Goal: Task Accomplishment & Management: Manage account settings

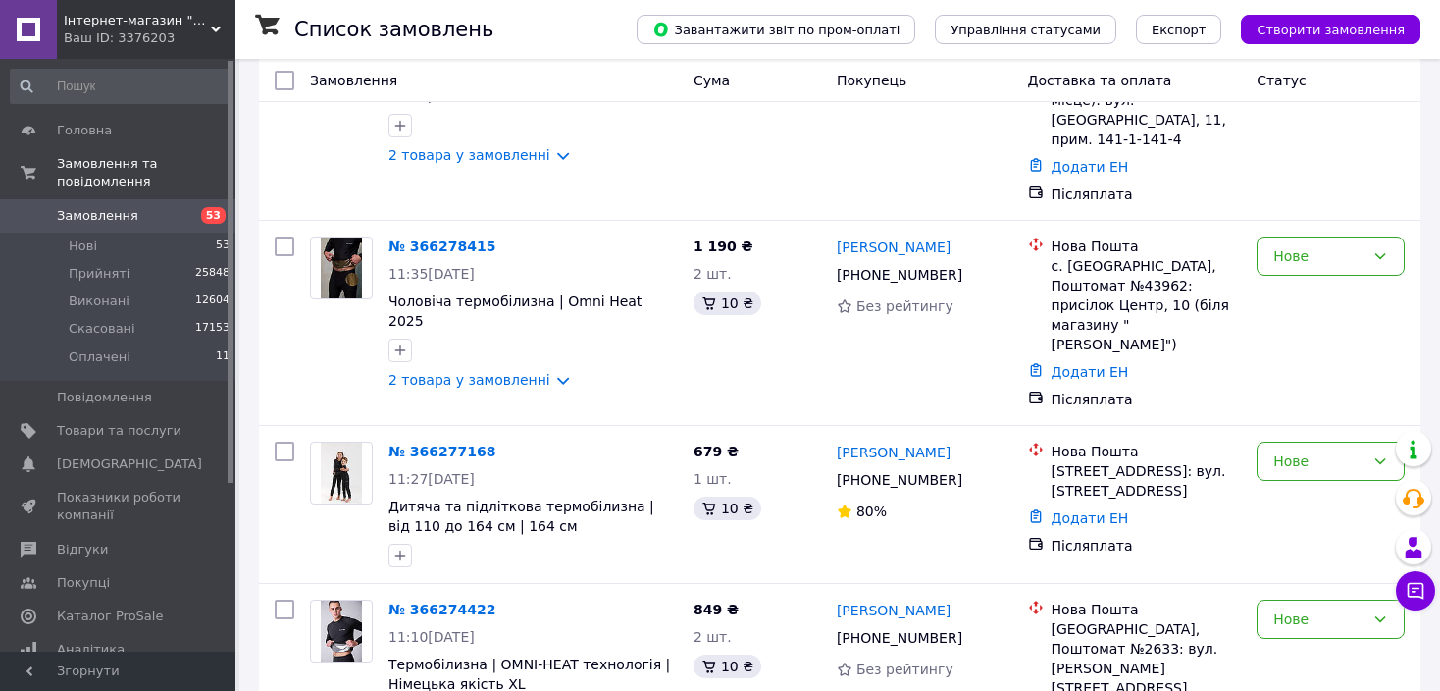
scroll to position [3183, 0]
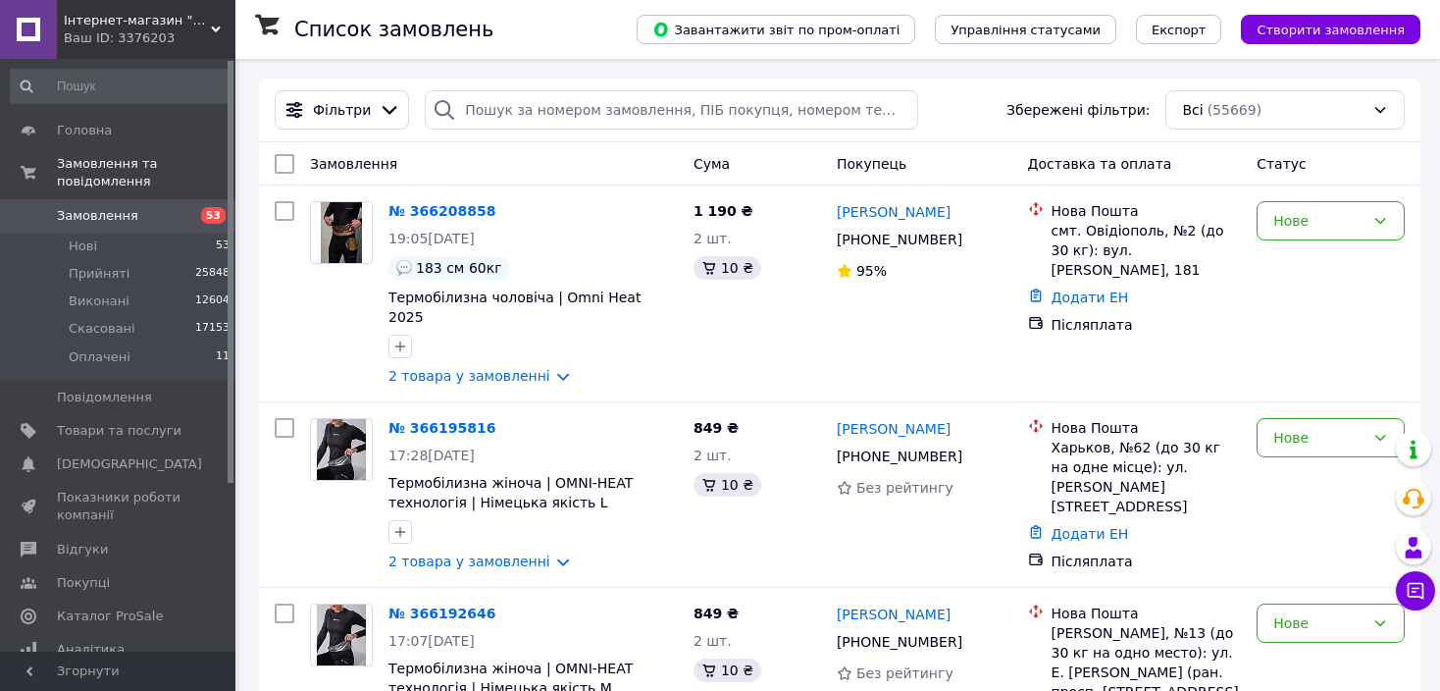
click at [580, 170] on div "Замовлення" at bounding box center [494, 163] width 384 height 35
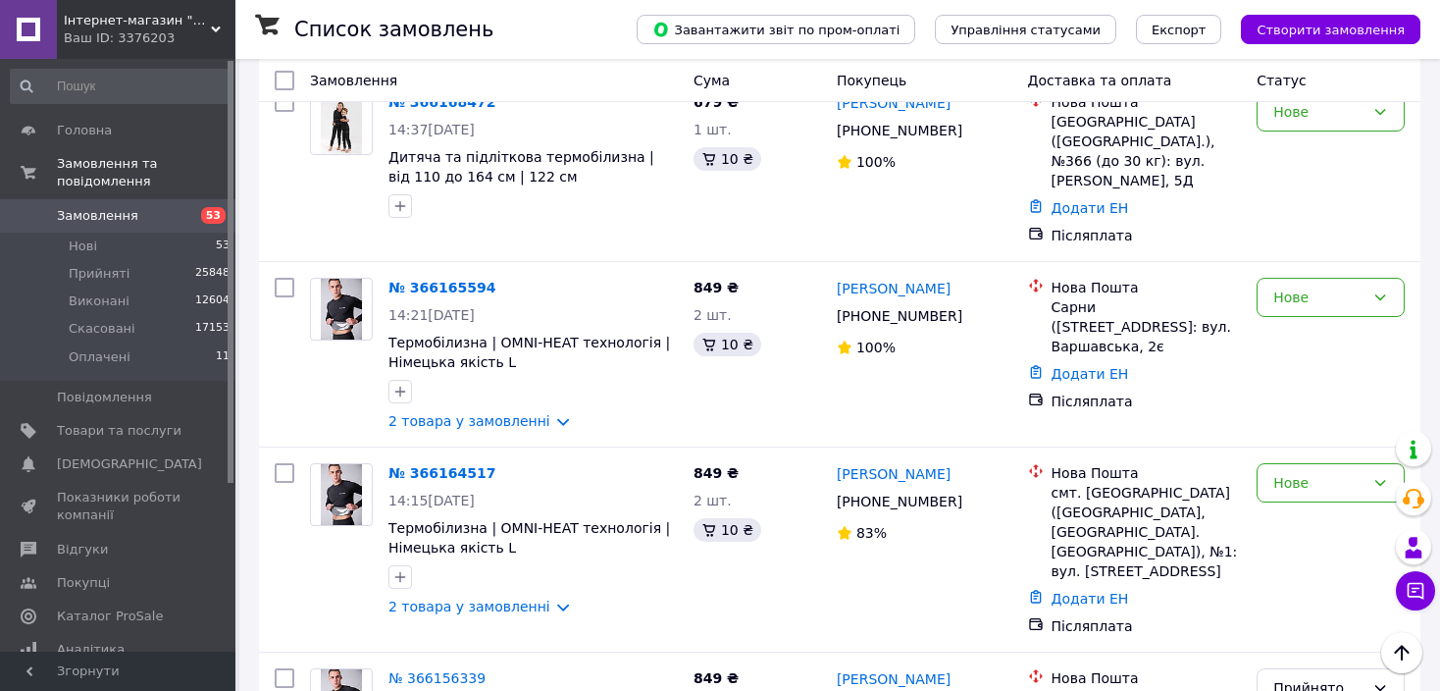
scroll to position [2237, 0]
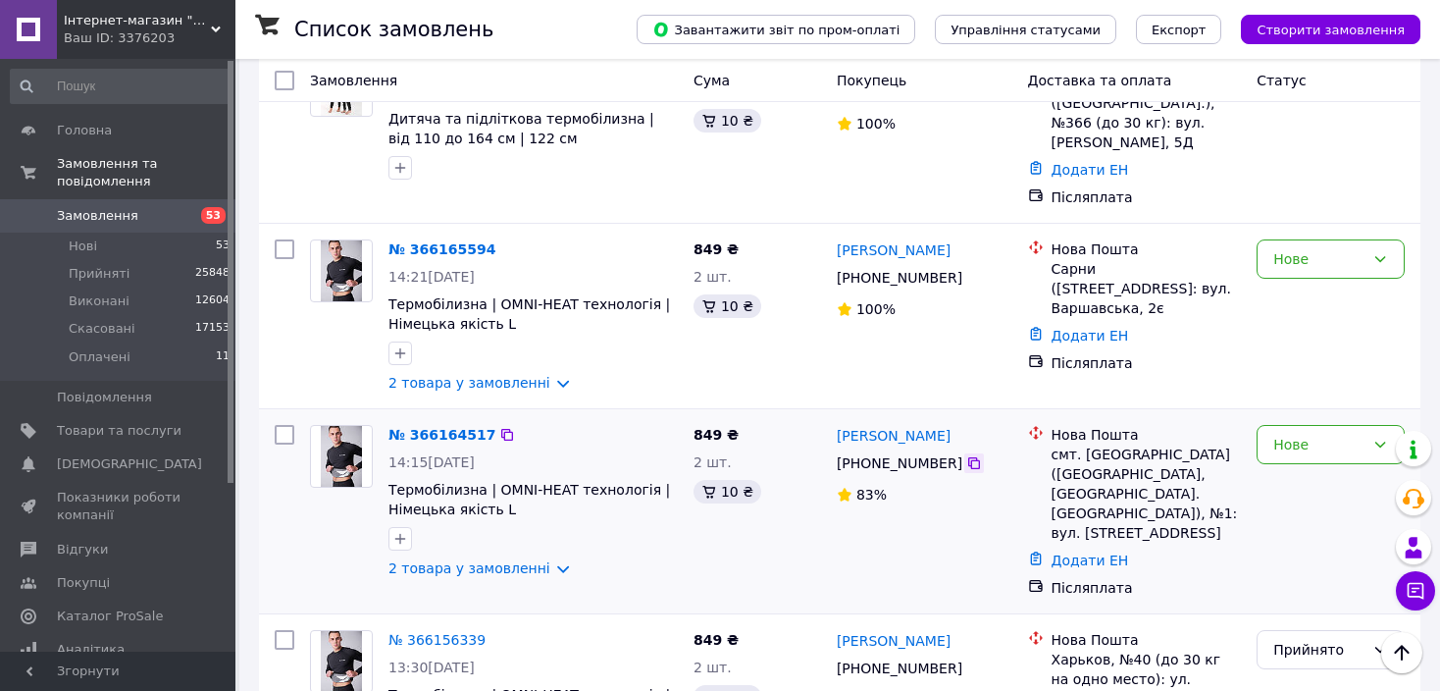
click at [966, 455] on icon at bounding box center [974, 463] width 16 height 16
drag, startPoint x: 987, startPoint y: 260, endPoint x: 833, endPoint y: 262, distance: 154.1
click at [833, 417] on div "Олександр Саралієв +380 99 742 57 78 83%" at bounding box center [924, 511] width 191 height 188
copy link "Олександр Саралієв"
drag, startPoint x: 1107, startPoint y: 315, endPoint x: 1078, endPoint y: 276, distance: 48.5
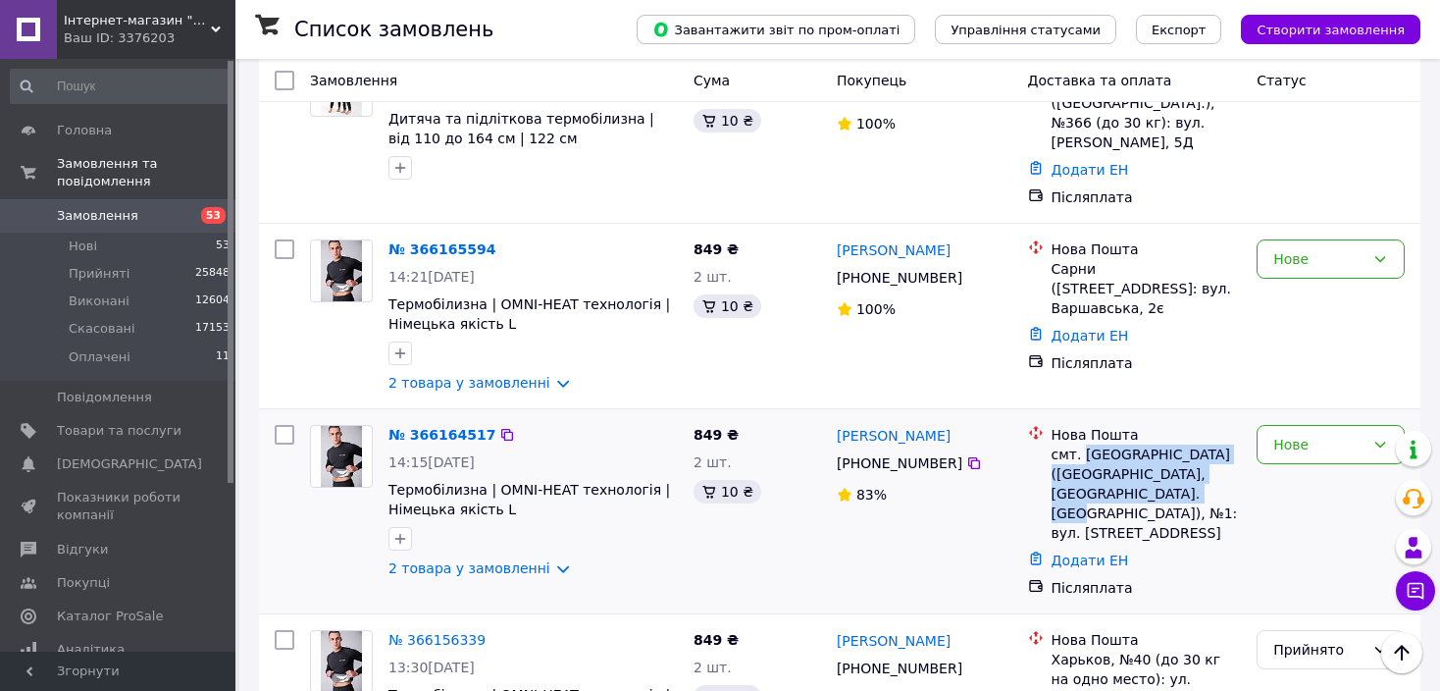
click at [1078, 444] on div "смт. Степанівка (Сумська обл., Сумський р-н. Степанівська сільрада), №1: вул. Ц…" at bounding box center [1147, 493] width 190 height 98
copy div "Степанівка (Сумська обл., Сумський р-н. Степанівська сільрада"
click at [1328, 417] on div "Нове" at bounding box center [1331, 511] width 164 height 188
click at [1319, 425] on div "Нове" at bounding box center [1331, 444] width 148 height 39
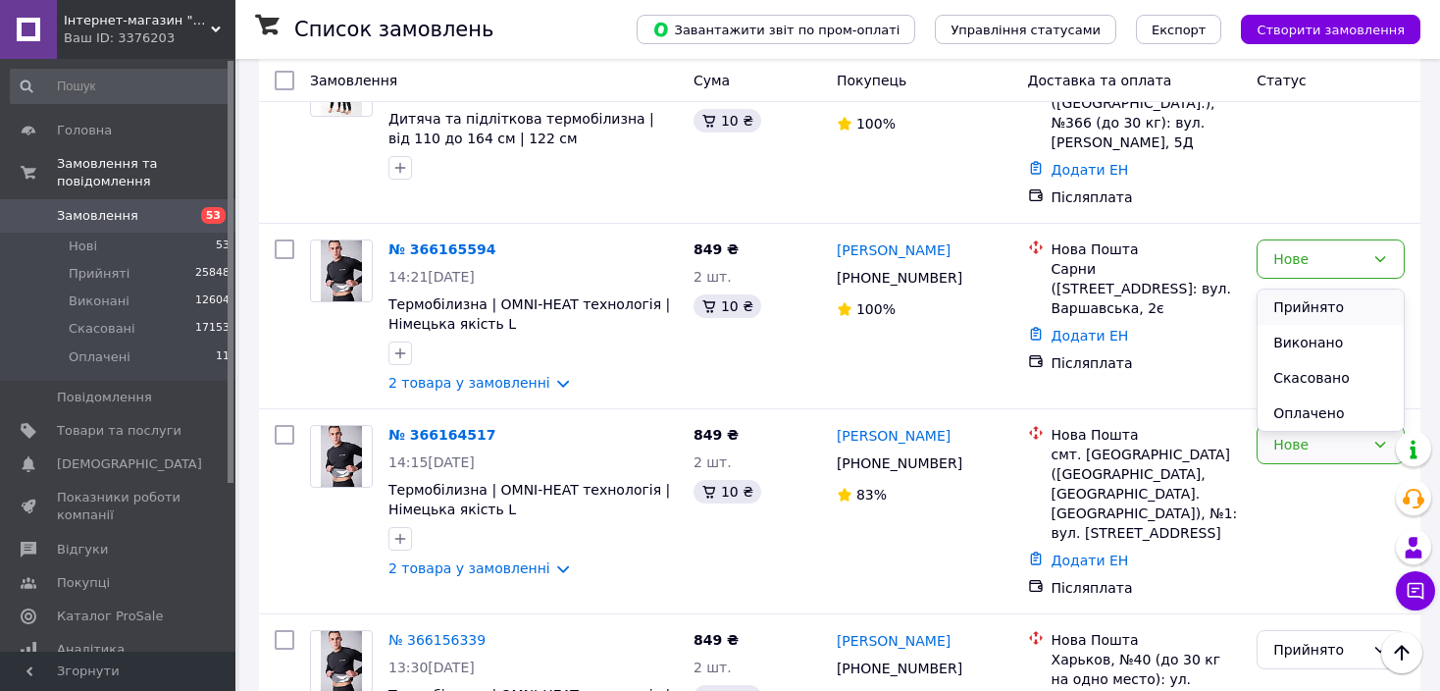
click at [1319, 304] on li "Прийнято" at bounding box center [1331, 306] width 146 height 35
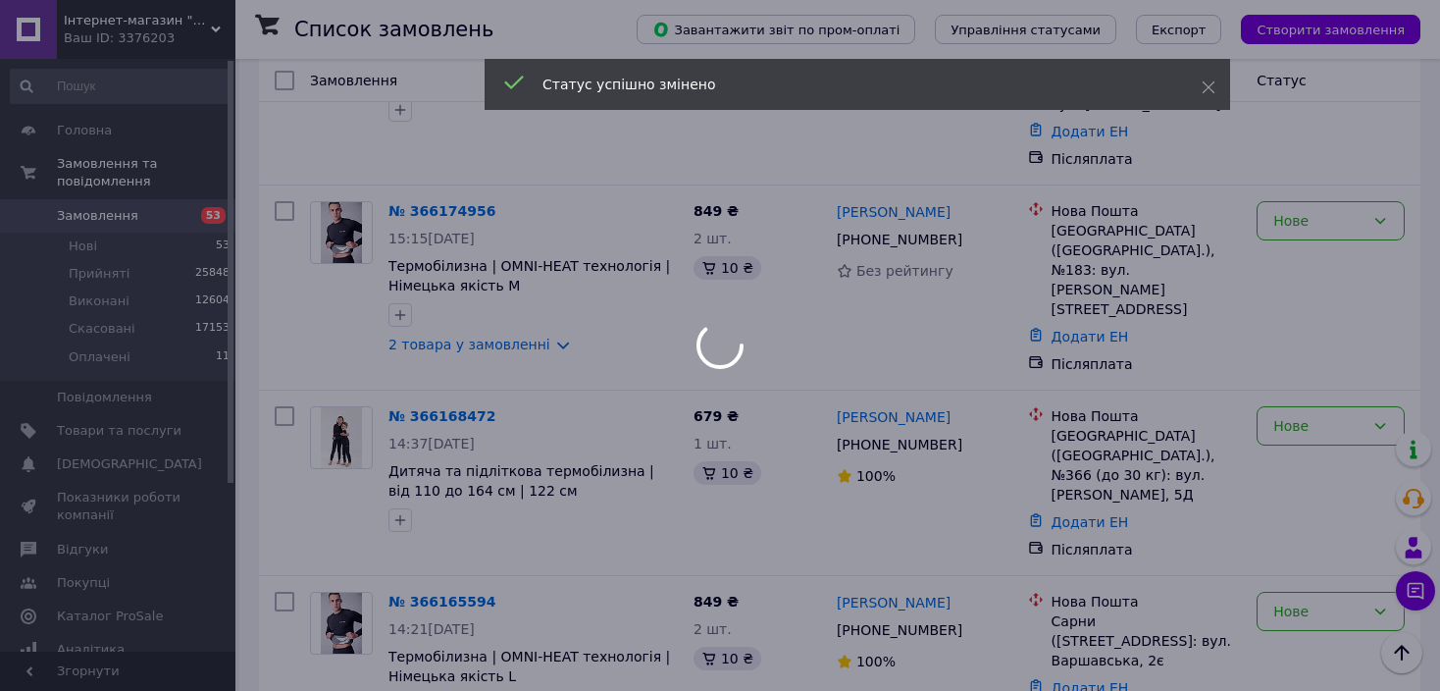
scroll to position [1884, 0]
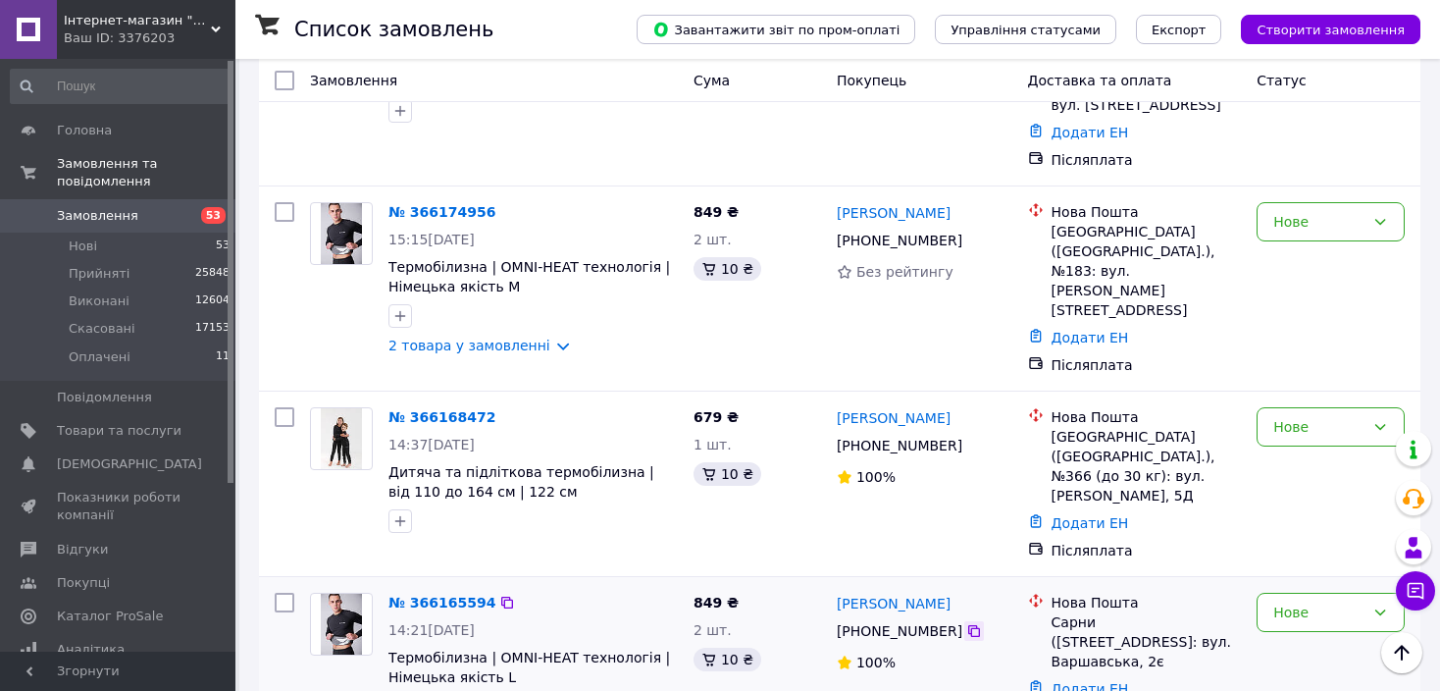
click at [966, 623] on icon at bounding box center [974, 631] width 16 height 16
drag, startPoint x: 981, startPoint y: 413, endPoint x: 830, endPoint y: 415, distance: 151.1
click at [830, 585] on div "Валентин Панько +380 63 221 02 81 100%" at bounding box center [924, 669] width 191 height 169
copy link "Валентин Панько"
drag, startPoint x: 1203, startPoint y: 443, endPoint x: 1048, endPoint y: 448, distance: 155.1
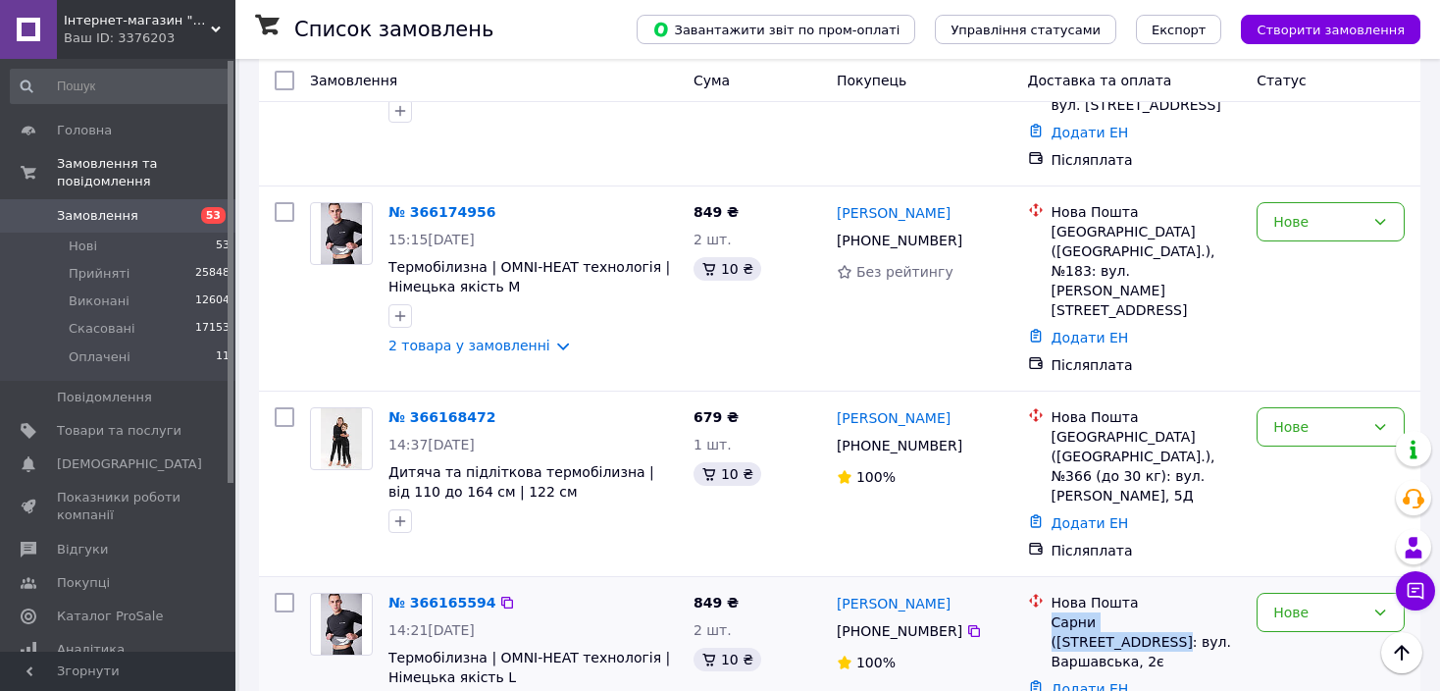
click at [1048, 593] on div "Нова Пошта Сарни (Рівненська обл.), №1: вул. Варшавська, 2є" at bounding box center [1147, 632] width 198 height 78
copy div "Сарни (Рівненська обл.)"
click at [1381, 593] on div "Нове" at bounding box center [1331, 612] width 148 height 39
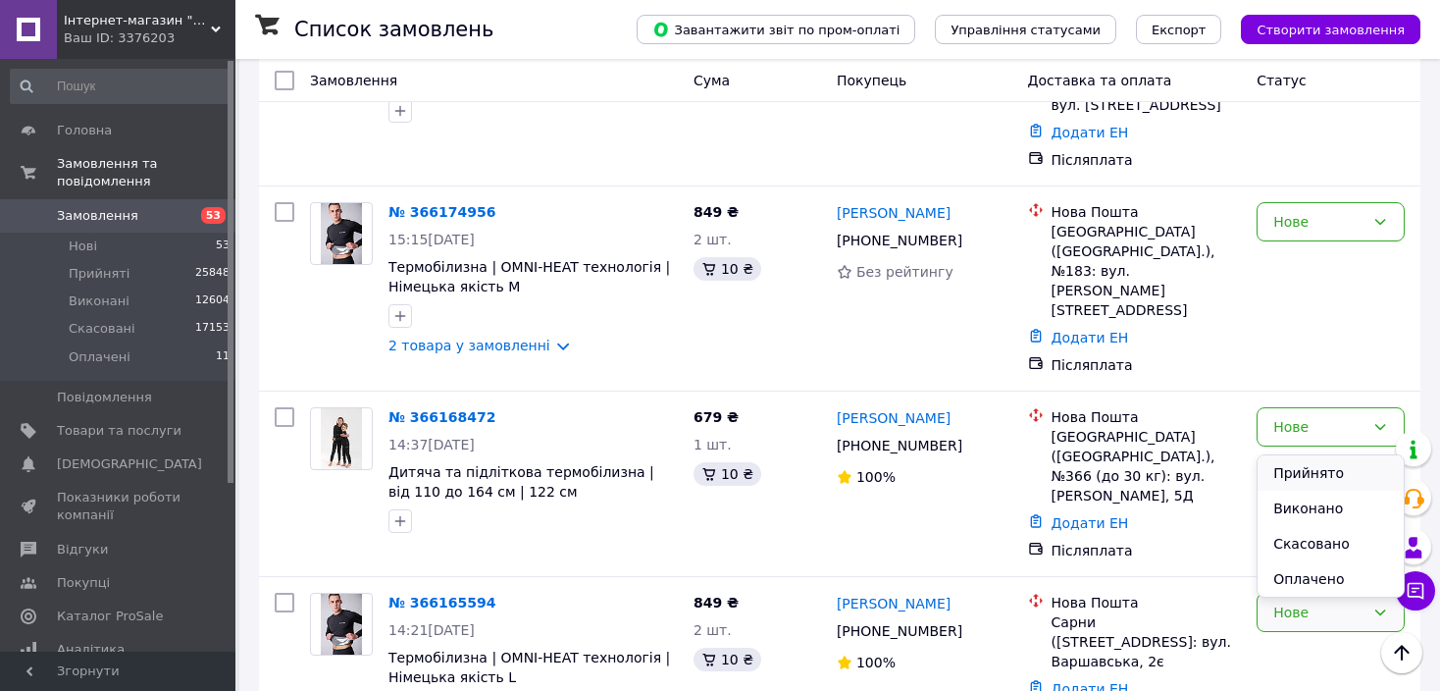
click at [1356, 473] on li "Прийнято" at bounding box center [1331, 472] width 146 height 35
click at [966, 438] on icon at bounding box center [974, 446] width 16 height 16
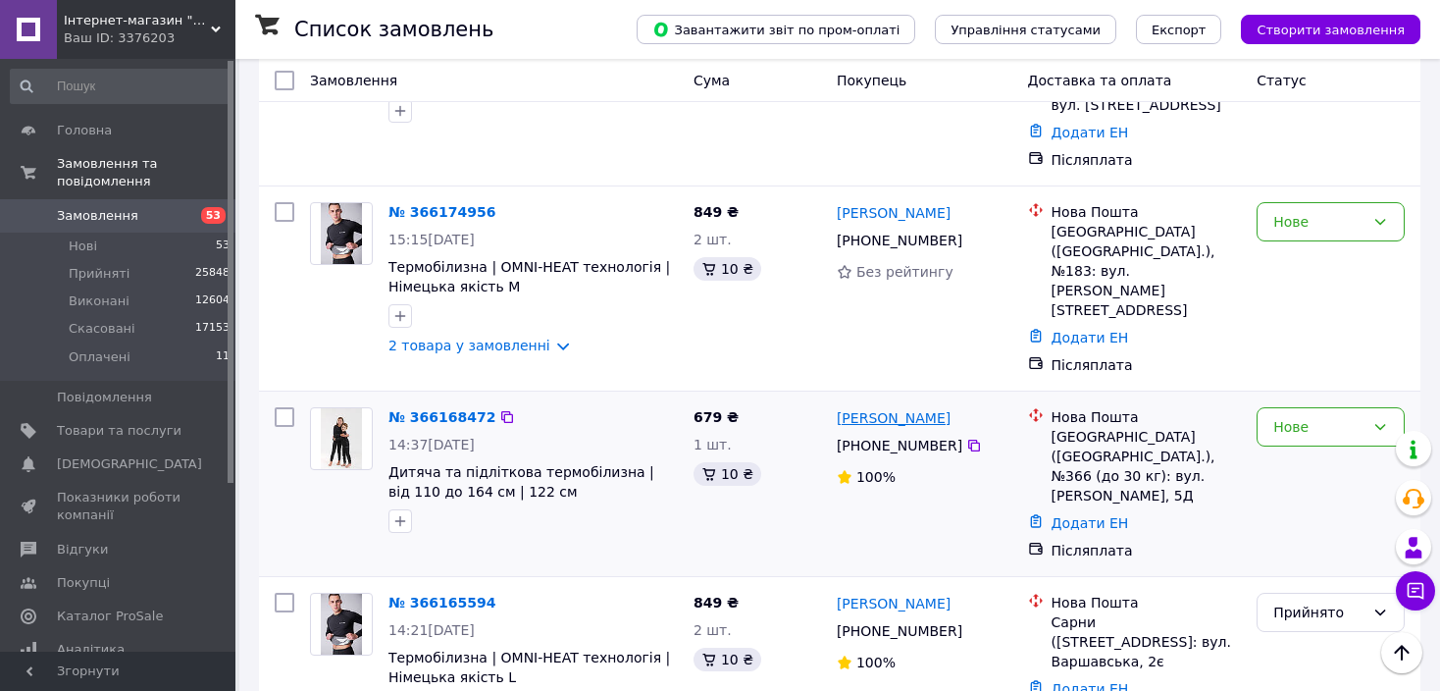
drag, startPoint x: 967, startPoint y: 249, endPoint x: 840, endPoint y: 256, distance: 127.7
click at [840, 405] on div "Юлія Опанасенко" at bounding box center [925, 417] width 180 height 25
copy link "Юлія Опанасенко"
click at [1342, 416] on div "Нове" at bounding box center [1319, 427] width 91 height 22
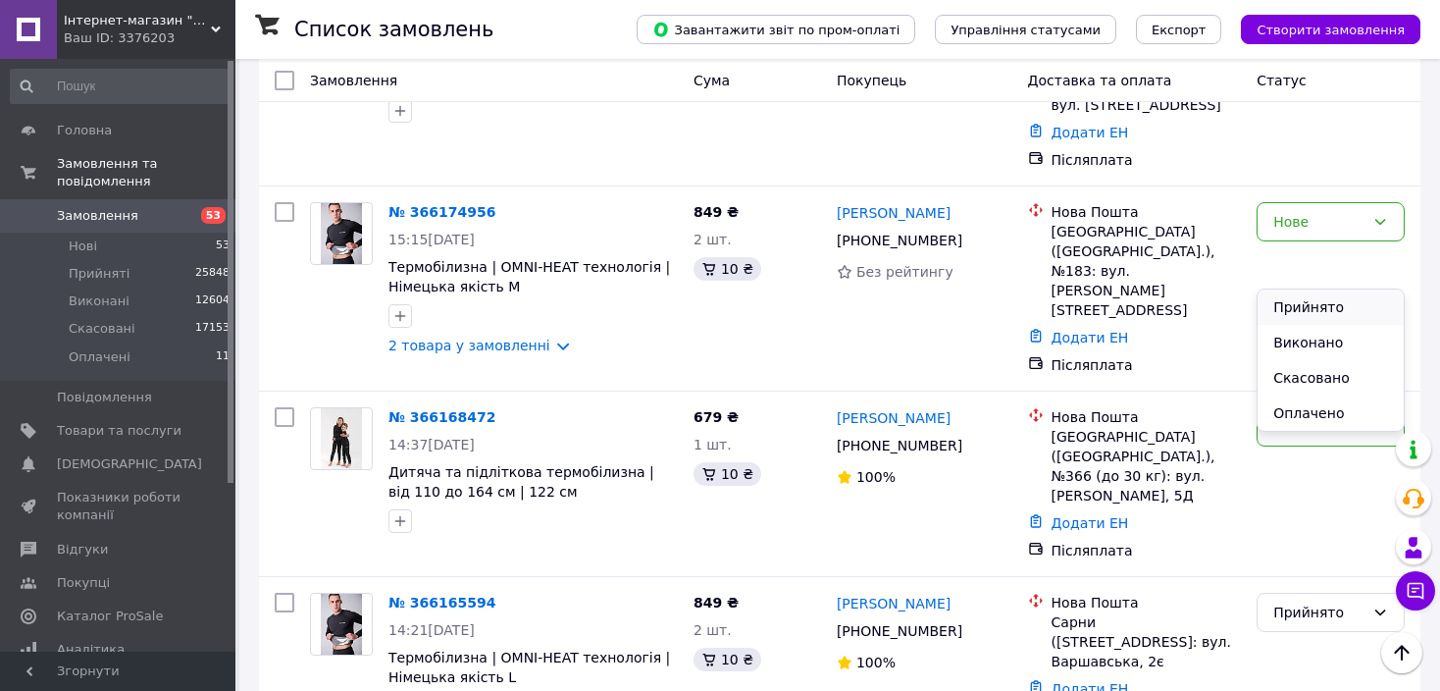
click at [1337, 298] on li "Прийнято" at bounding box center [1331, 306] width 146 height 35
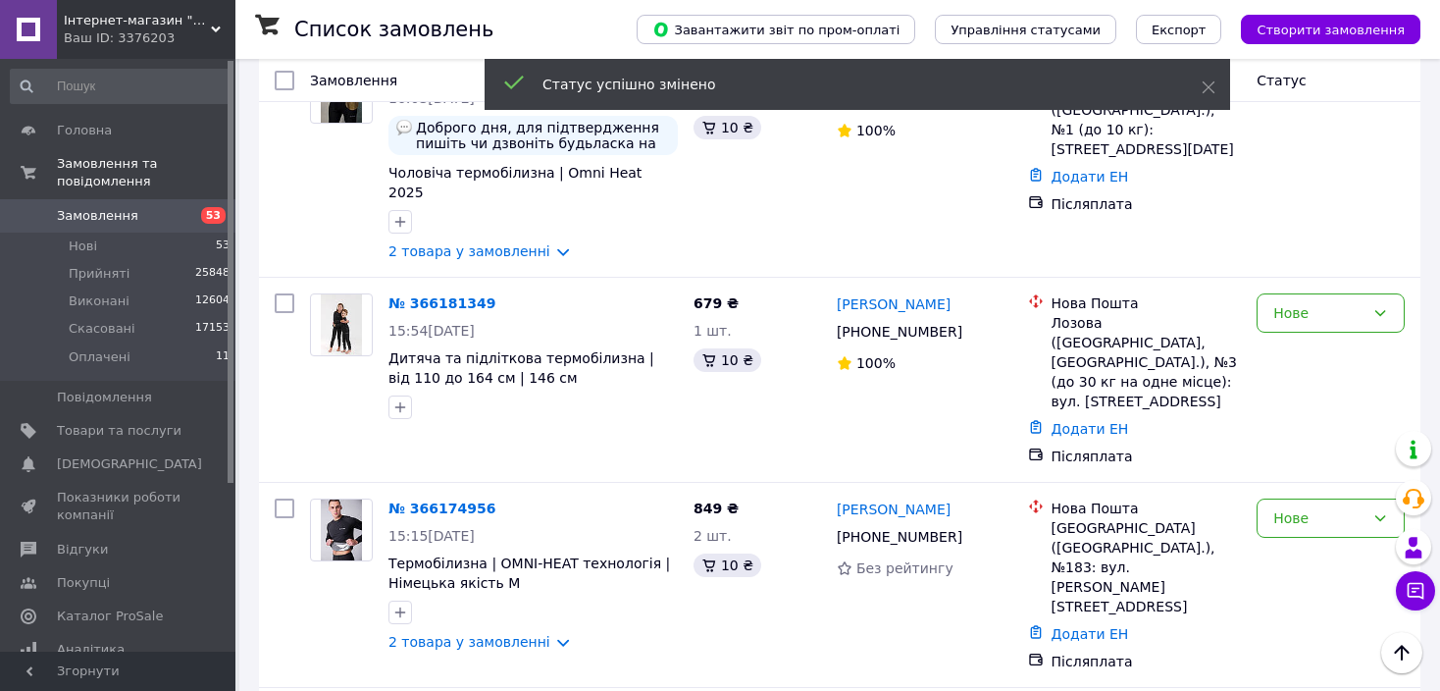
scroll to position [1570, 0]
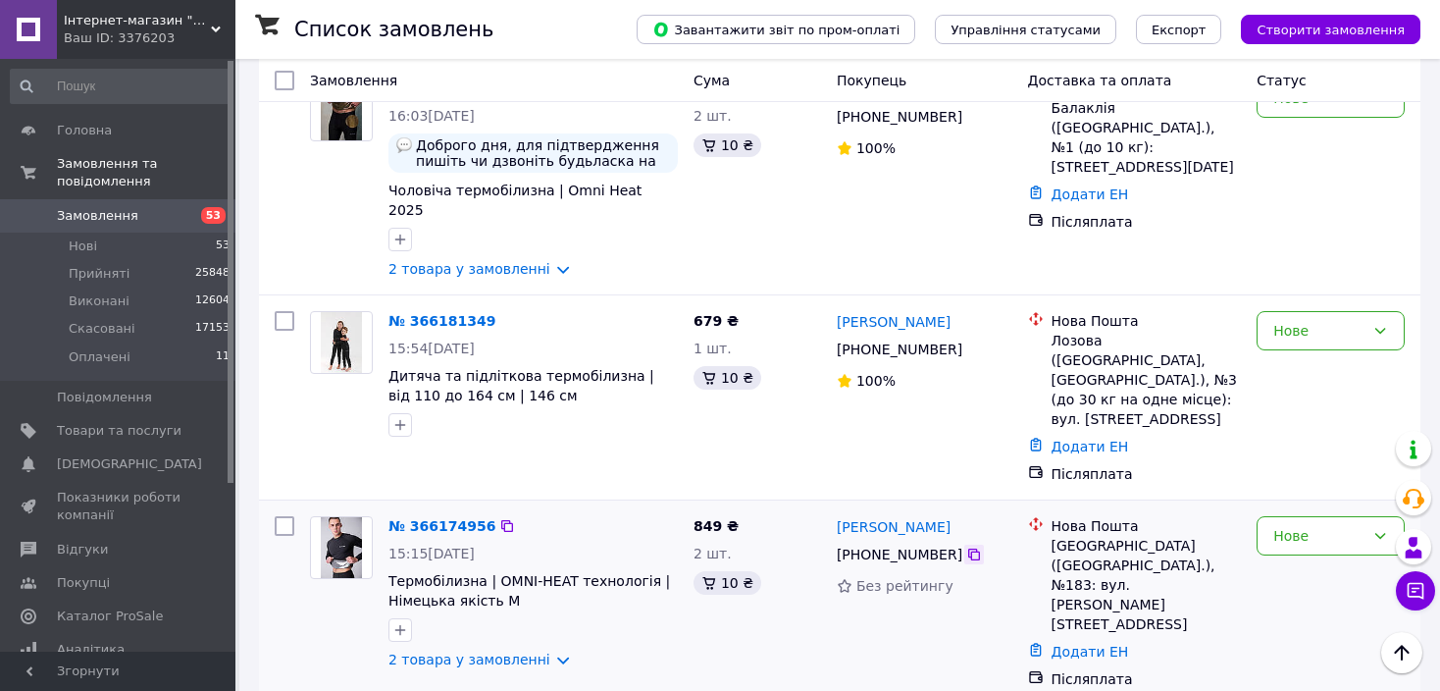
click at [968, 548] on icon at bounding box center [974, 554] width 12 height 12
drag, startPoint x: 961, startPoint y: 372, endPoint x: 851, endPoint y: 374, distance: 109.9
click at [851, 514] on div "Виктор Нилов" at bounding box center [925, 526] width 180 height 25
copy link "Виктор Нилов"
click at [1290, 516] on div "Нове" at bounding box center [1331, 535] width 148 height 39
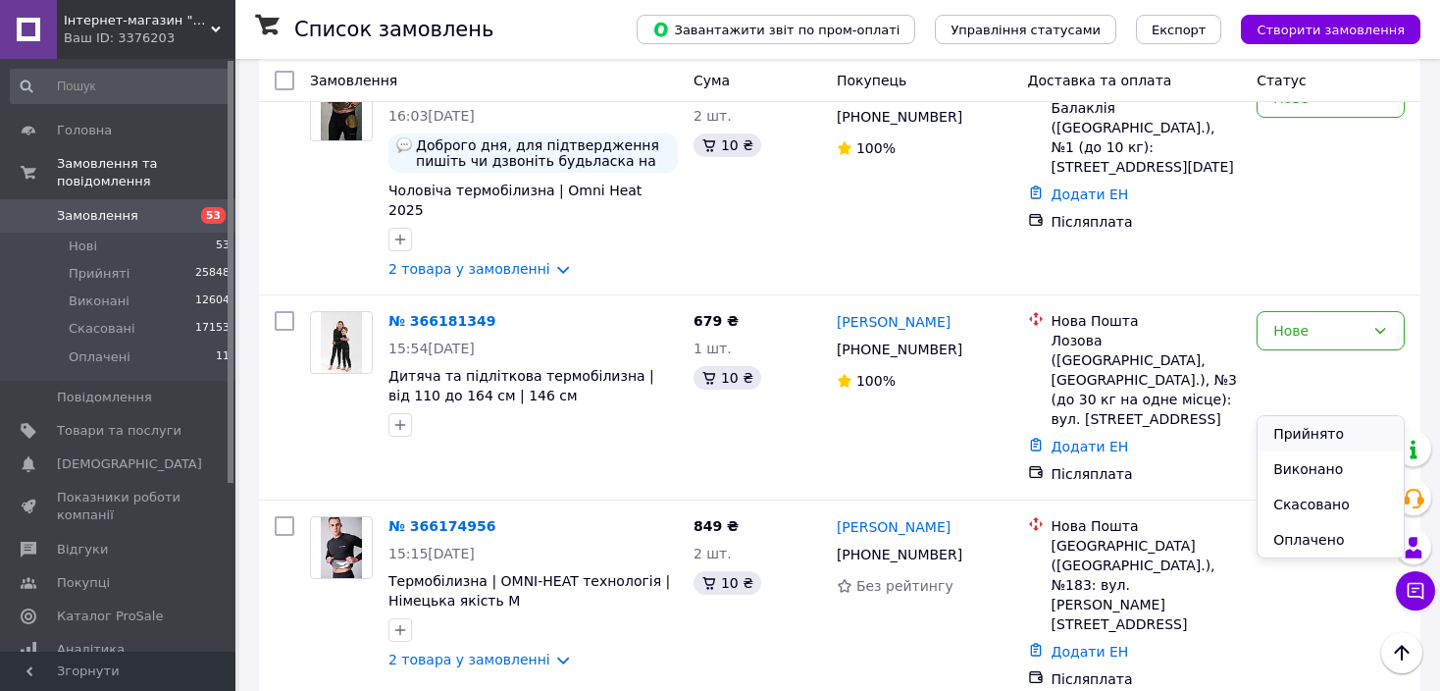
click at [1288, 433] on li "Прийнято" at bounding box center [1331, 433] width 146 height 35
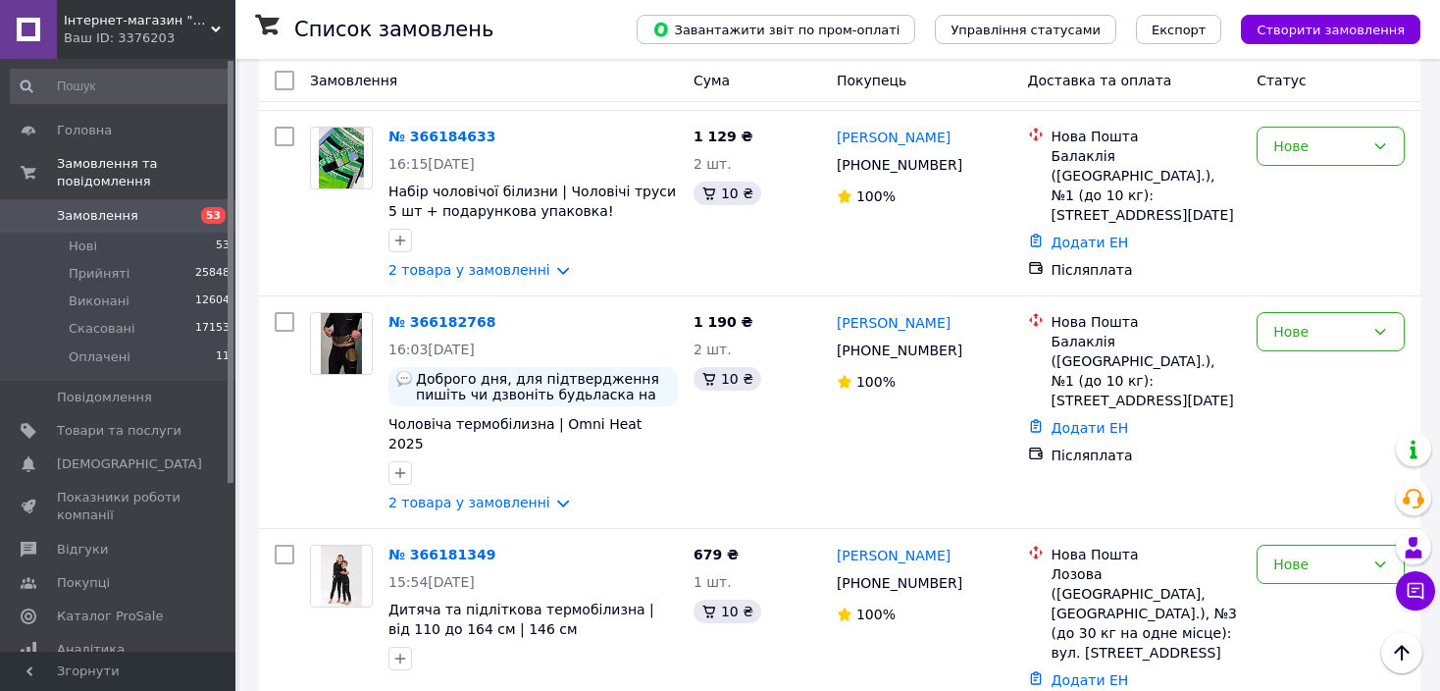
scroll to position [1334, 0]
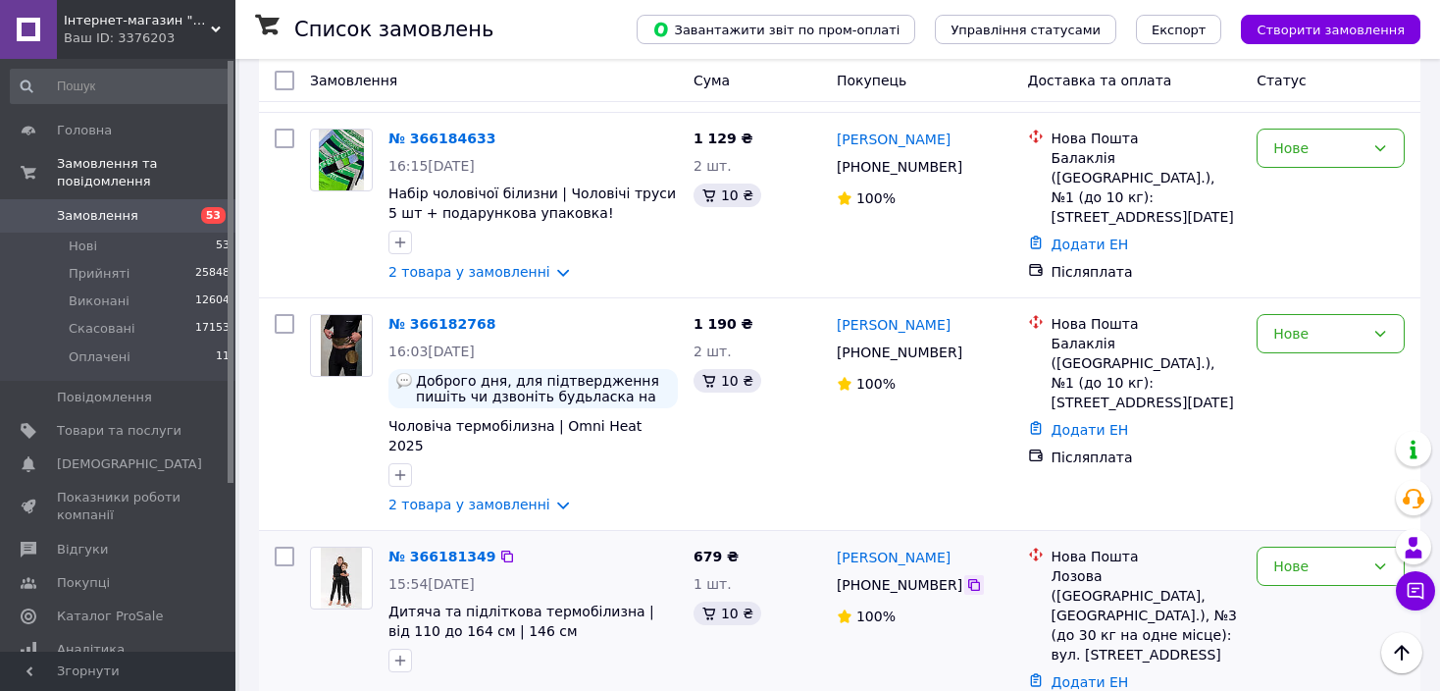
click at [966, 577] on icon at bounding box center [974, 585] width 16 height 16
drag, startPoint x: 942, startPoint y: 434, endPoint x: 836, endPoint y: 441, distance: 106.2
click at [836, 545] on div "Юлія Артеменко" at bounding box center [894, 557] width 118 height 25
copy link "Юлія Артеменко"
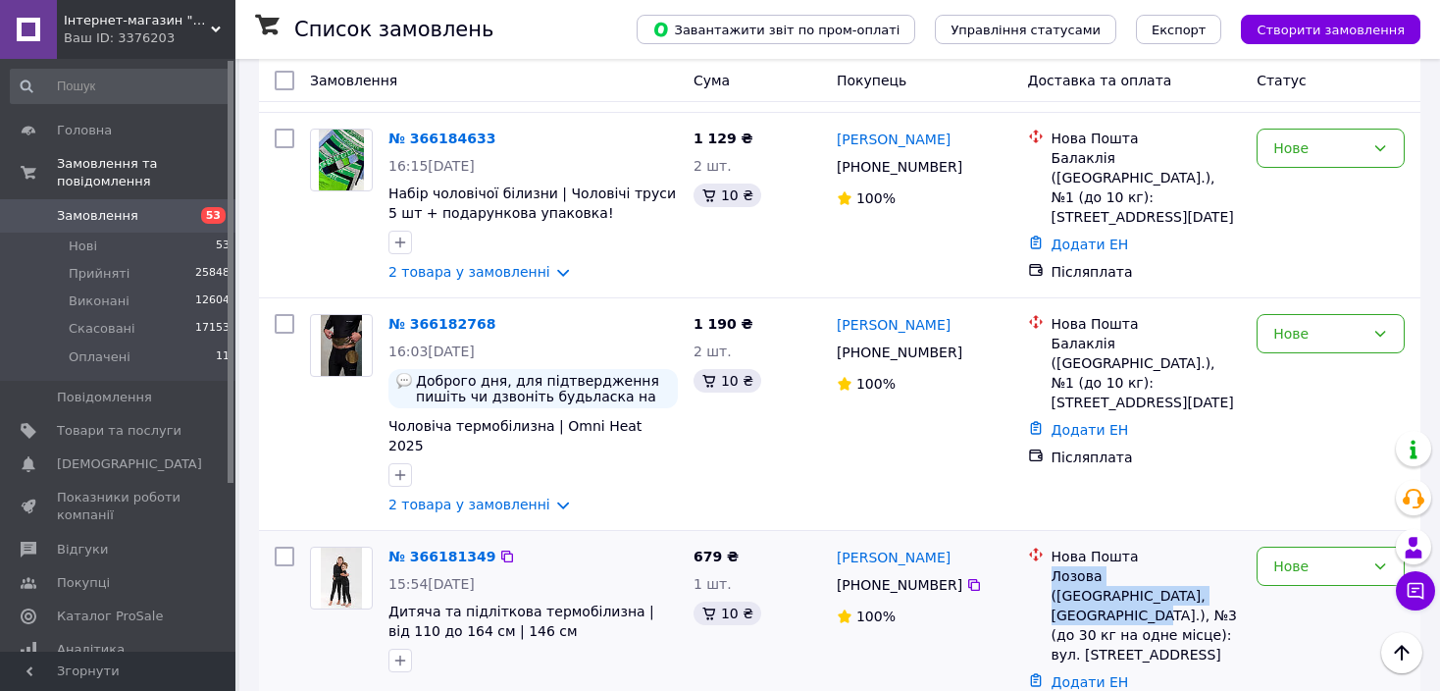
drag, startPoint x: 1154, startPoint y: 472, endPoint x: 1055, endPoint y: 450, distance: 101.4
click at [1055, 566] on div "Лозова (Харківська обл., Лозівський р-н.), №3 (до 30 кг на одне місце): вул. Па…" at bounding box center [1147, 615] width 190 height 98
copy div "Лозова (Харківська обл., Лозівський р-н.)"
click at [1318, 555] on div "Нове" at bounding box center [1319, 566] width 91 height 22
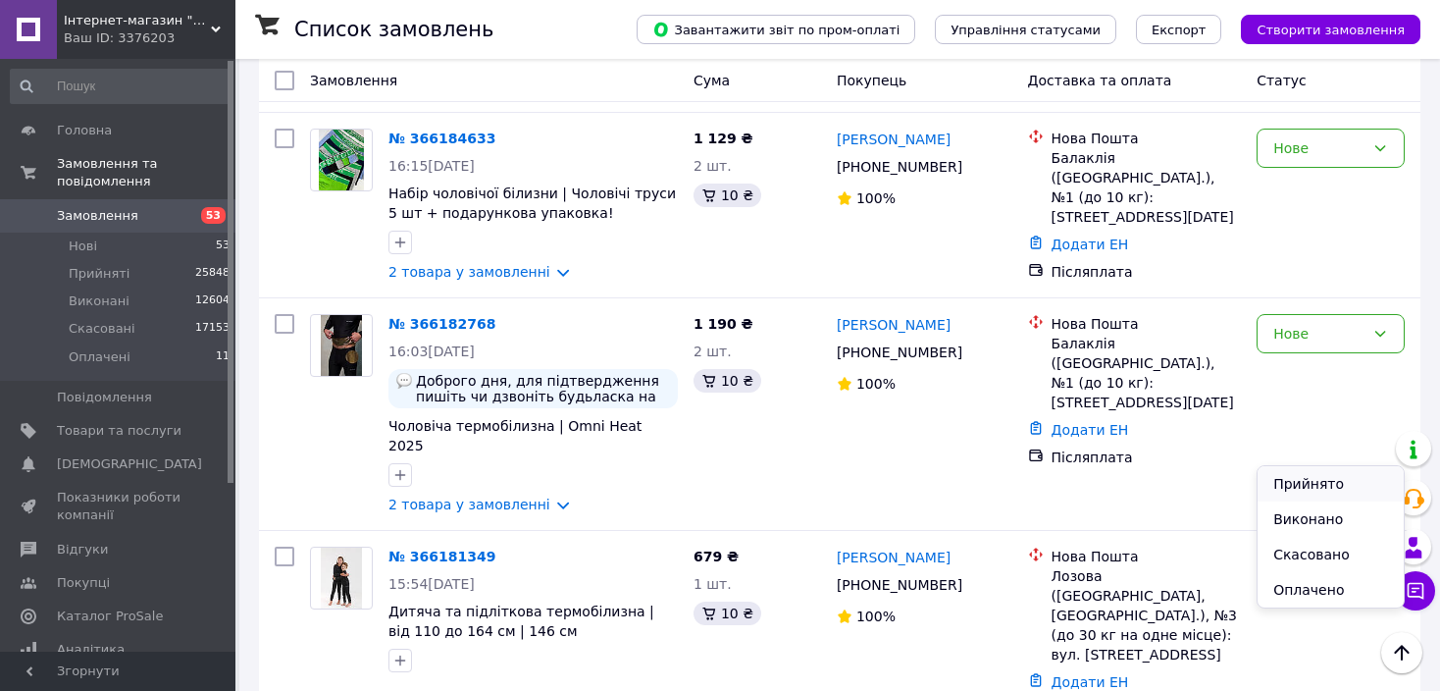
click at [1318, 478] on li "Прийнято" at bounding box center [1331, 483] width 146 height 35
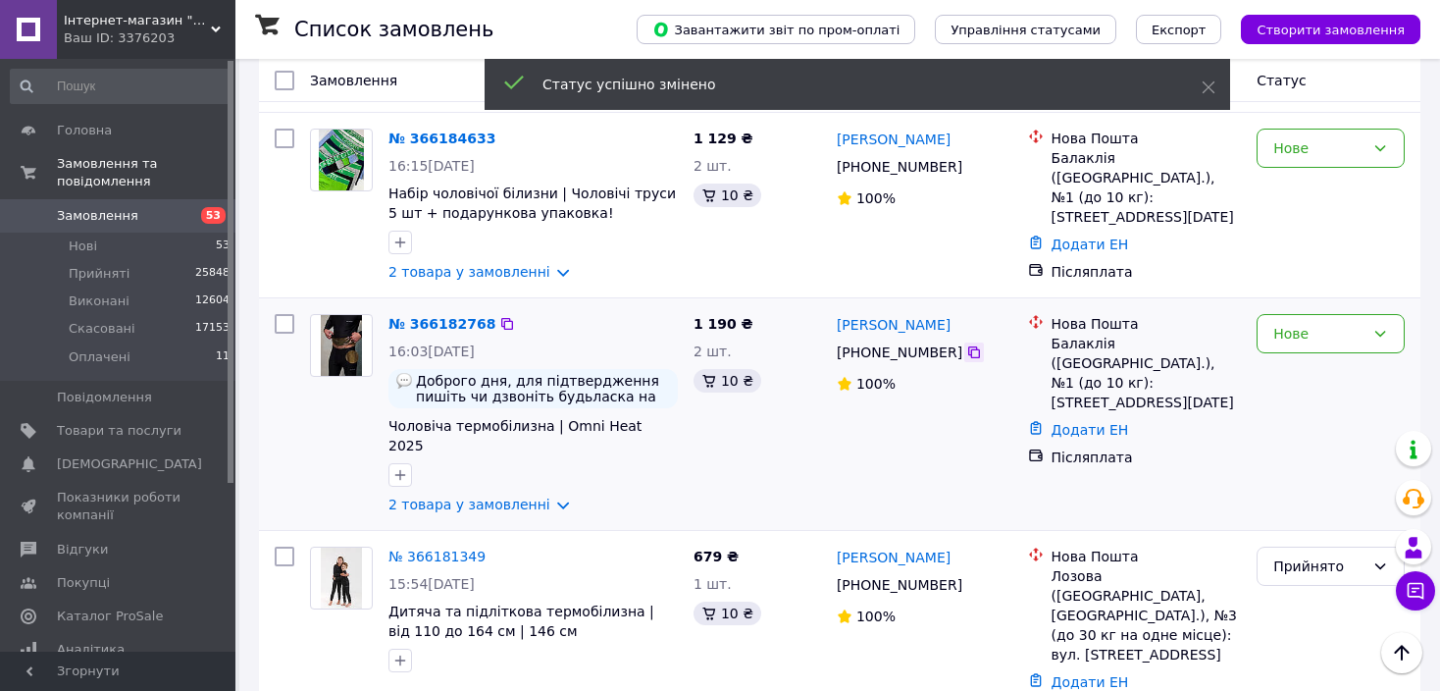
click at [968, 346] on icon at bounding box center [974, 352] width 12 height 12
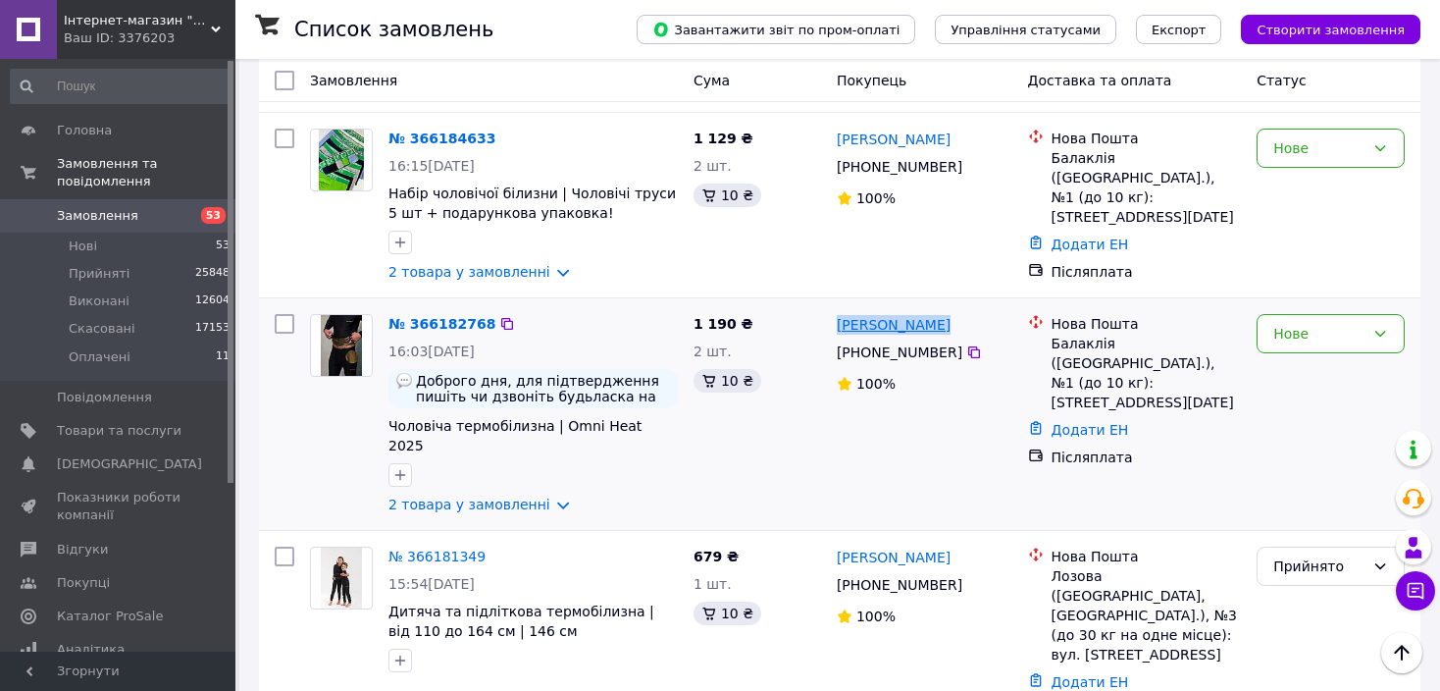
drag, startPoint x: 945, startPoint y: 211, endPoint x: 842, endPoint y: 210, distance: 103.0
click at [842, 312] on div "Литвинов Ілья" at bounding box center [925, 324] width 180 height 25
copy link "Литвинов Ілья"
drag, startPoint x: 1213, startPoint y: 239, endPoint x: 1054, endPoint y: 233, distance: 159.1
click at [1054, 334] on div "Балаклія (Харківська обл.), №1 (до 10 кг): вул. 8-го вересня, 3Б" at bounding box center [1147, 373] width 190 height 78
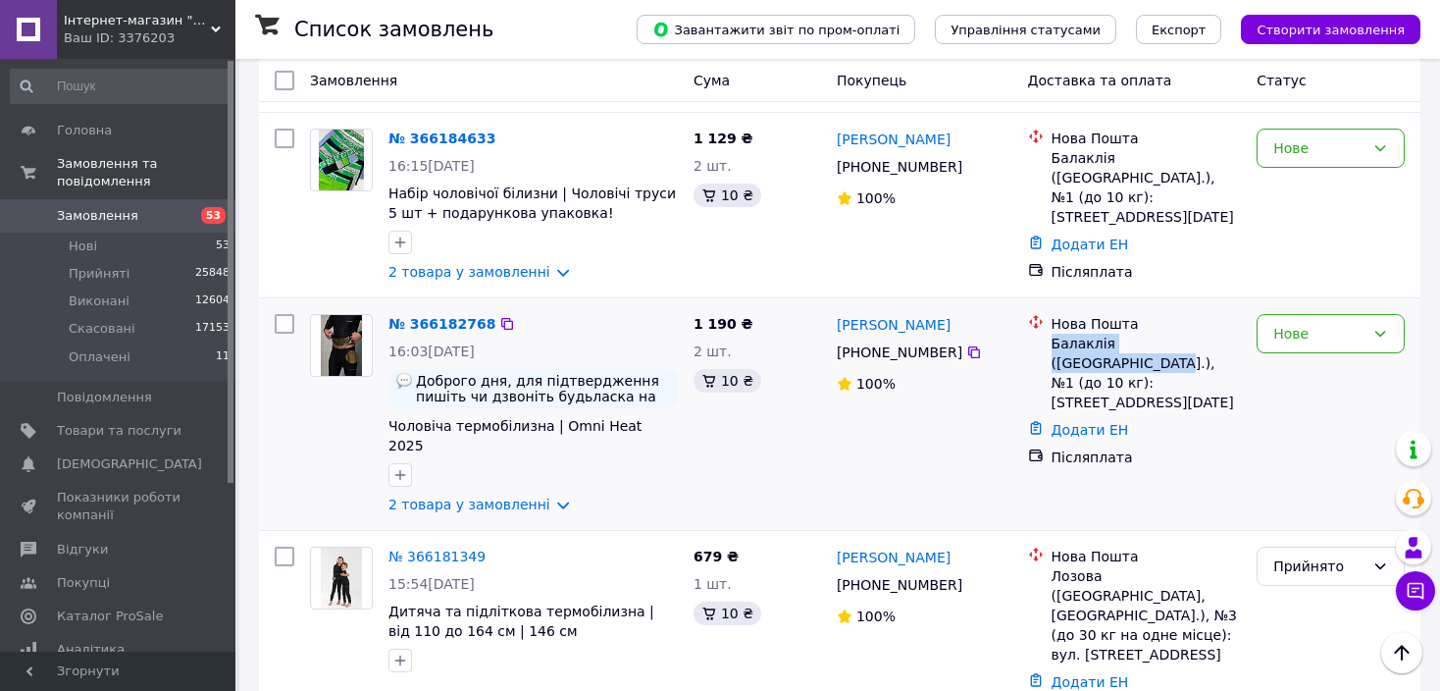
copy div "Балаклія (Харківська обл.)"
click at [1319, 323] on div "Нове" at bounding box center [1319, 334] width 91 height 22
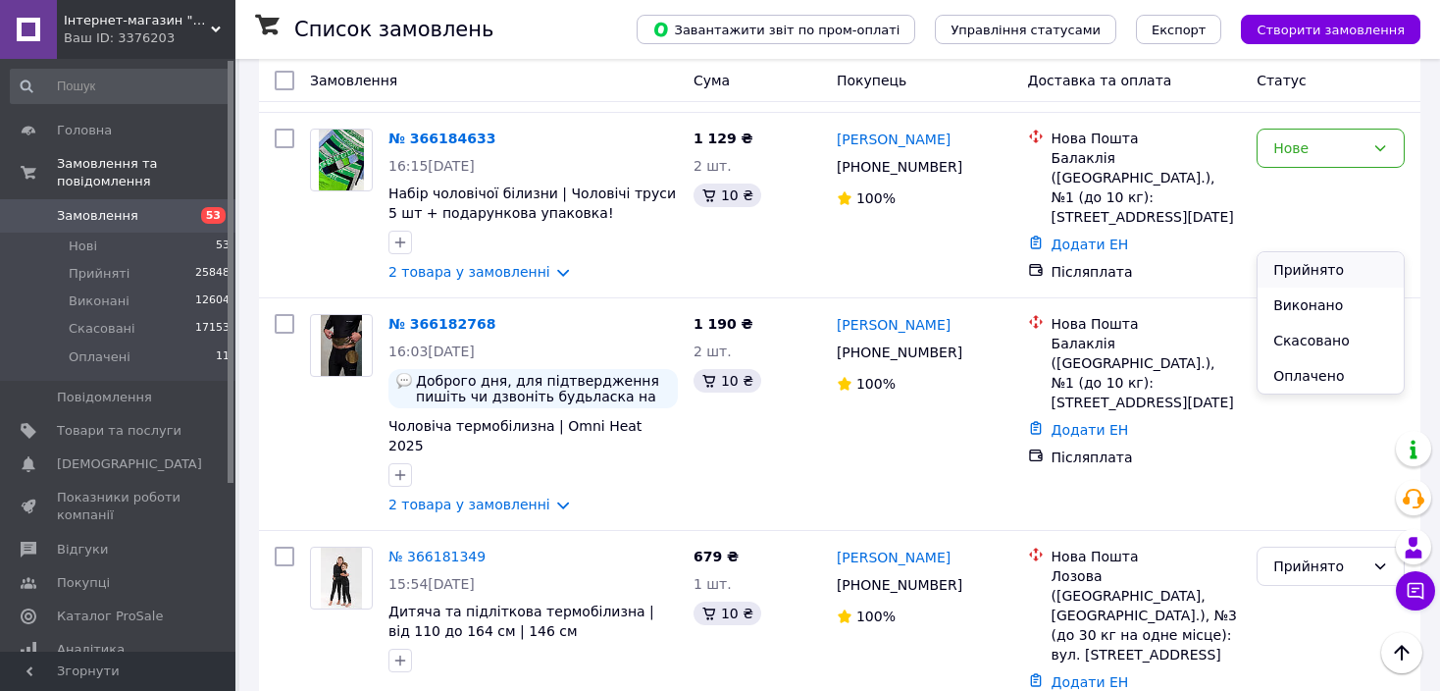
click at [1317, 265] on li "Прийнято" at bounding box center [1331, 269] width 146 height 35
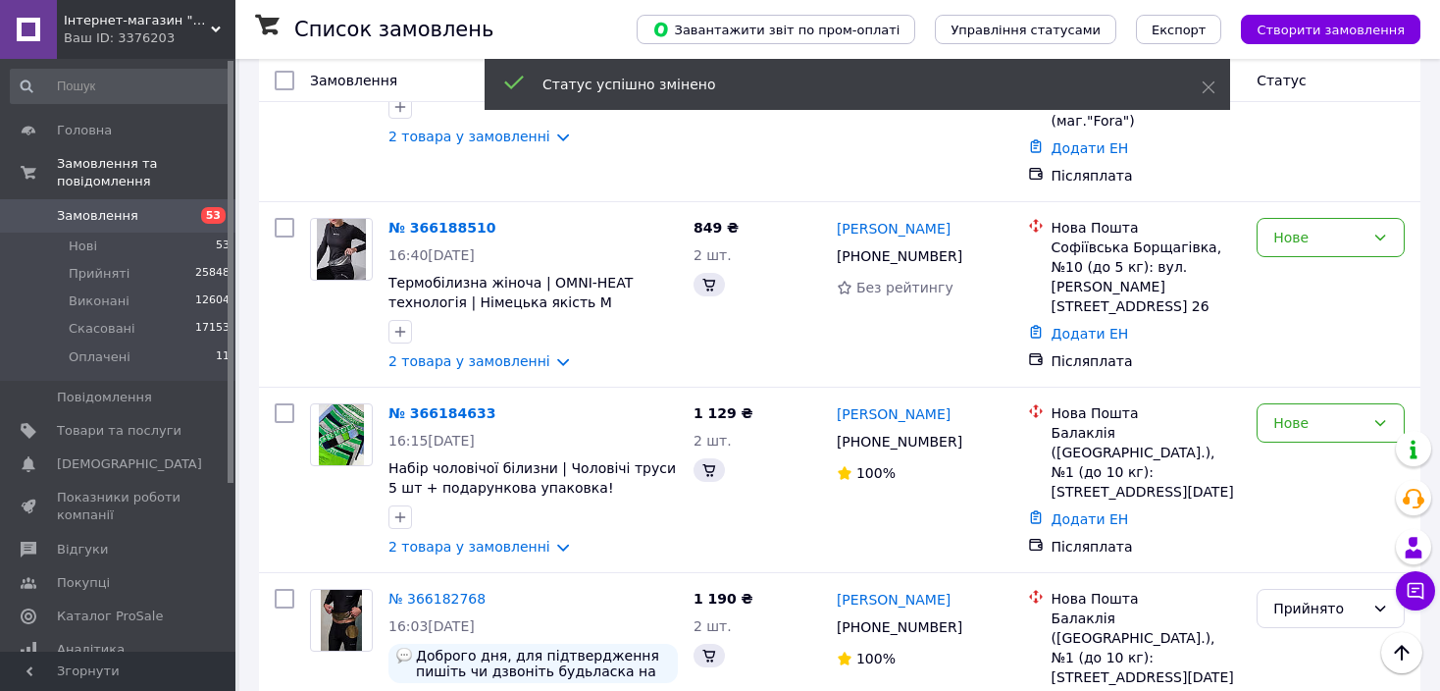
scroll to position [1020, 0]
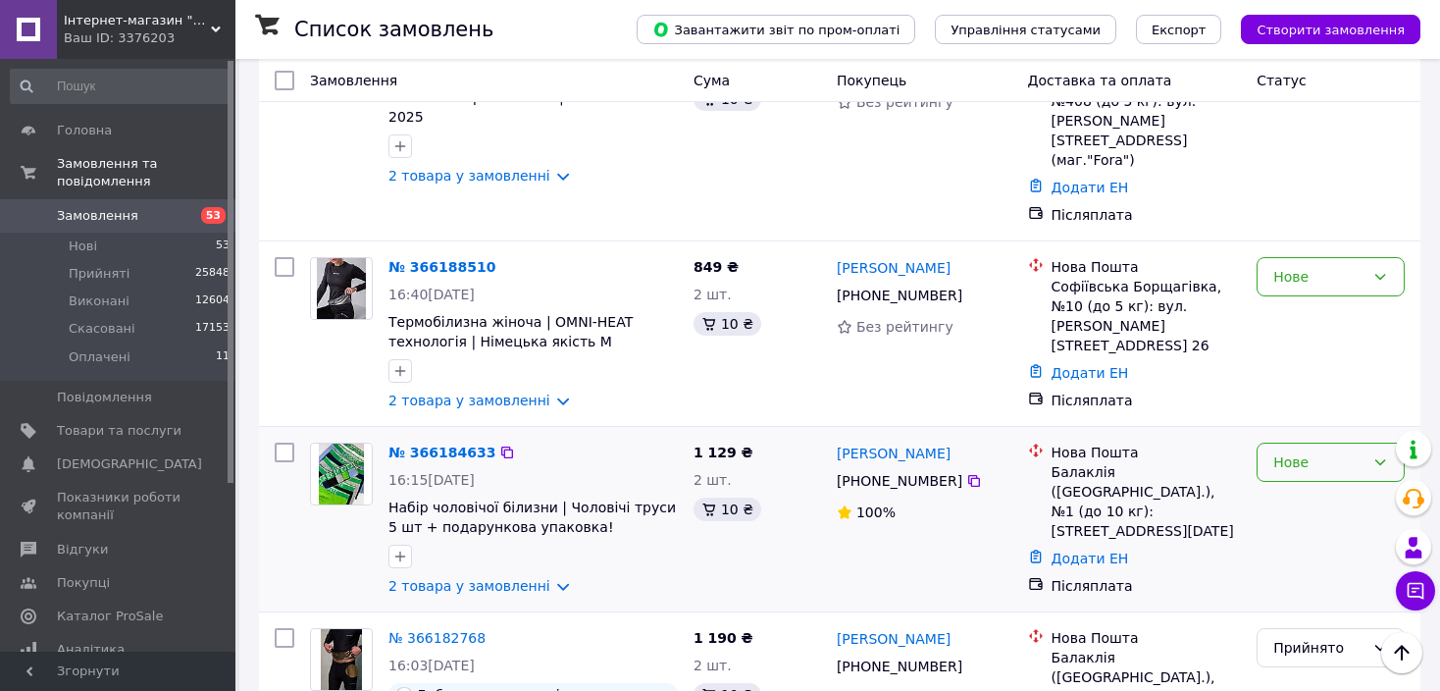
click at [1322, 451] on div "Нове" at bounding box center [1319, 462] width 91 height 22
click at [1318, 392] on li "Прийнято" at bounding box center [1331, 396] width 146 height 35
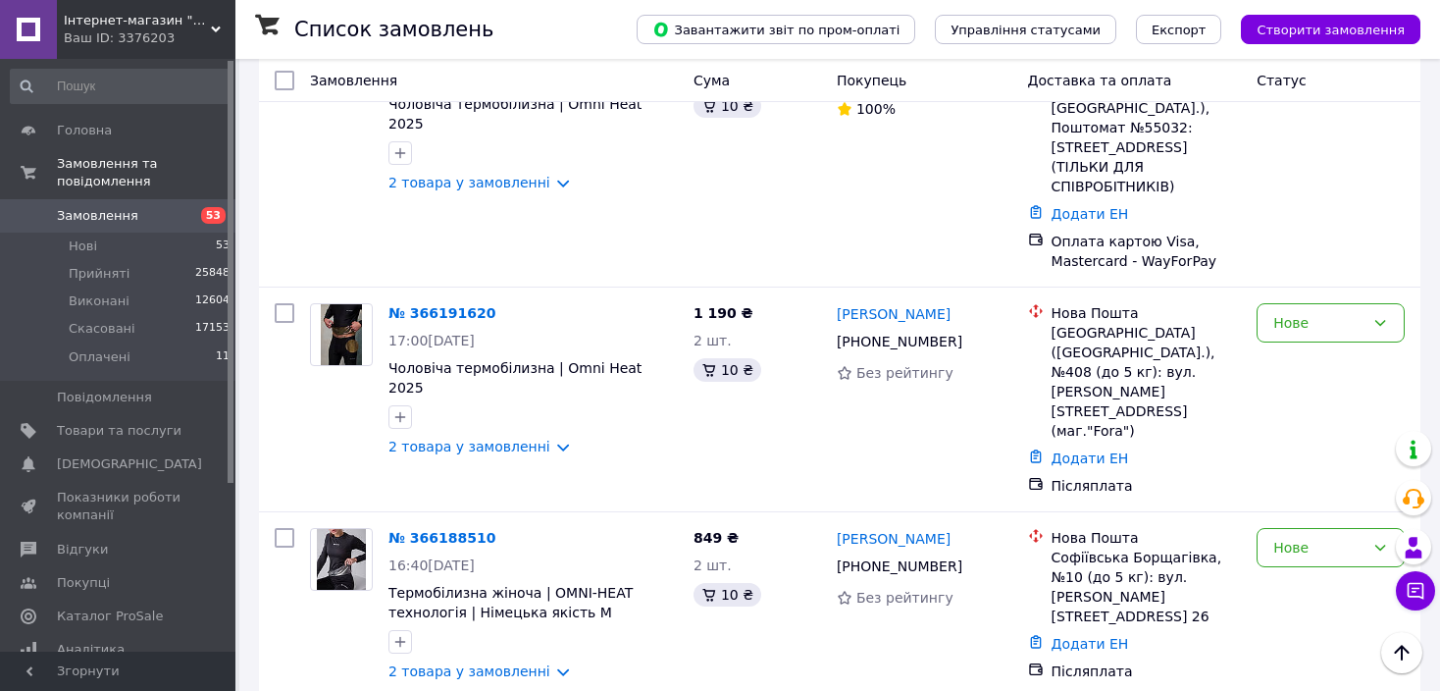
scroll to position [746, 0]
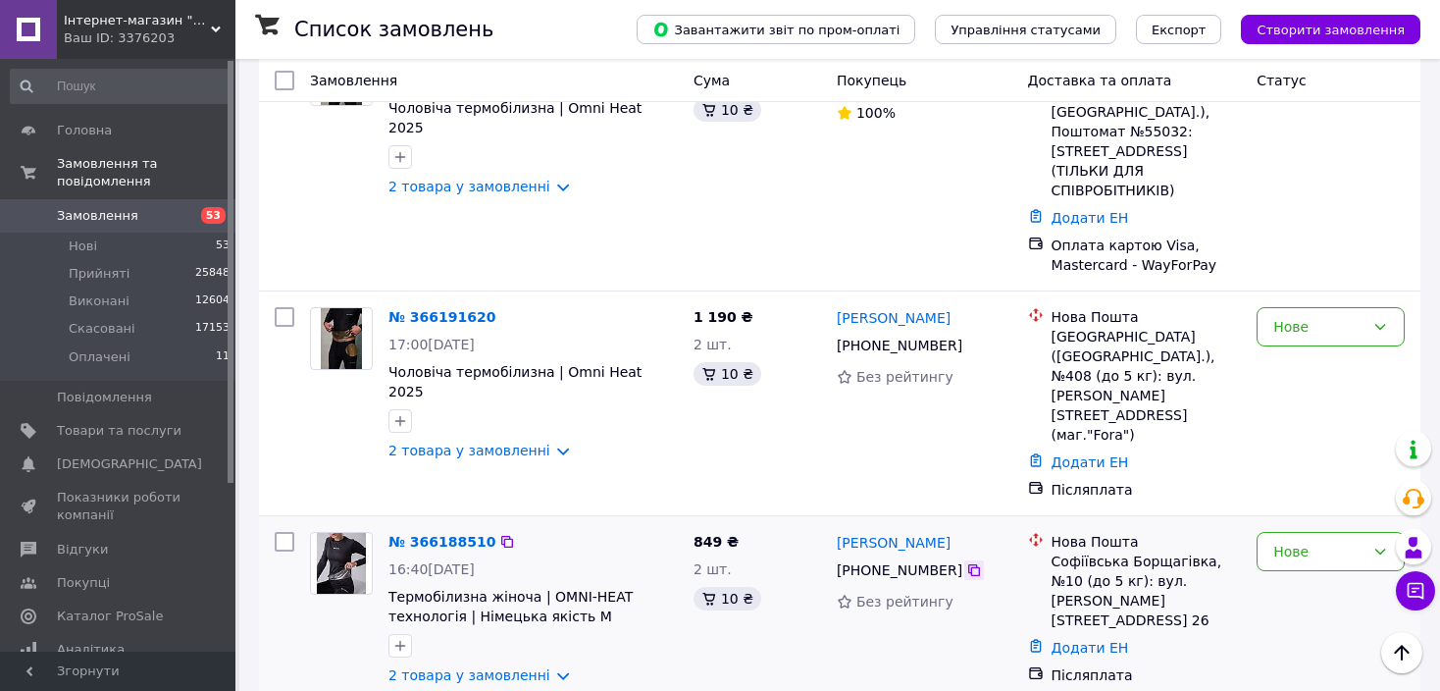
click at [966, 562] on icon at bounding box center [974, 570] width 16 height 16
drag, startPoint x: 974, startPoint y: 426, endPoint x: 836, endPoint y: 433, distance: 138.5
click at [836, 530] on div "Анастасія Коваль" at bounding box center [925, 542] width 180 height 25
click at [1347, 541] on div "Нове" at bounding box center [1319, 552] width 91 height 22
click at [1324, 479] on li "Прийнято" at bounding box center [1331, 483] width 146 height 35
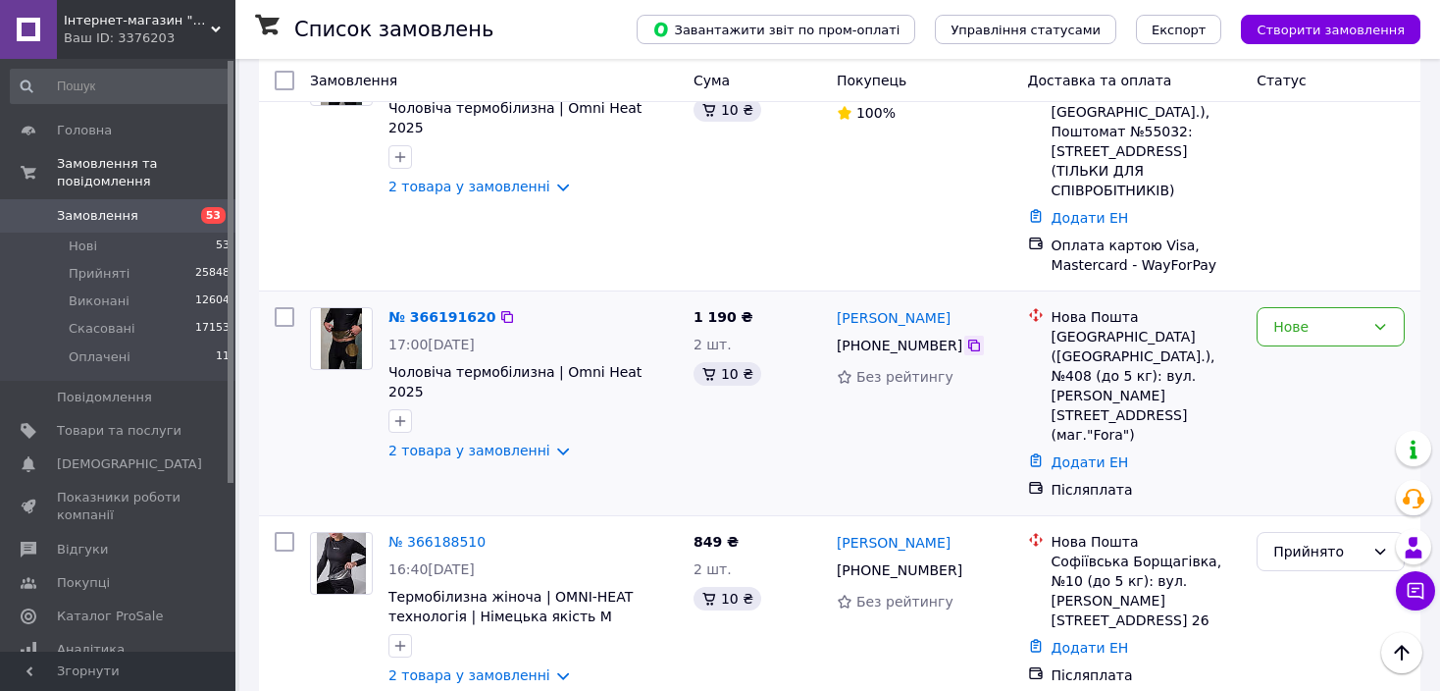
click at [966, 338] on icon at bounding box center [974, 346] width 16 height 16
drag, startPoint x: 996, startPoint y: 268, endPoint x: 838, endPoint y: 265, distance: 158.0
click at [838, 305] on div "Богдан Могильченко" at bounding box center [925, 317] width 180 height 25
click at [1316, 316] on div "Нове" at bounding box center [1319, 327] width 91 height 22
click at [1315, 302] on li "Прийнято" at bounding box center [1331, 315] width 146 height 35
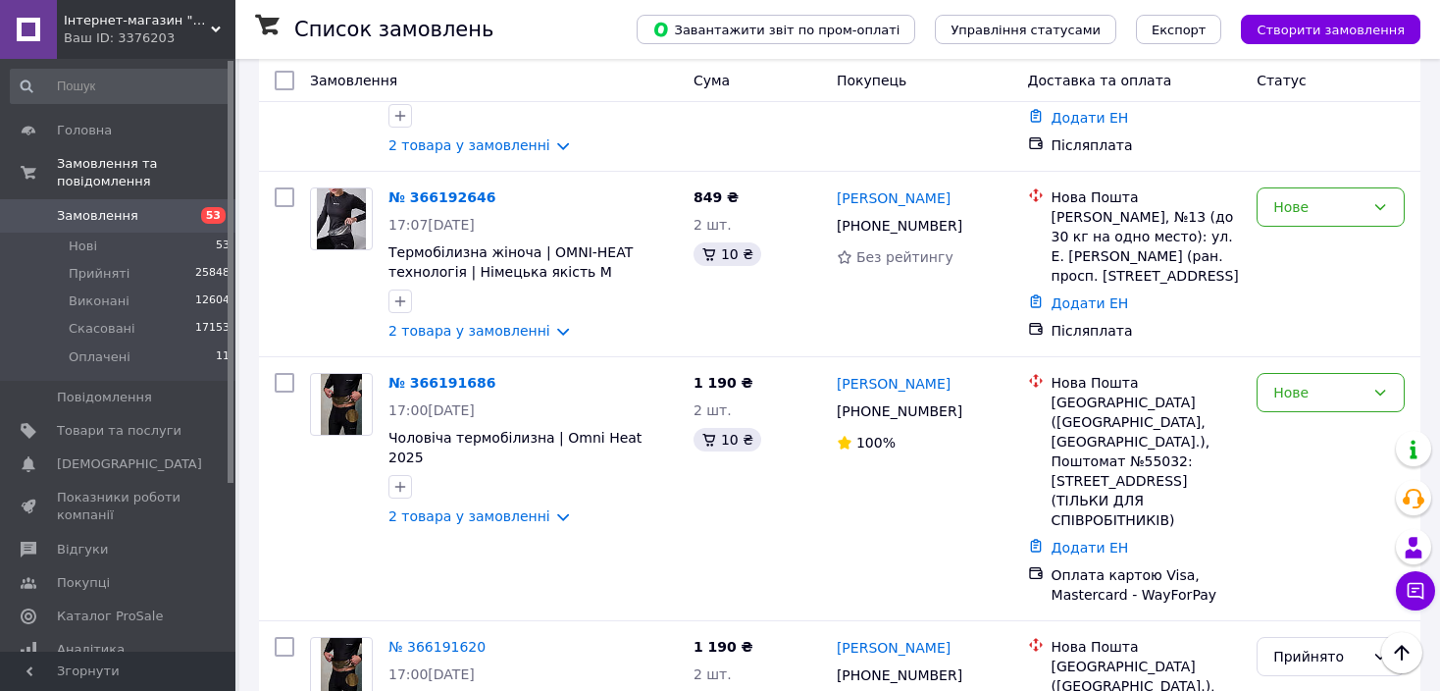
scroll to position [392, 0]
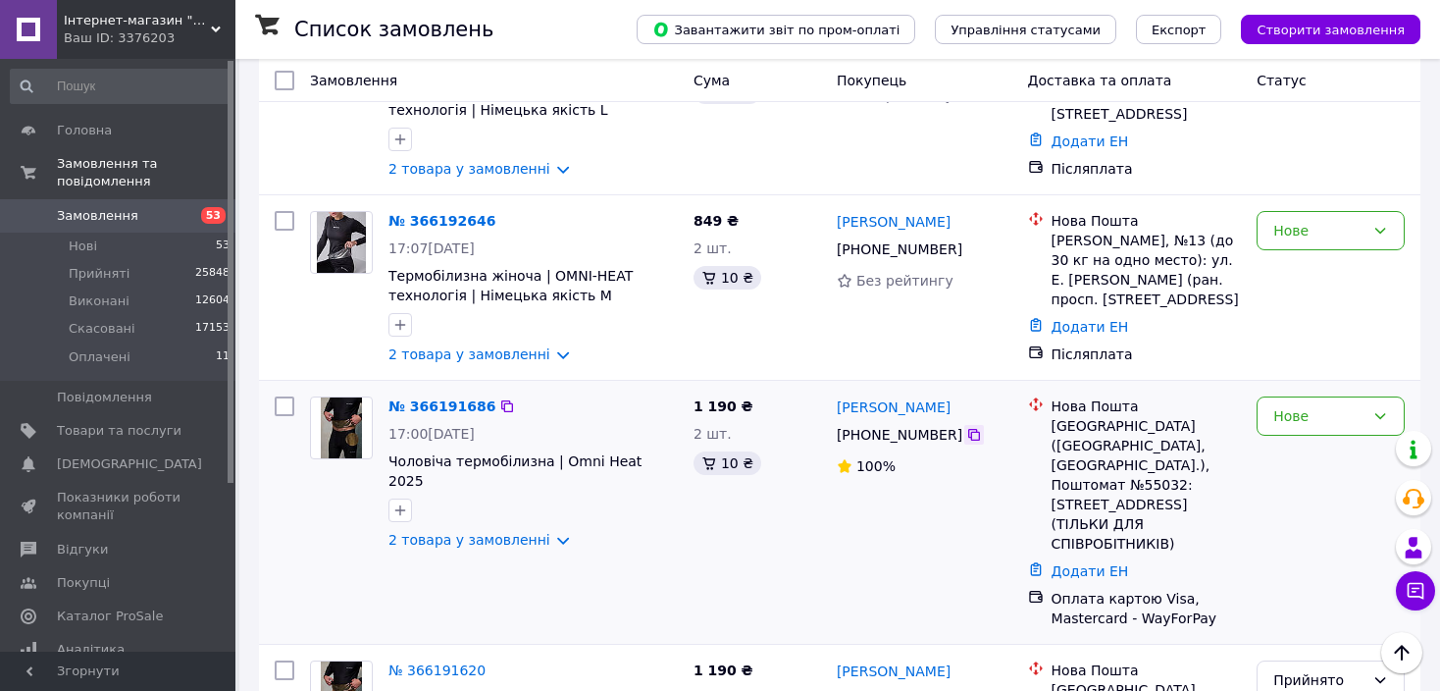
click at [970, 425] on div at bounding box center [974, 435] width 20 height 20
click at [966, 427] on icon at bounding box center [974, 435] width 16 height 16
drag, startPoint x: 966, startPoint y: 386, endPoint x: 837, endPoint y: 397, distance: 130.0
click at [837, 397] on div "Дмитро Охріменко" at bounding box center [925, 406] width 180 height 25
click at [1088, 453] on div "Запоріжжя (Запорізька обл., Запорізький р-н.), Поштомат №55032: Південне шосе, …" at bounding box center [1147, 484] width 190 height 137
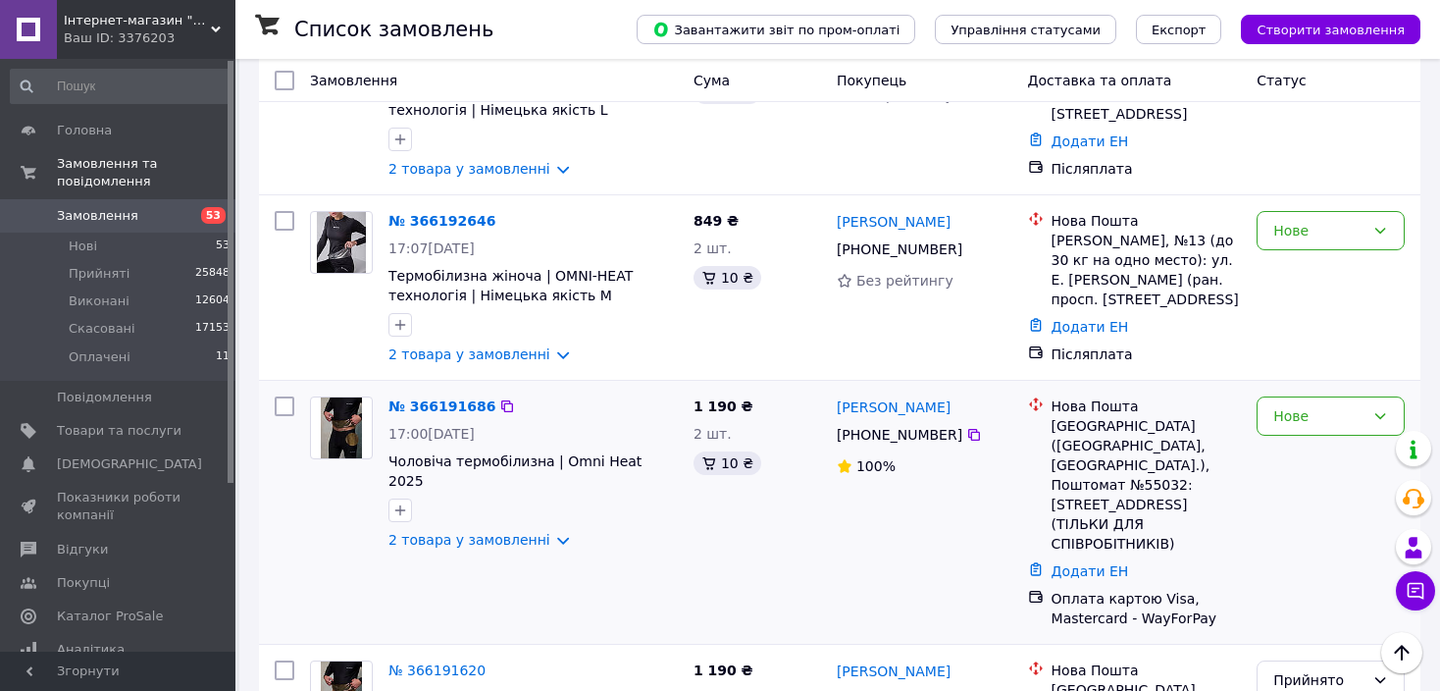
click at [1088, 453] on div "Запоріжжя (Запорізька обл., Запорізький р-н.), Поштомат №55032: Південне шосе, …" at bounding box center [1147, 484] width 190 height 137
click at [1298, 409] on div "Нове" at bounding box center [1319, 416] width 91 height 22
click at [1303, 442] on li "Прийнято" at bounding box center [1331, 444] width 146 height 35
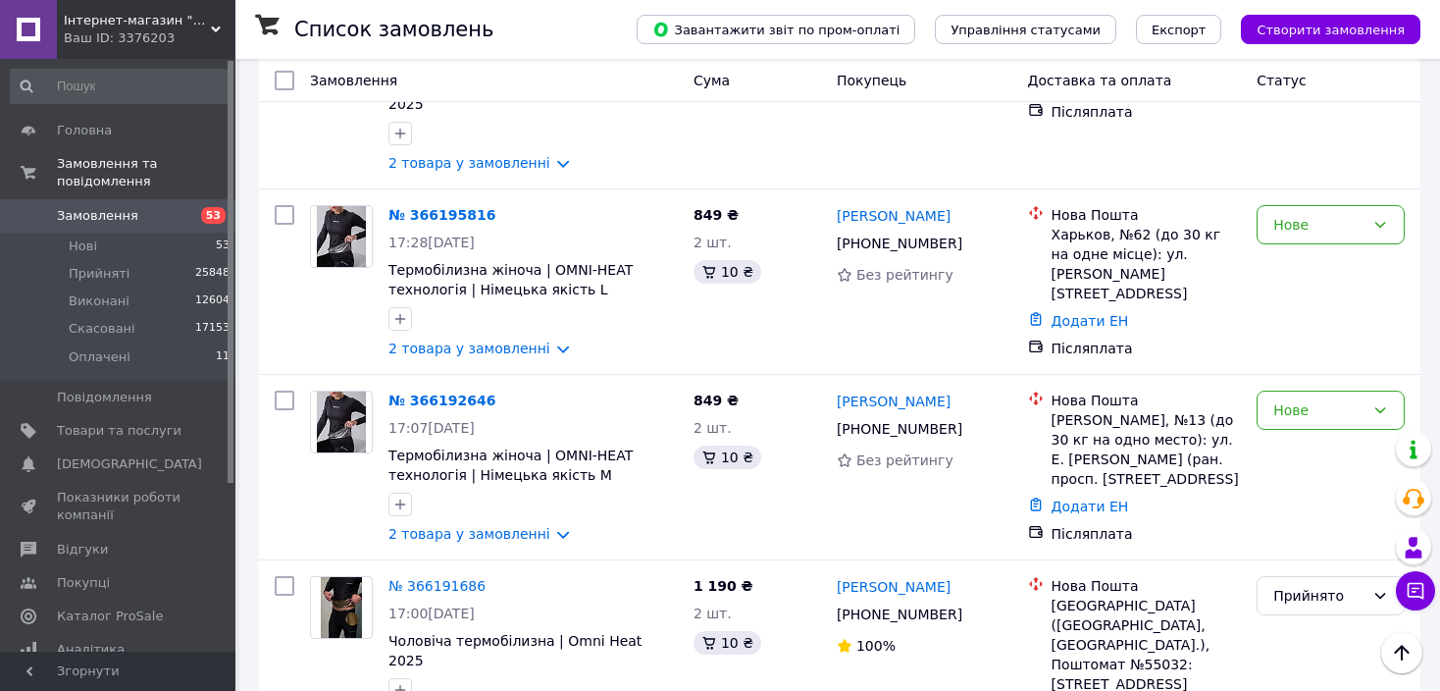
scroll to position [196, 0]
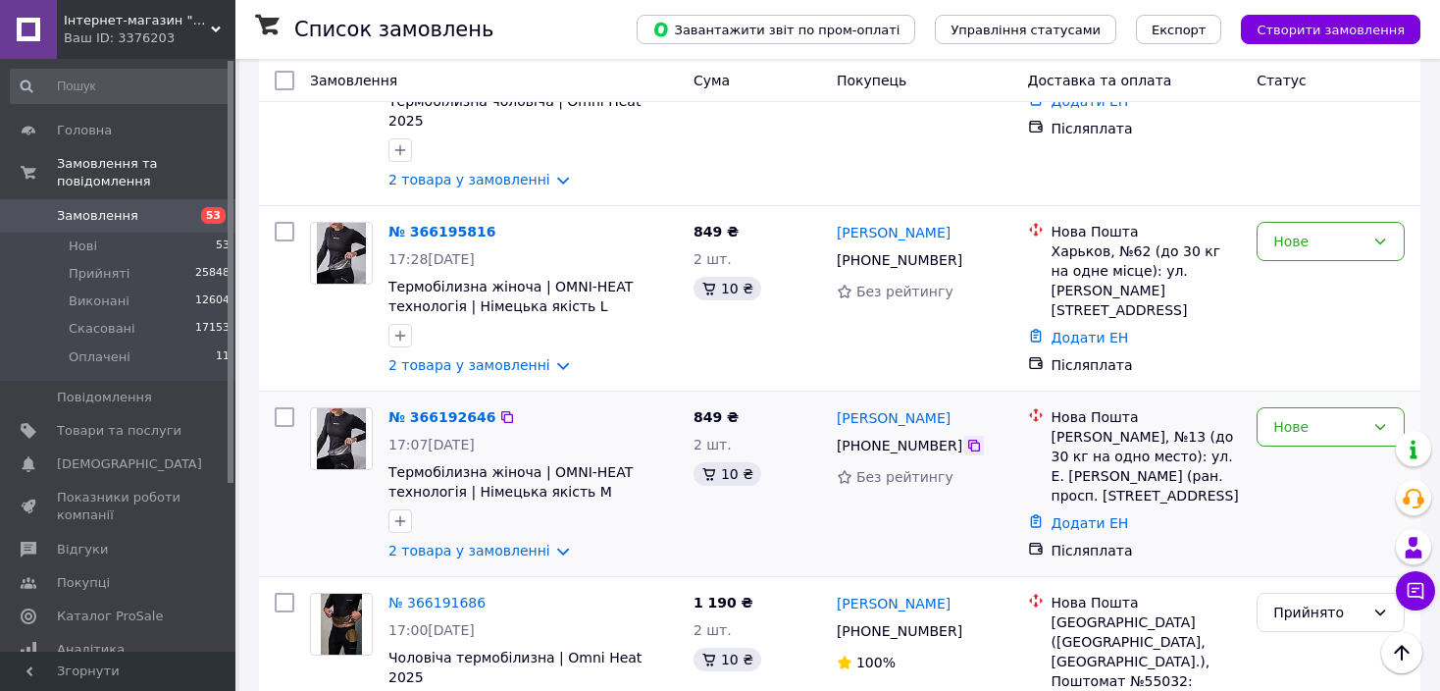
click at [966, 438] on icon at bounding box center [974, 446] width 16 height 16
drag, startPoint x: 968, startPoint y: 406, endPoint x: 832, endPoint y: 400, distance: 136.5
click at [832, 400] on div "Ярослава Мотько +380 95 410 05 84 Без рейтингу" at bounding box center [924, 483] width 191 height 169
click at [1318, 420] on div "Нове" at bounding box center [1319, 427] width 91 height 22
click at [1314, 446] on li "Прийнято" at bounding box center [1331, 454] width 146 height 35
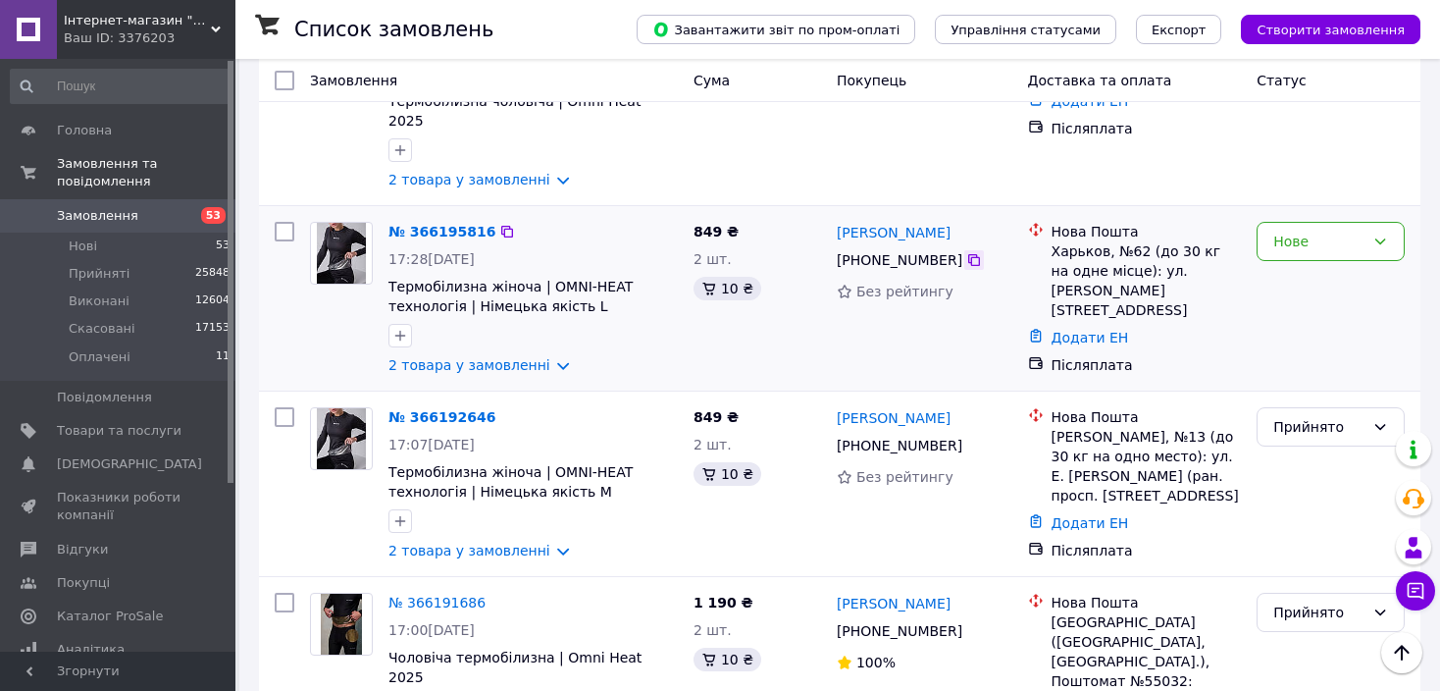
click at [968, 254] on icon at bounding box center [974, 260] width 12 height 12
drag, startPoint x: 976, startPoint y: 215, endPoint x: 838, endPoint y: 212, distance: 138.4
click at [838, 220] on div "Ирина Бесчасная" at bounding box center [925, 232] width 180 height 25
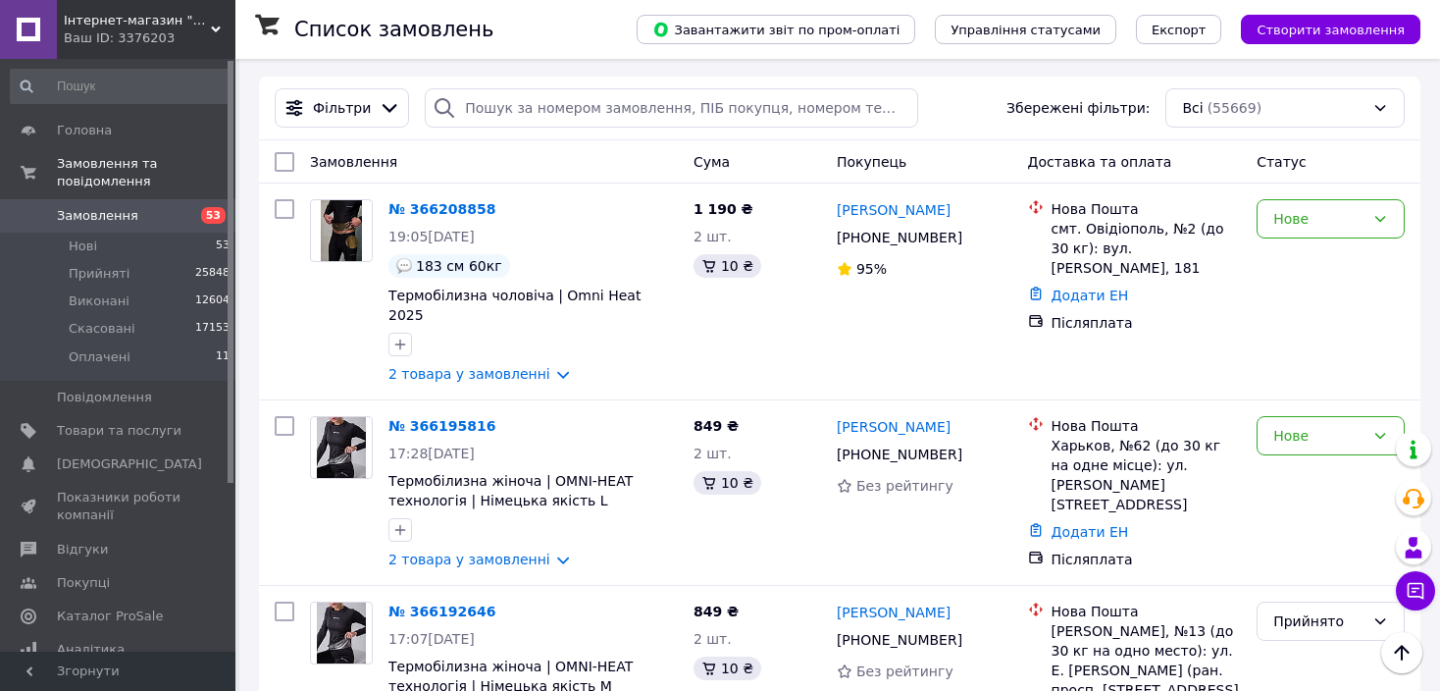
scroll to position [0, 0]
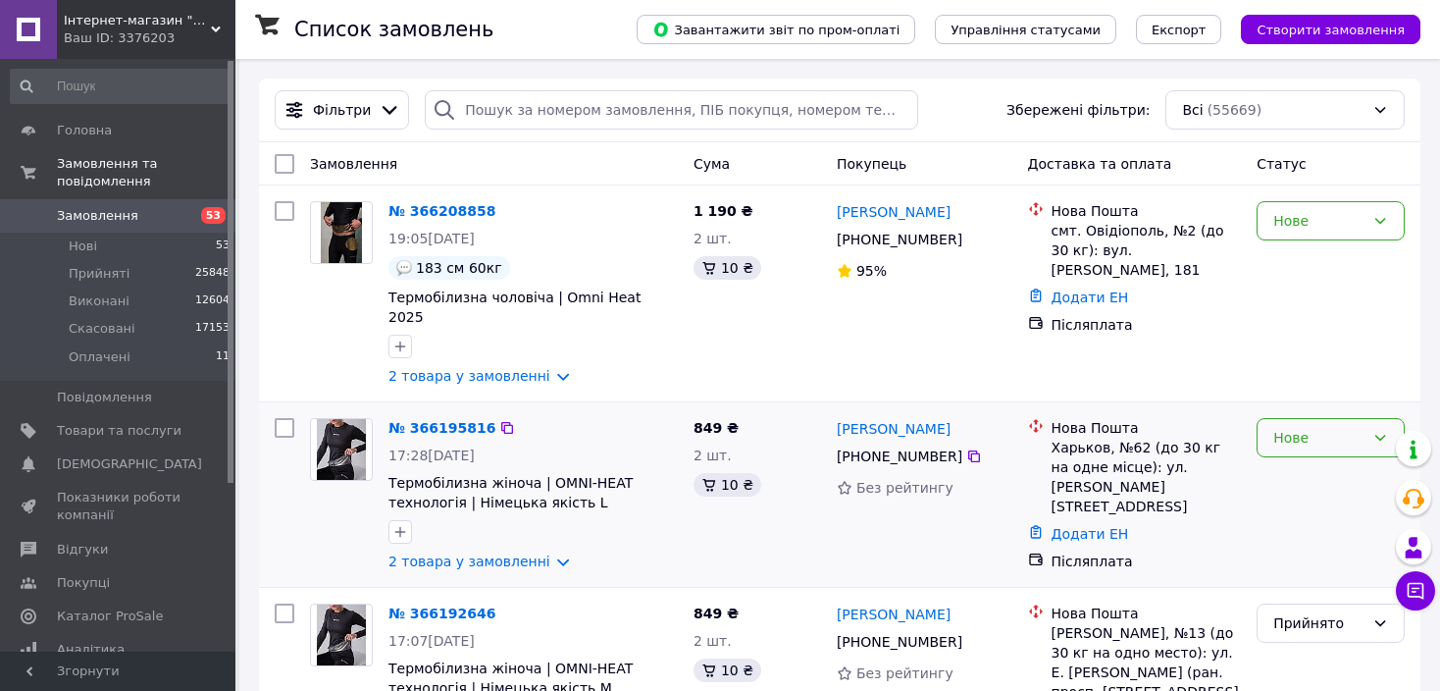
click at [1307, 427] on div "Нове" at bounding box center [1319, 438] width 91 height 22
click at [1287, 532] on li "Скасовано" at bounding box center [1331, 533] width 146 height 35
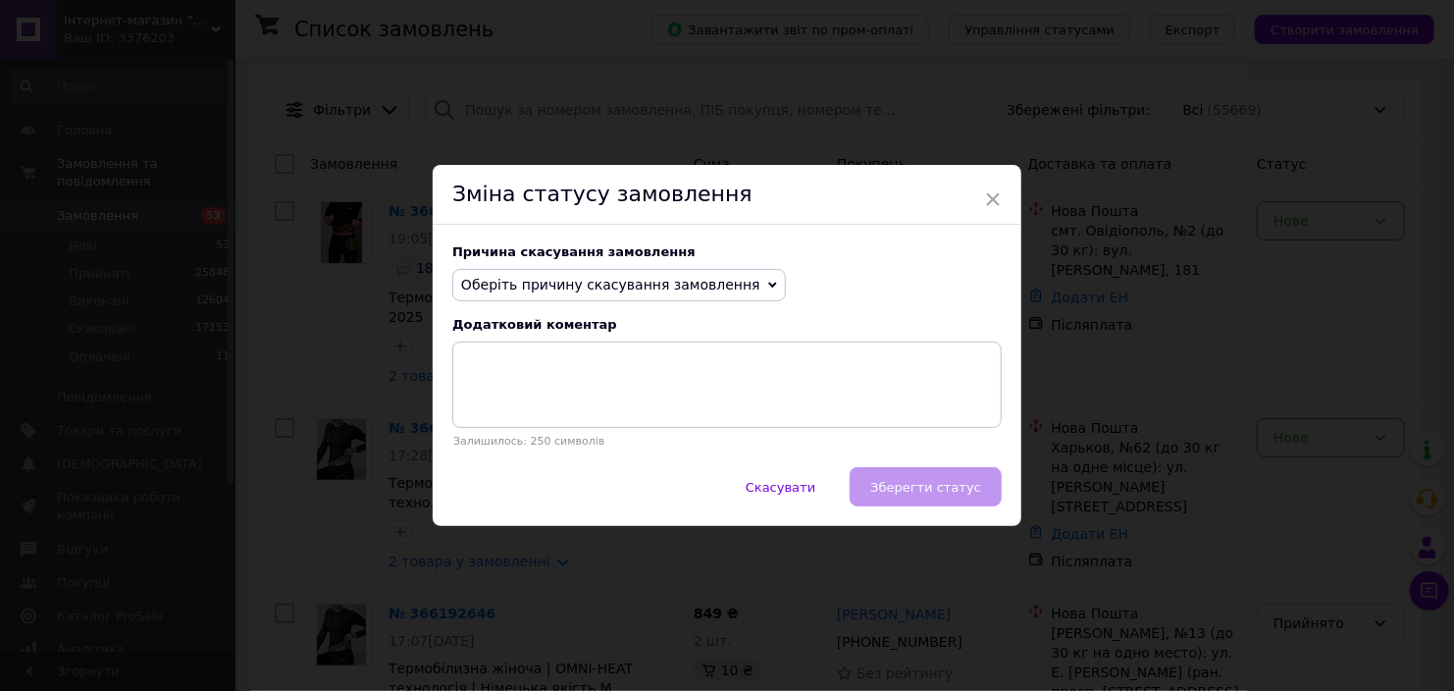
click at [517, 286] on span "Оберіть причину скасування замовлення" at bounding box center [610, 285] width 299 height 16
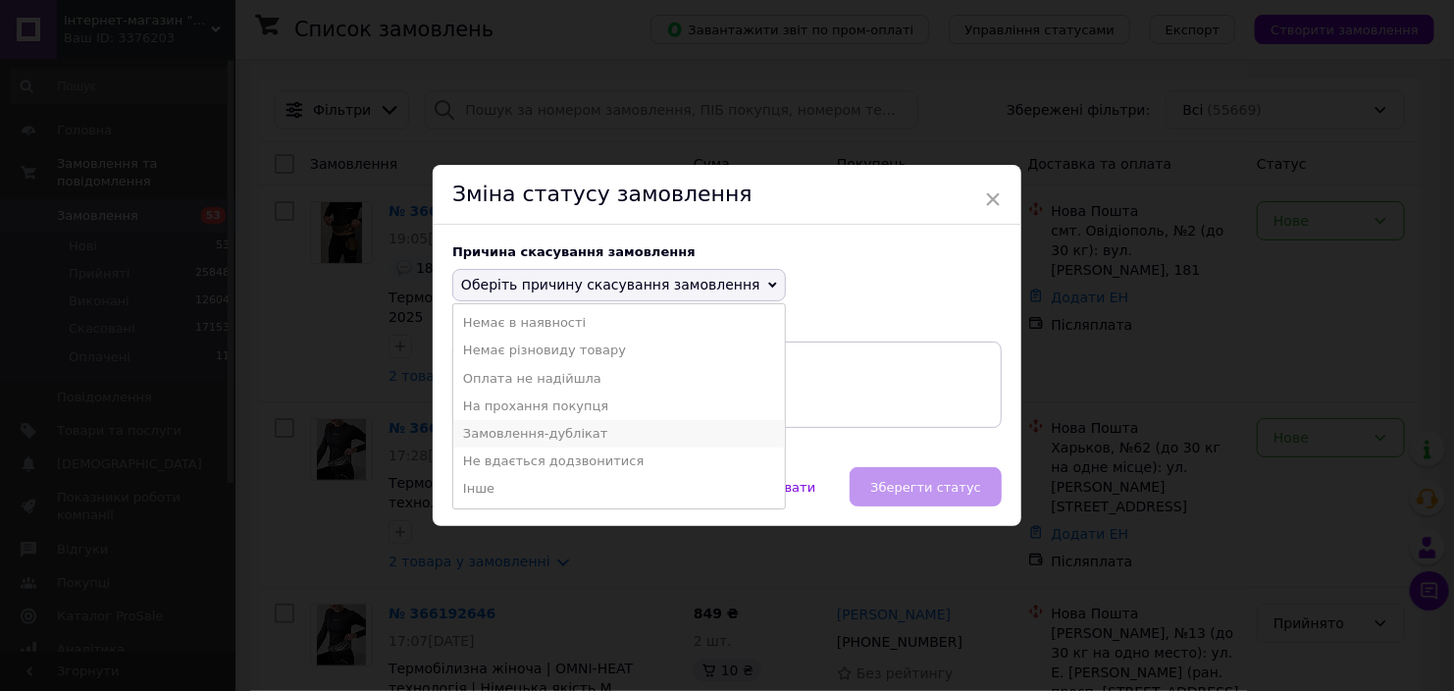
click at [596, 428] on li "Замовлення-дублікат" at bounding box center [619, 433] width 332 height 27
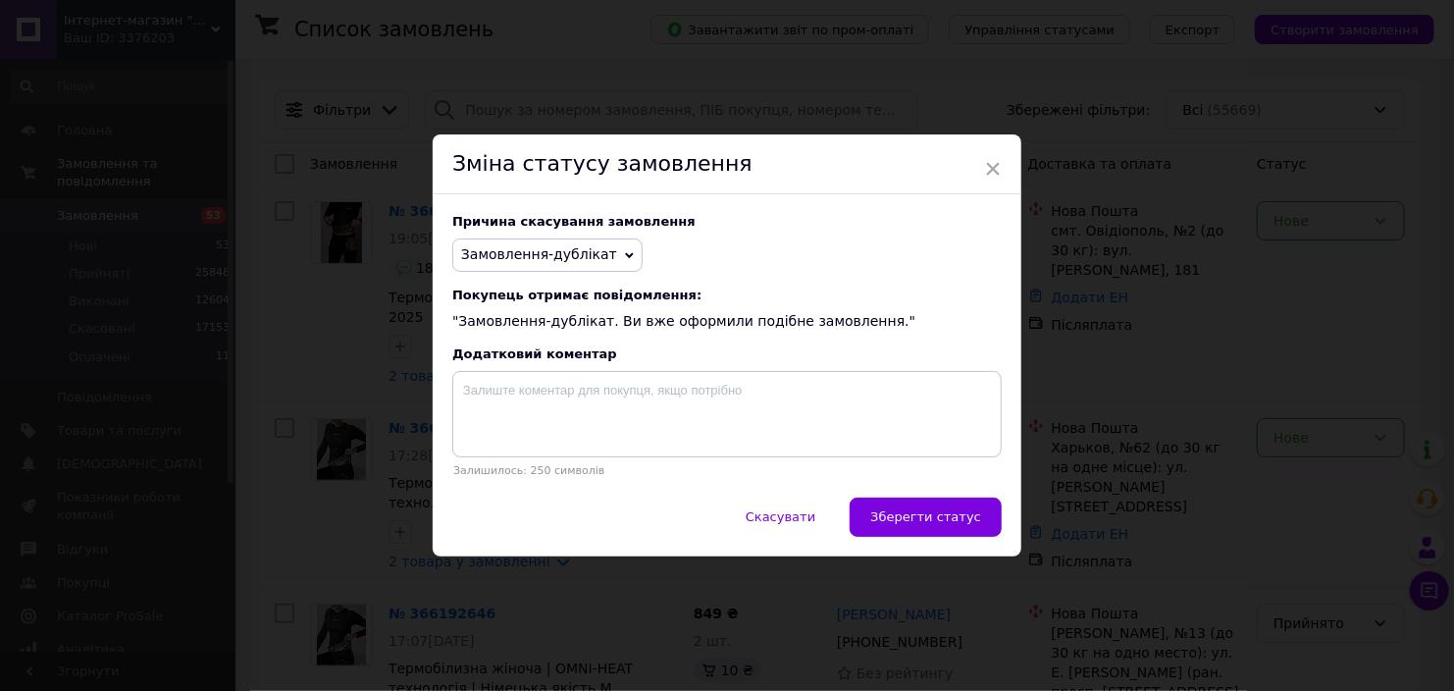
click at [533, 234] on div "Причина скасування замовлення Замовлення-дублікат Немає в наявності Немає різно…" at bounding box center [727, 345] width 589 height 302
click at [533, 247] on span "Замовлення-дублікат" at bounding box center [539, 254] width 156 height 16
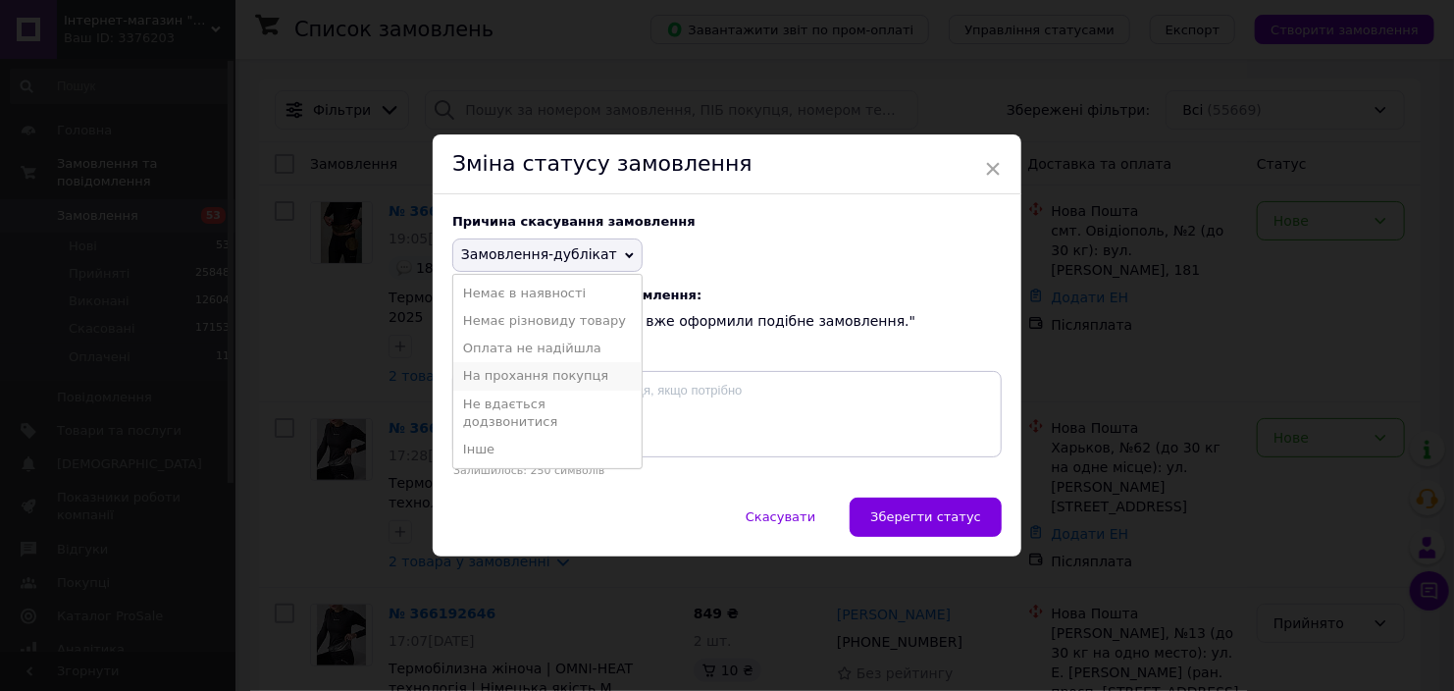
click at [540, 379] on li "На прохання покупця" at bounding box center [547, 375] width 188 height 27
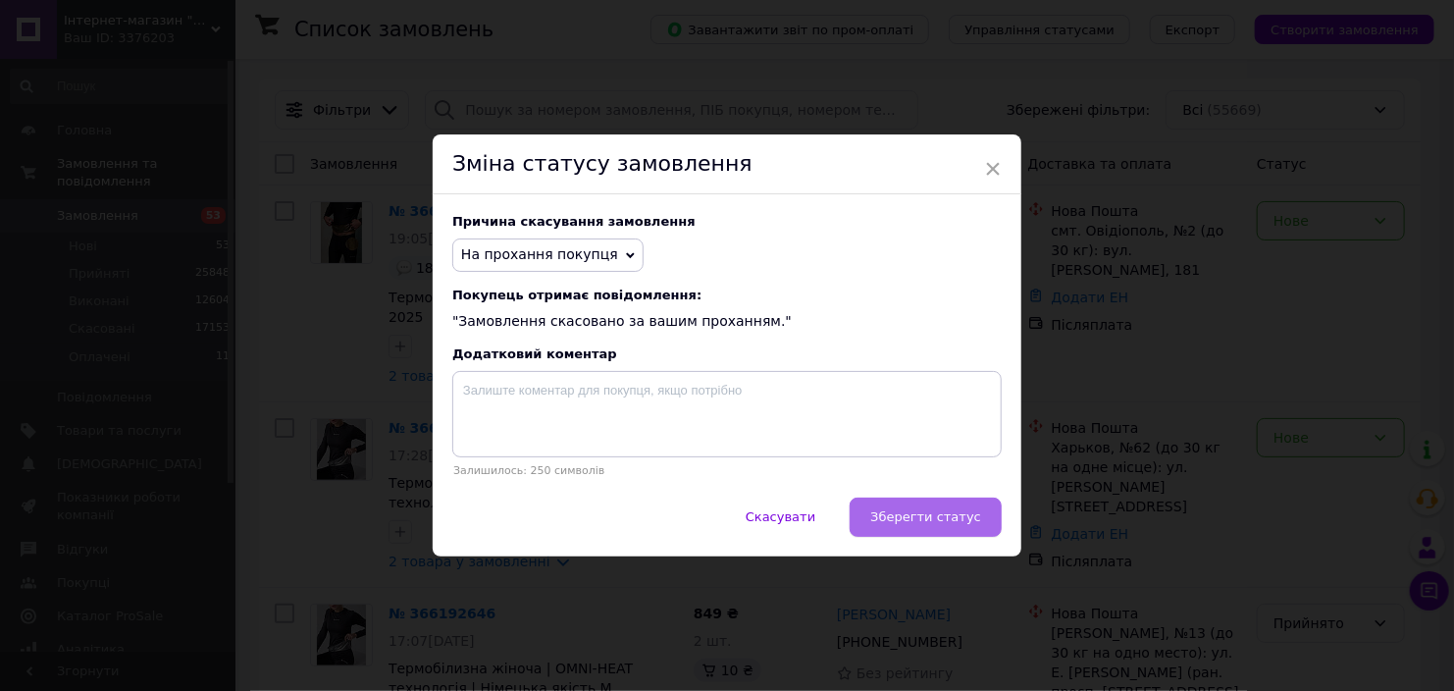
click at [915, 528] on button "Зберегти статус" at bounding box center [926, 516] width 152 height 39
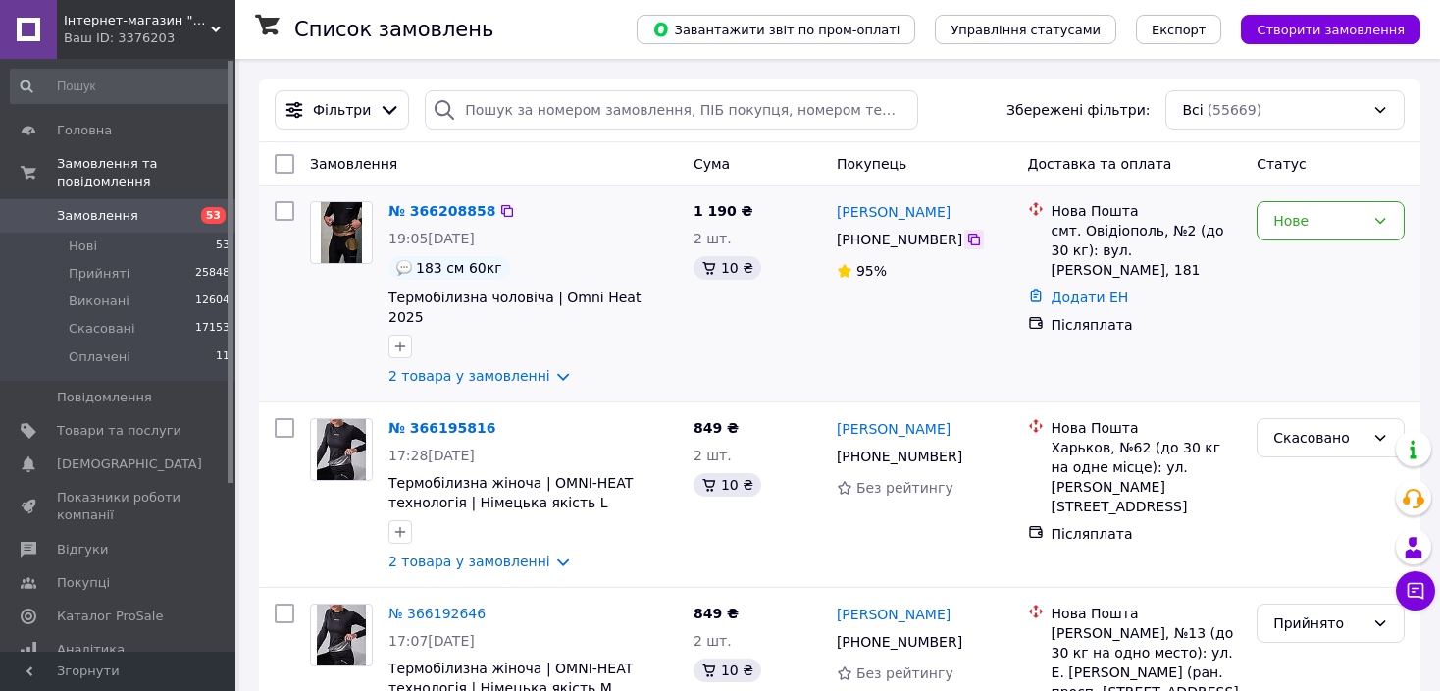
click at [968, 241] on icon at bounding box center [974, 240] width 12 height 12
drag, startPoint x: 975, startPoint y: 212, endPoint x: 835, endPoint y: 215, distance: 140.3
click at [835, 215] on div "Альона Мандзюк" at bounding box center [925, 211] width 180 height 25
click at [1122, 234] on div "смт. Овідіополь, №2 (до 30 кг): вул. Тараса Шевченка, 181" at bounding box center [1147, 250] width 190 height 59
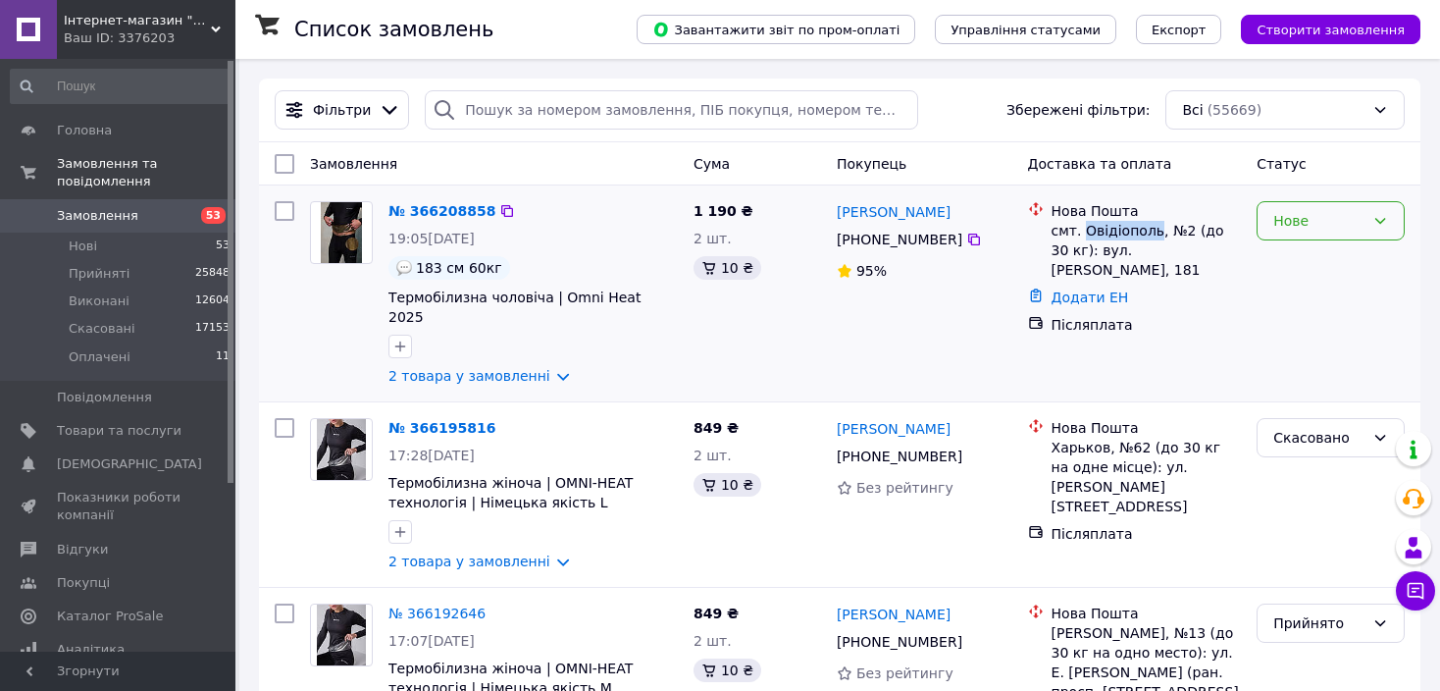
click at [1326, 210] on div "Нове" at bounding box center [1319, 221] width 91 height 22
click at [1332, 254] on li "Прийнято" at bounding box center [1331, 263] width 146 height 35
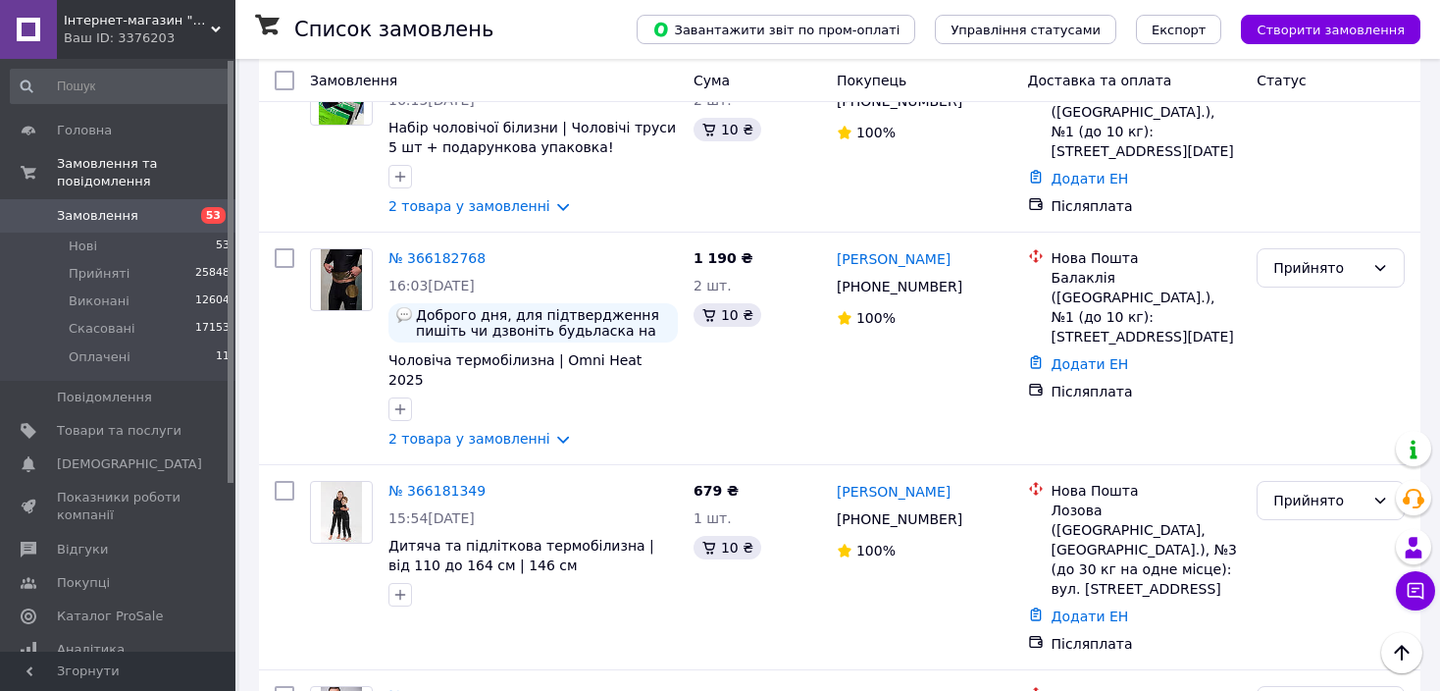
scroll to position [3428, 0]
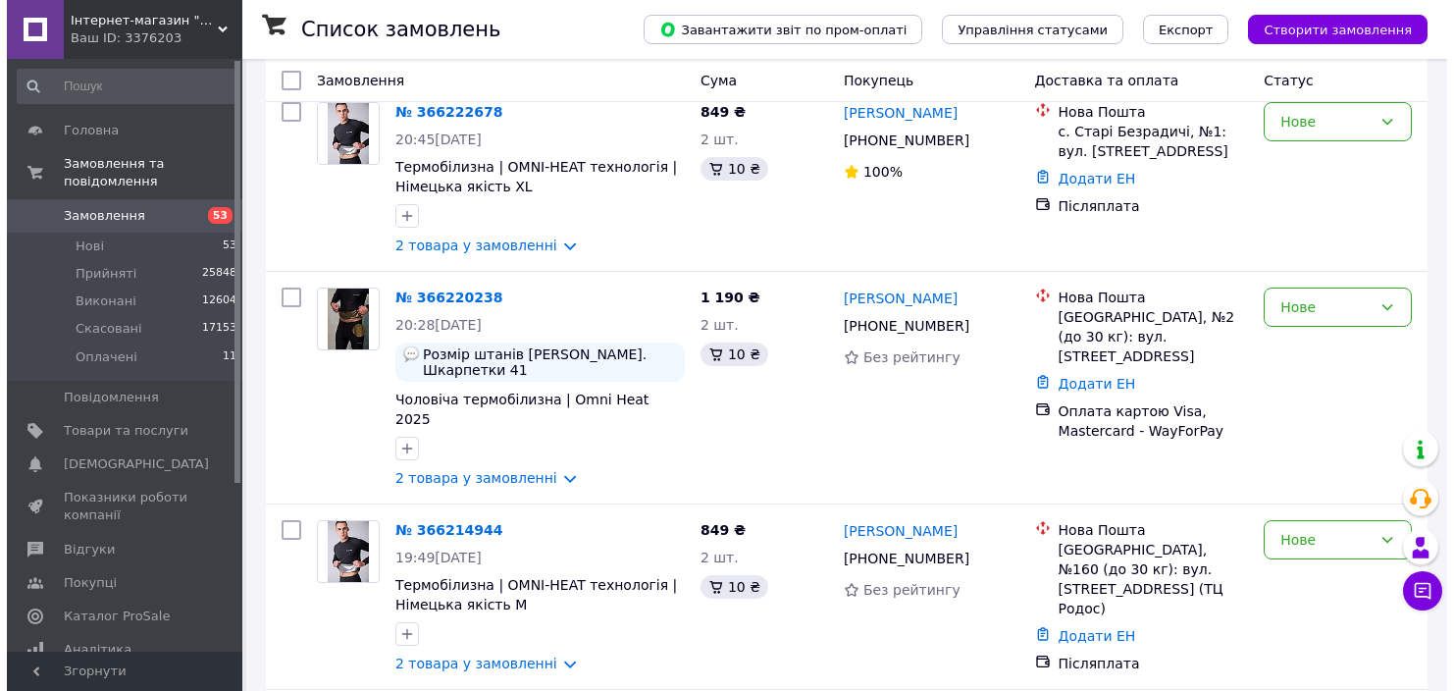
scroll to position [3409, 0]
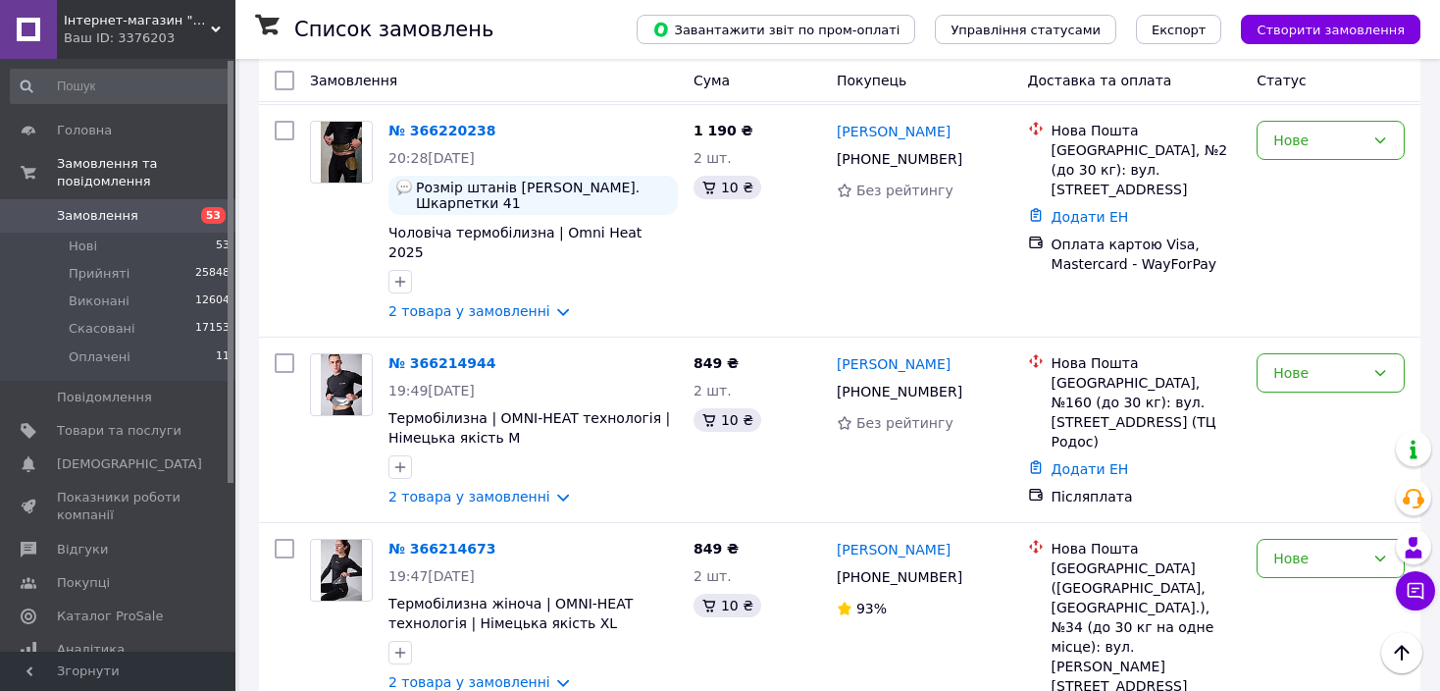
drag, startPoint x: 933, startPoint y: 450, endPoint x: 835, endPoint y: 456, distance: 98.3
click at [1298, 570] on li "Скасовано" at bounding box center [1331, 570] width 146 height 35
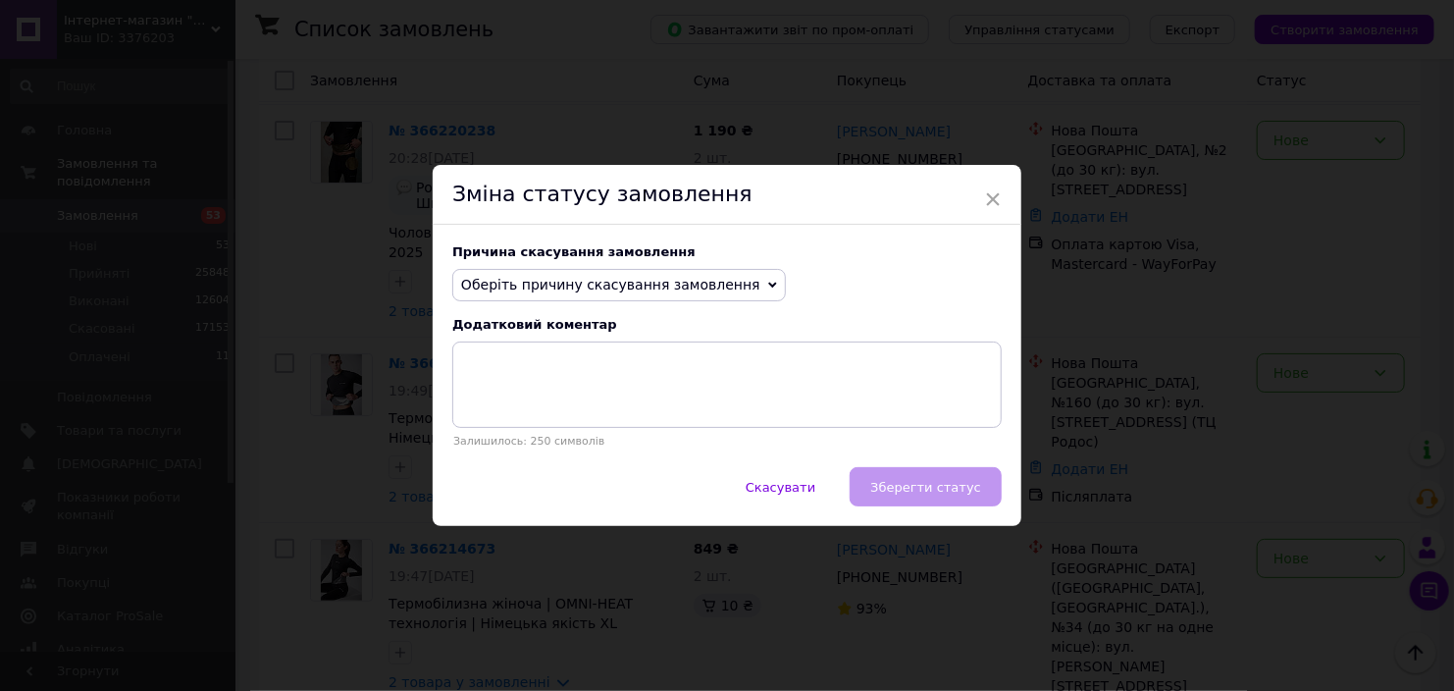
click at [598, 292] on span "Оберіть причину скасування замовлення" at bounding box center [610, 285] width 299 height 16
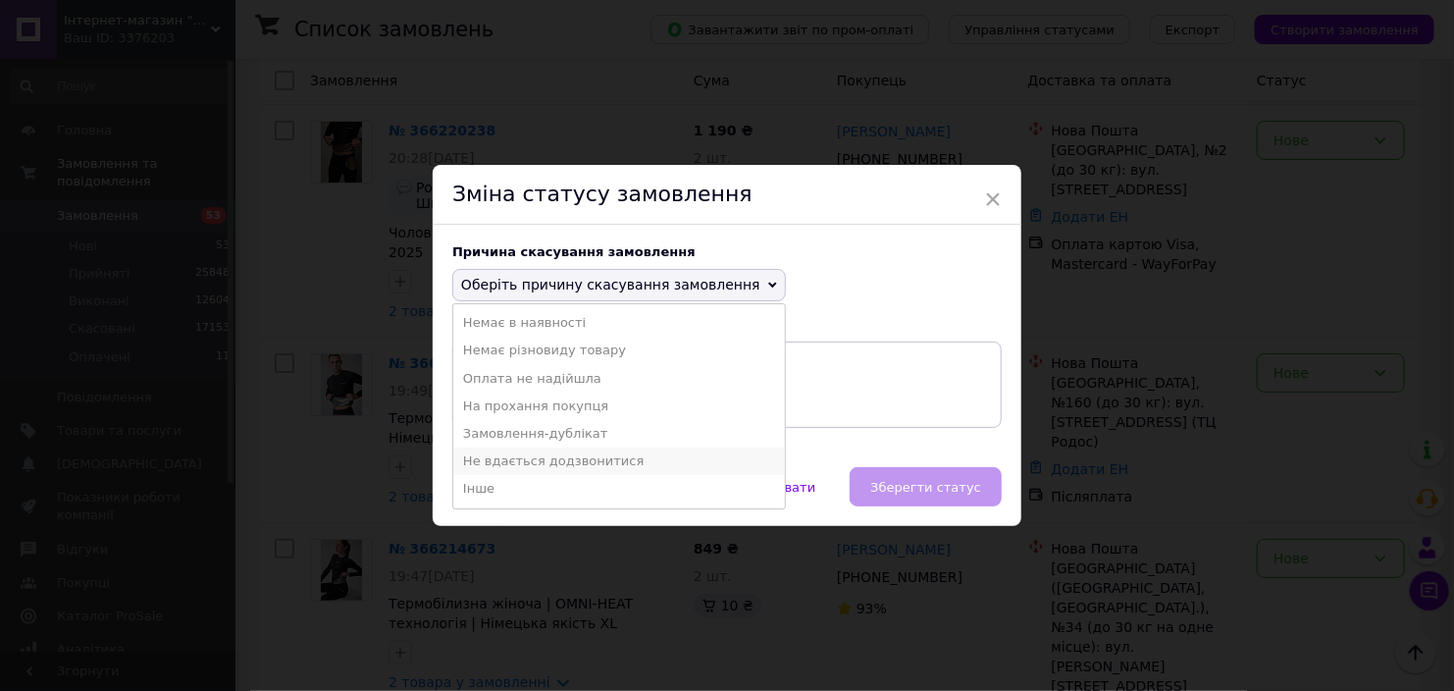
click at [584, 457] on li "Не вдається додзвонитися" at bounding box center [619, 460] width 332 height 27
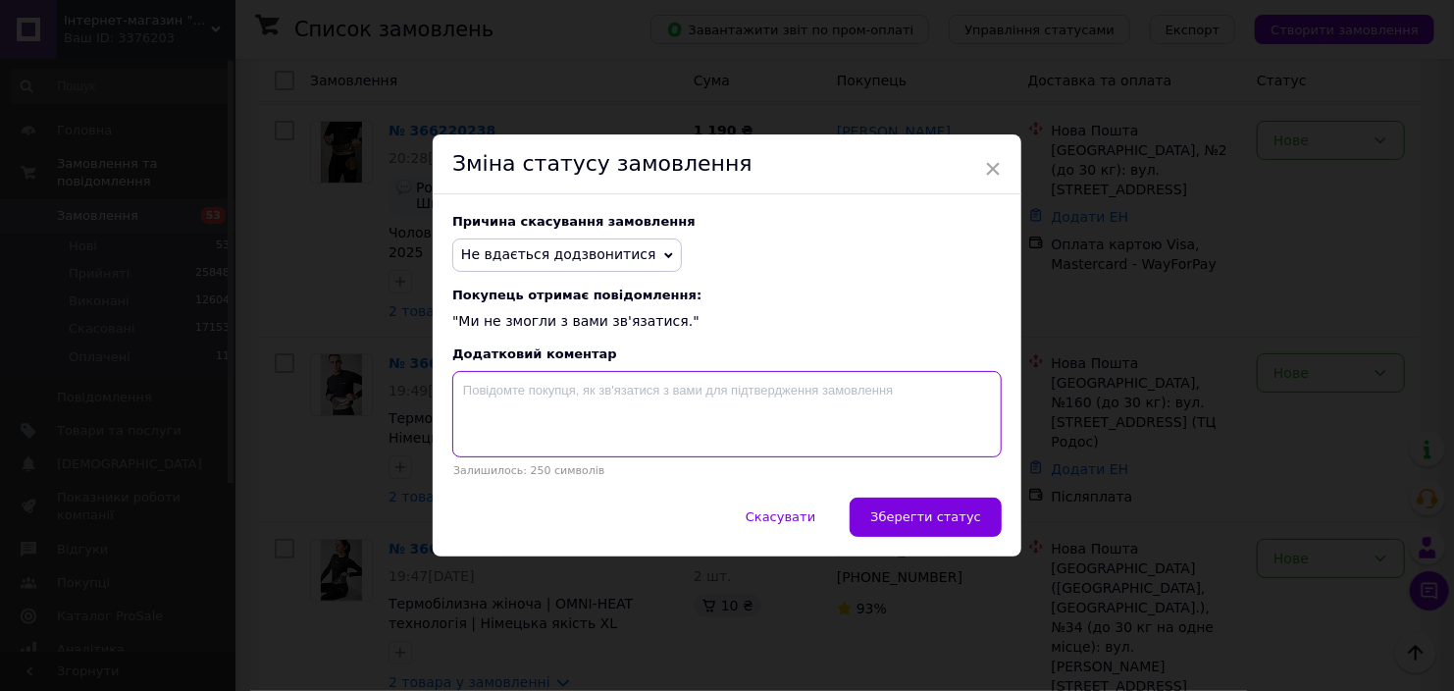
click at [598, 401] on textarea at bounding box center [726, 414] width 549 height 86
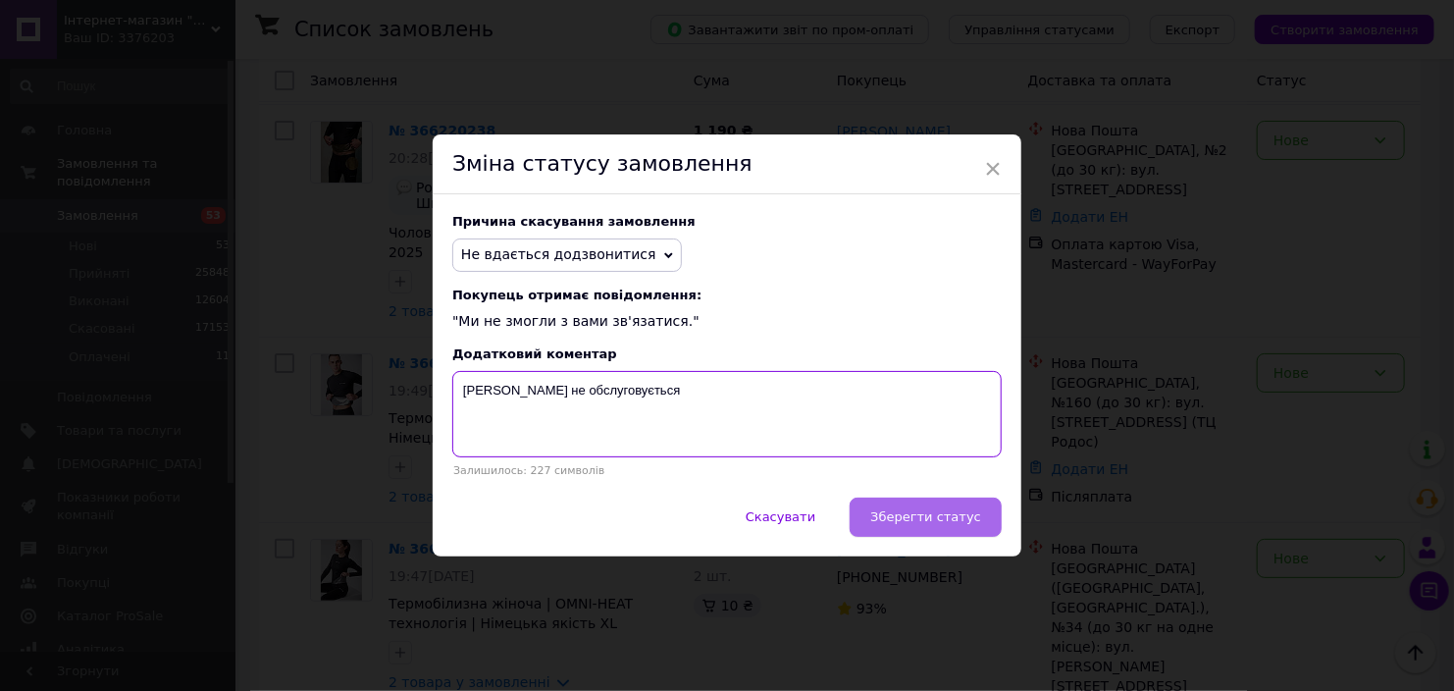
type textarea "Номер не обслуговується"
click at [929, 514] on span "Зберегти статус" at bounding box center [925, 516] width 111 height 15
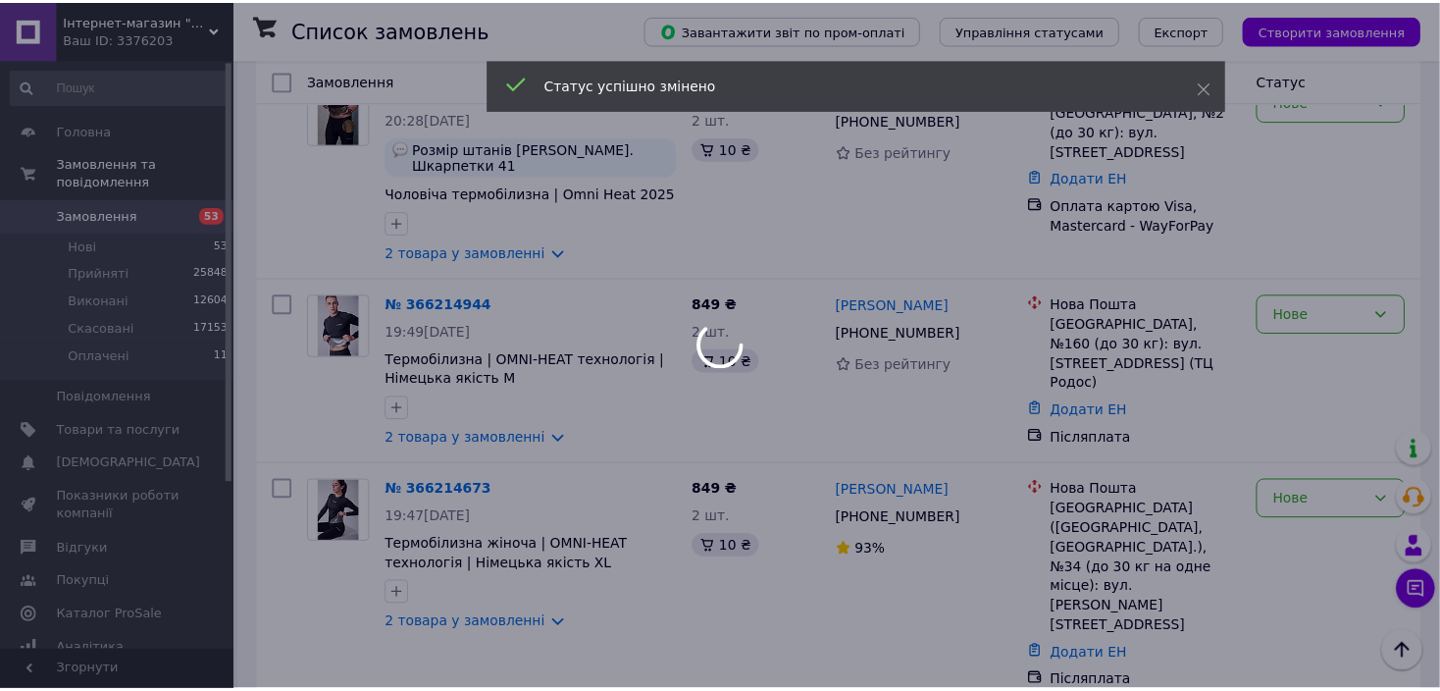
scroll to position [3389, 0]
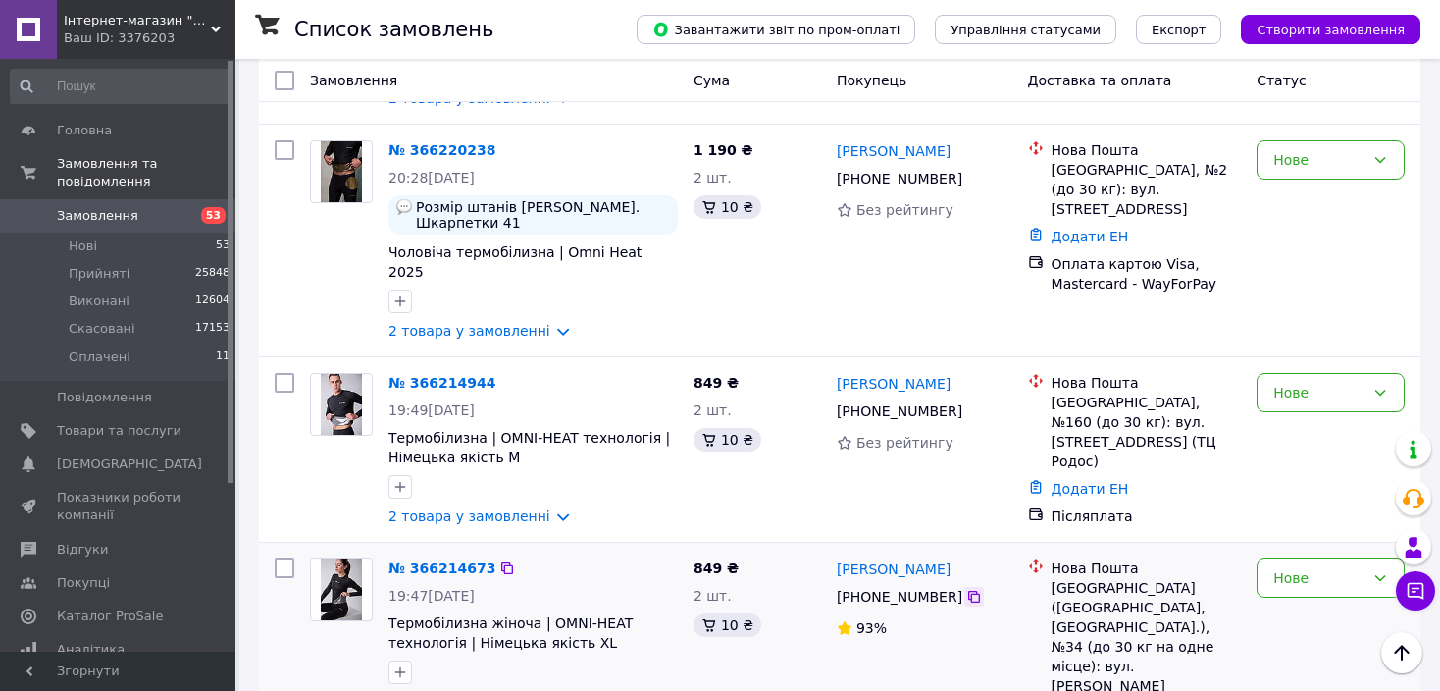
click at [966, 589] on icon at bounding box center [974, 597] width 16 height 16
drag, startPoint x: 948, startPoint y: 276, endPoint x: 838, endPoint y: 279, distance: 109.9
click at [838, 556] on div "Павел Скачков" at bounding box center [925, 568] width 180 height 25
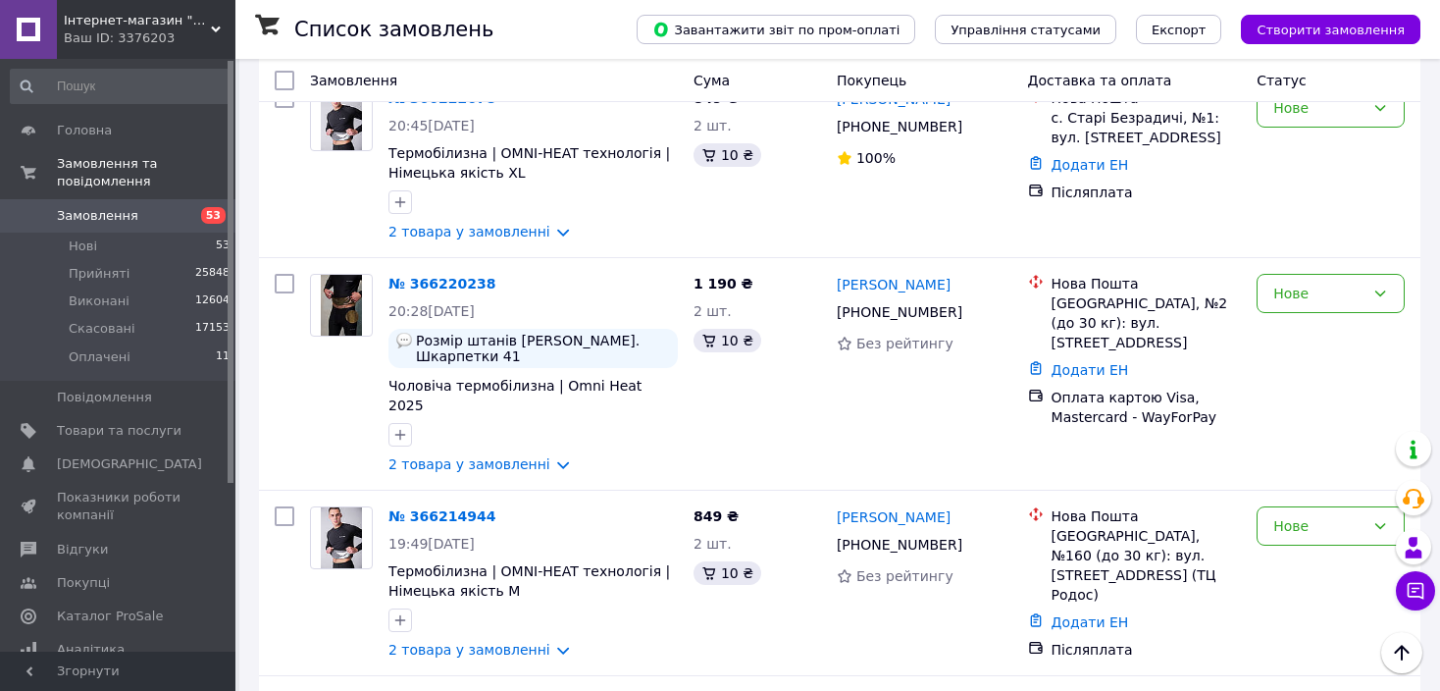
scroll to position [3232, 0]
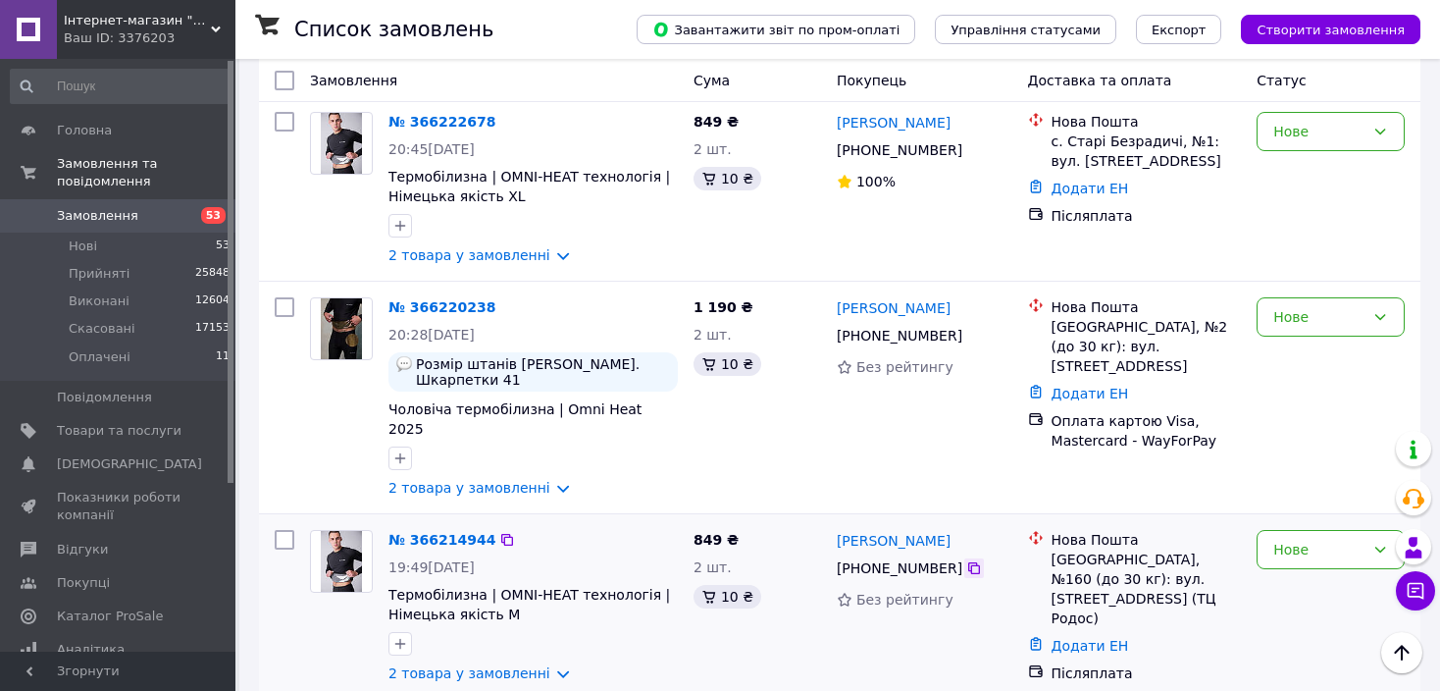
click at [968, 560] on icon at bounding box center [974, 568] width 16 height 16
click at [1282, 488] on li "Прийнято" at bounding box center [1331, 489] width 146 height 35
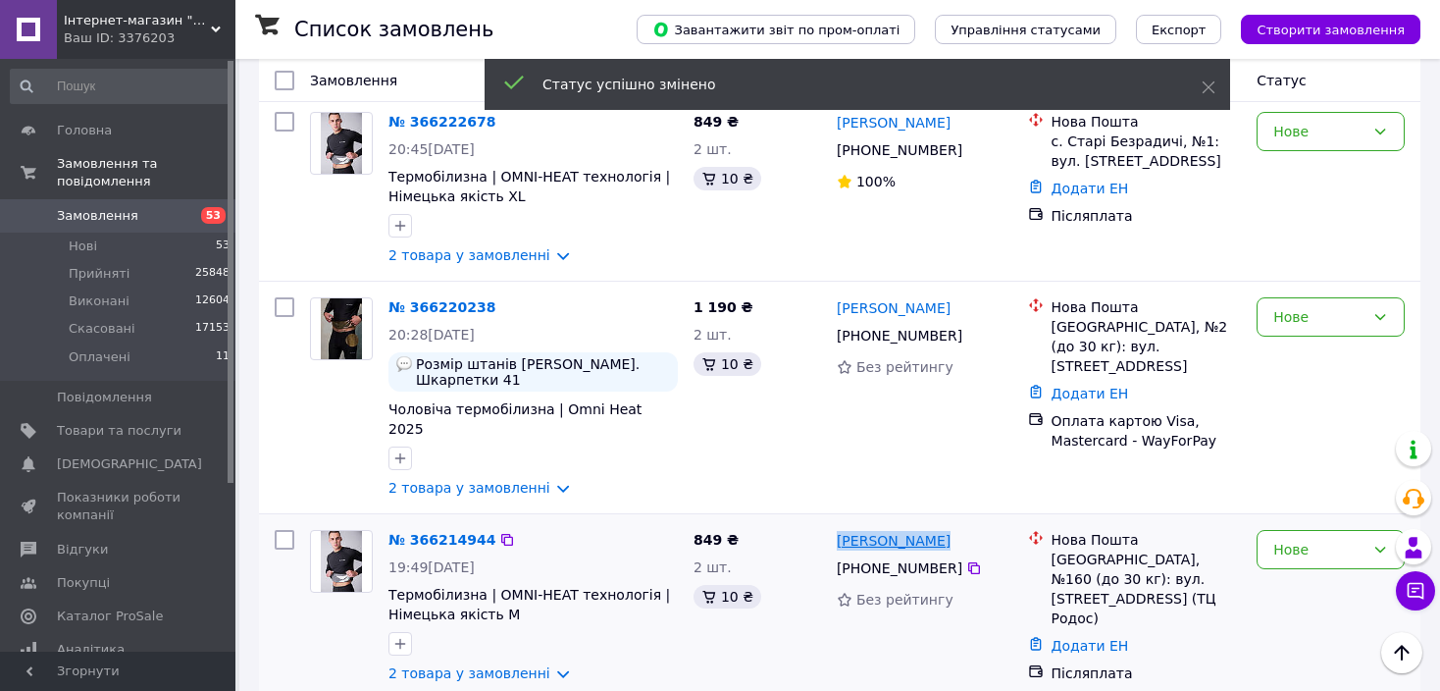
drag, startPoint x: 948, startPoint y: 240, endPoint x: 836, endPoint y: 252, distance: 112.5
click at [836, 528] on div "Андрей Гербер" at bounding box center [925, 540] width 180 height 25
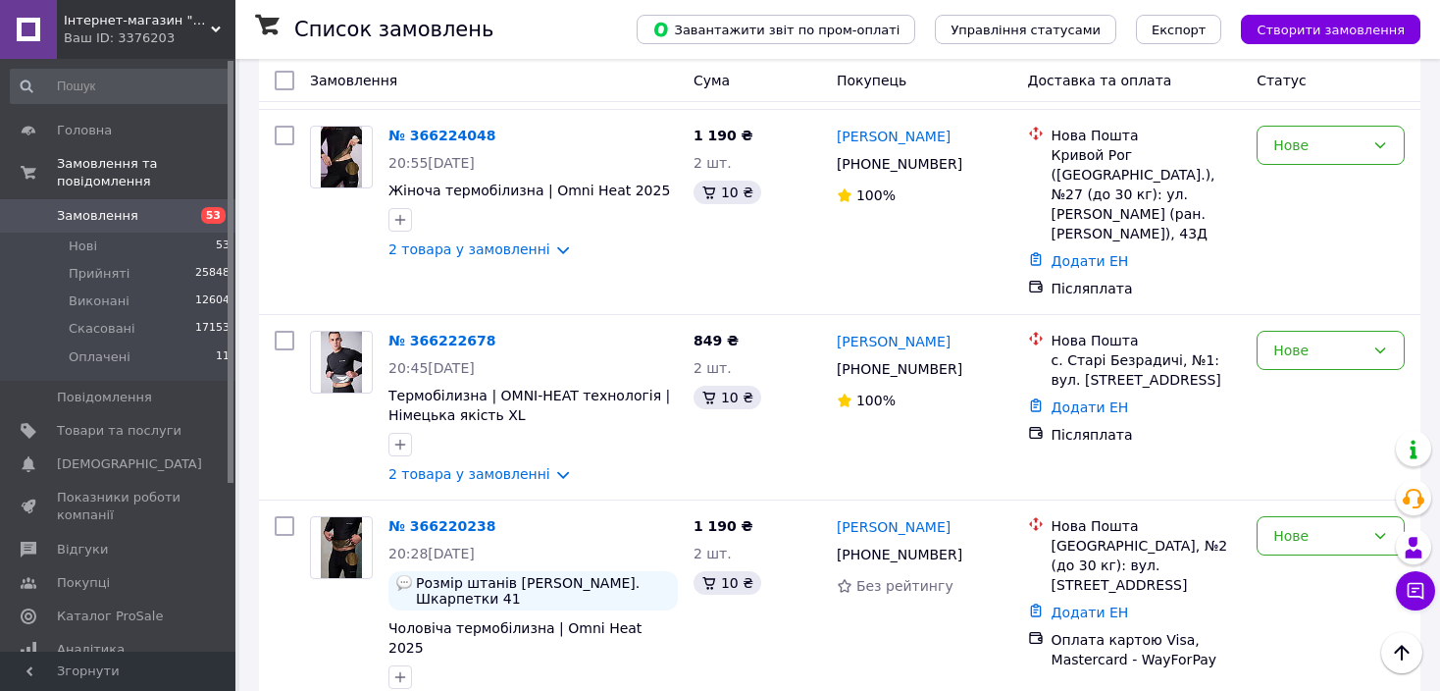
scroll to position [2996, 0]
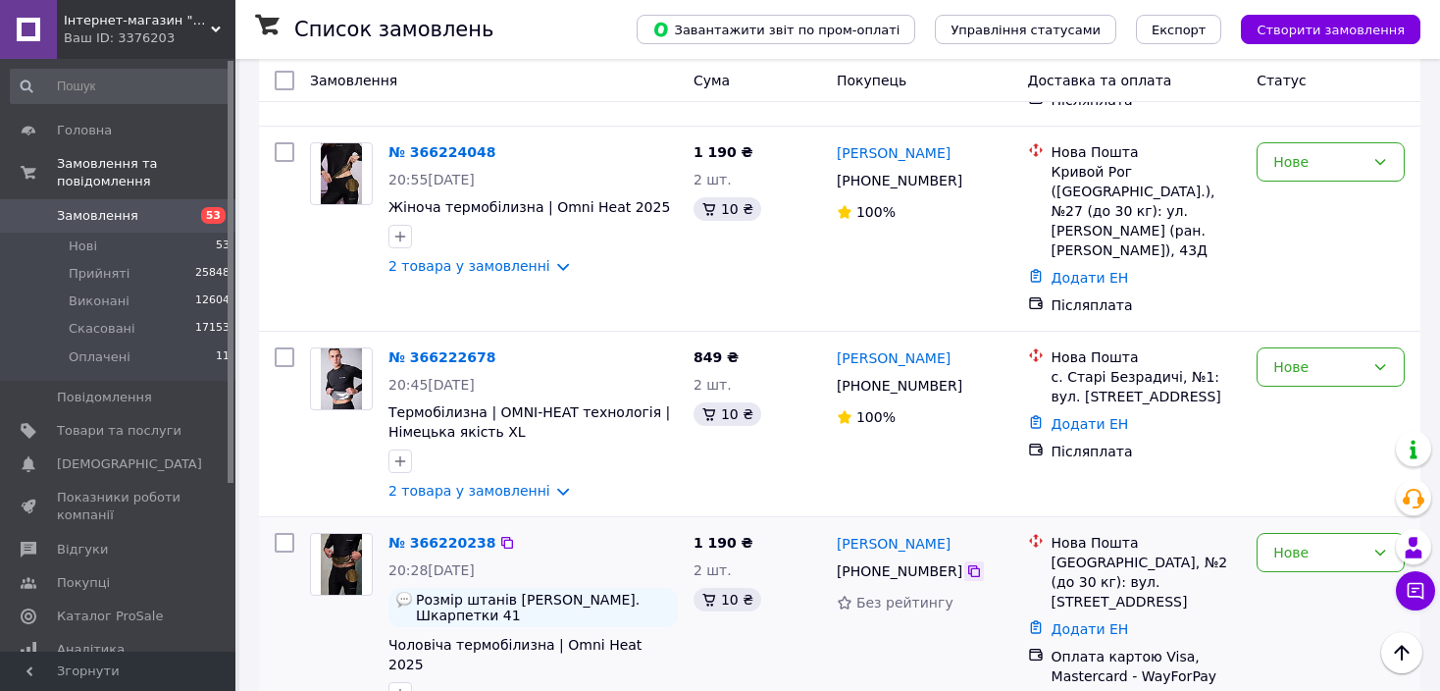
click at [966, 563] on icon at bounding box center [974, 571] width 16 height 16
drag, startPoint x: 935, startPoint y: 281, endPoint x: 855, endPoint y: 279, distance: 80.5
click at [855, 531] on div "Ярослав Вічко" at bounding box center [925, 543] width 180 height 25
click at [1298, 538] on li "Прийнято" at bounding box center [1331, 537] width 146 height 35
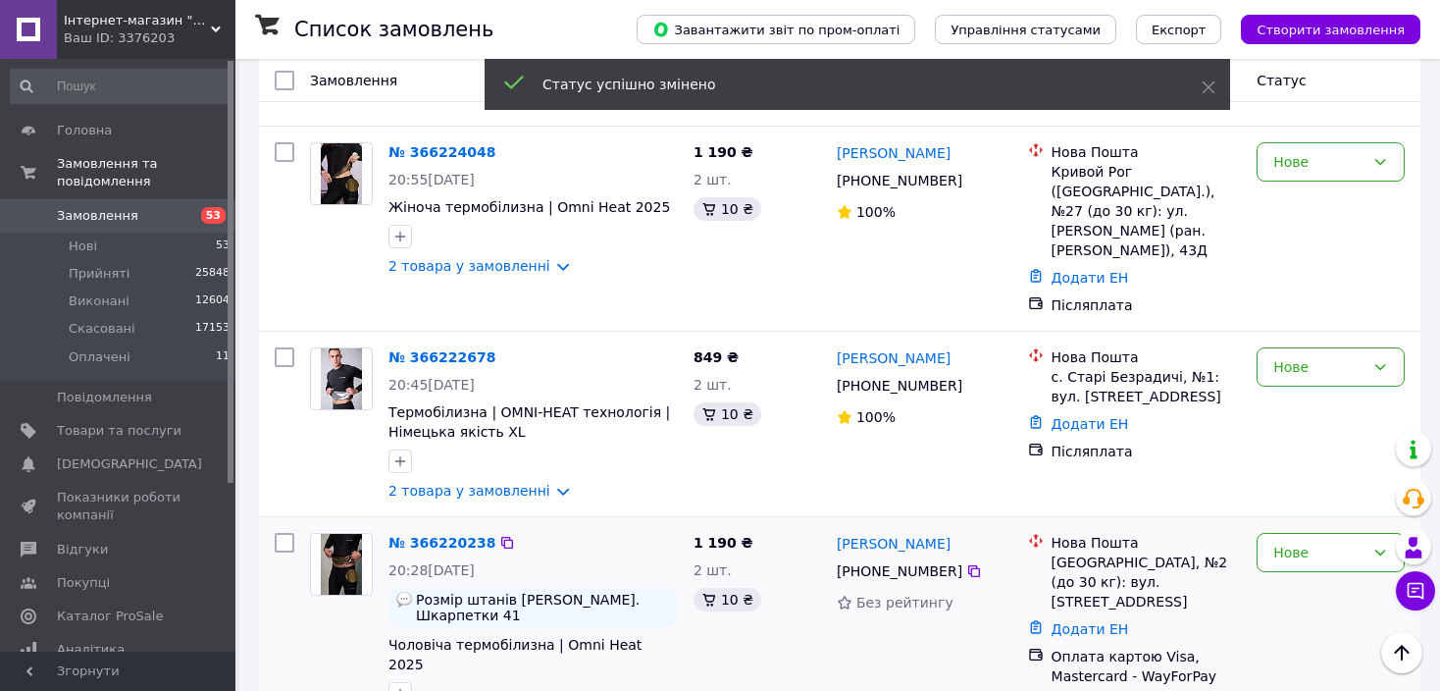
drag, startPoint x: 421, startPoint y: 283, endPoint x: 827, endPoint y: 425, distance: 430.4
click at [827, 525] on div "1 190 ₴ 2 шт. 10 ₴" at bounding box center [757, 633] width 143 height 216
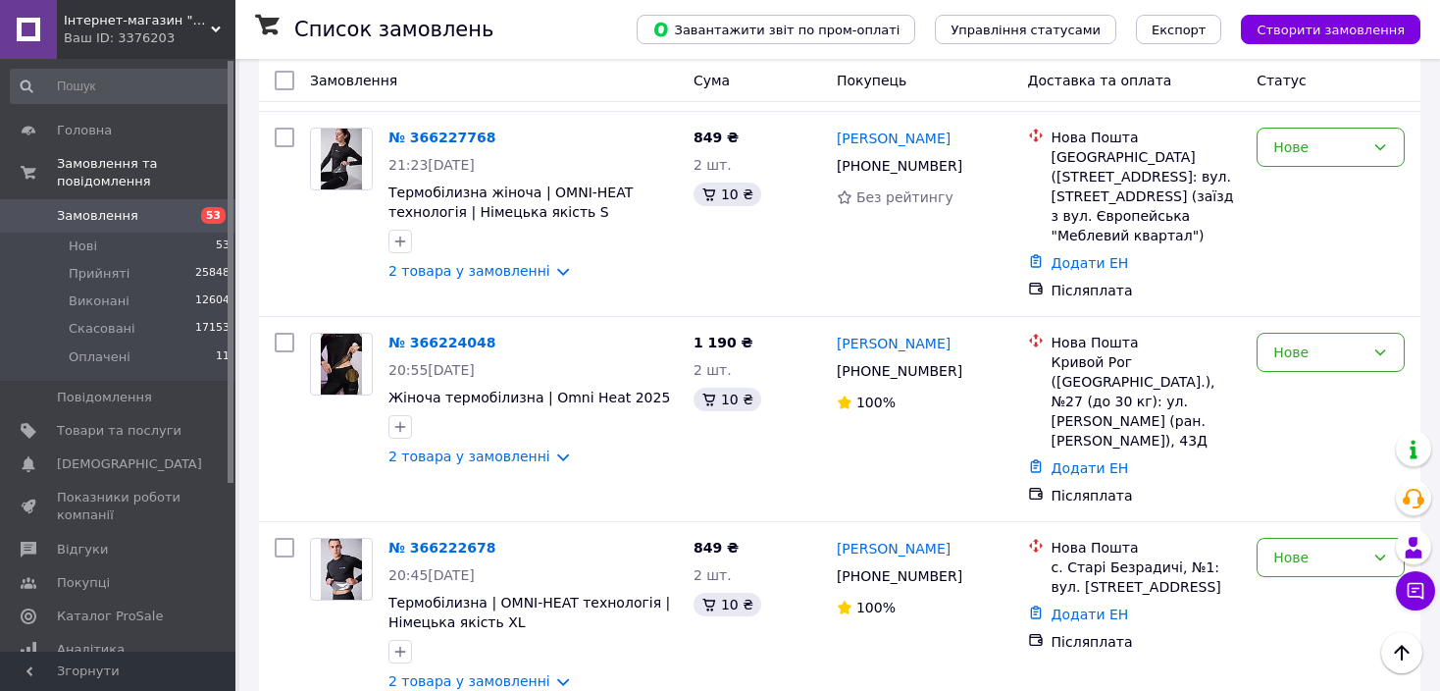
scroll to position [2800, 0]
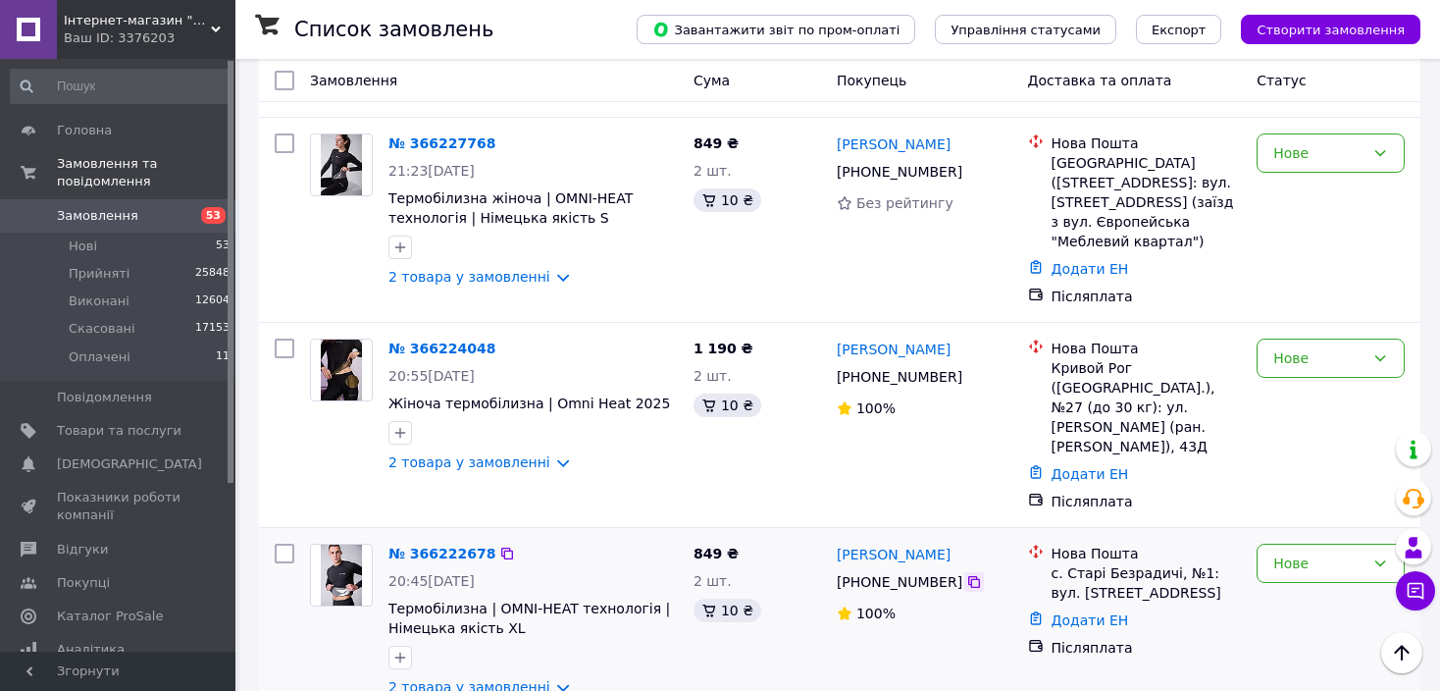
click at [966, 574] on icon at bounding box center [974, 582] width 16 height 16
click at [1268, 607] on li "Скасовано" at bounding box center [1331, 605] width 146 height 35
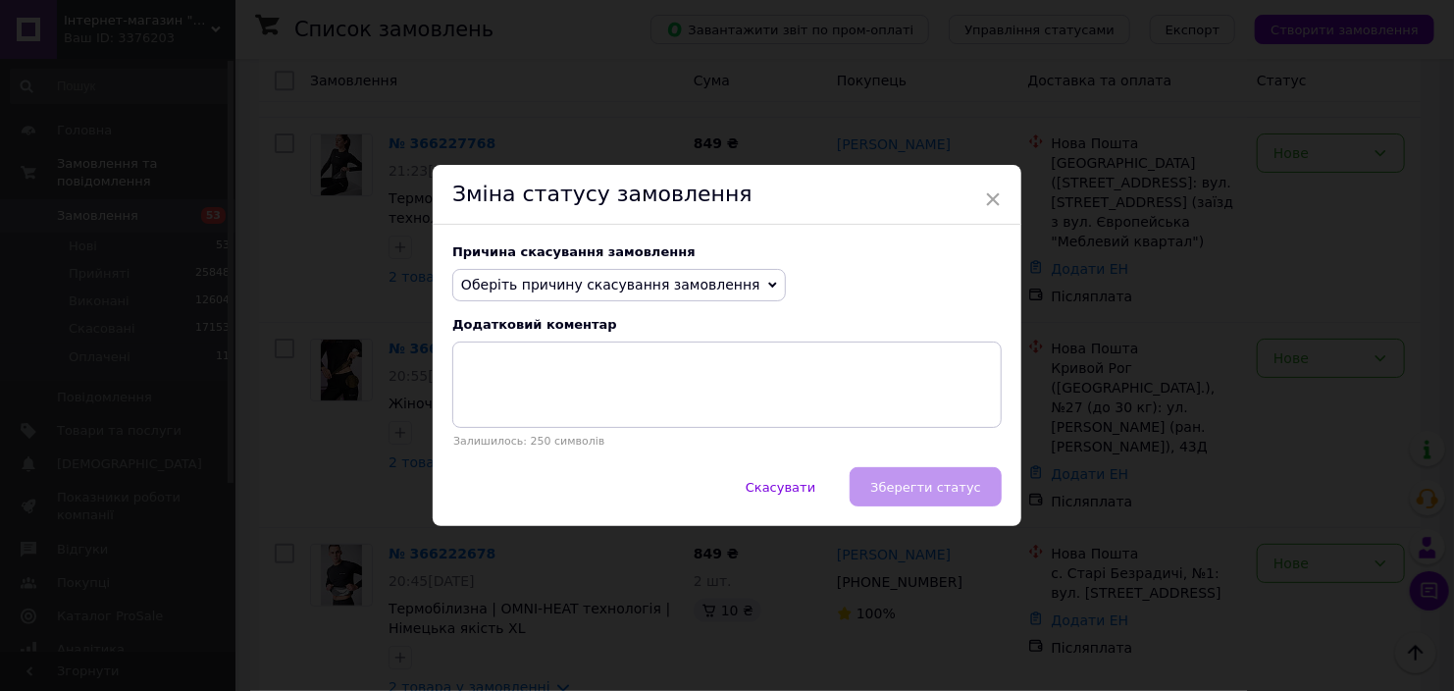
click at [583, 292] on span "Оберіть причину скасування замовлення" at bounding box center [610, 285] width 299 height 16
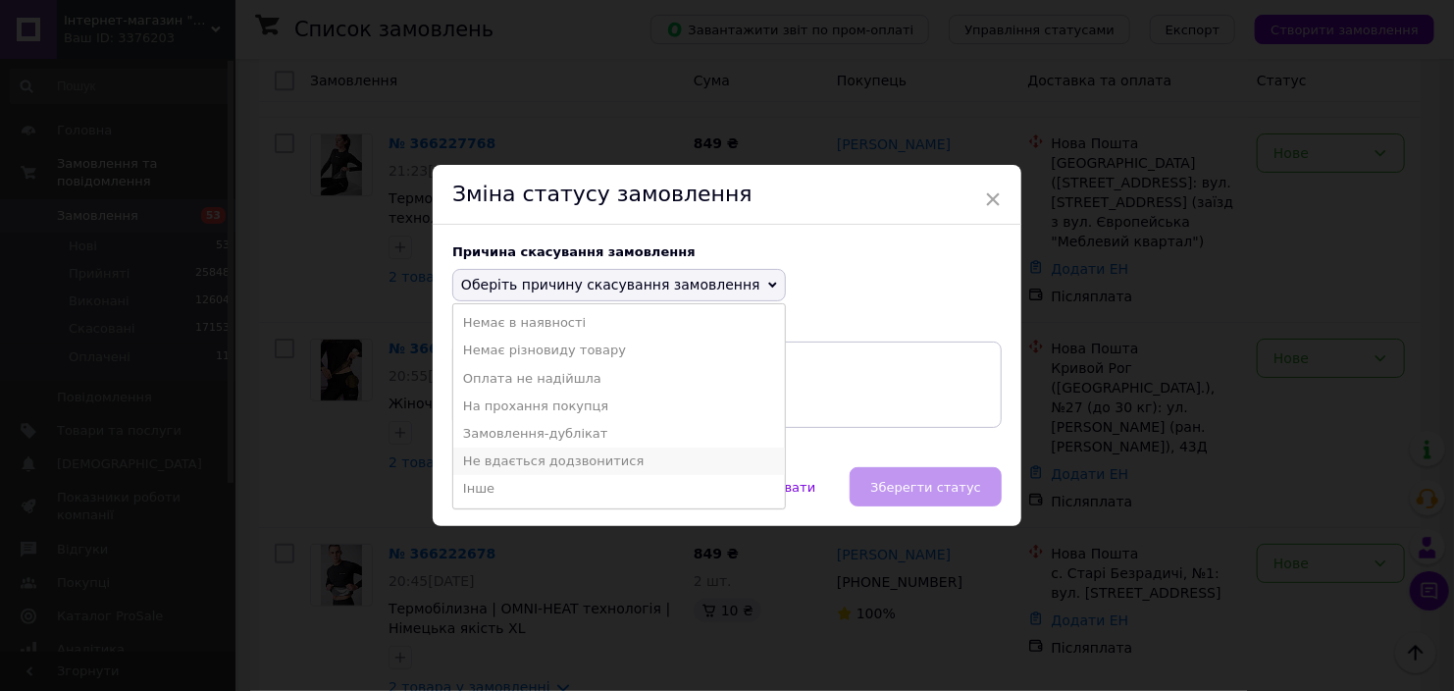
click at [534, 460] on li "Не вдається додзвонитися" at bounding box center [619, 460] width 332 height 27
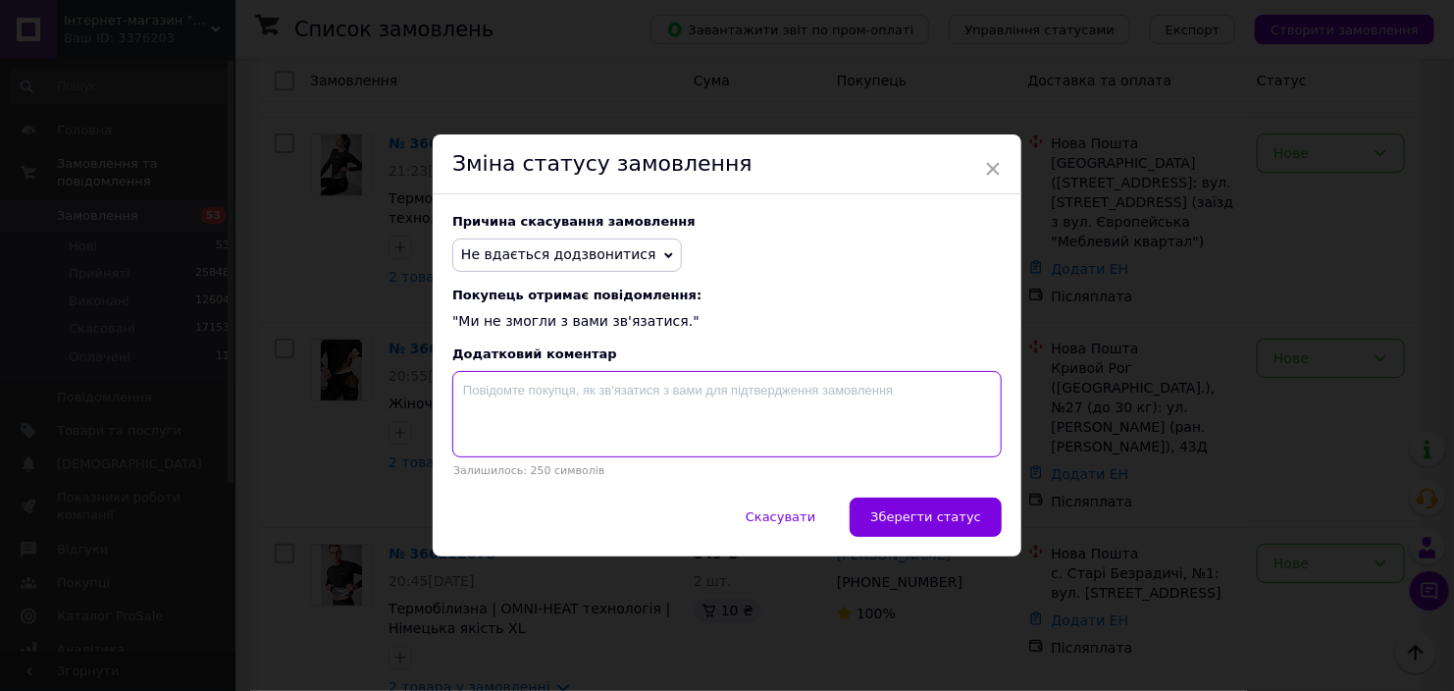
click at [570, 433] on textarea at bounding box center [726, 414] width 549 height 86
type textarea "Номер не обслуговується"
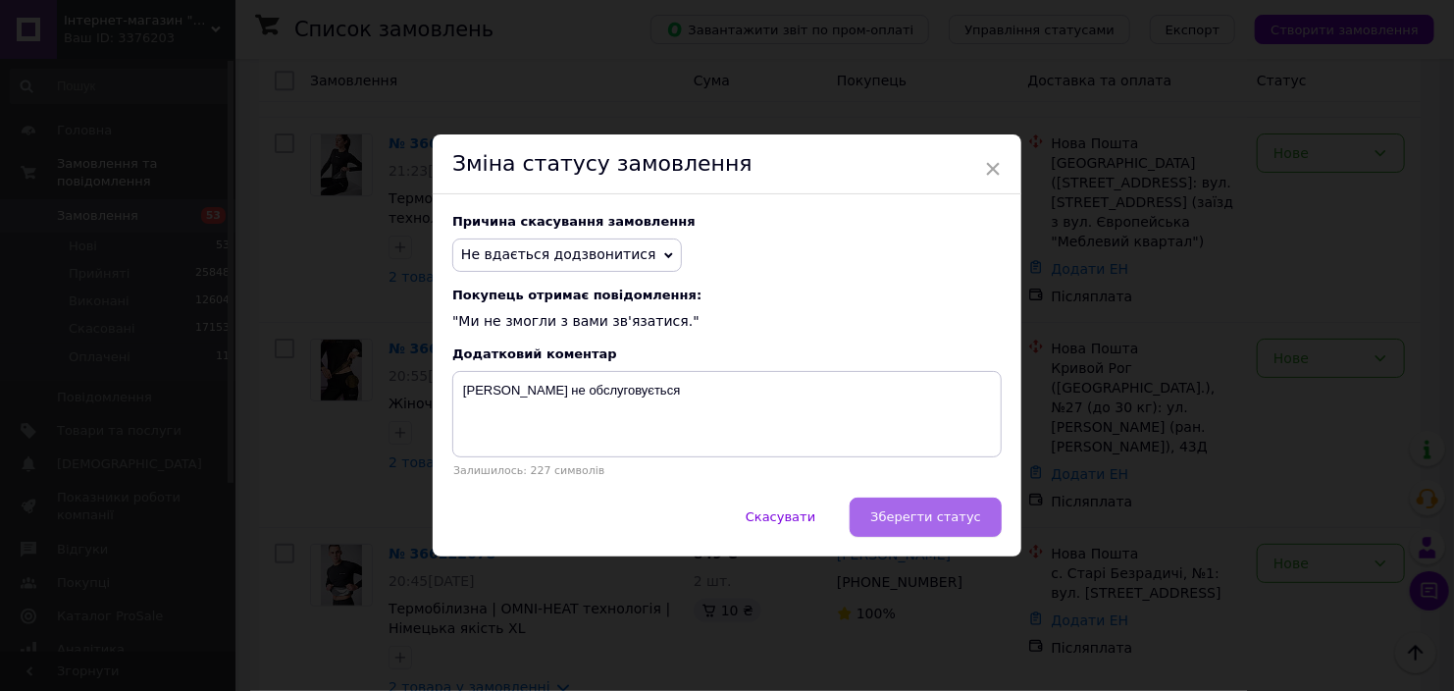
click at [928, 508] on button "Зберегти статус" at bounding box center [926, 516] width 152 height 39
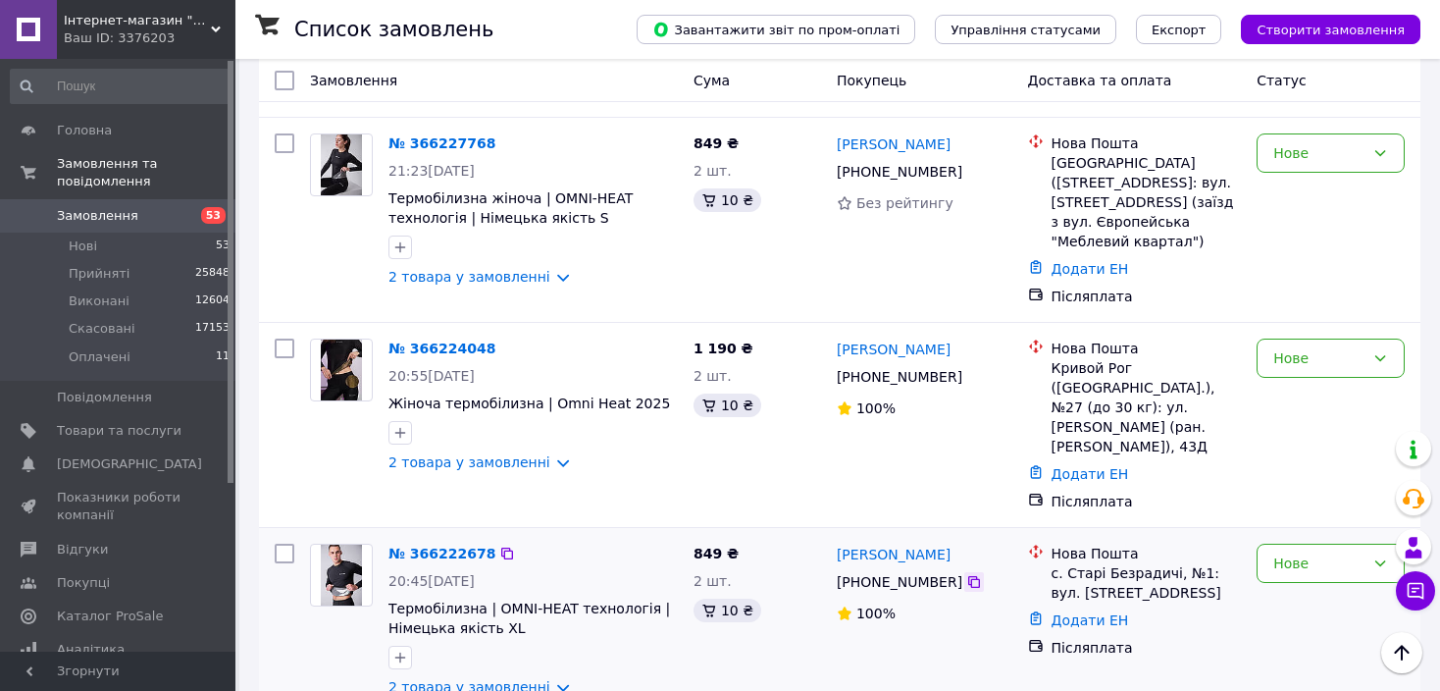
click at [968, 576] on icon at bounding box center [974, 582] width 12 height 12
drag, startPoint x: 984, startPoint y: 295, endPoint x: 839, endPoint y: 302, distance: 145.4
click at [839, 542] on div "Володимир Тєлічкін" at bounding box center [925, 554] width 180 height 25
drag, startPoint x: 1164, startPoint y: 315, endPoint x: 1066, endPoint y: 313, distance: 98.1
click at [1066, 563] on div "с. Старі Безрадичі, №1: вул. Київська, 1з" at bounding box center [1147, 582] width 190 height 39
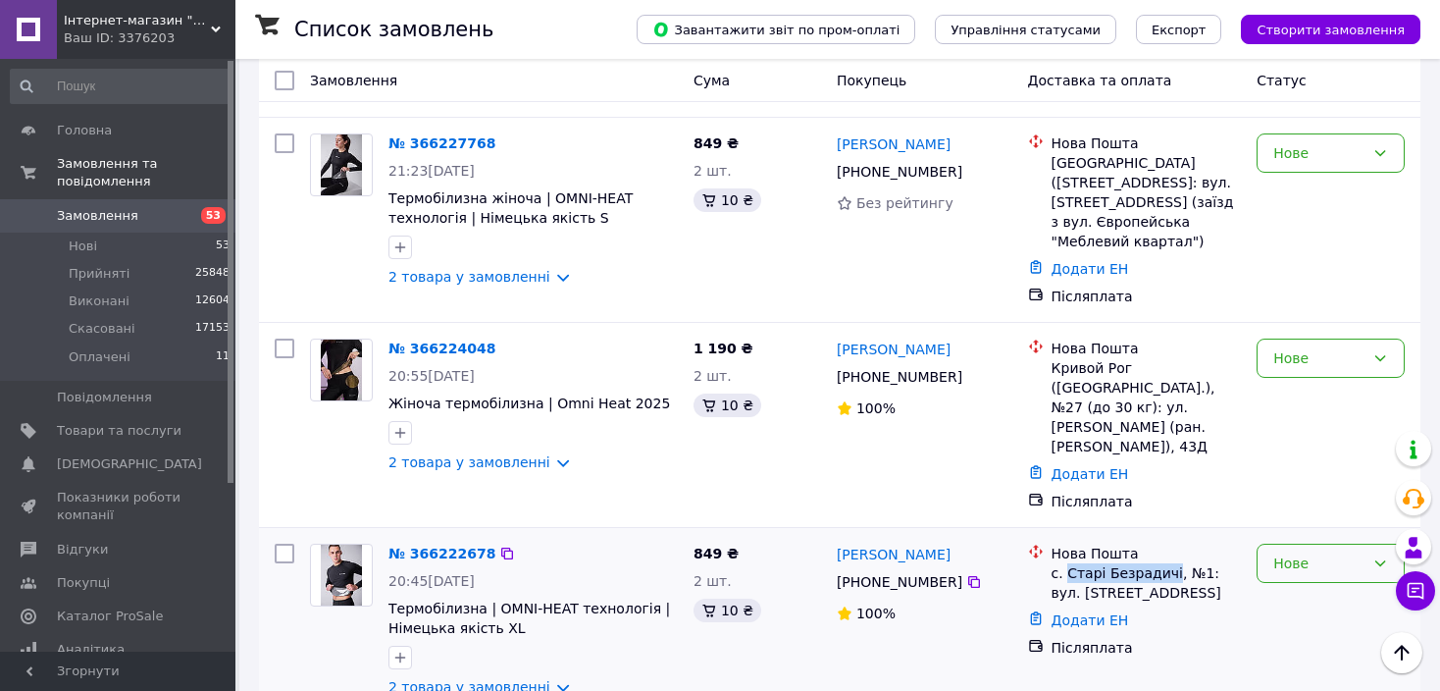
click at [1336, 544] on div "Нове" at bounding box center [1331, 563] width 148 height 39
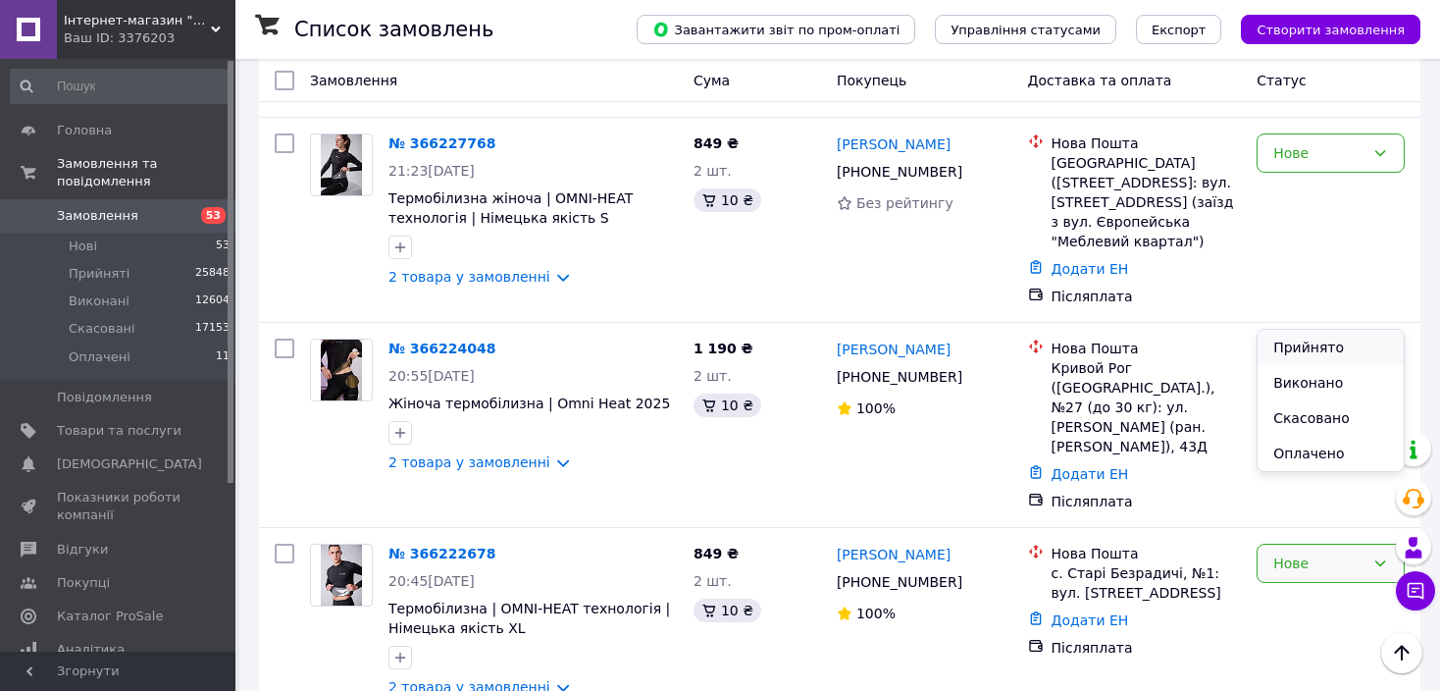
click at [1333, 331] on li "Прийнято" at bounding box center [1331, 347] width 146 height 35
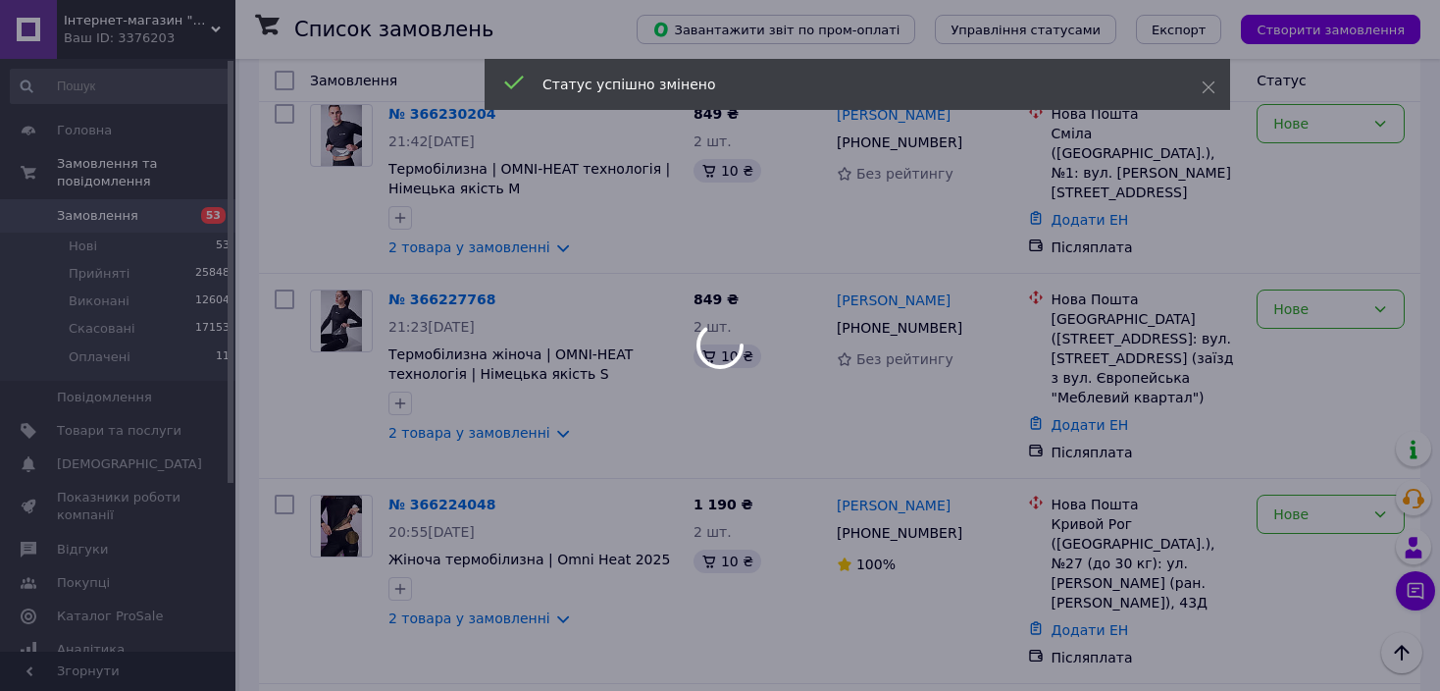
scroll to position [2643, 0]
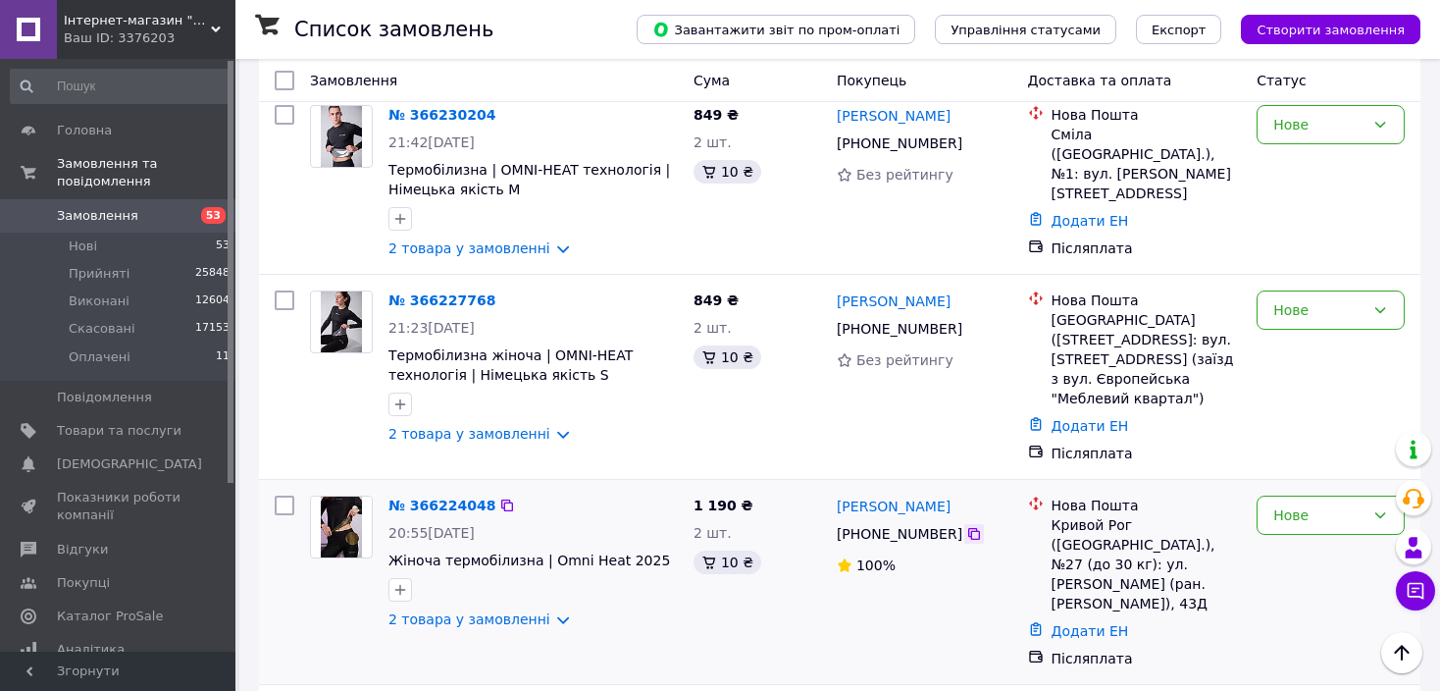
click at [966, 526] on icon at bounding box center [974, 534] width 16 height 16
drag, startPoint x: 926, startPoint y: 248, endPoint x: 838, endPoint y: 249, distance: 88.3
click at [838, 494] on div "Наталья Шиш" at bounding box center [925, 506] width 180 height 25
click at [1125, 515] on div "Кривой Рог (Днепропетровская обл.), №27 (до 30 кг): ул. Владимира Великого (ран…" at bounding box center [1147, 564] width 190 height 98
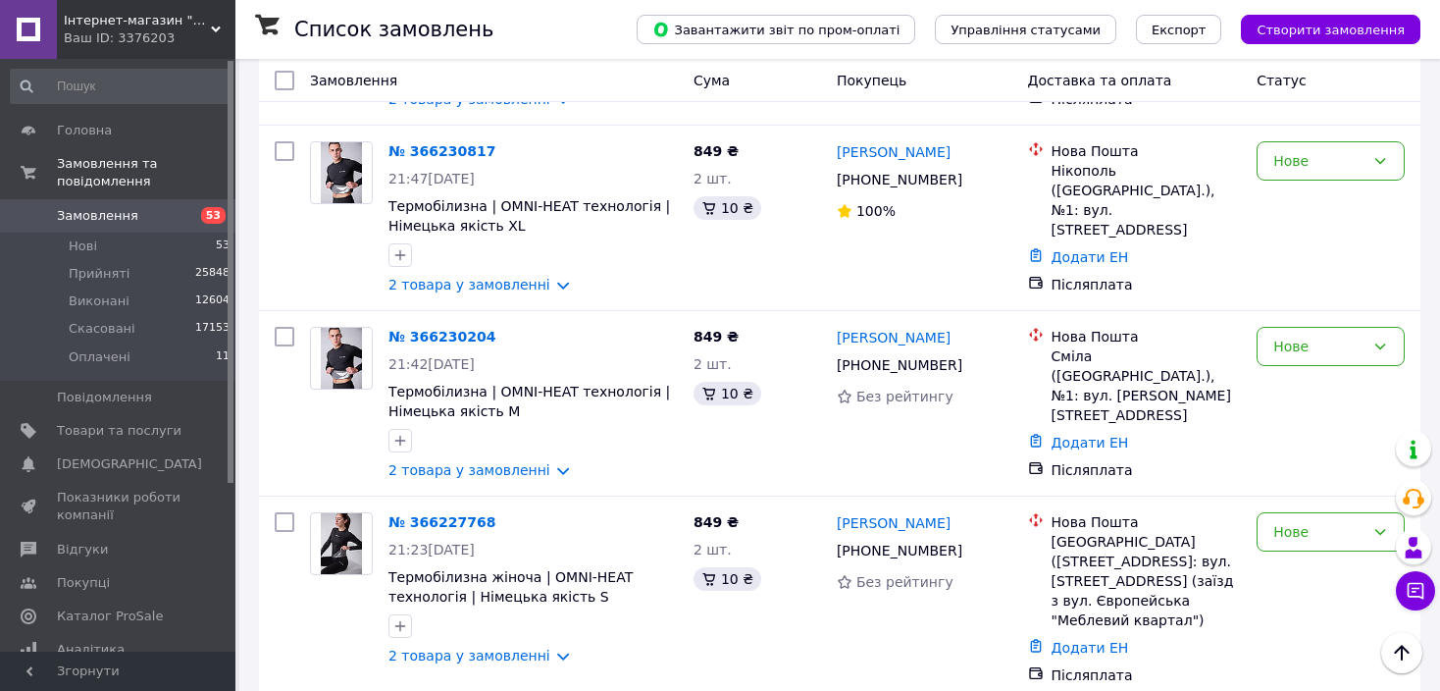
scroll to position [2408, 0]
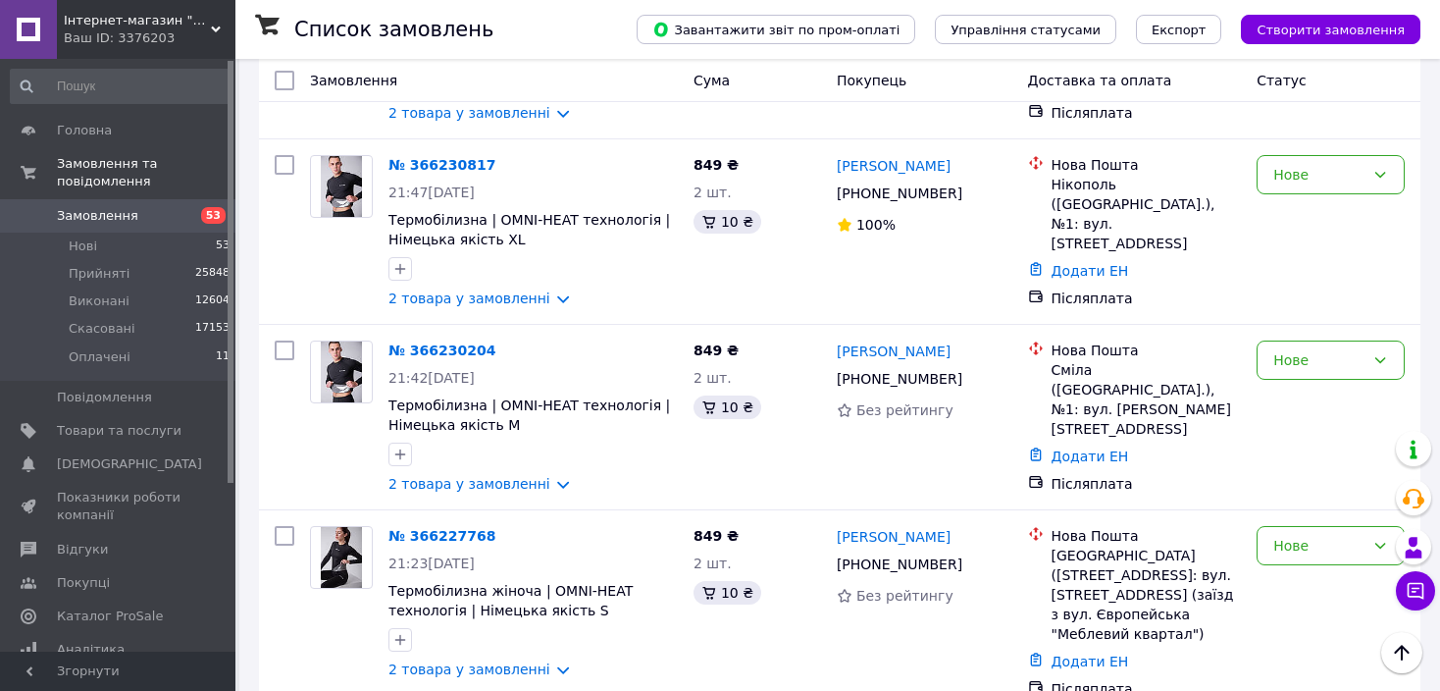
click at [1314, 531] on li "Прийнято" at bounding box center [1331, 534] width 146 height 35
click at [968, 558] on icon at bounding box center [974, 564] width 12 height 12
drag, startPoint x: 950, startPoint y: 298, endPoint x: 839, endPoint y: 294, distance: 110.9
click at [839, 524] on div "Натали Дорошк" at bounding box center [925, 536] width 180 height 25
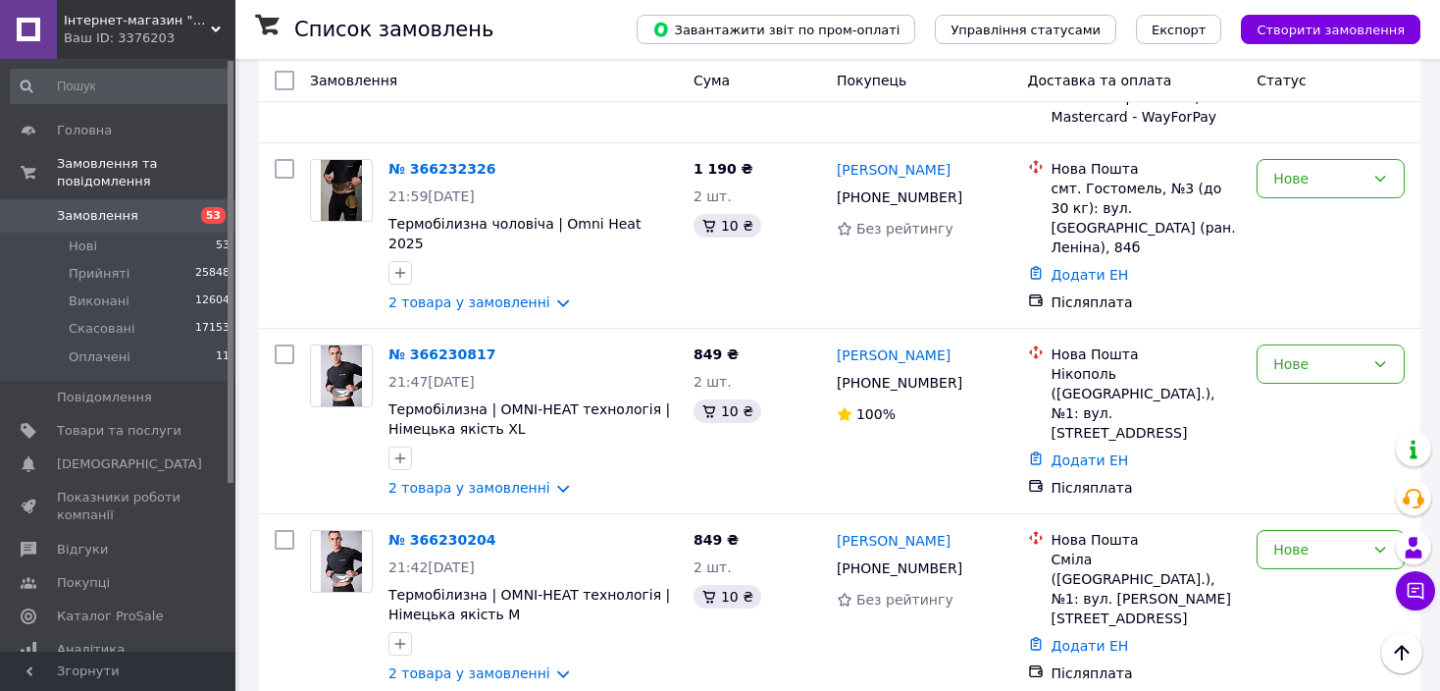
scroll to position [2212, 0]
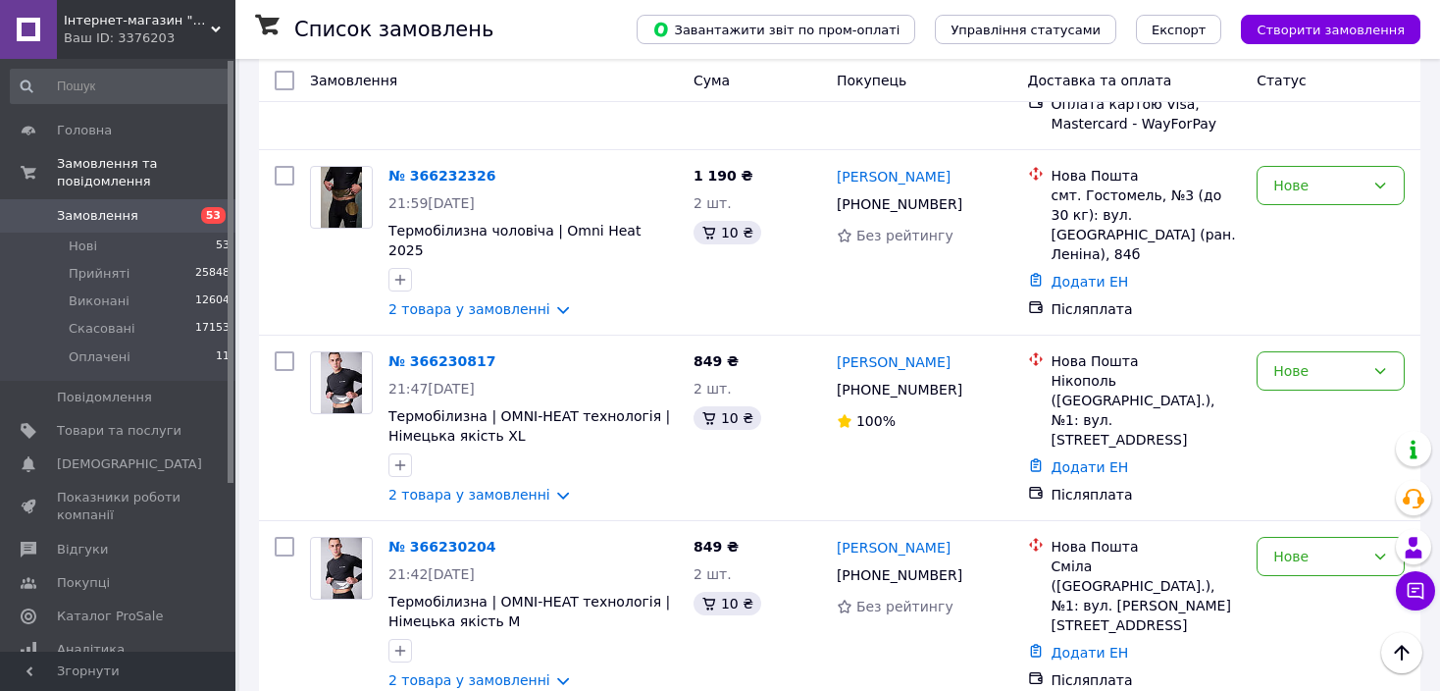
click at [1285, 536] on li "Прийнято" at bounding box center [1331, 544] width 146 height 35
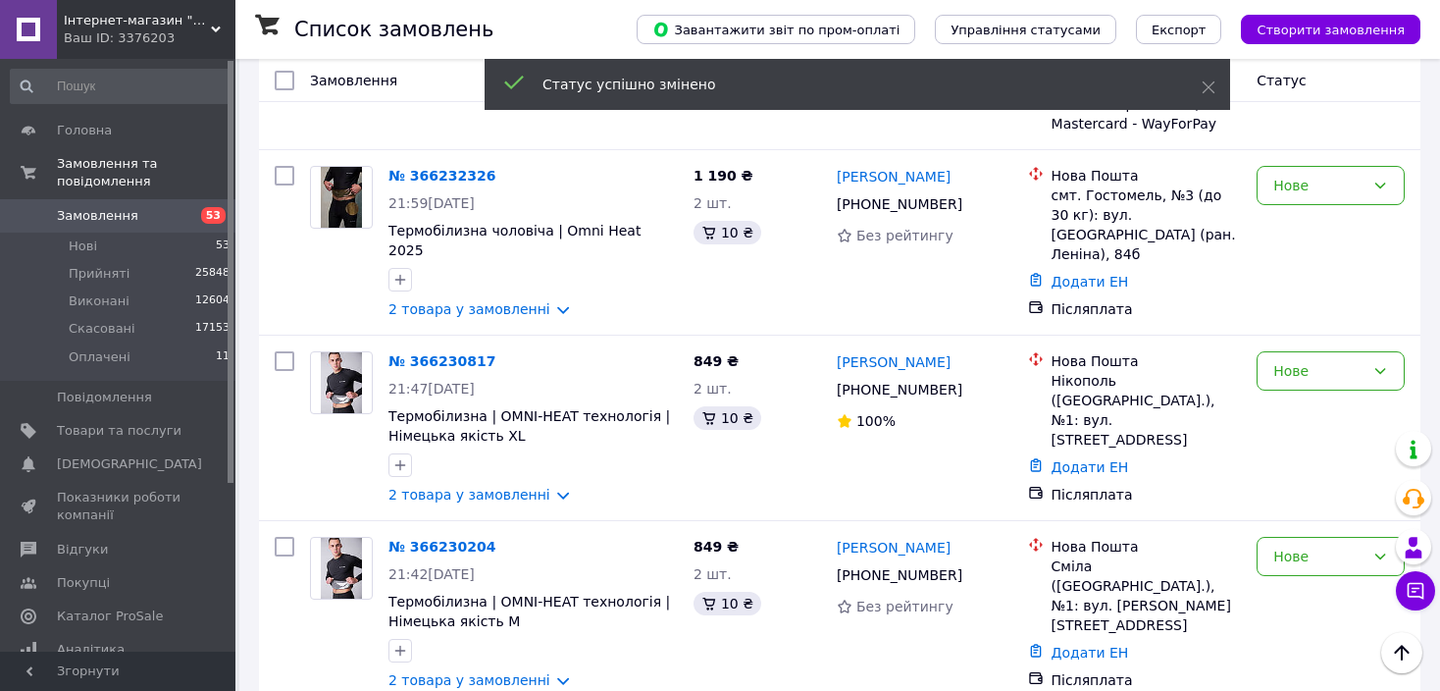
click at [968, 569] on icon at bounding box center [974, 575] width 12 height 12
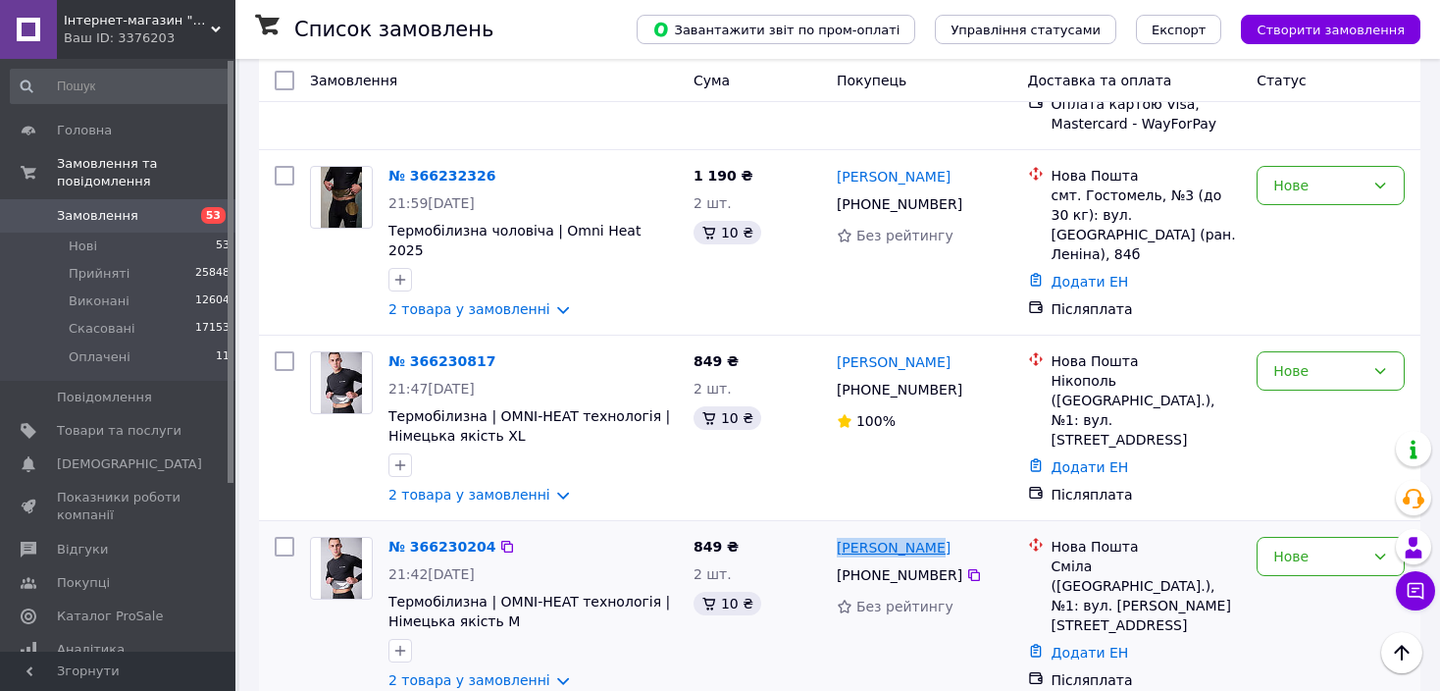
drag, startPoint x: 955, startPoint y: 306, endPoint x: 839, endPoint y: 307, distance: 115.8
click at [839, 535] on div "Максим Видиш" at bounding box center [925, 547] width 180 height 25
drag, startPoint x: 1194, startPoint y: 328, endPoint x: 1052, endPoint y: 325, distance: 142.3
click at [1052, 556] on div "Сміла (Черкаська обл.), №1: вул. Богдана Хмельницького, 29" at bounding box center [1147, 595] width 190 height 78
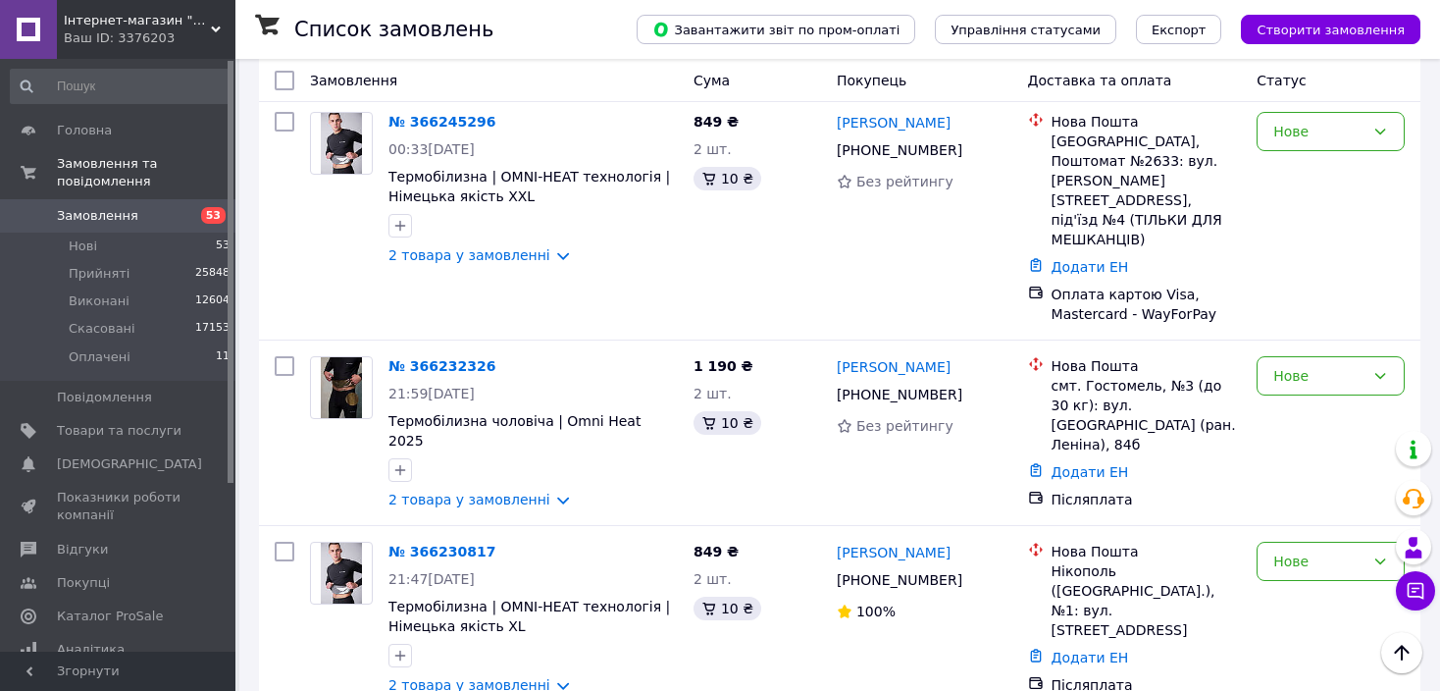
scroll to position [2015, 0]
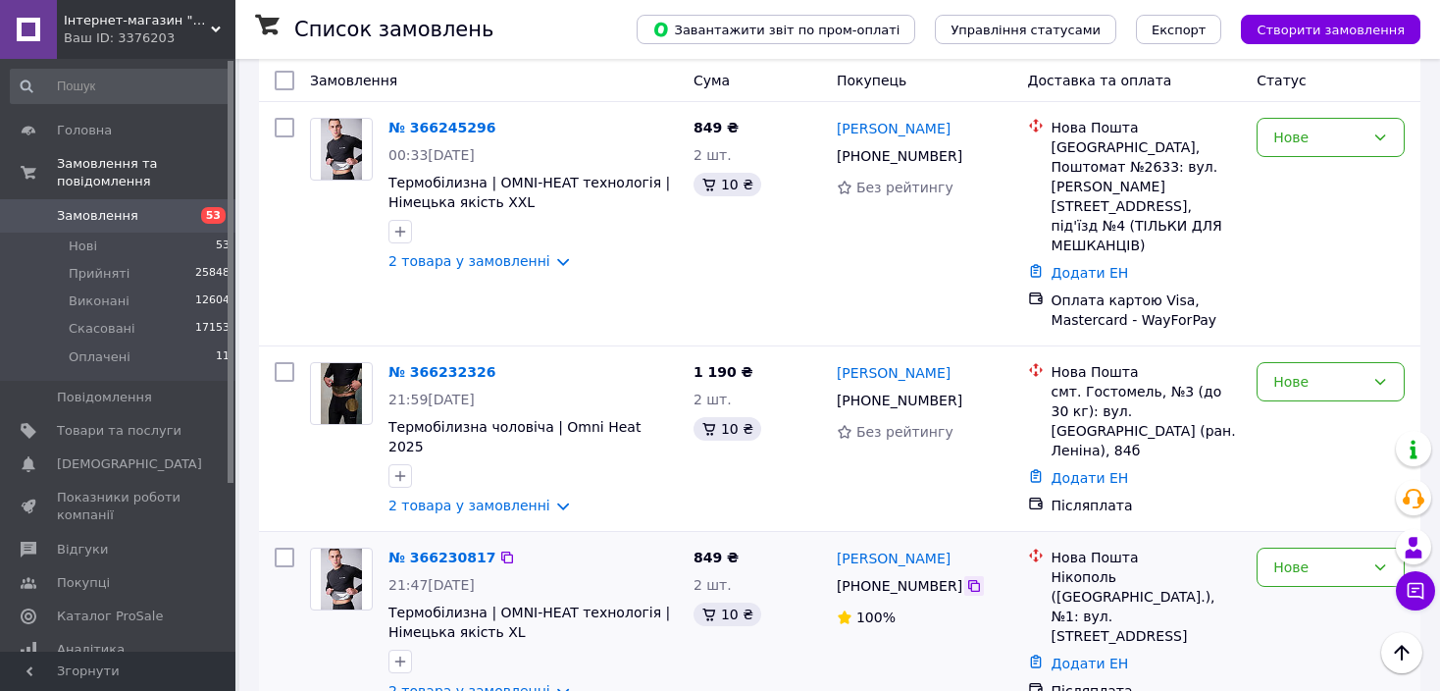
click at [966, 578] on icon at bounding box center [974, 586] width 16 height 16
drag, startPoint x: 984, startPoint y: 311, endPoint x: 837, endPoint y: 311, distance: 147.2
click at [837, 546] on div "Аліна Венедиктова" at bounding box center [925, 558] width 180 height 25
drag, startPoint x: 1082, startPoint y: 353, endPoint x: 1053, endPoint y: 339, distance: 32.5
click at [1053, 567] on div "Нікополь (Дніпропетровська обл.), №1: вул. Кооперативна, 5" at bounding box center [1147, 606] width 190 height 78
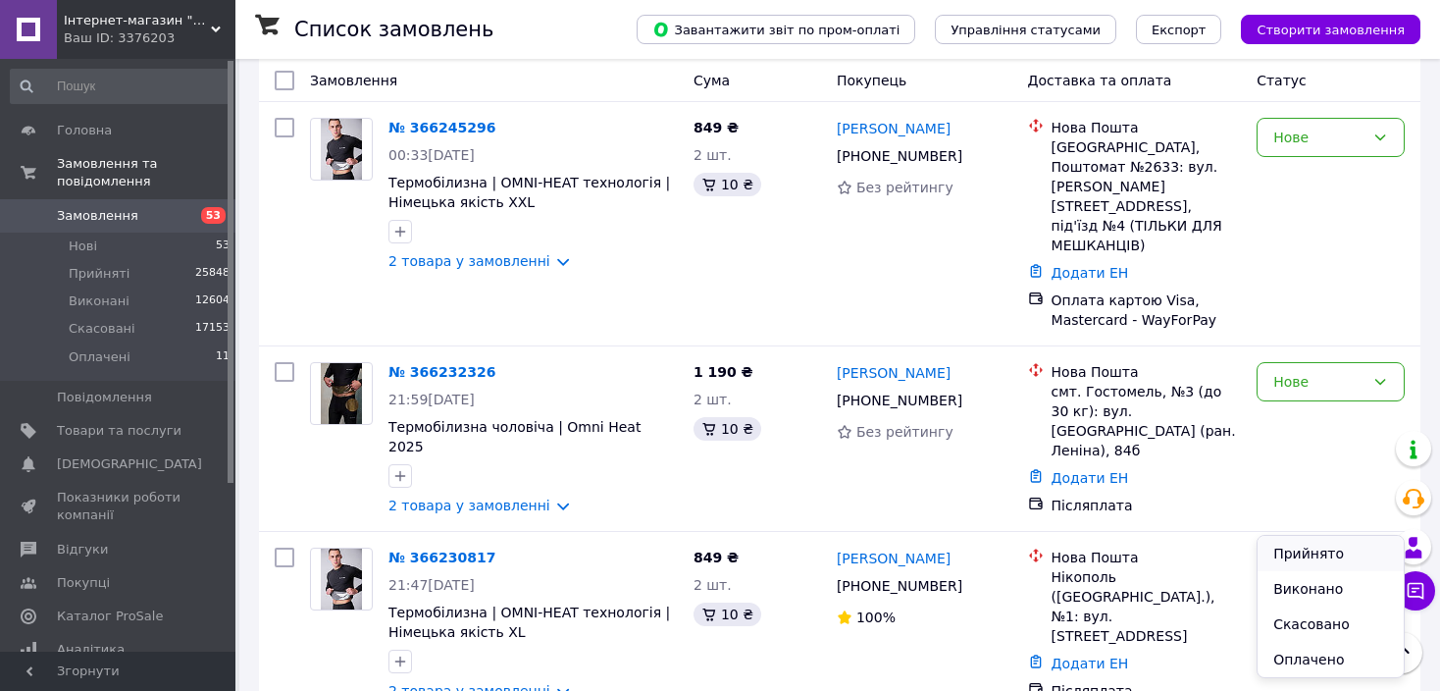
click at [1307, 543] on li "Прийнято" at bounding box center [1331, 553] width 146 height 35
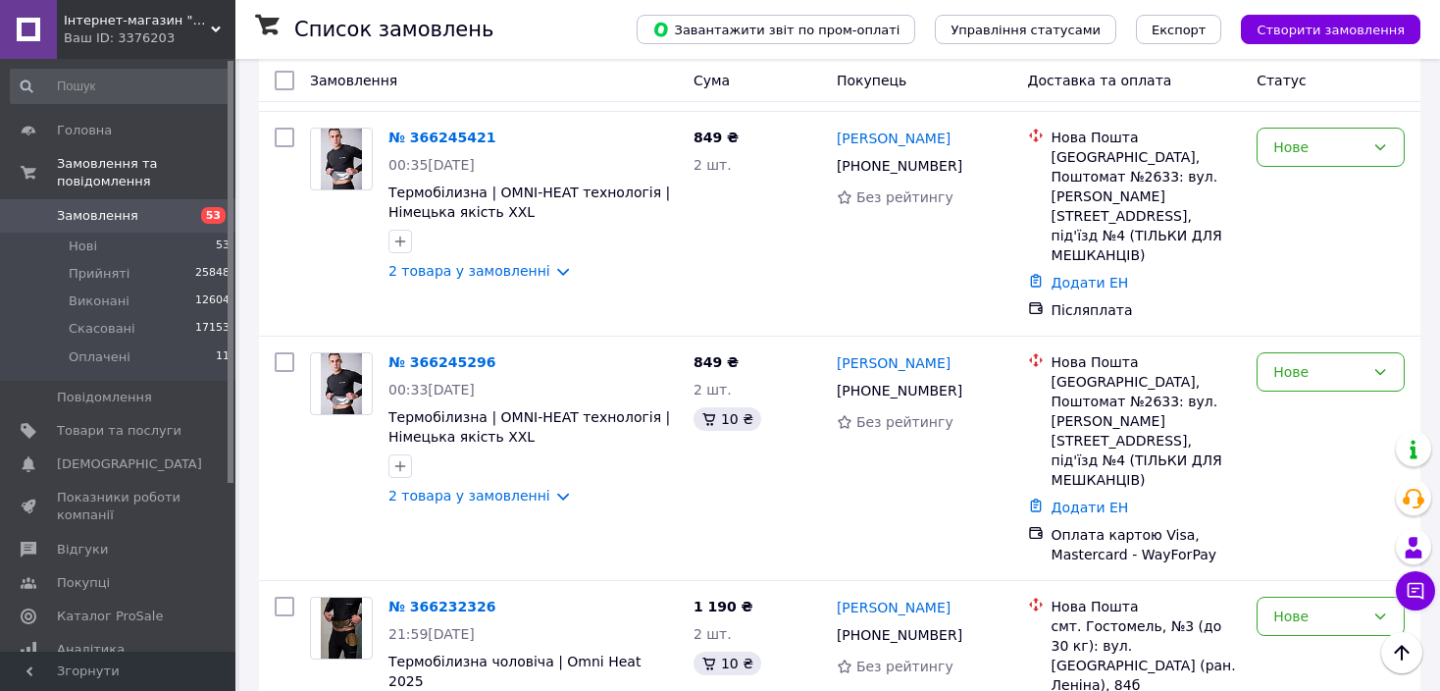
scroll to position [1780, 0]
click at [968, 630] on icon at bounding box center [974, 636] width 12 height 12
click at [1285, 409] on li "Прийнято" at bounding box center [1331, 410] width 146 height 35
drag, startPoint x: 964, startPoint y: 382, endPoint x: 835, endPoint y: 381, distance: 129.5
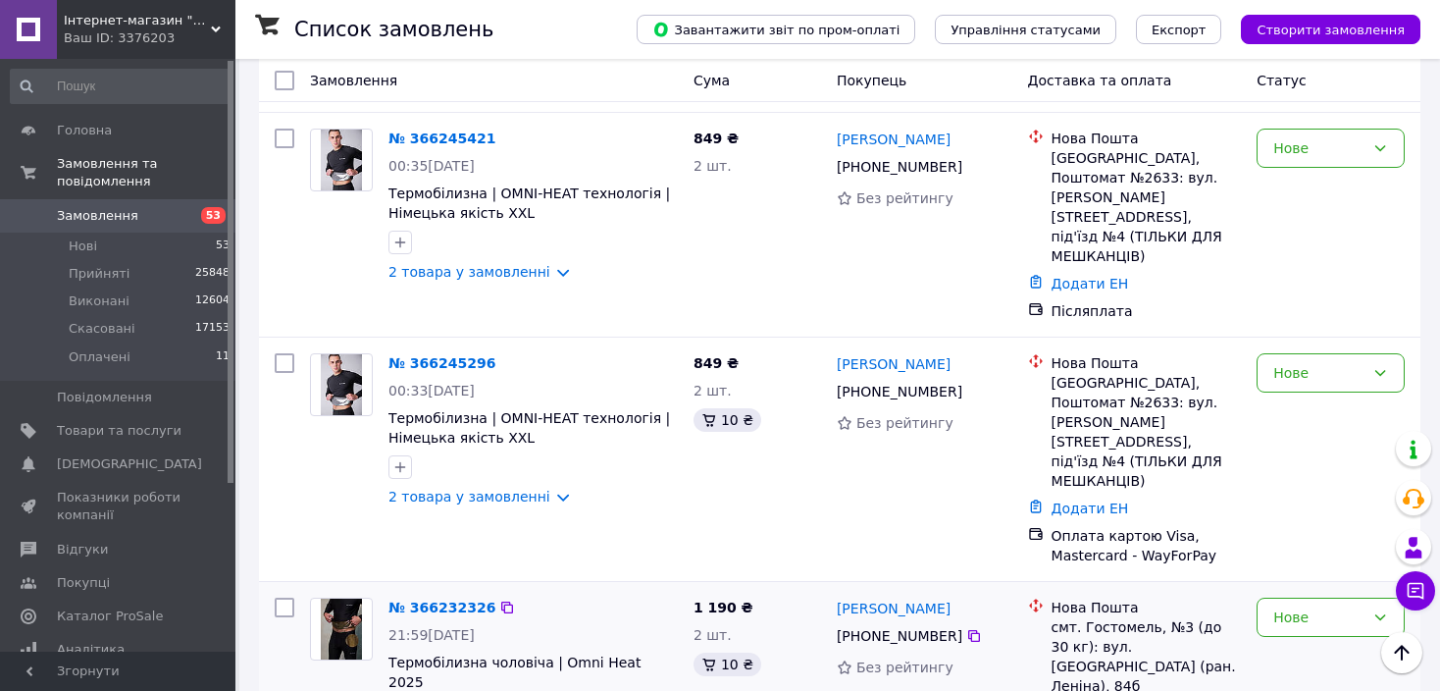
click at [835, 596] on div "Інна Ноговська" at bounding box center [925, 608] width 180 height 25
click at [1113, 617] on div "смт. Гостомель, №3 (до 30 кг): вул. Свято-Покровська (ран. Леніна), 84б" at bounding box center [1147, 656] width 190 height 78
click at [1267, 598] on div "Нове" at bounding box center [1331, 617] width 148 height 39
click at [1272, 423] on li "Прийнято" at bounding box center [1331, 433] width 146 height 35
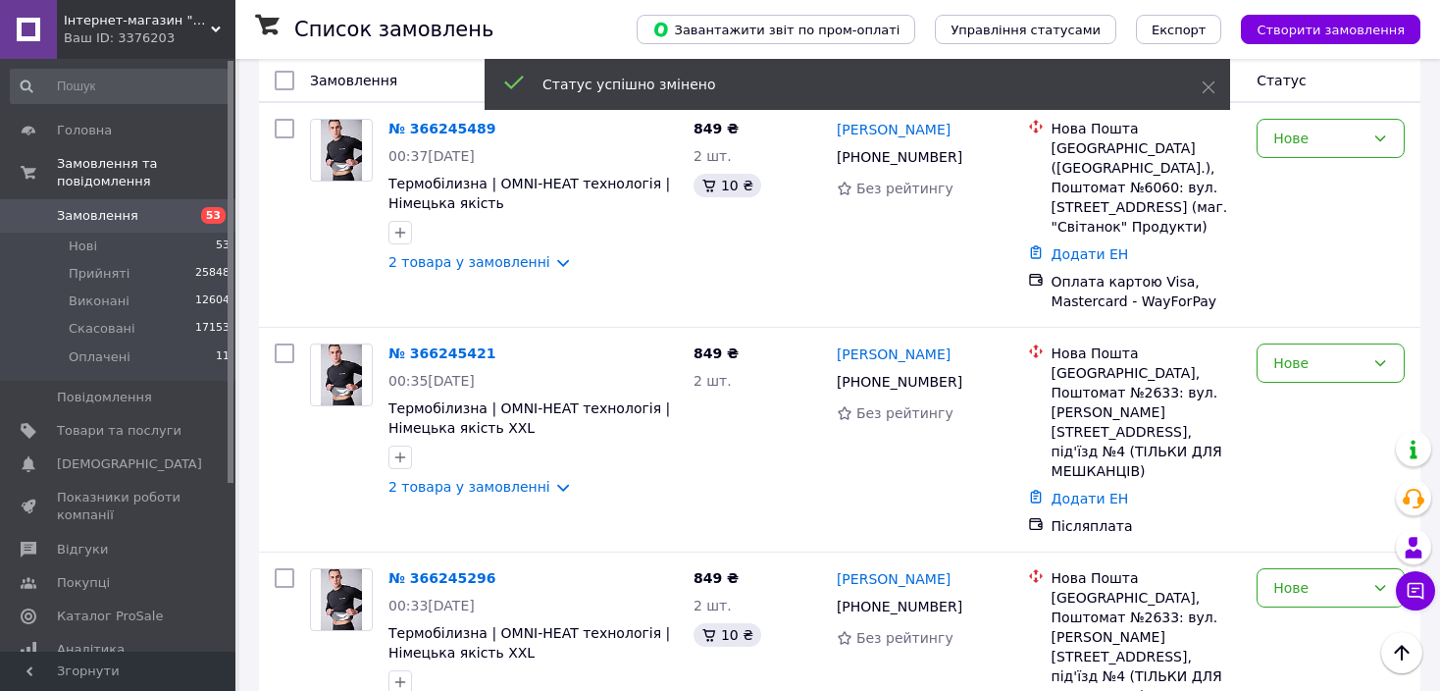
scroll to position [1544, 0]
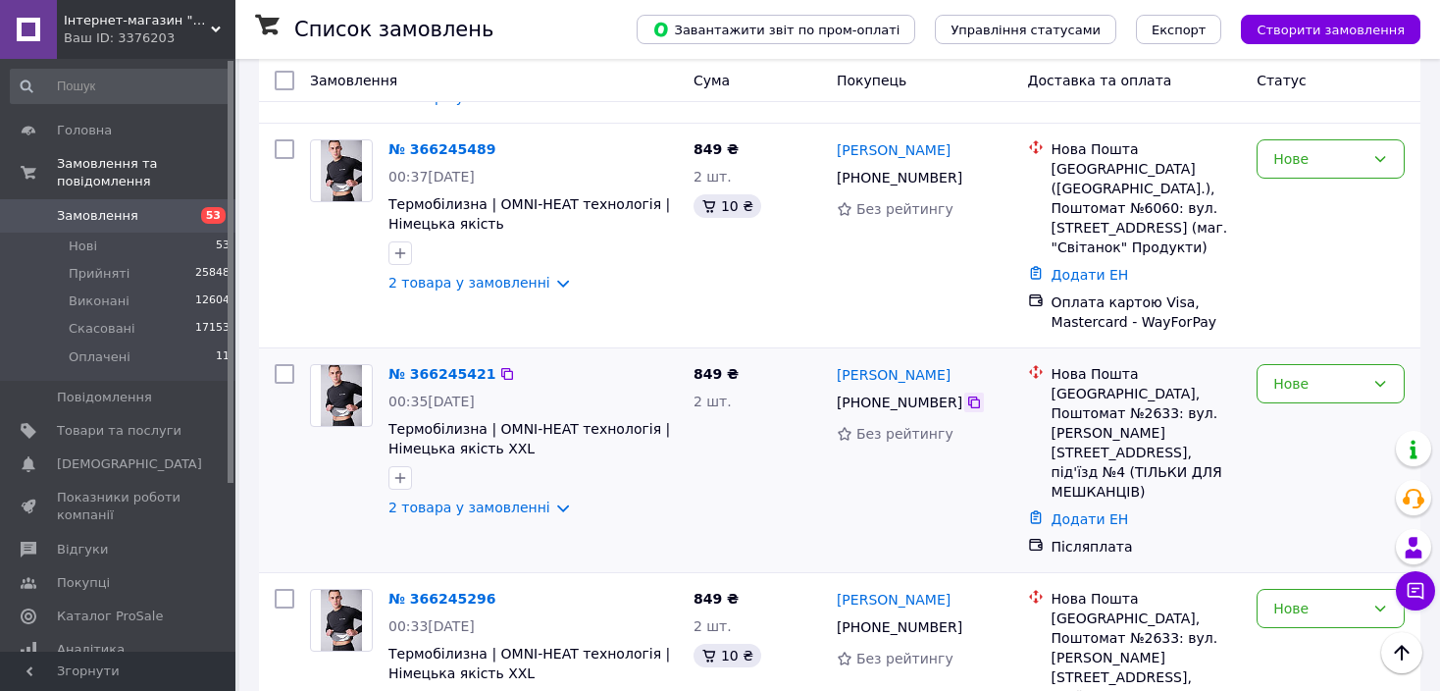
click at [966, 394] on icon at bounding box center [974, 402] width 16 height 16
drag, startPoint x: 950, startPoint y: 216, endPoint x: 837, endPoint y: 220, distance: 112.9
click at [837, 362] on div "Денис Стажилов" at bounding box center [925, 374] width 180 height 25
click at [1337, 373] on div "Нове" at bounding box center [1319, 384] width 91 height 22
click at [1314, 349] on li "Скасовано" at bounding box center [1331, 348] width 146 height 35
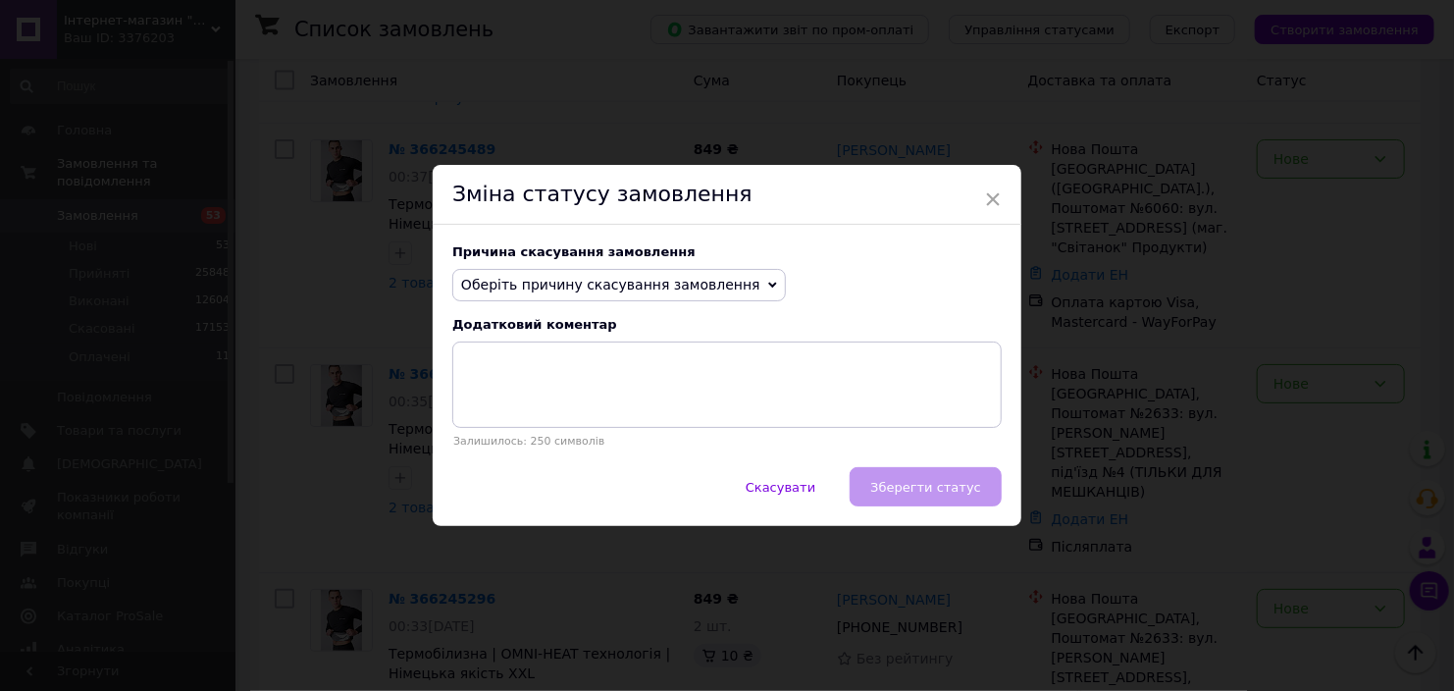
click at [533, 304] on div "Причина скасування замовлення Оберіть причину скасування замовлення Немає в ная…" at bounding box center [727, 346] width 589 height 243
click at [508, 286] on span "Оберіть причину скасування замовлення" at bounding box center [610, 285] width 299 height 16
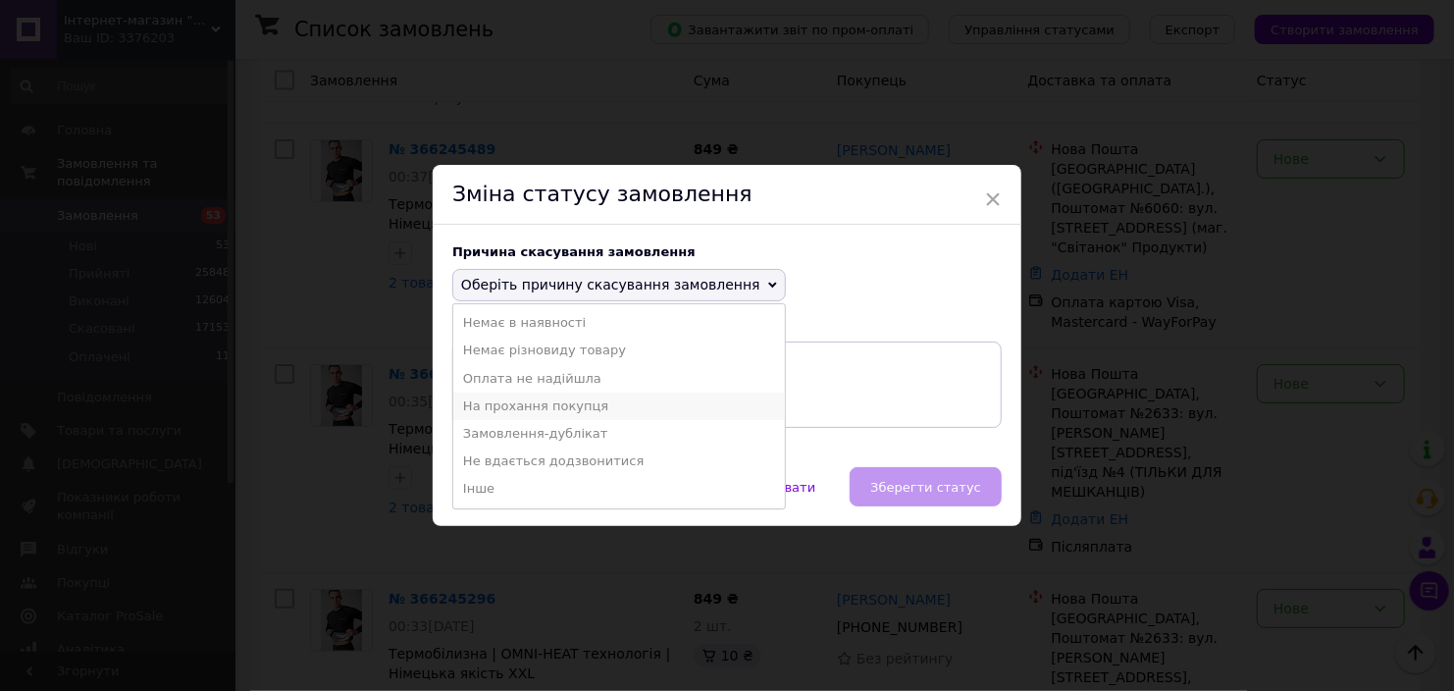
click at [494, 415] on li "На прохання покупця" at bounding box center [619, 405] width 332 height 27
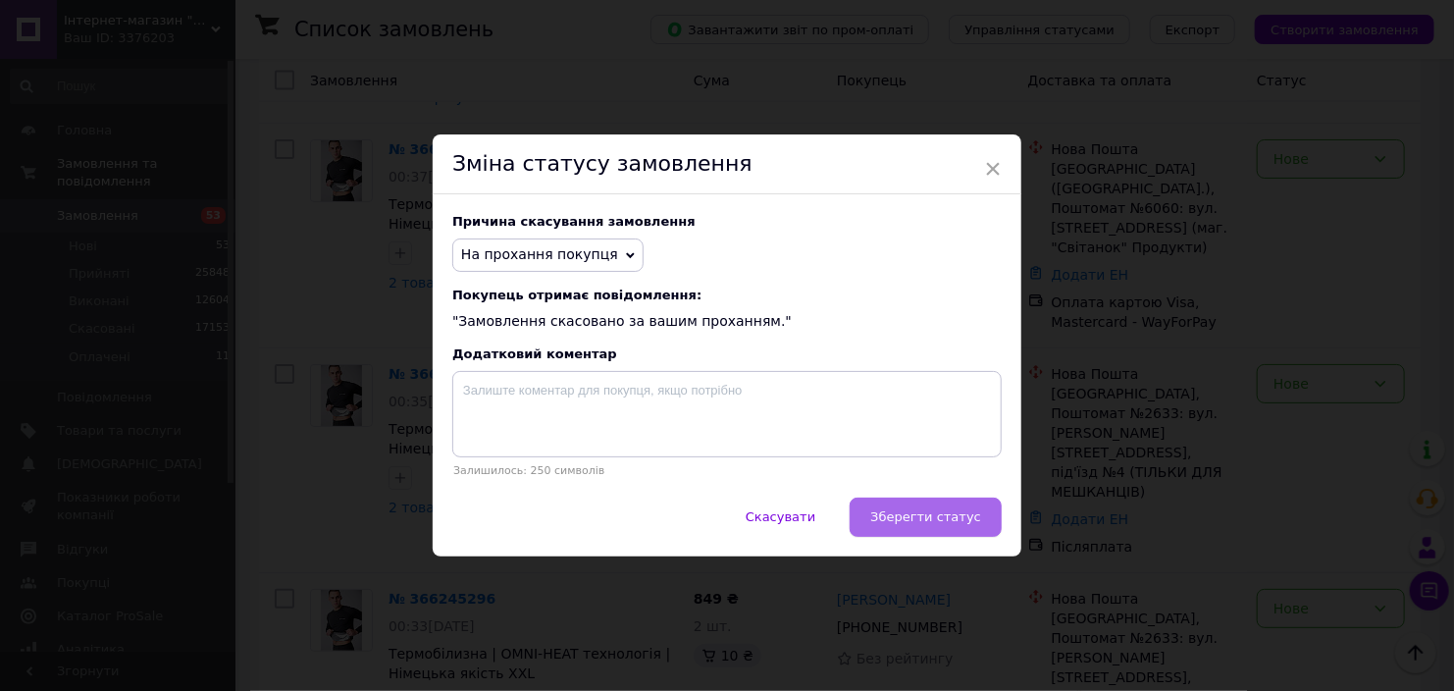
click at [949, 521] on span "Зберегти статус" at bounding box center [925, 516] width 111 height 15
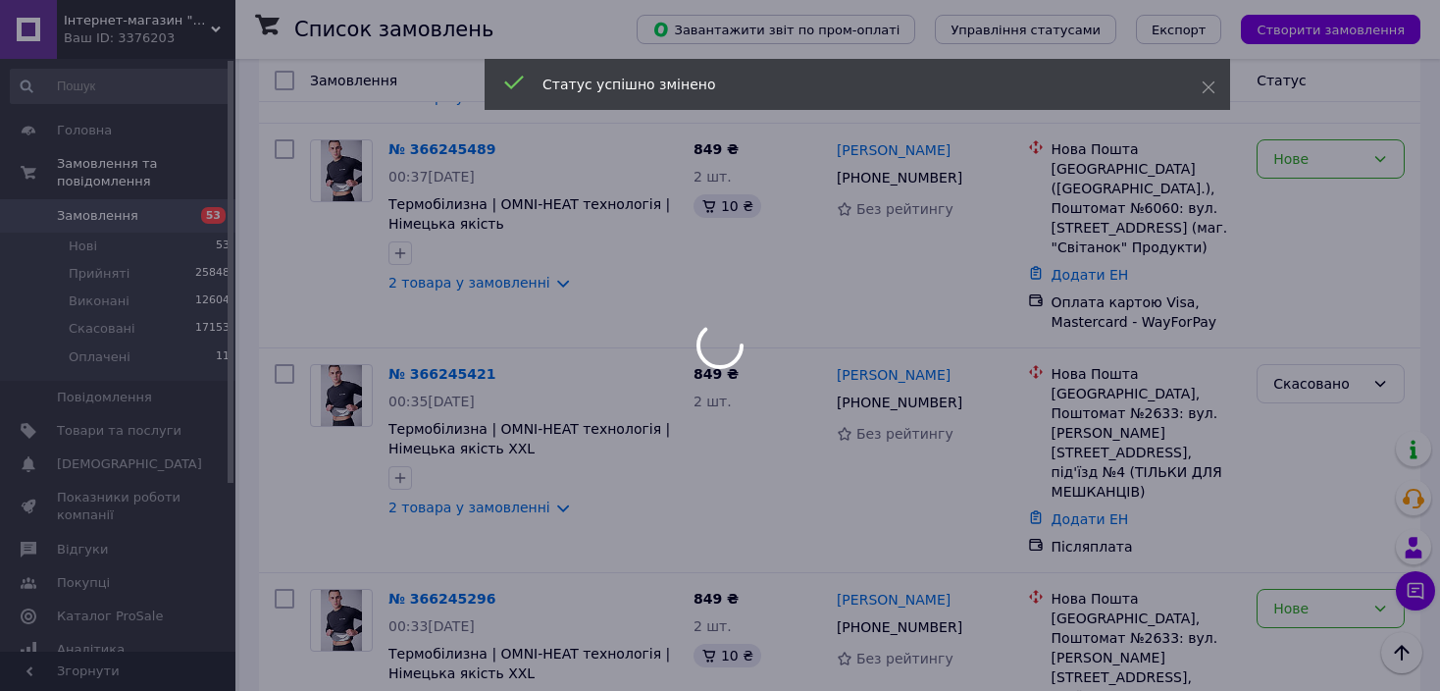
click at [1278, 417] on div at bounding box center [720, 345] width 1440 height 691
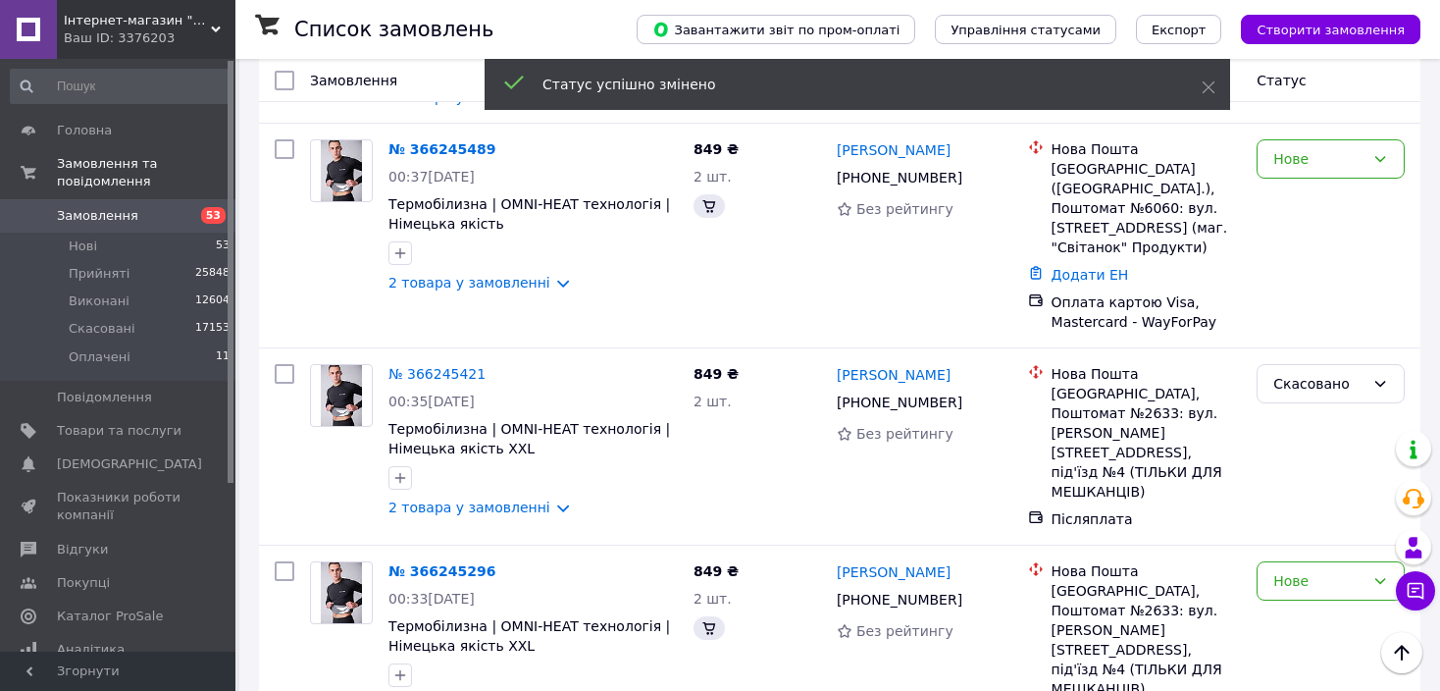
click at [1278, 570] on div "Нове" at bounding box center [1319, 581] width 91 height 22
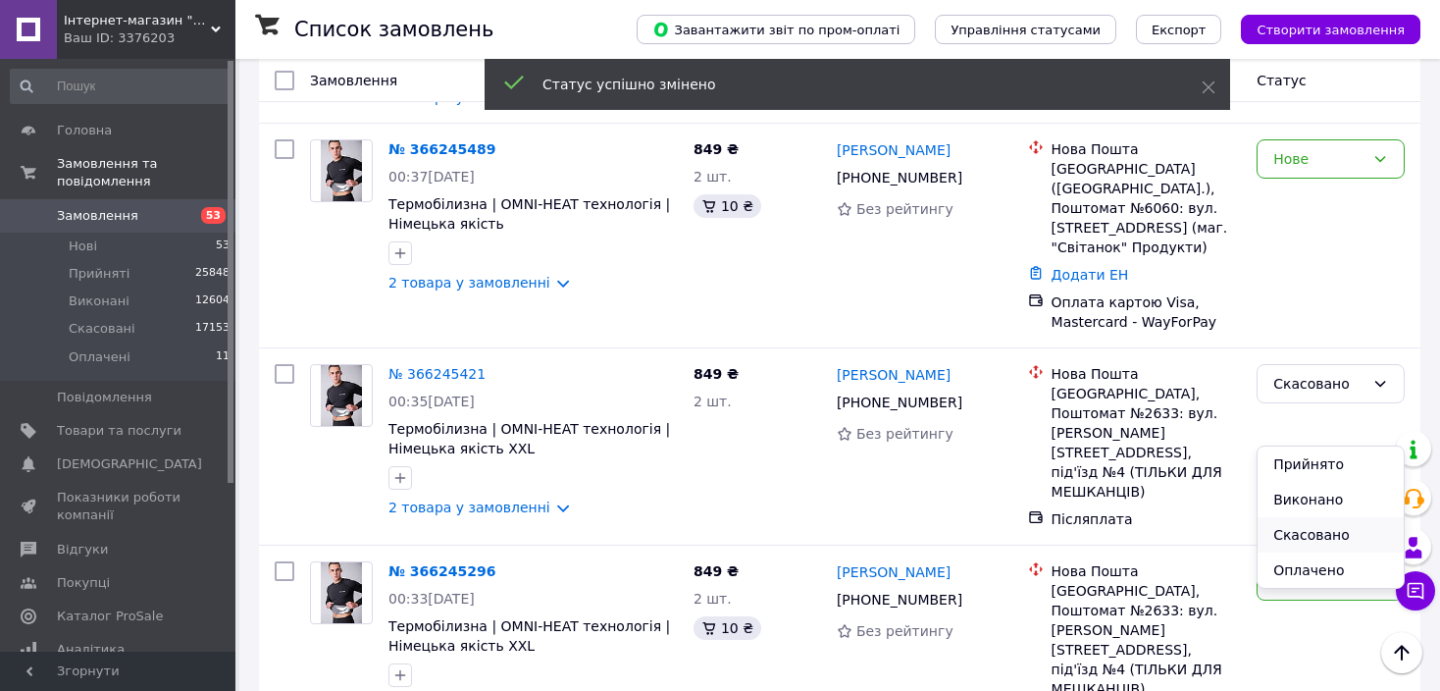
click at [1285, 526] on li "Скасовано" at bounding box center [1331, 534] width 146 height 35
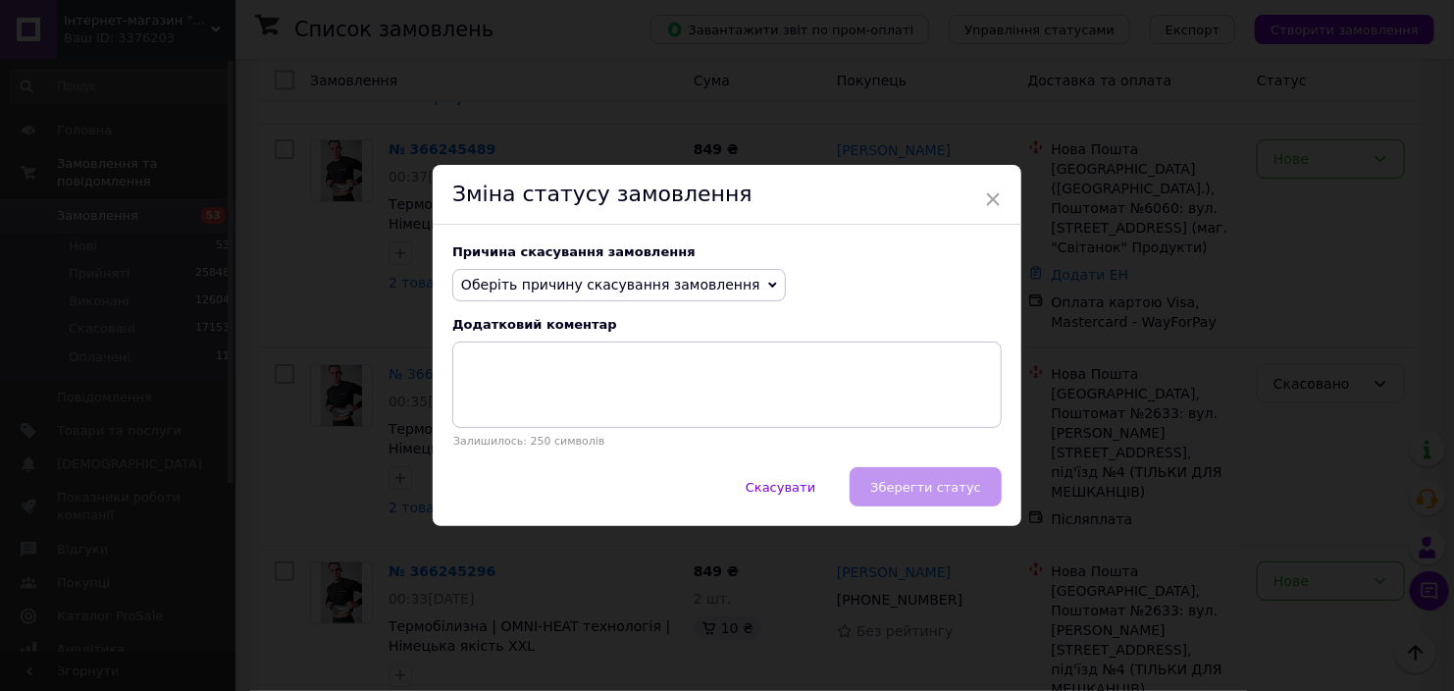
click at [599, 291] on span "Оберіть причину скасування замовлення" at bounding box center [610, 285] width 299 height 16
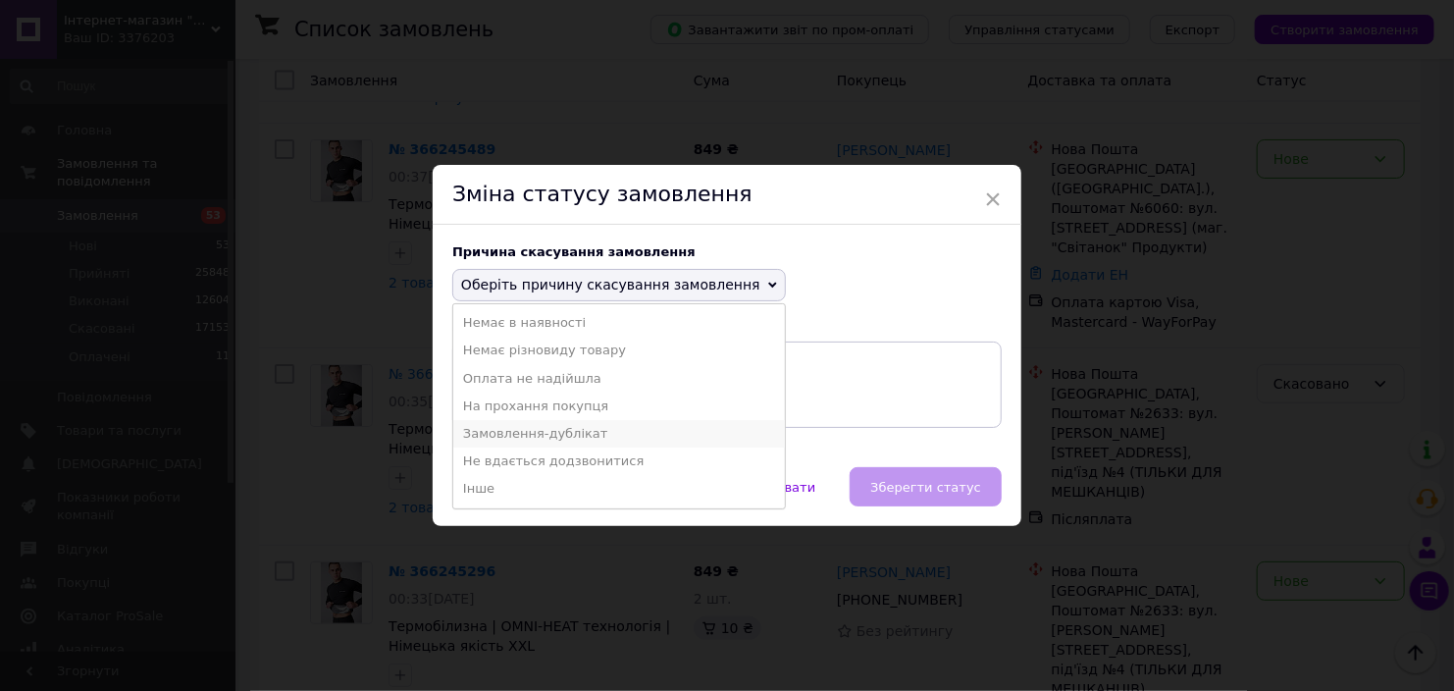
click at [565, 431] on li "Замовлення-дублікат" at bounding box center [619, 433] width 332 height 27
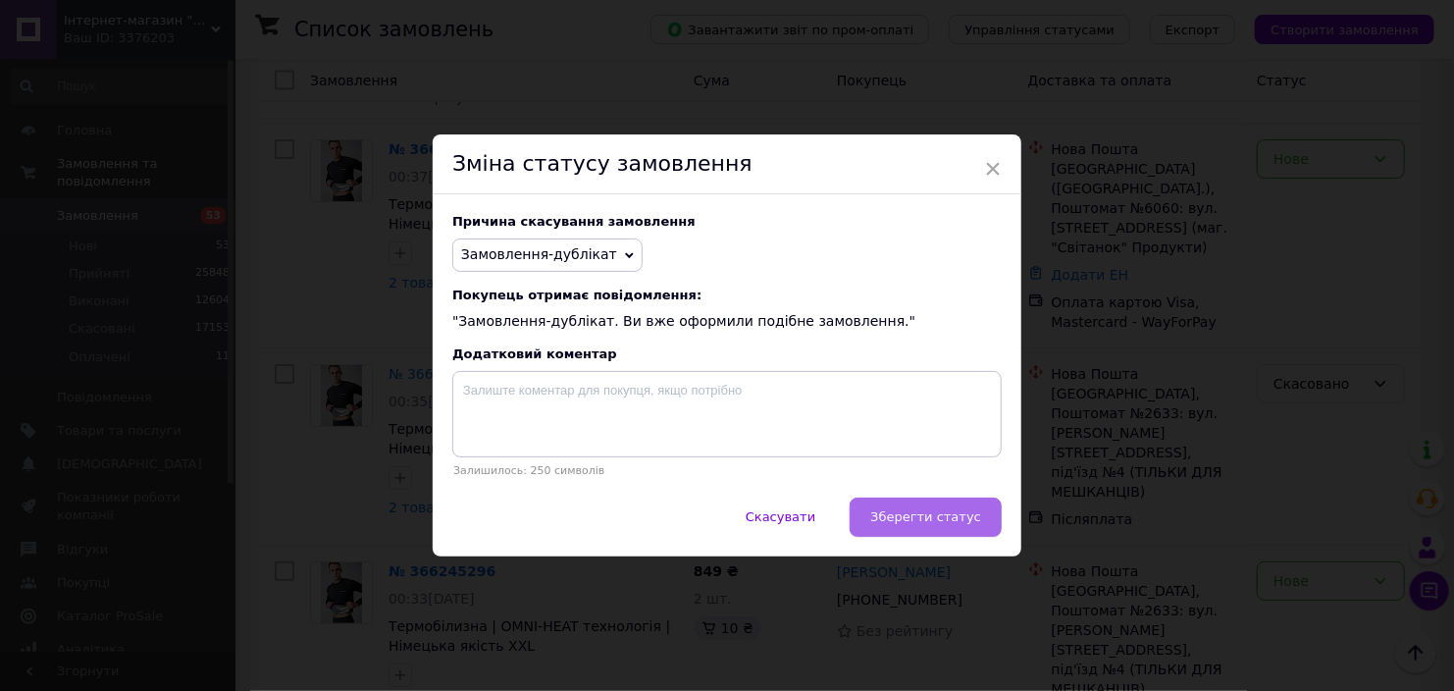
click at [896, 520] on span "Зберегти статус" at bounding box center [925, 516] width 111 height 15
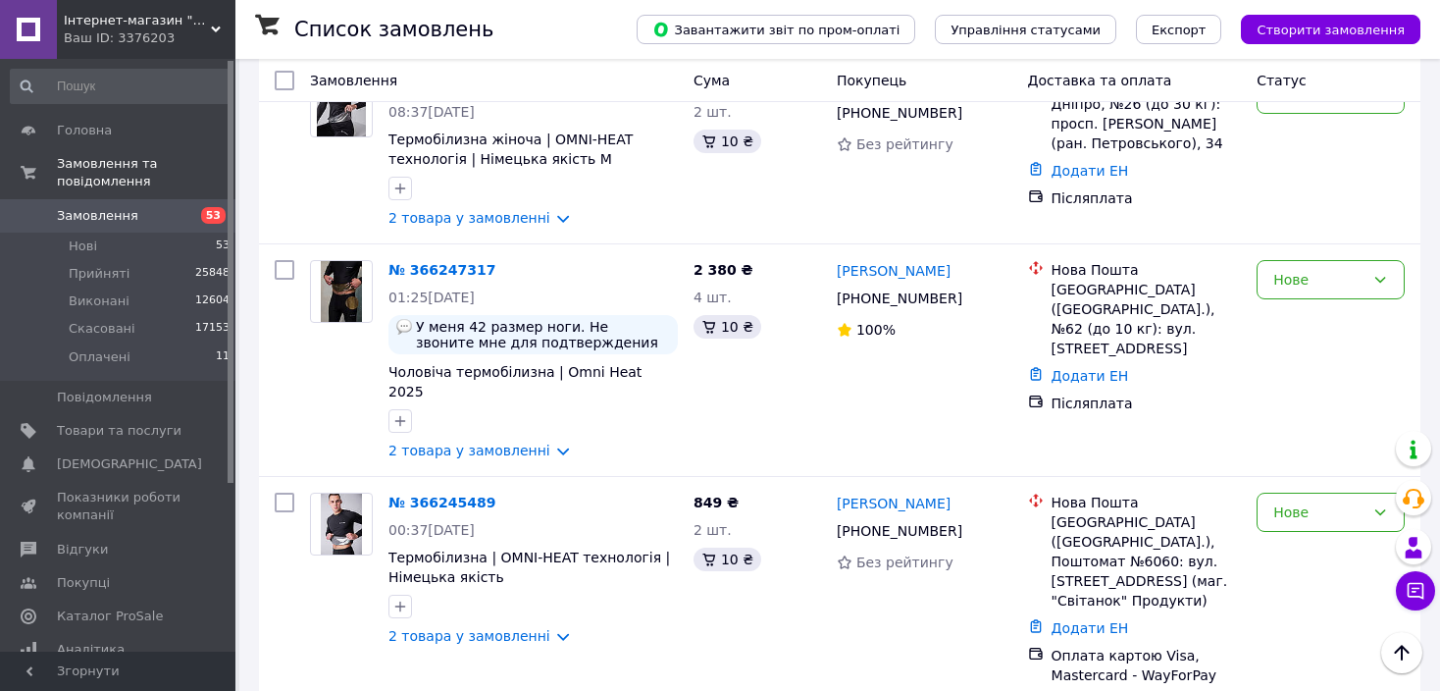
scroll to position [1152, 0]
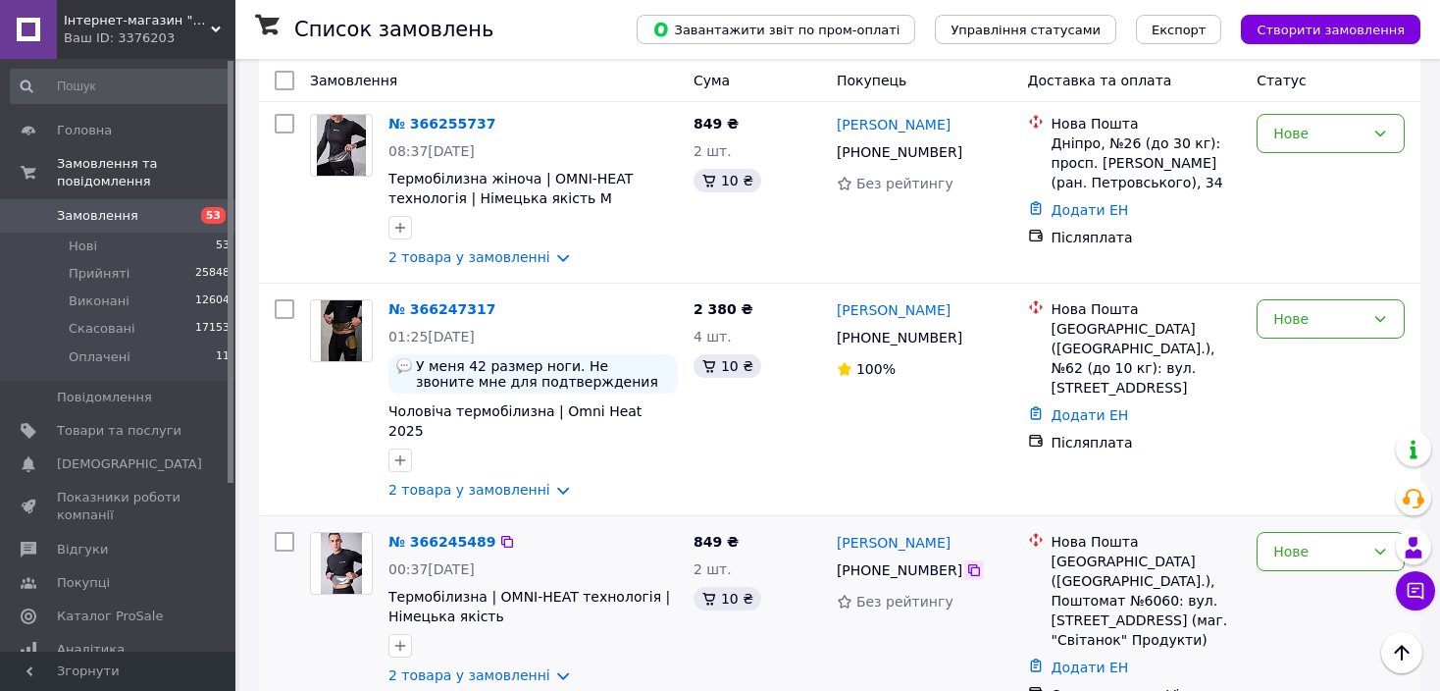
click at [966, 562] on icon at bounding box center [974, 570] width 16 height 16
drag, startPoint x: 961, startPoint y: 413, endPoint x: 840, endPoint y: 406, distance: 120.9
click at [840, 530] on div "Михайло Левчук" at bounding box center [925, 542] width 180 height 25
click at [1138, 551] on div "Київ (Київська обл.), Поштомат №6060: вул. Борщагівська, 152 (маг. "Світанок" П…" at bounding box center [1147, 600] width 190 height 98
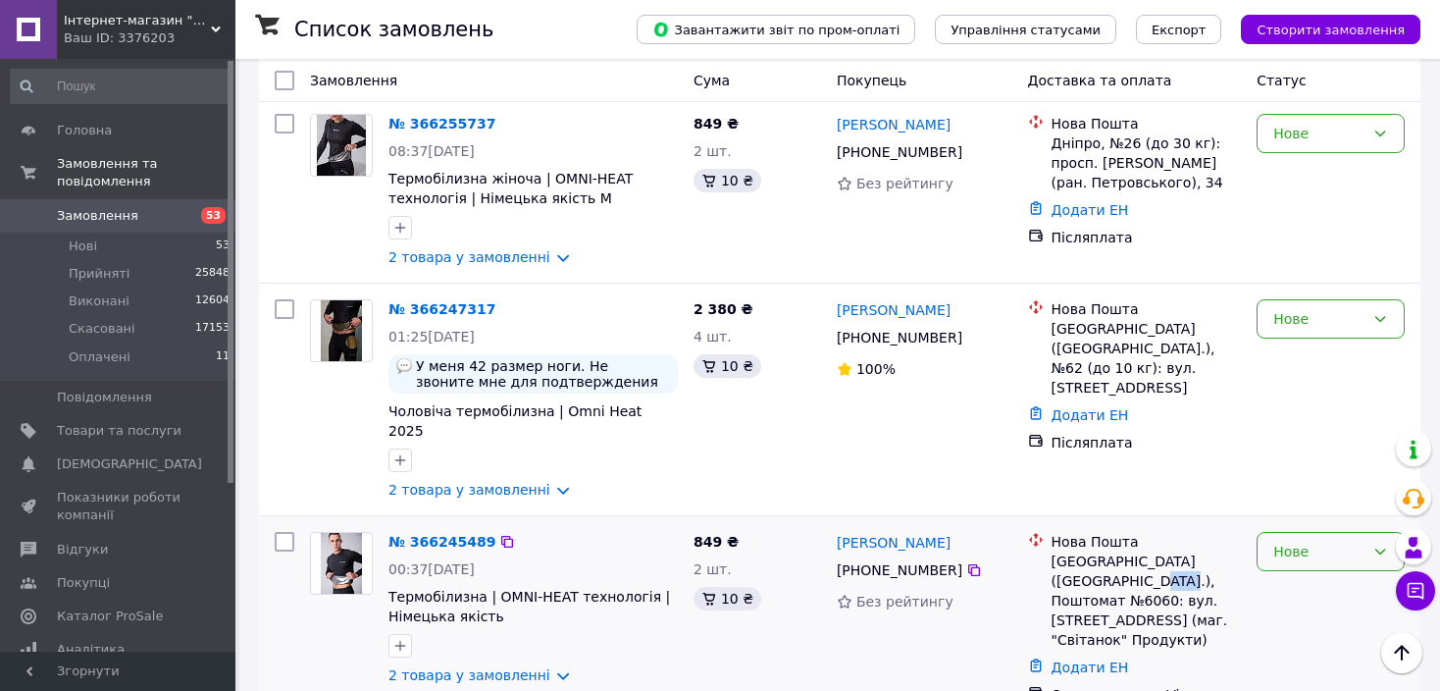
click at [1310, 532] on div "Нове" at bounding box center [1331, 551] width 148 height 39
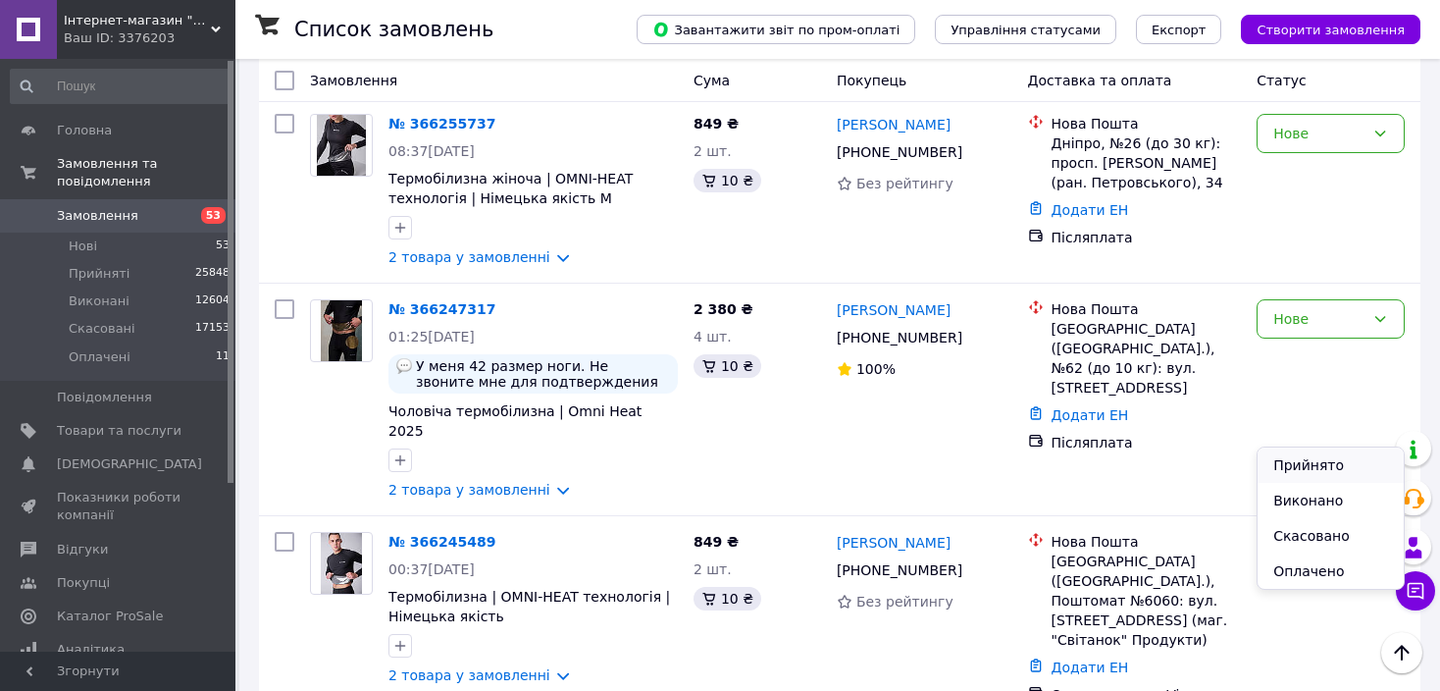
click at [1312, 464] on li "Прийнято" at bounding box center [1331, 464] width 146 height 35
click at [968, 332] on icon at bounding box center [974, 338] width 12 height 12
drag, startPoint x: 974, startPoint y: 199, endPoint x: 834, endPoint y: 201, distance: 140.3
click at [833, 291] on div "Максим Мельников +380 68 857 48 87 100%" at bounding box center [924, 399] width 191 height 216
click at [1274, 308] on div "Нове" at bounding box center [1319, 319] width 91 height 22
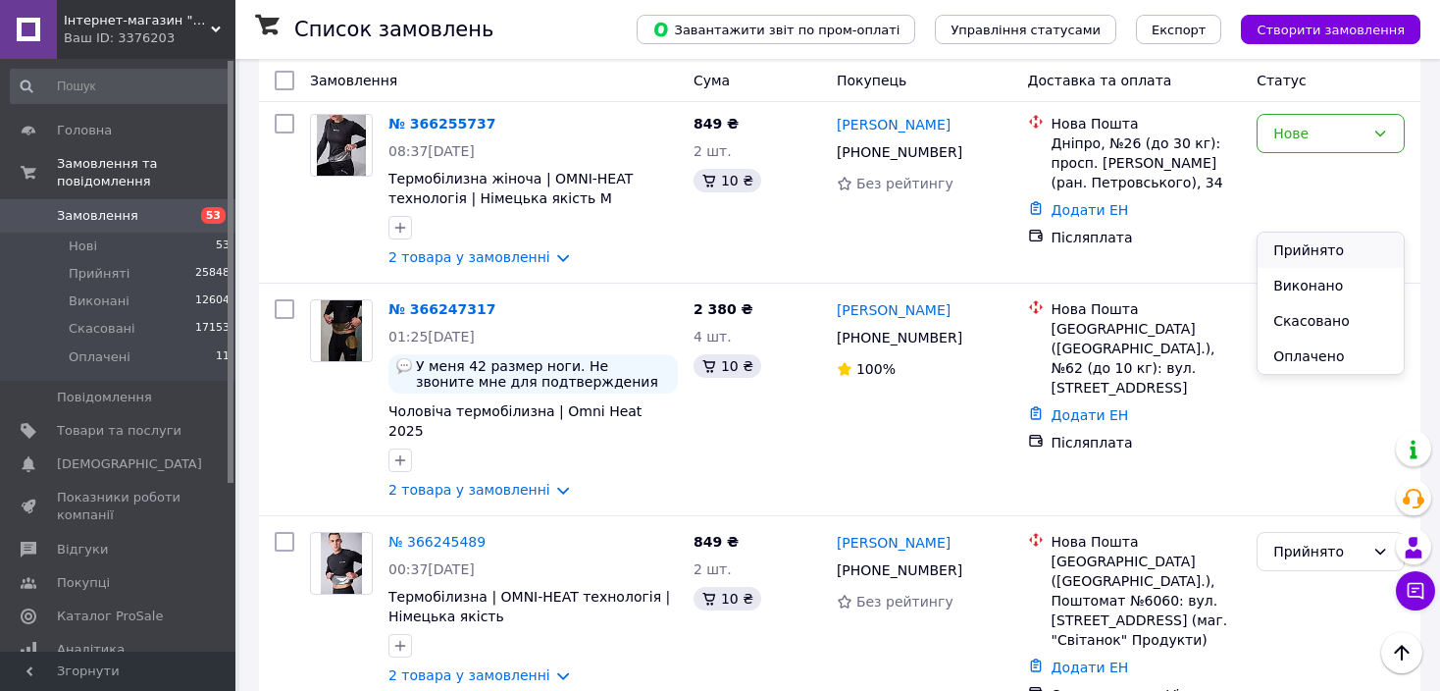
click at [1282, 238] on li "Прийнято" at bounding box center [1331, 250] width 146 height 35
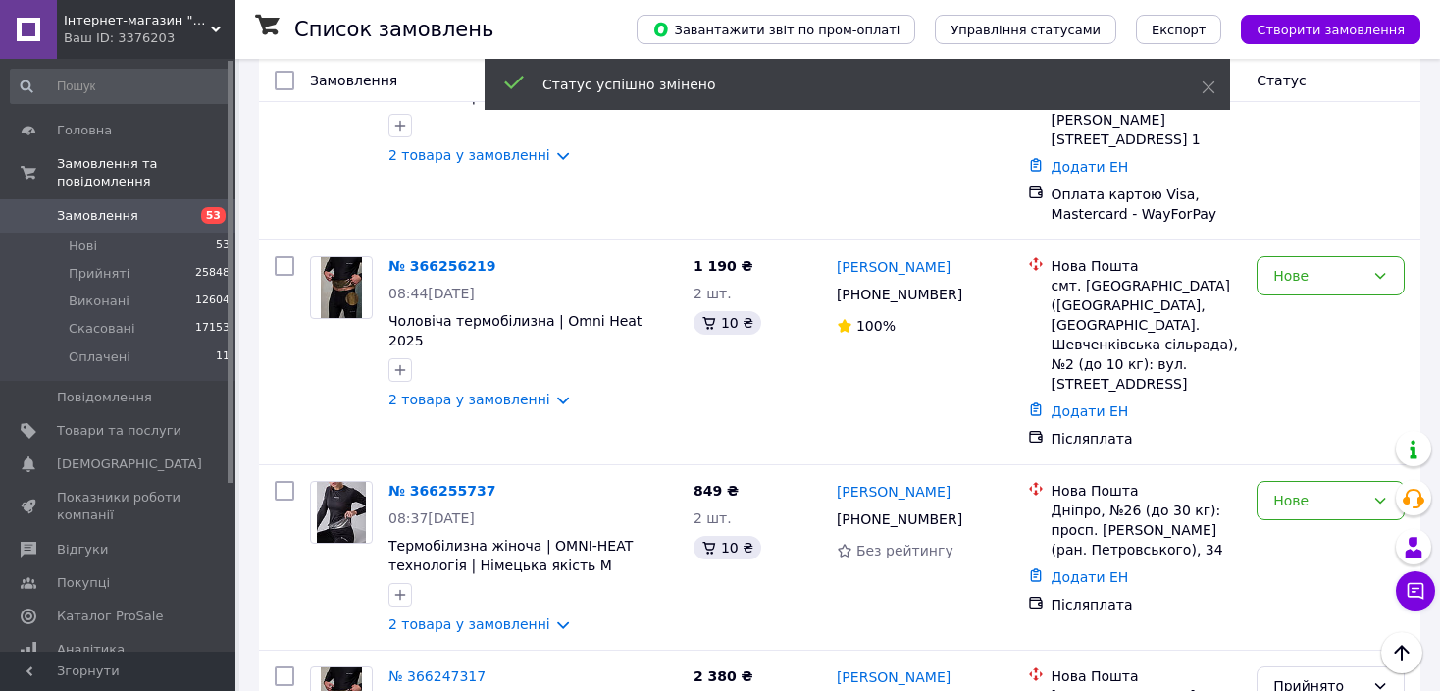
scroll to position [746, 0]
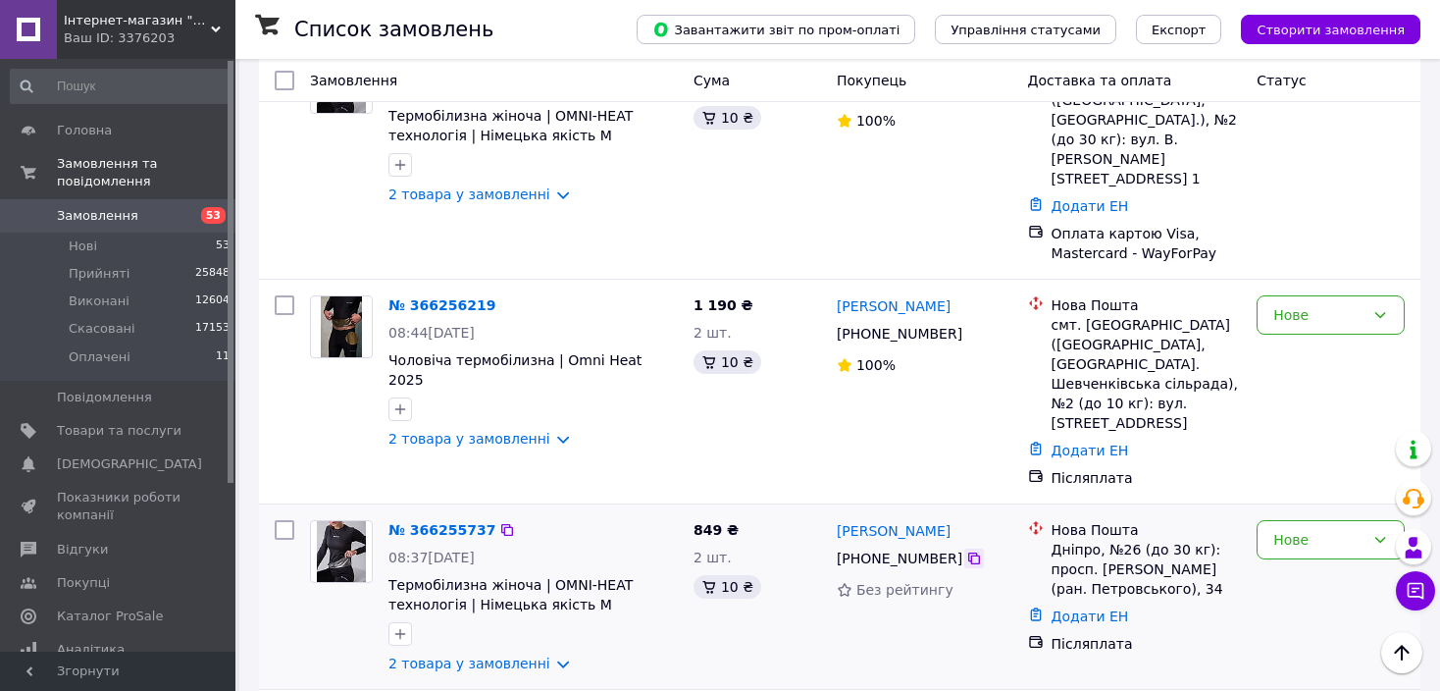
click at [966, 550] on icon at bounding box center [974, 558] width 16 height 16
drag, startPoint x: 949, startPoint y: 419, endPoint x: 831, endPoint y: 423, distance: 117.8
click at [831, 512] on div "Інна Прищепа +380 50 717 64 55 Без рейтингу" at bounding box center [924, 596] width 191 height 169
click at [1286, 529] on div "Нове" at bounding box center [1319, 540] width 91 height 22
click at [1286, 460] on li "Прийнято" at bounding box center [1331, 468] width 146 height 35
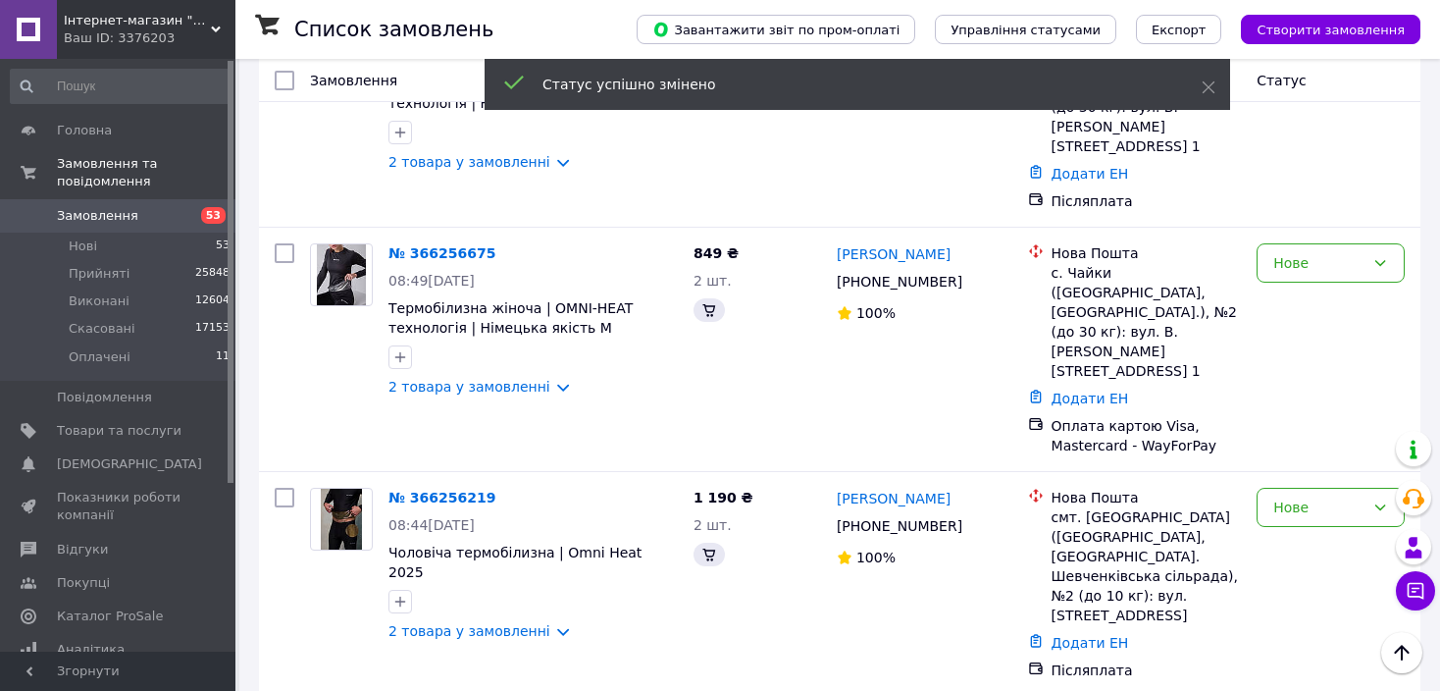
scroll to position [549, 0]
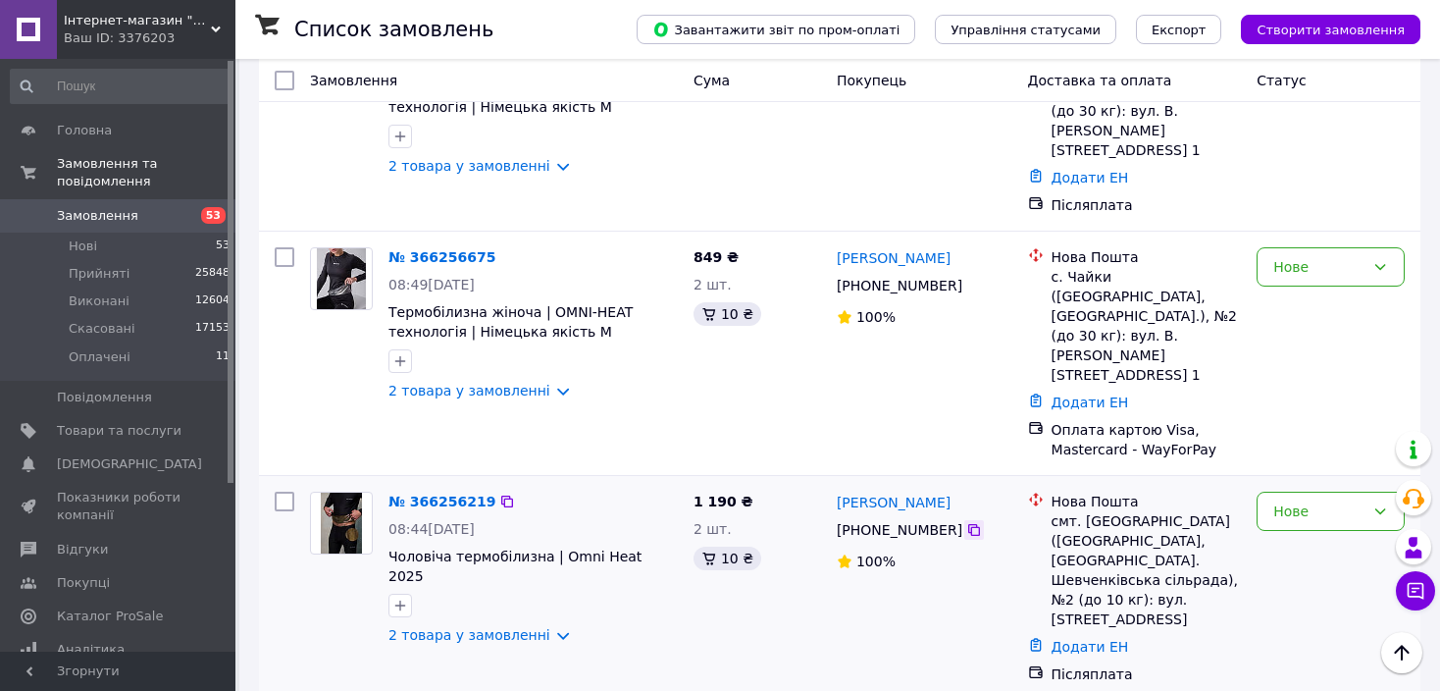
click at [966, 522] on icon at bounding box center [974, 530] width 16 height 16
drag, startPoint x: 977, startPoint y: 407, endPoint x: 836, endPoint y: 408, distance: 141.3
click at [836, 490] on div "Олексій Остапенко" at bounding box center [925, 502] width 180 height 25
drag, startPoint x: 1208, startPoint y: 468, endPoint x: 1080, endPoint y: 427, distance: 134.0
click at [1080, 511] on div "смт. Шевченкове (Харківська обл., Куп'янський р-н. Шевченківська сільрада), №2 …" at bounding box center [1147, 570] width 190 height 118
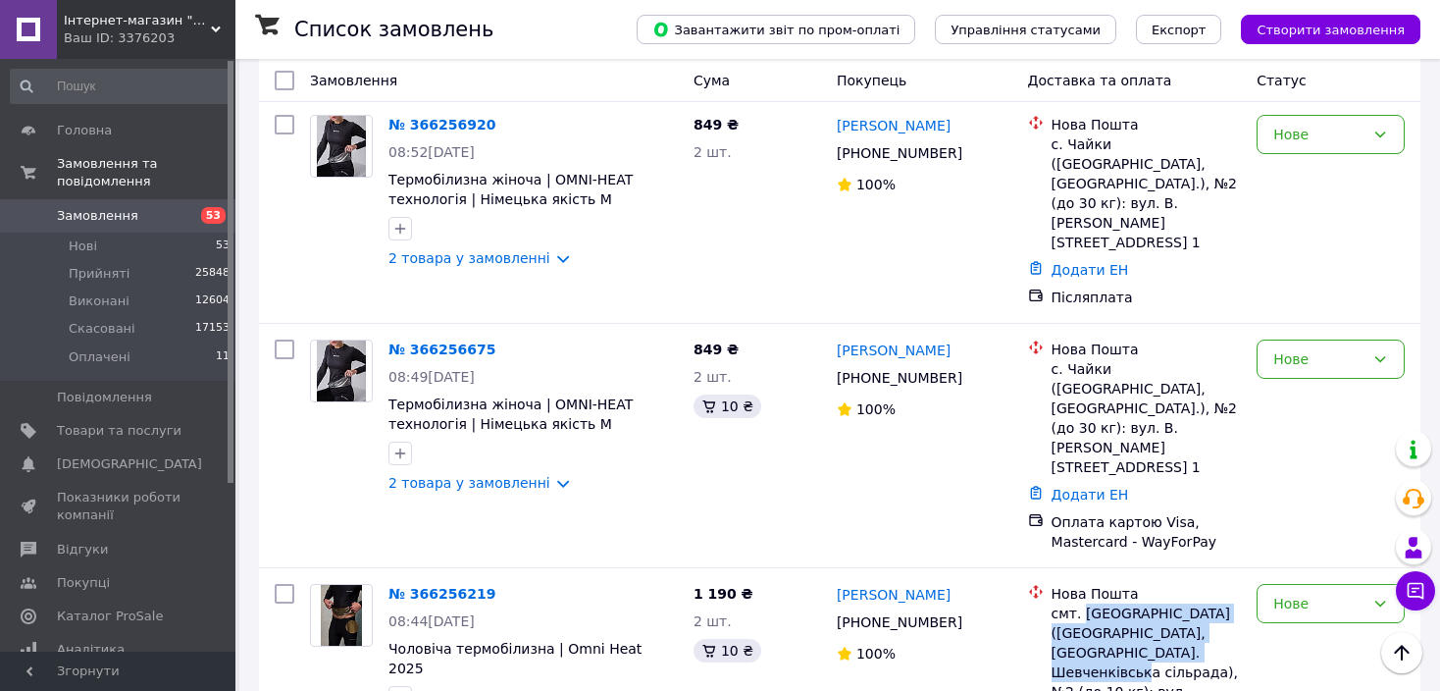
scroll to position [432, 0]
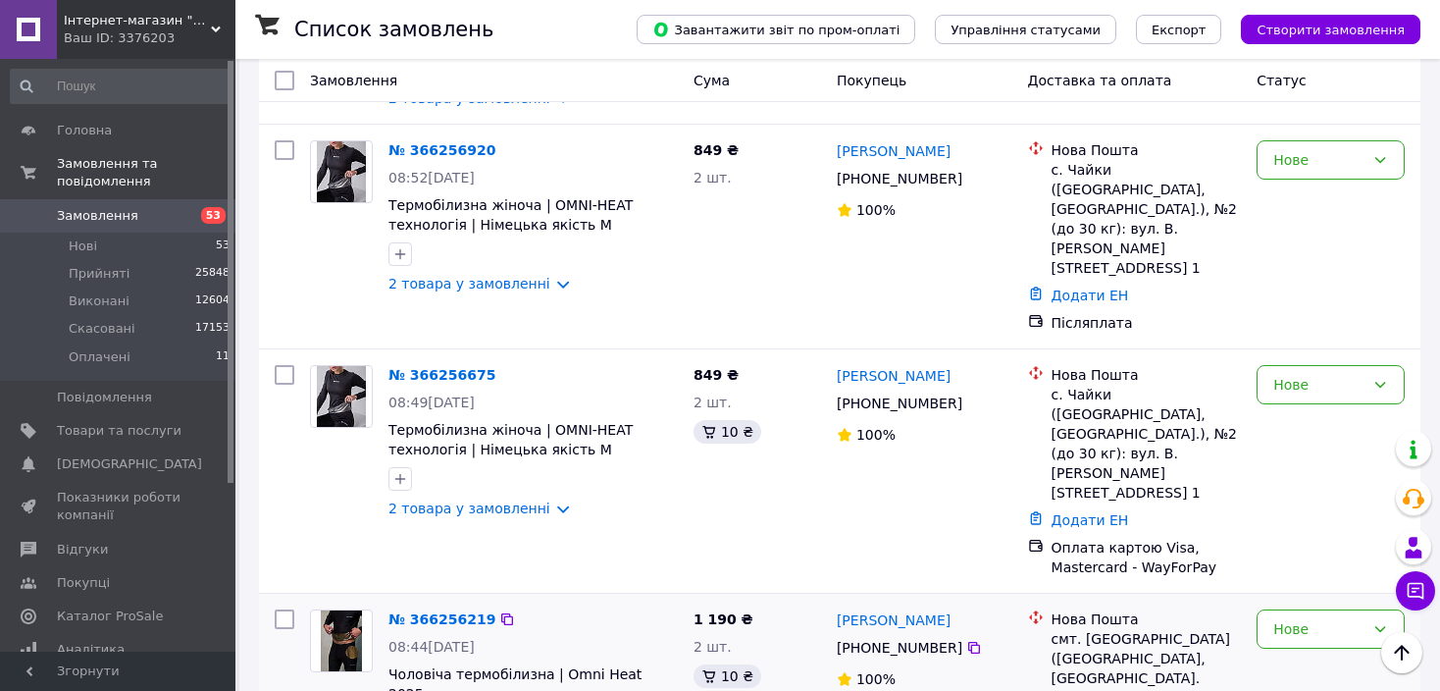
click at [1314, 618] on div "Нове" at bounding box center [1319, 629] width 91 height 22
click at [789, 454] on div "849 ₴ 2 шт. 10 ₴" at bounding box center [757, 471] width 143 height 228
click at [966, 395] on icon at bounding box center [974, 403] width 16 height 16
drag, startPoint x: 1157, startPoint y: 363, endPoint x: 1068, endPoint y: 342, distance: 91.6
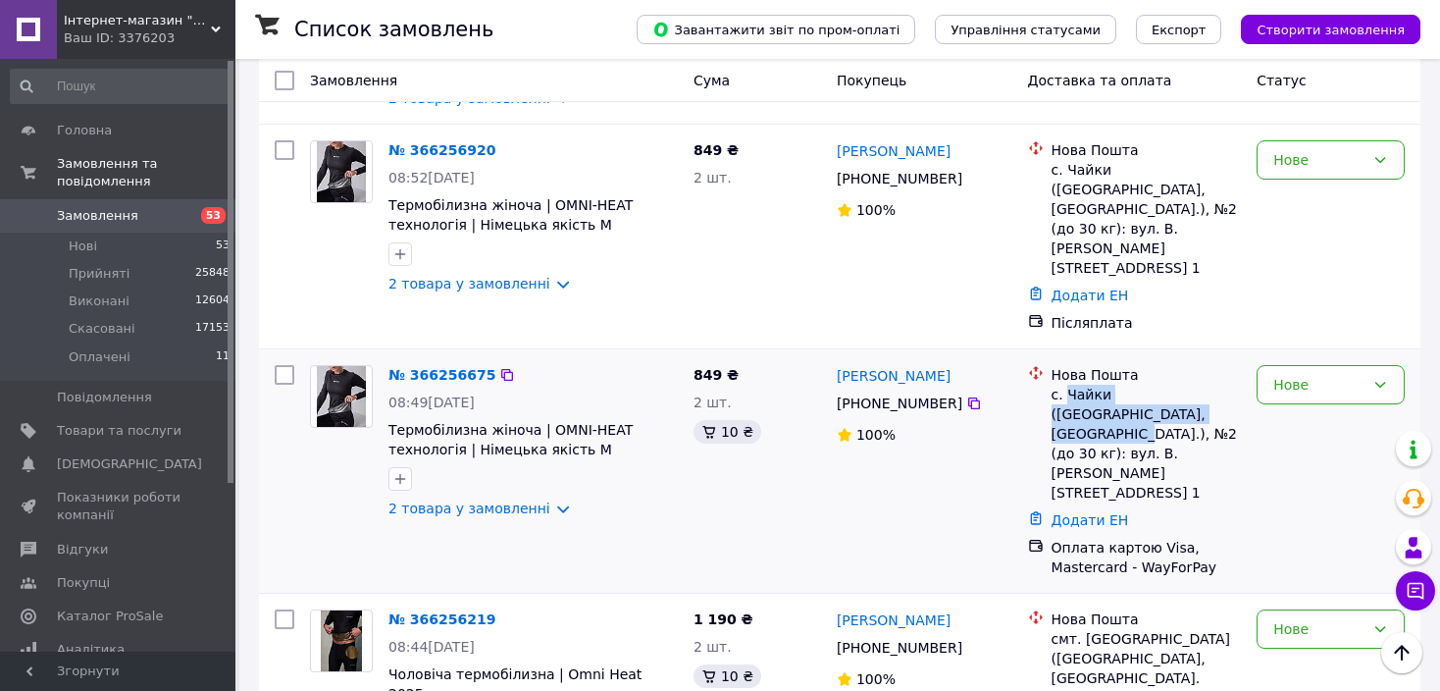
click at [1068, 385] on div "с. Чайки (Київська обл., Бучанський р-н.), №2 (до 30 кг): вул. В. Лобановського…" at bounding box center [1147, 444] width 190 height 118
click at [1298, 618] on div "Нове" at bounding box center [1319, 629] width 91 height 22
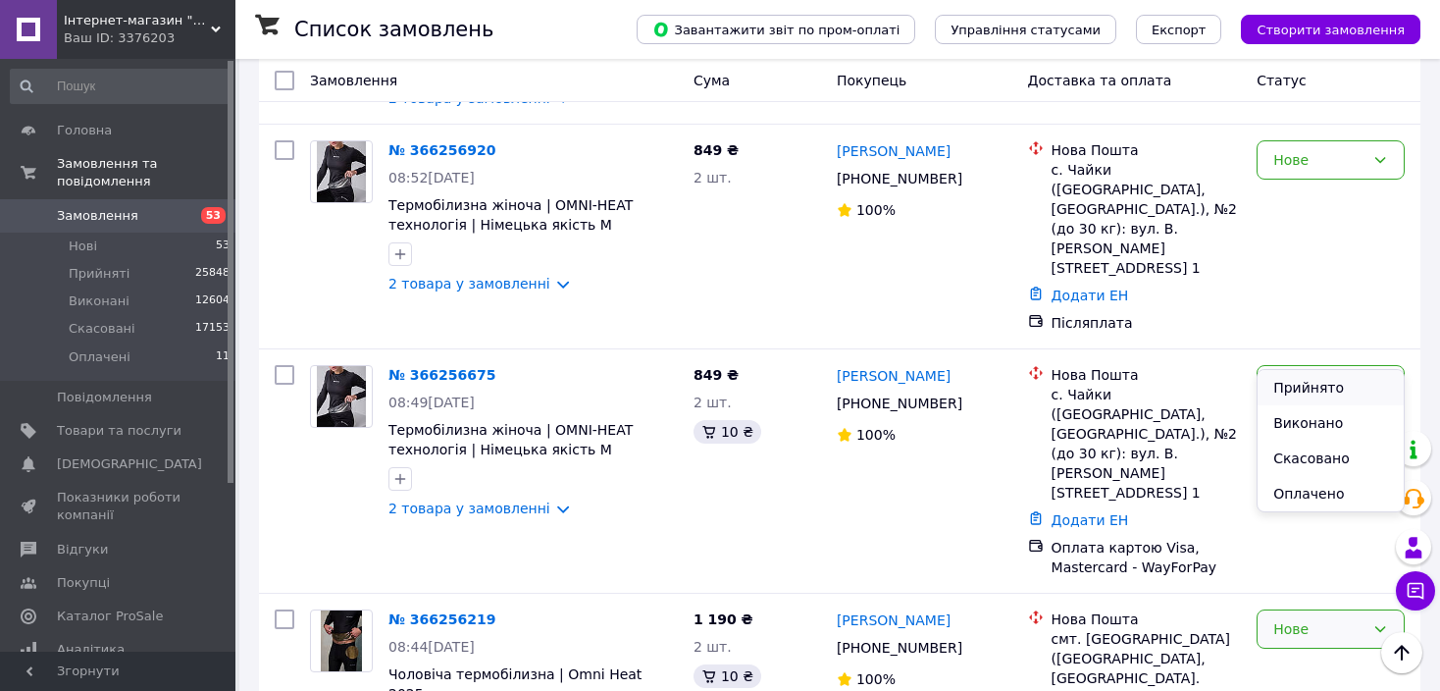
click at [1304, 388] on li "Прийнято" at bounding box center [1331, 387] width 146 height 35
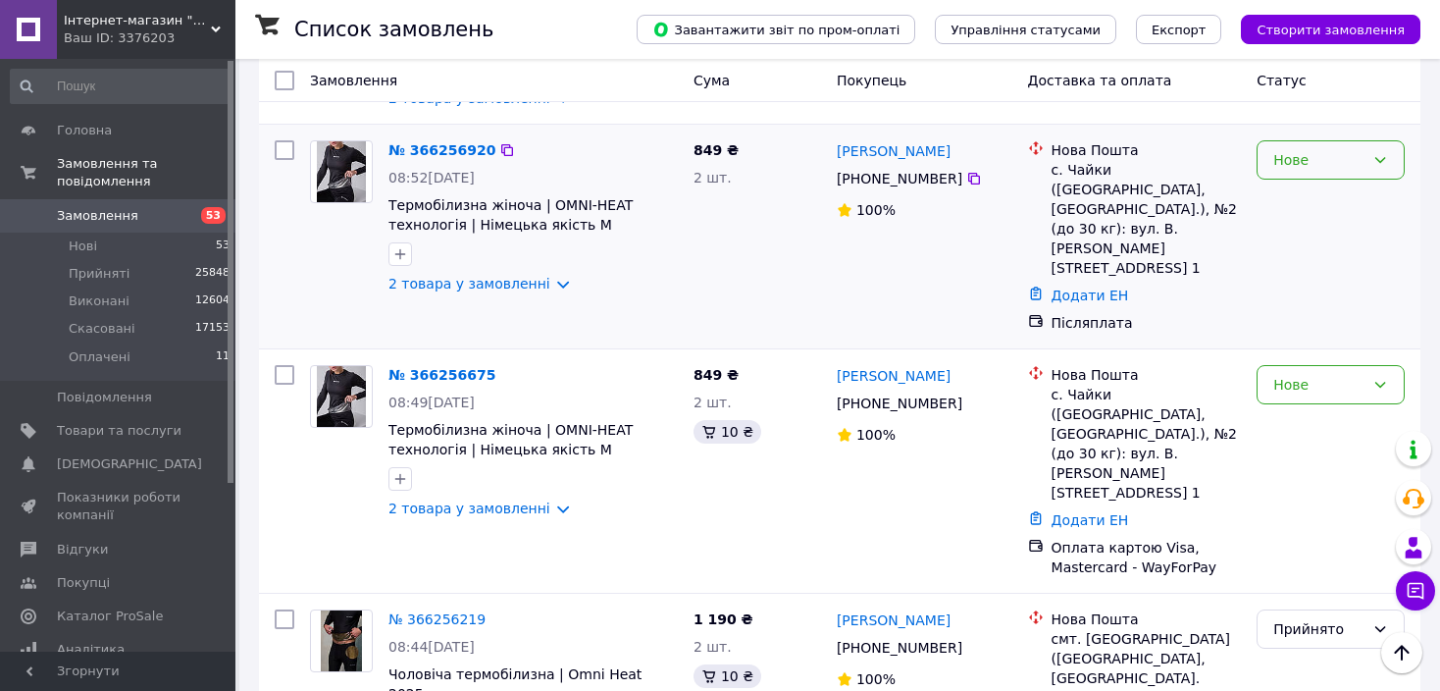
click at [1317, 150] on div "Нове" at bounding box center [1319, 160] width 91 height 22
click at [1315, 181] on li "Прийнято" at bounding box center [1331, 185] width 146 height 35
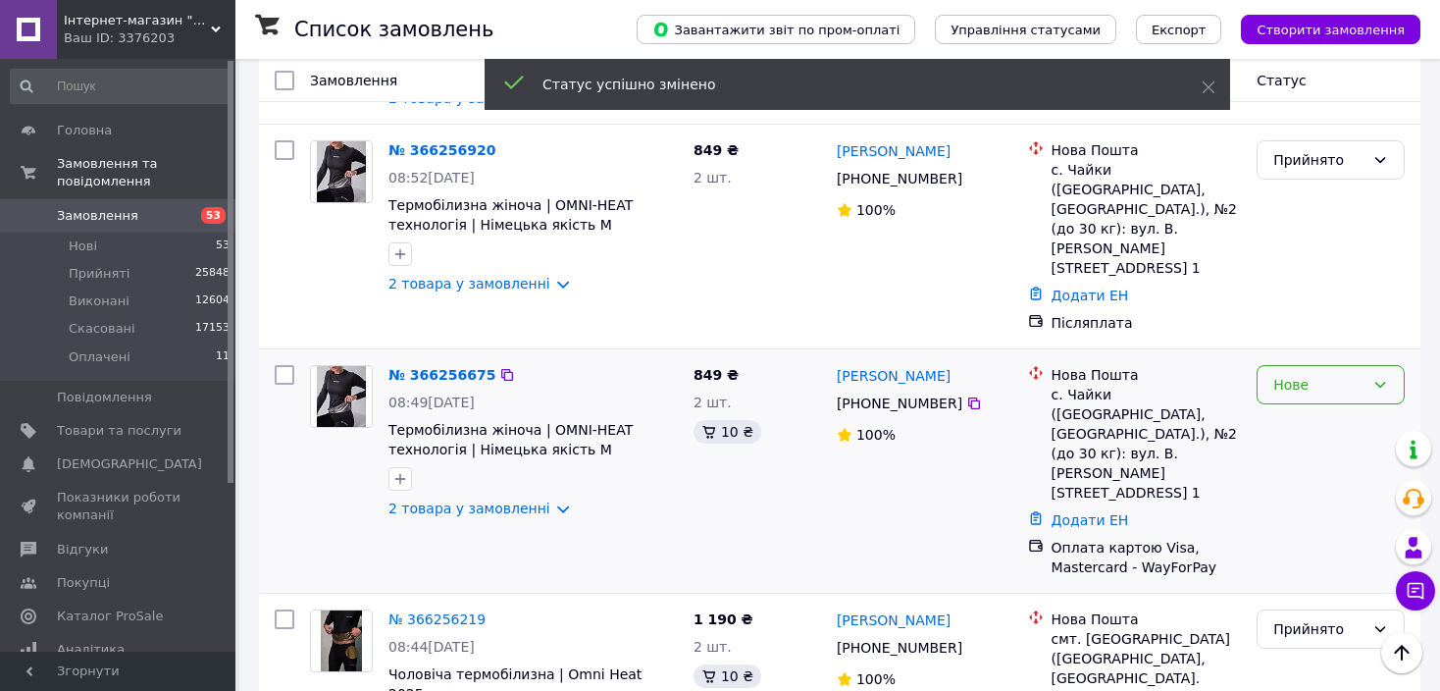
click at [1294, 374] on div "Нове" at bounding box center [1319, 385] width 91 height 22
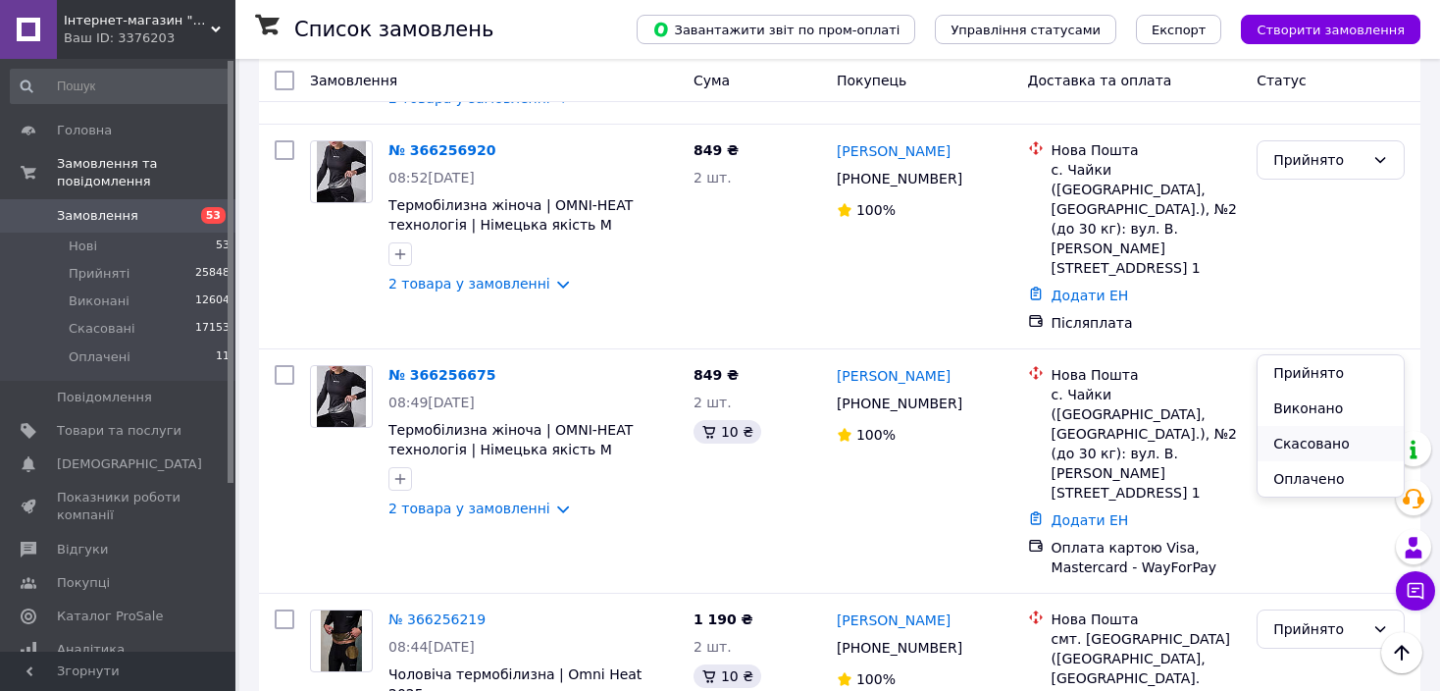
click at [1282, 448] on li "Скасовано" at bounding box center [1331, 443] width 146 height 35
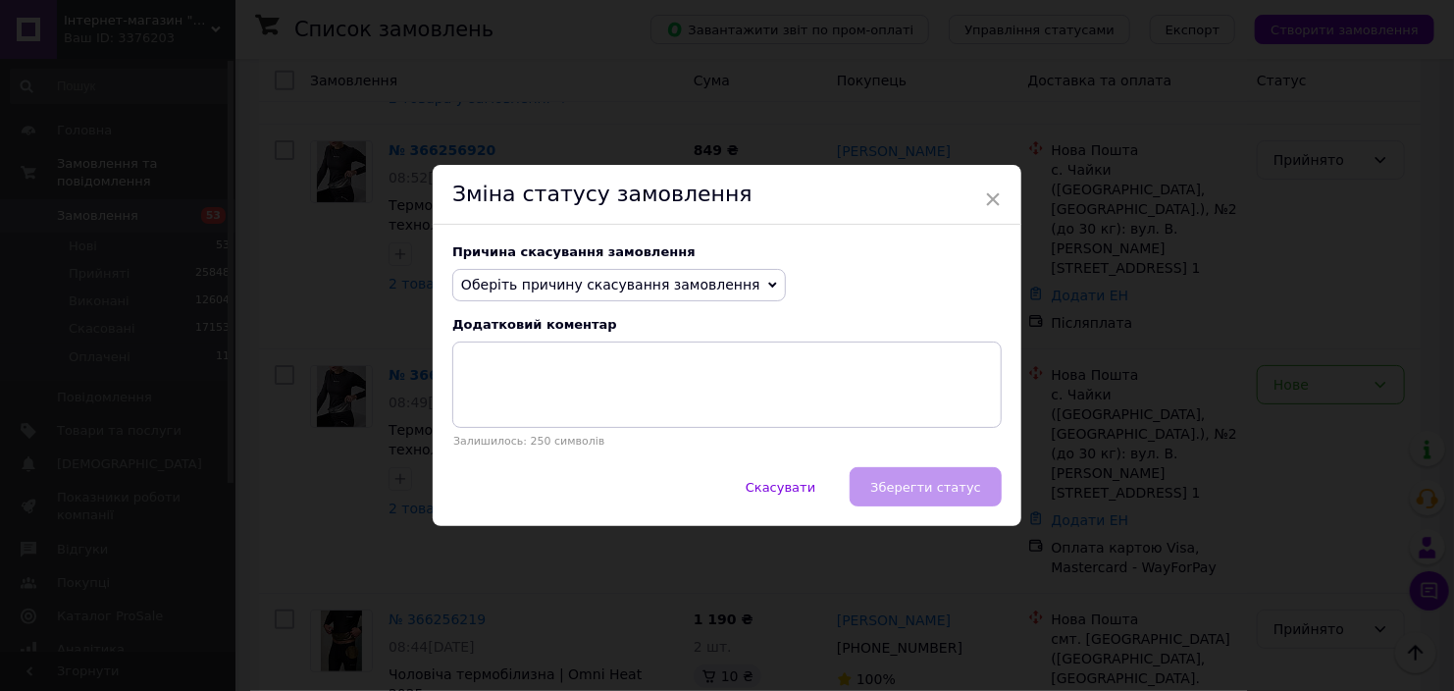
click at [542, 287] on span "Оберіть причину скасування замовлення" at bounding box center [610, 285] width 299 height 16
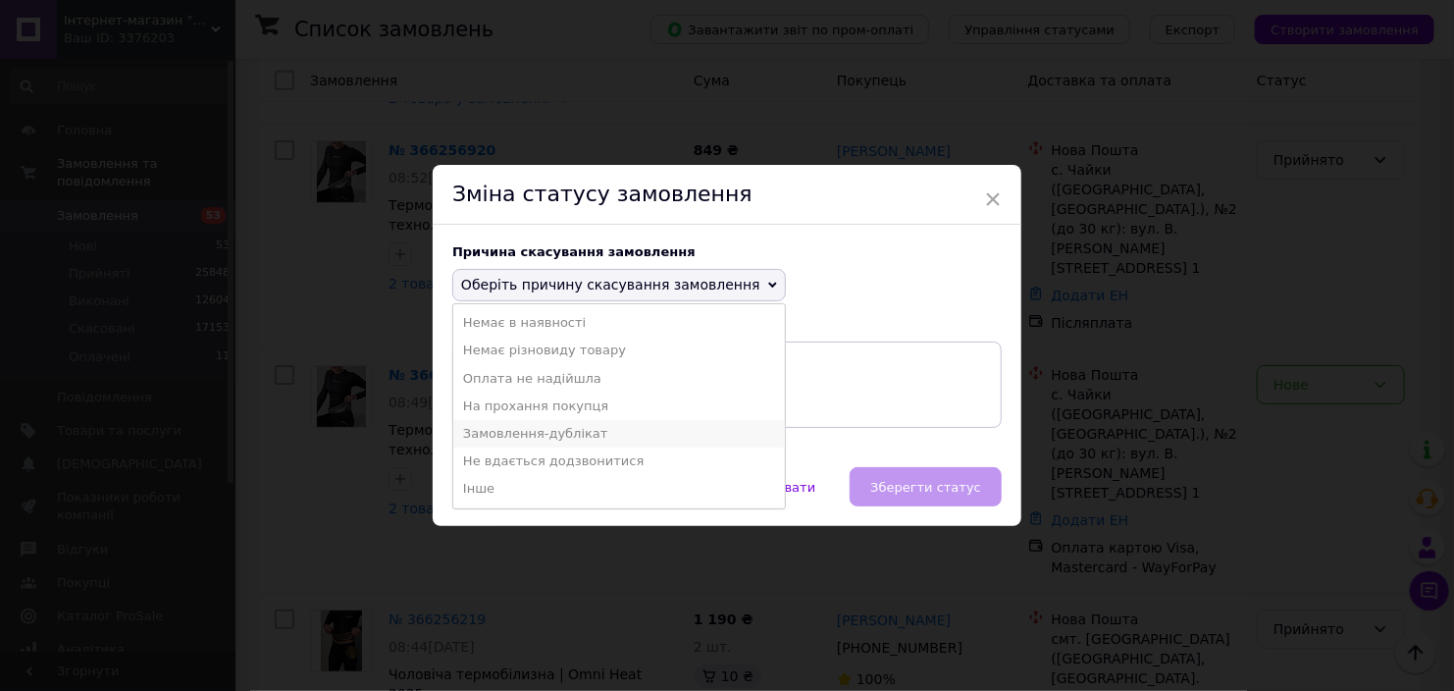
click at [533, 429] on li "Замовлення-дублікат" at bounding box center [619, 433] width 332 height 27
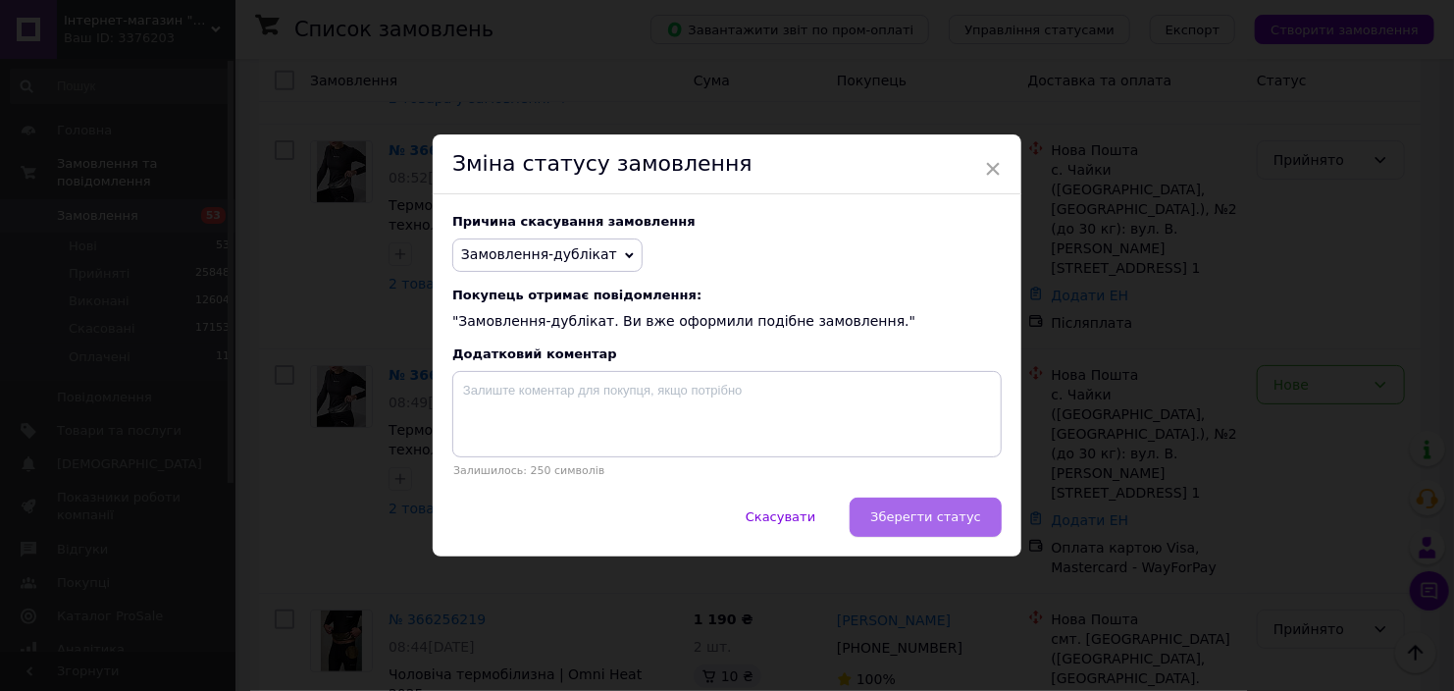
click at [927, 521] on span "Зберегти статус" at bounding box center [925, 516] width 111 height 15
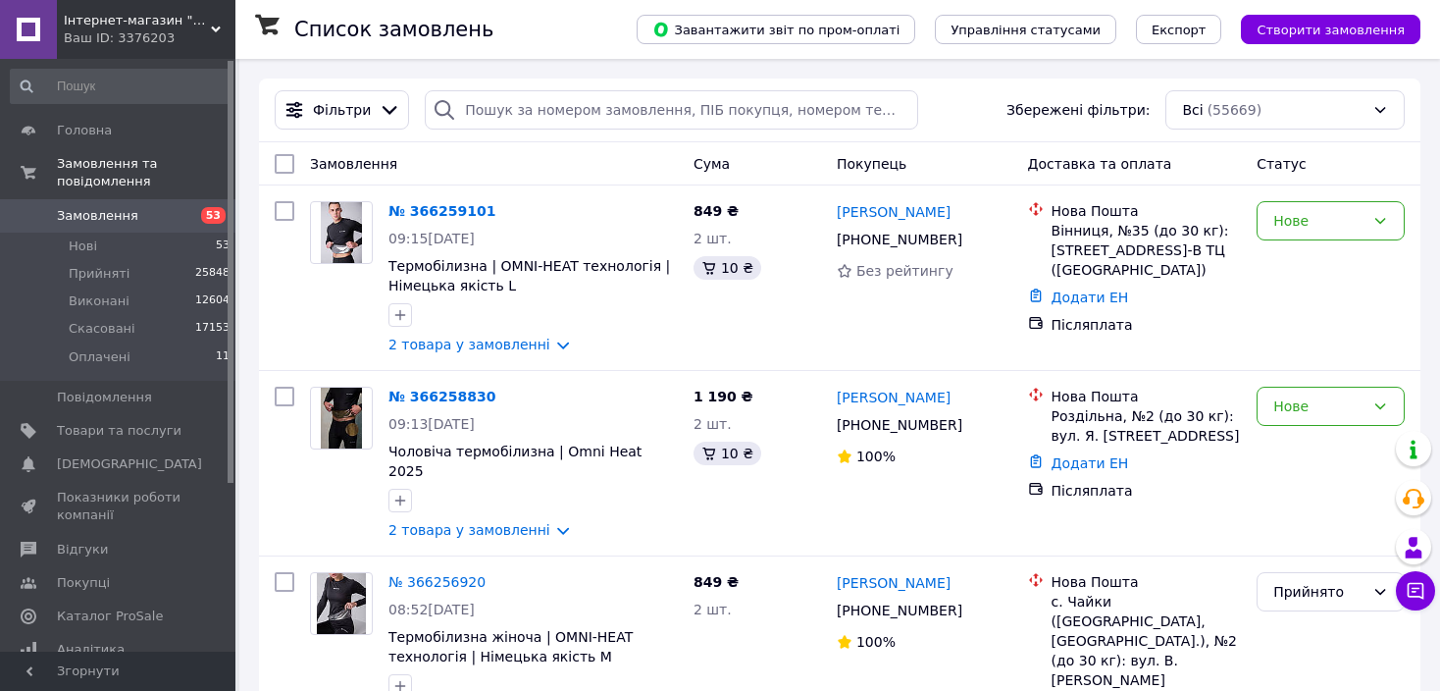
scroll to position [0, 0]
click at [968, 426] on icon at bounding box center [974, 425] width 12 height 12
drag, startPoint x: 946, startPoint y: 393, endPoint x: 836, endPoint y: 405, distance: 110.5
click at [836, 405] on div "Інна Басьонок" at bounding box center [925, 397] width 180 height 25
click at [1084, 423] on div "Роздільна, №2 (до 30 кг): вул. Я. Мудрого, 1" at bounding box center [1147, 425] width 190 height 39
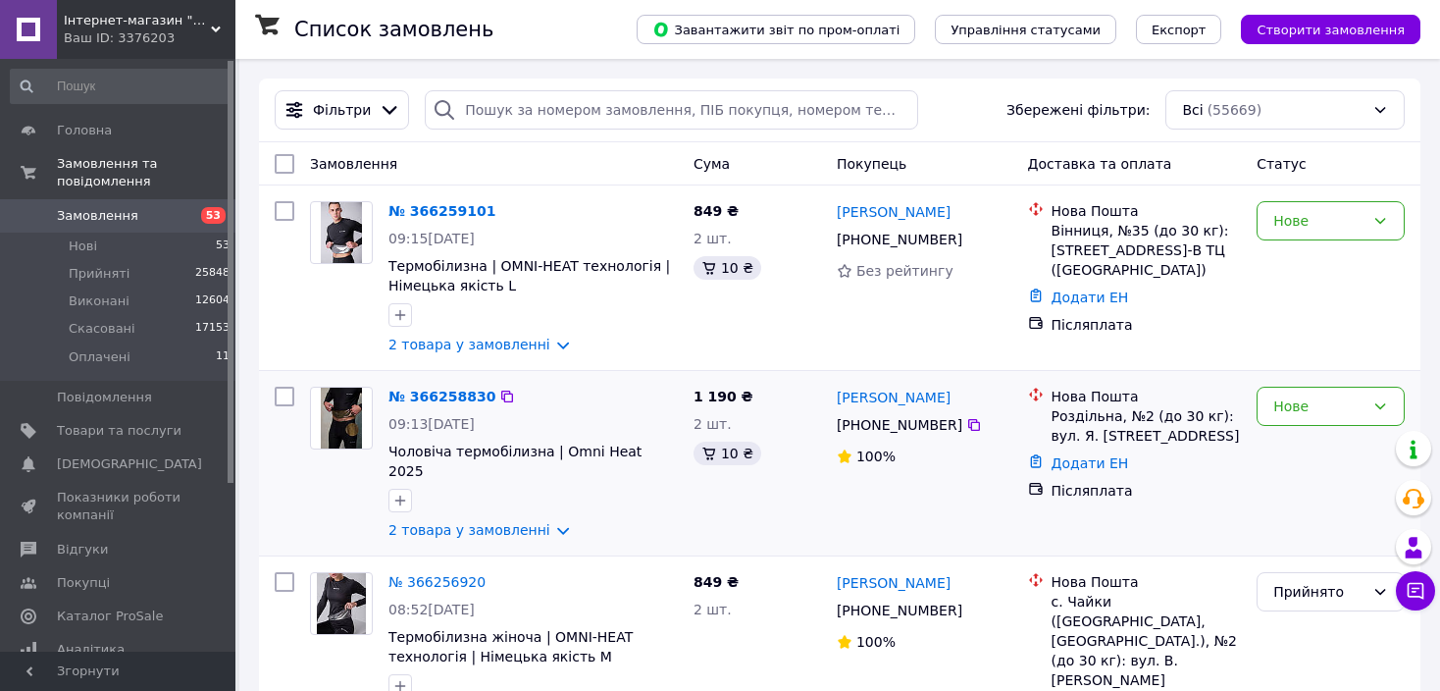
click at [1084, 423] on div "Роздільна, №2 (до 30 кг): вул. Я. Мудрого, 1" at bounding box center [1147, 425] width 190 height 39
click at [1306, 426] on div "Нове" at bounding box center [1331, 406] width 148 height 39
click at [1287, 446] on li "Прийнято" at bounding box center [1331, 450] width 146 height 35
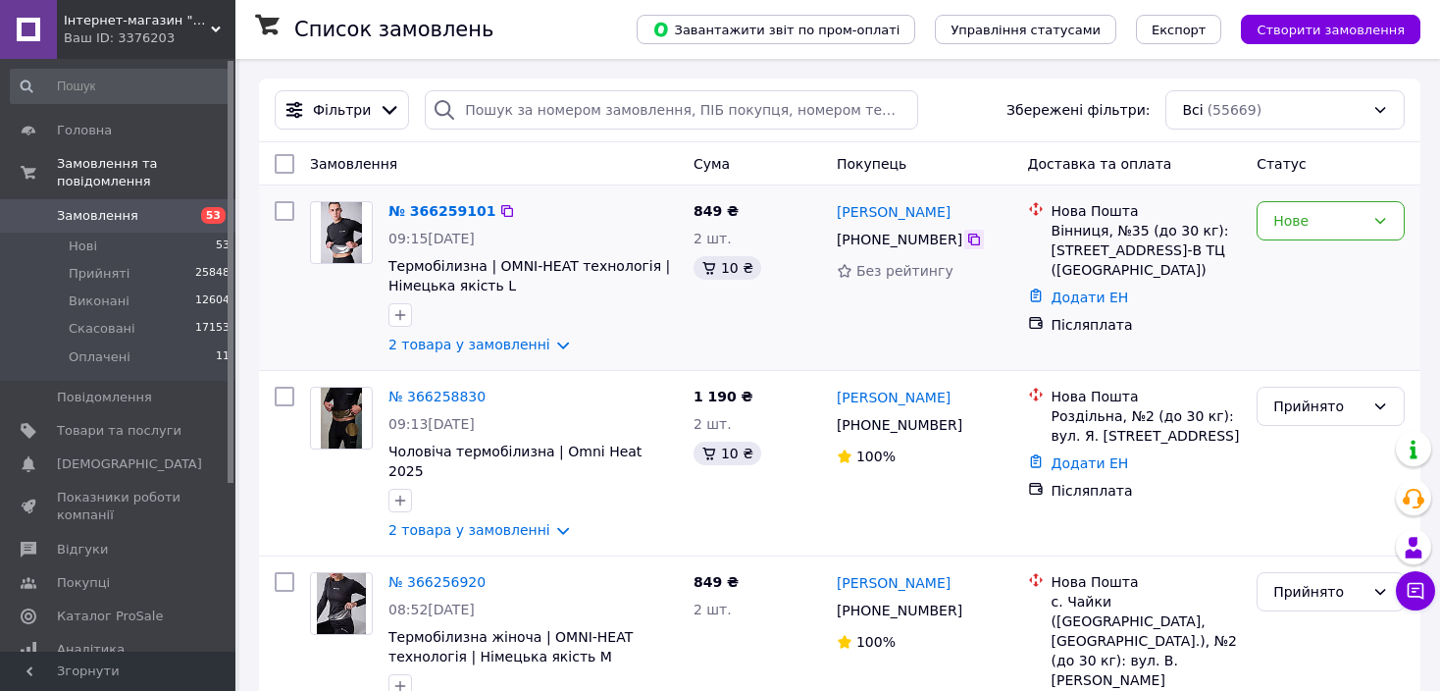
click at [968, 245] on icon at bounding box center [974, 240] width 12 height 12
drag, startPoint x: 988, startPoint y: 214, endPoint x: 838, endPoint y: 209, distance: 150.2
click at [838, 209] on div "Анатолій Сидоренко" at bounding box center [925, 211] width 180 height 25
click at [1373, 209] on div "Нове" at bounding box center [1331, 220] width 148 height 39
click at [1342, 263] on li "Прийнято" at bounding box center [1331, 263] width 146 height 35
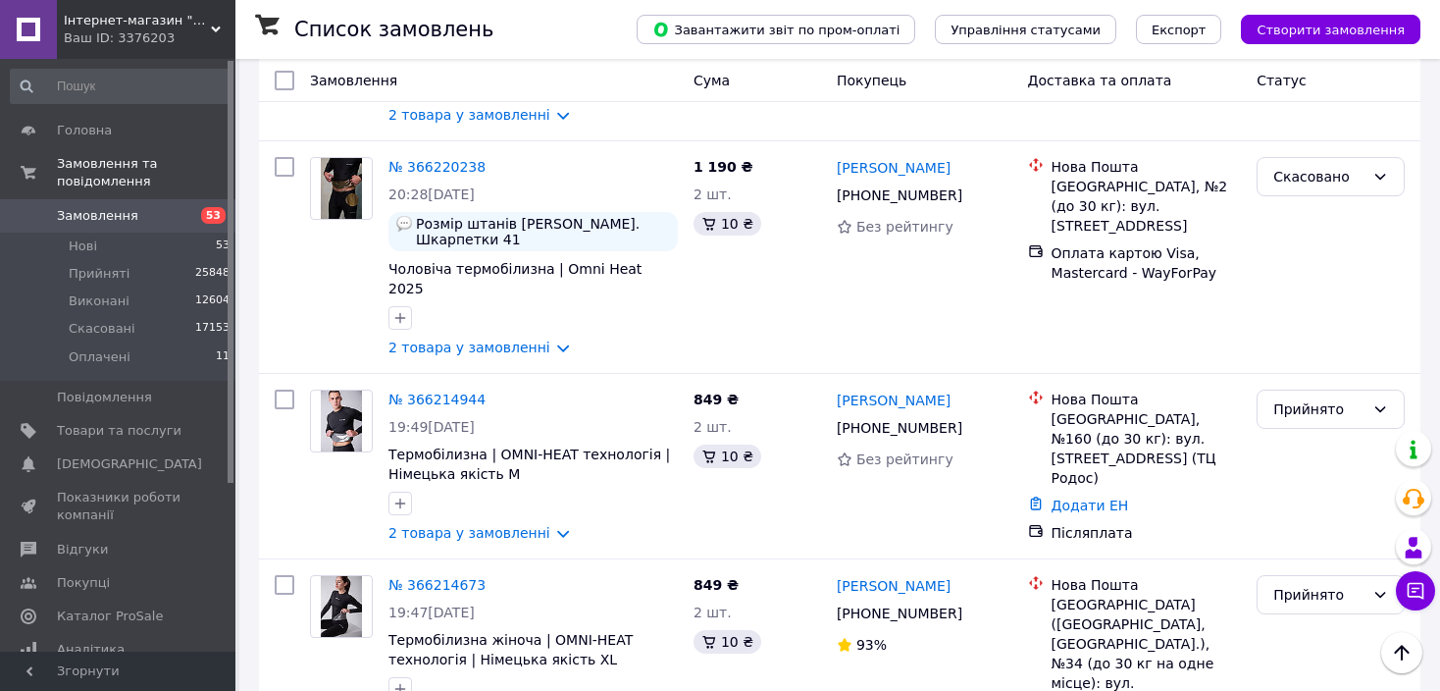
scroll to position [3373, 0]
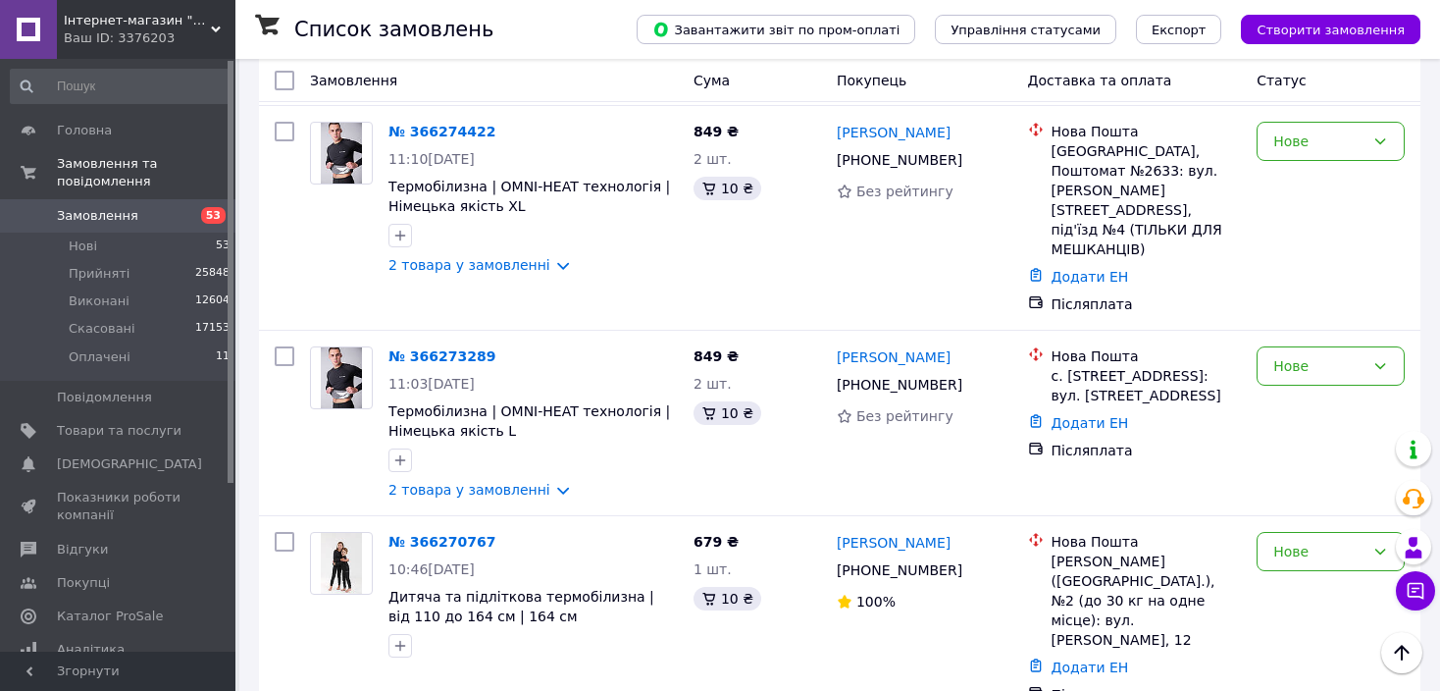
scroll to position [3183, 0]
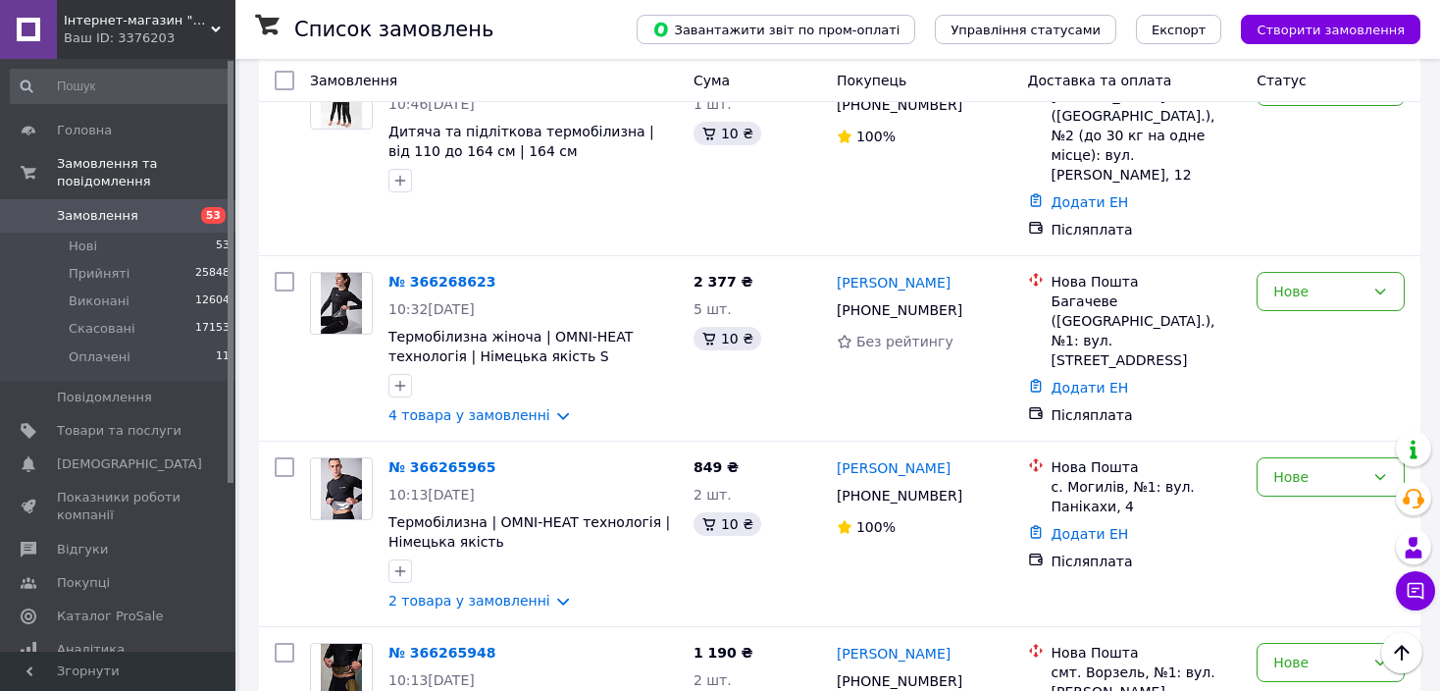
drag, startPoint x: 947, startPoint y: 461, endPoint x: 837, endPoint y: 463, distance: 109.9
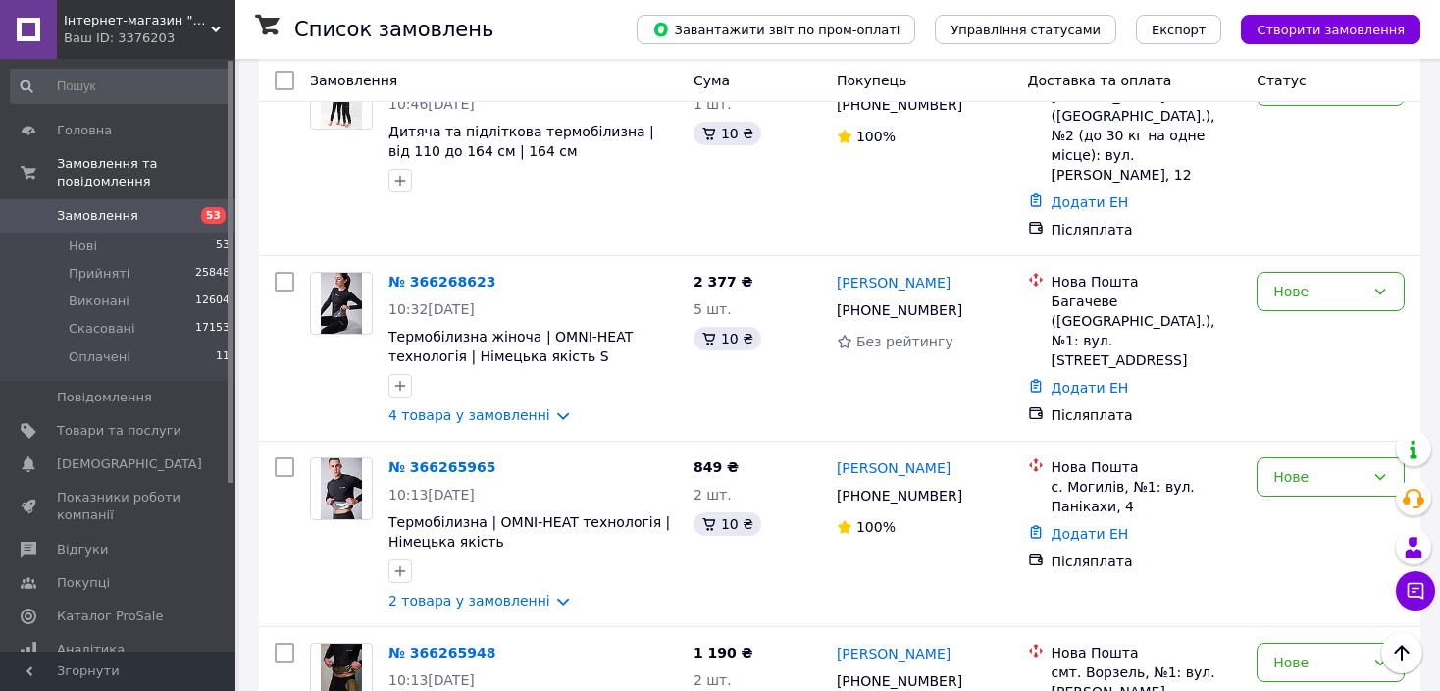
click at [1302, 510] on li "Прийнято" at bounding box center [1331, 519] width 146 height 35
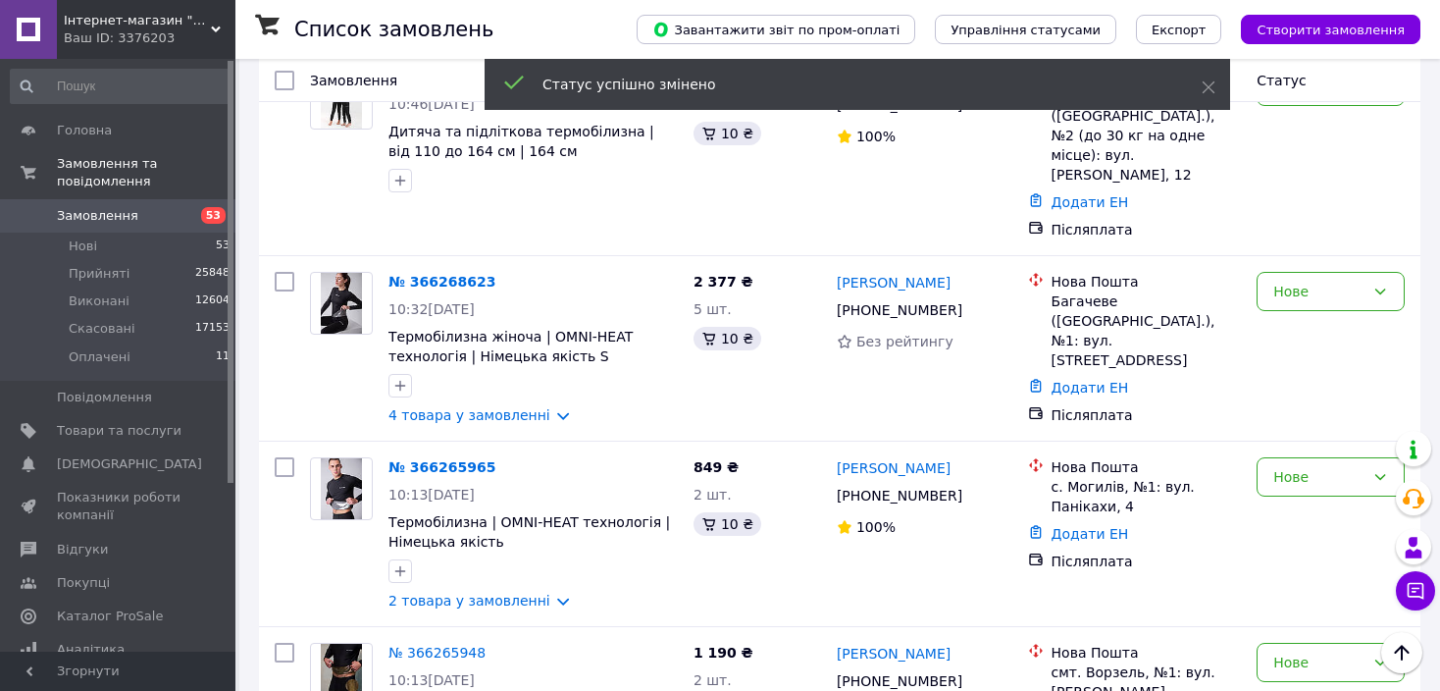
click at [1299, 651] on div "Нове" at bounding box center [1319, 662] width 91 height 22
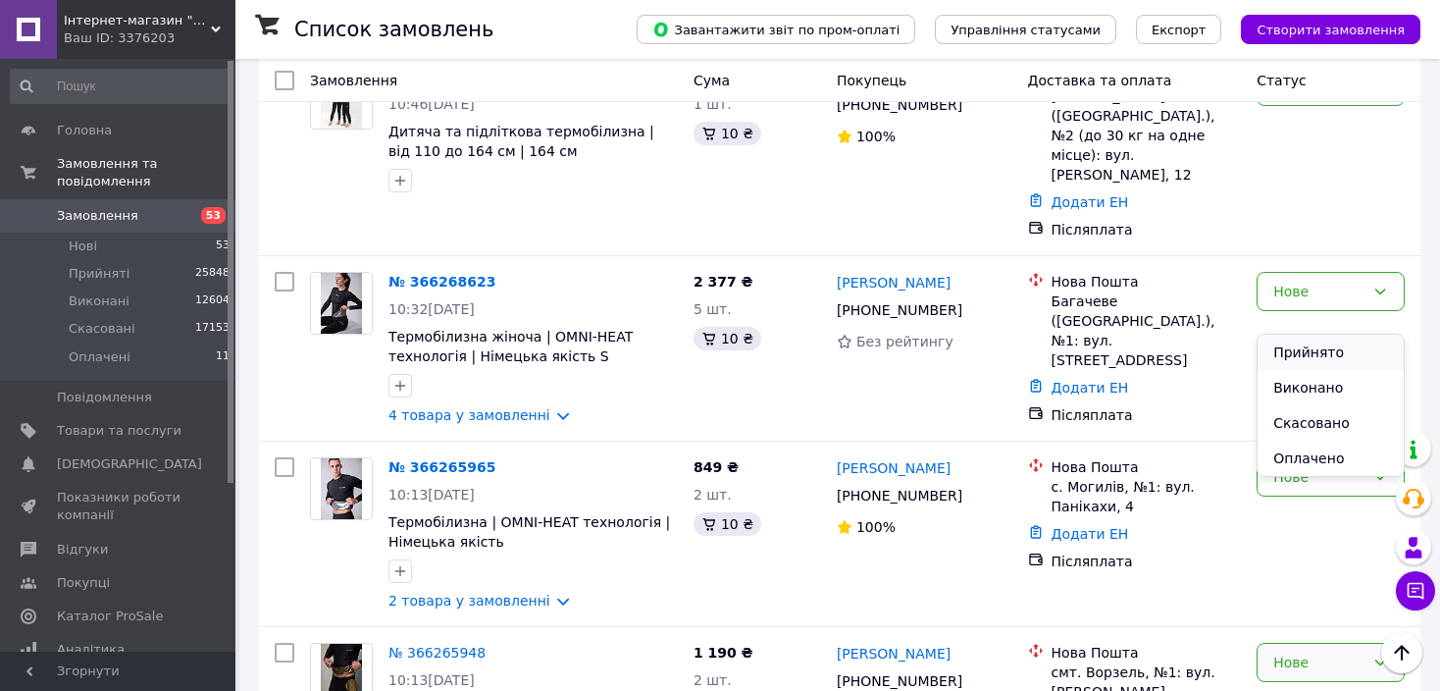
click at [1303, 336] on li "Прийнято" at bounding box center [1331, 352] width 146 height 35
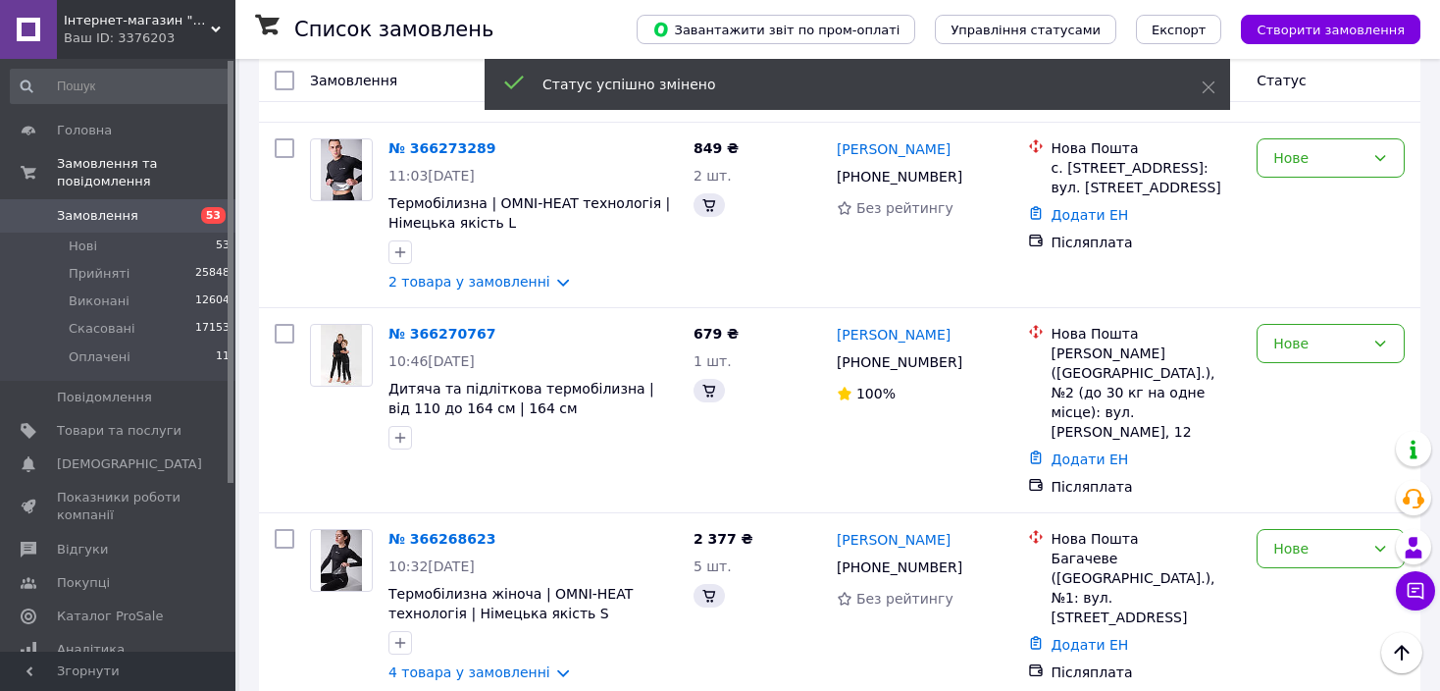
scroll to position [2855, 0]
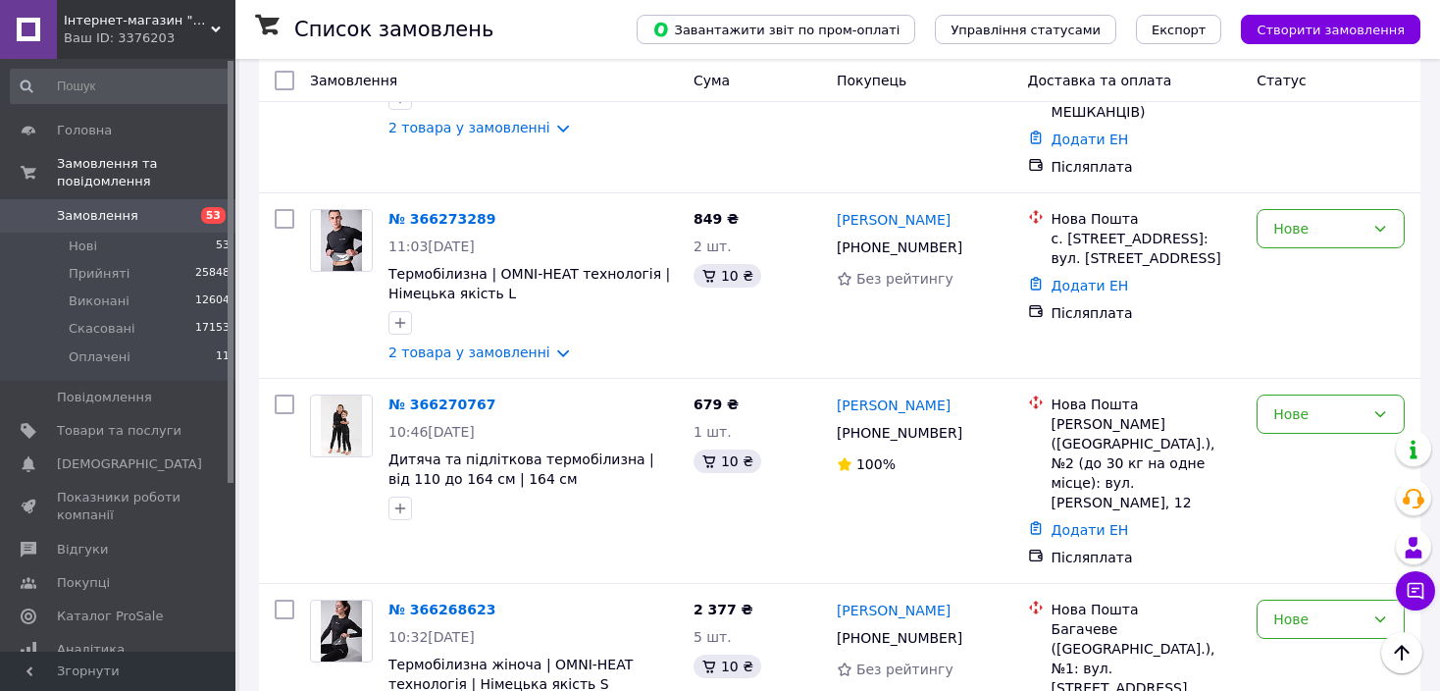
drag, startPoint x: 952, startPoint y: 444, endPoint x: 831, endPoint y: 448, distance: 120.7
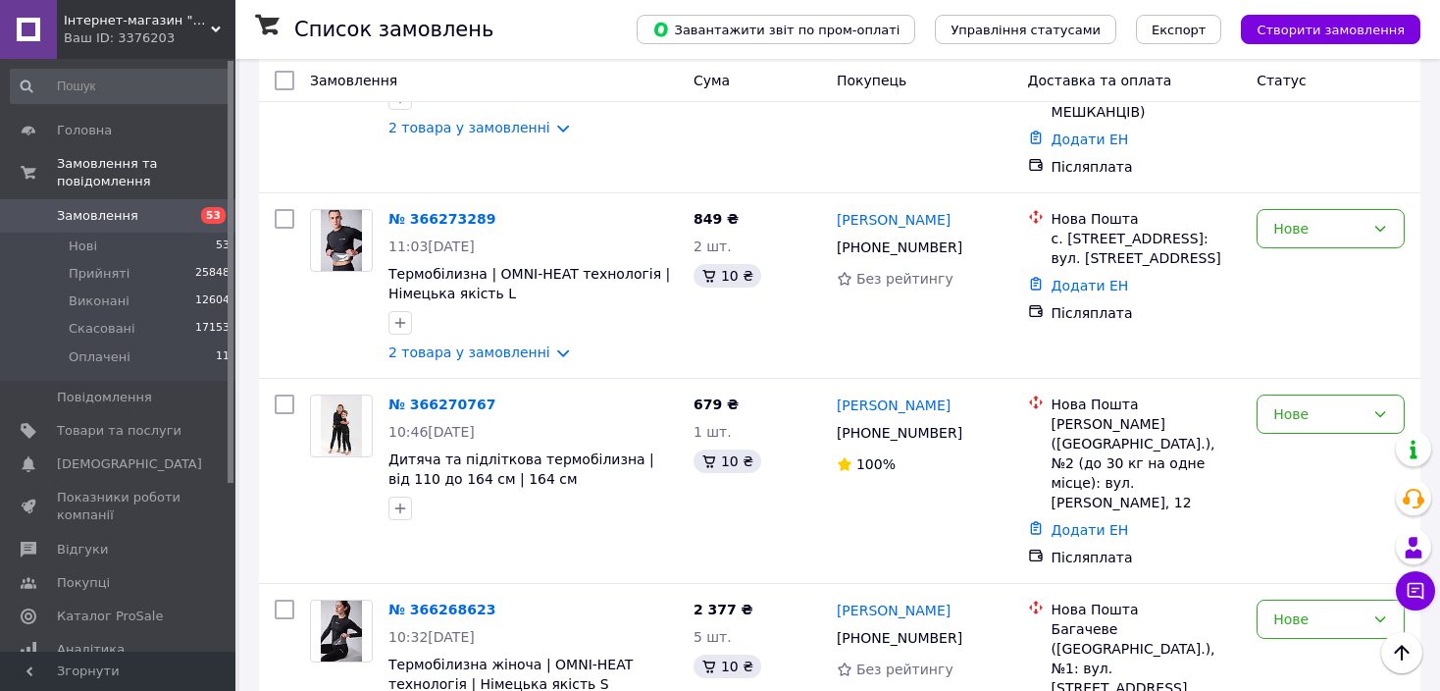
click at [1309, 494] on li "Прийнято" at bounding box center [1331, 492] width 146 height 35
drag, startPoint x: 1214, startPoint y: 274, endPoint x: 1051, endPoint y: 273, distance: 162.9
click at [1052, 619] on div "Багачеве (Черкаська обл.), №1: вул. Ювілейна, 25" at bounding box center [1147, 658] width 190 height 78
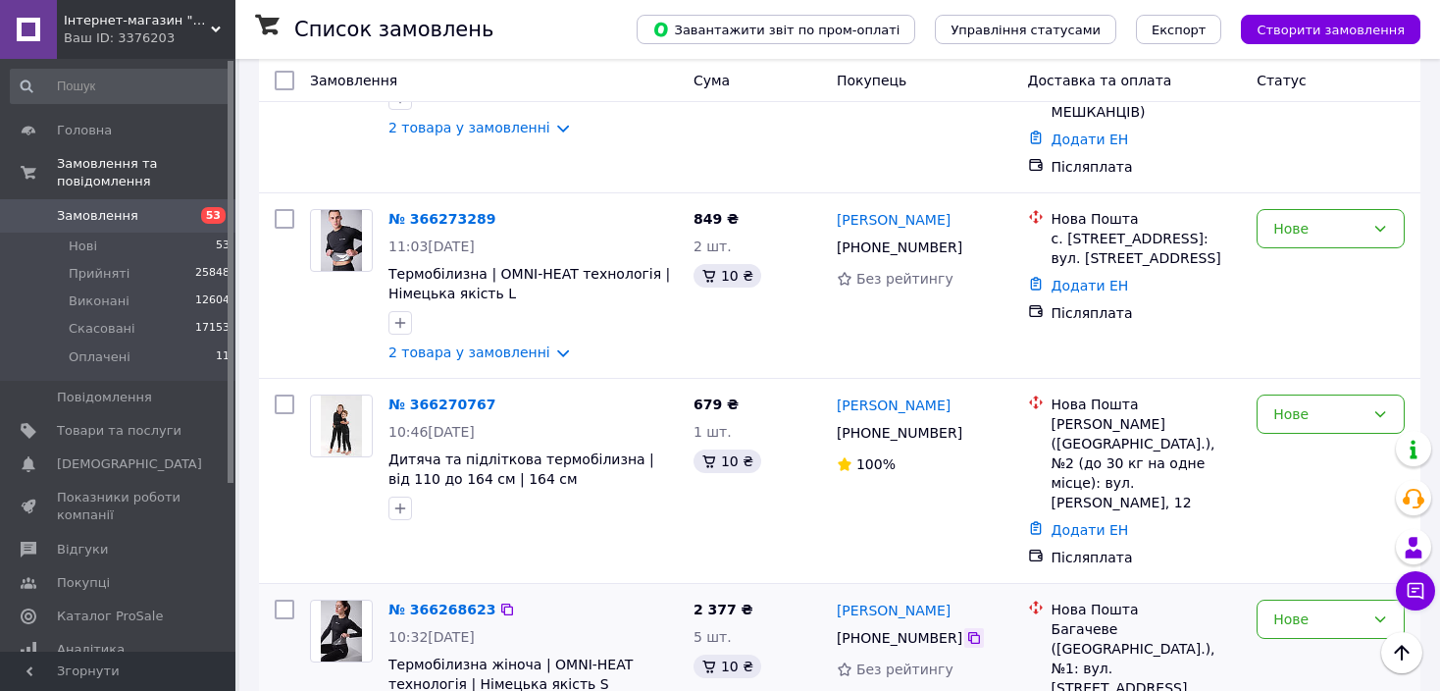
click at [966, 630] on icon at bounding box center [974, 638] width 16 height 16
drag, startPoint x: 940, startPoint y: 256, endPoint x: 835, endPoint y: 255, distance: 105.0
click at [835, 598] on div "Юлія Лисогор" at bounding box center [925, 610] width 180 height 25
click at [1311, 608] on div "Нове" at bounding box center [1319, 619] width 91 height 22
click at [1311, 295] on li "Прийнято" at bounding box center [1331, 304] width 146 height 35
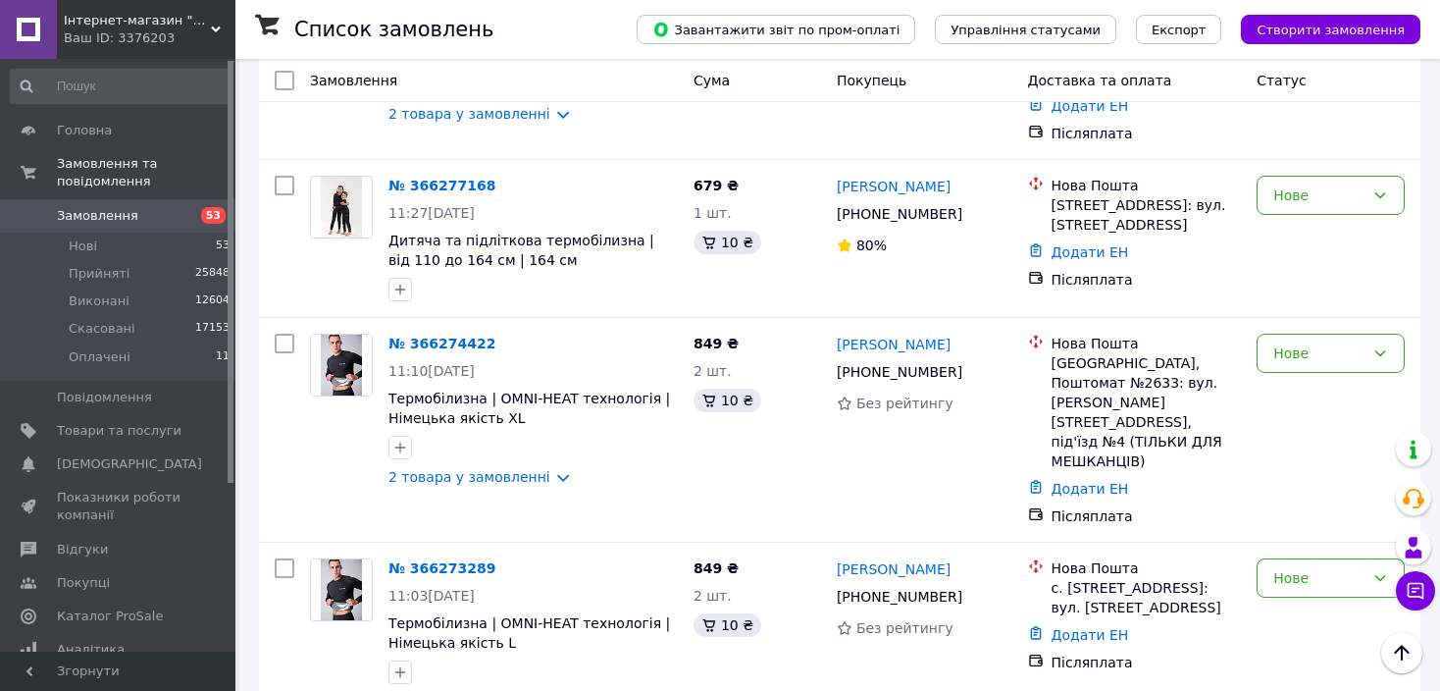
scroll to position [2502, 0]
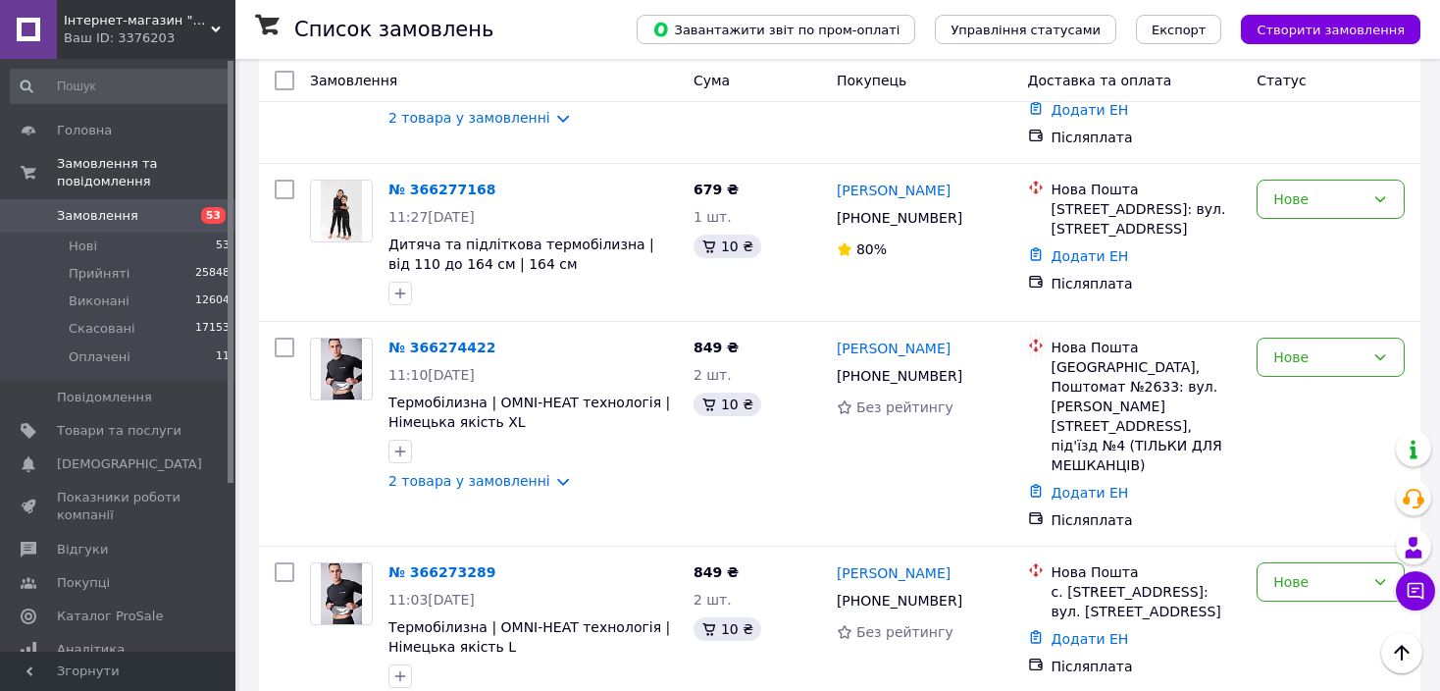
drag, startPoint x: 964, startPoint y: 458, endPoint x: 843, endPoint y: 452, distance: 121.8
drag, startPoint x: 939, startPoint y: 443, endPoint x: 835, endPoint y: 442, distance: 104.0
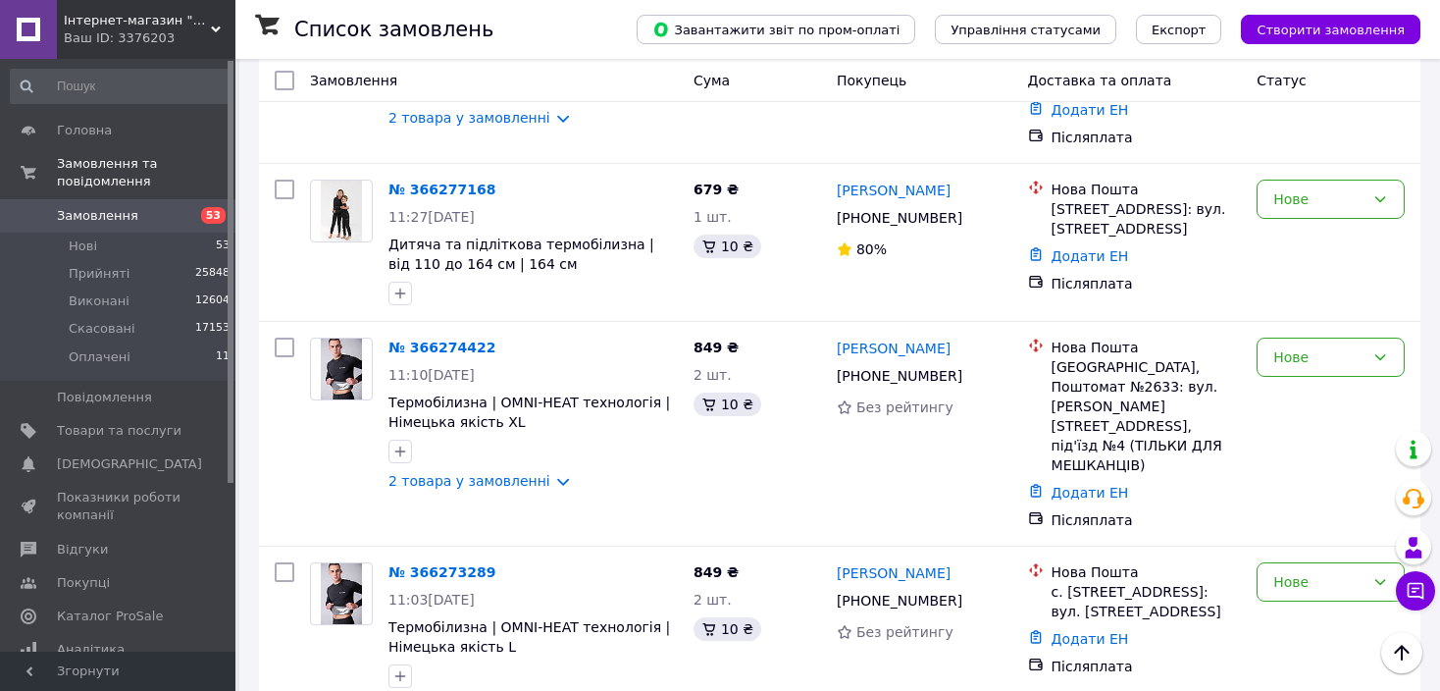
drag, startPoint x: 1081, startPoint y: 481, endPoint x: 1051, endPoint y: 465, distance: 34.2
click at [968, 595] on icon at bounding box center [974, 601] width 12 height 12
drag, startPoint x: 968, startPoint y: 248, endPoint x: 839, endPoint y: 251, distance: 129.5
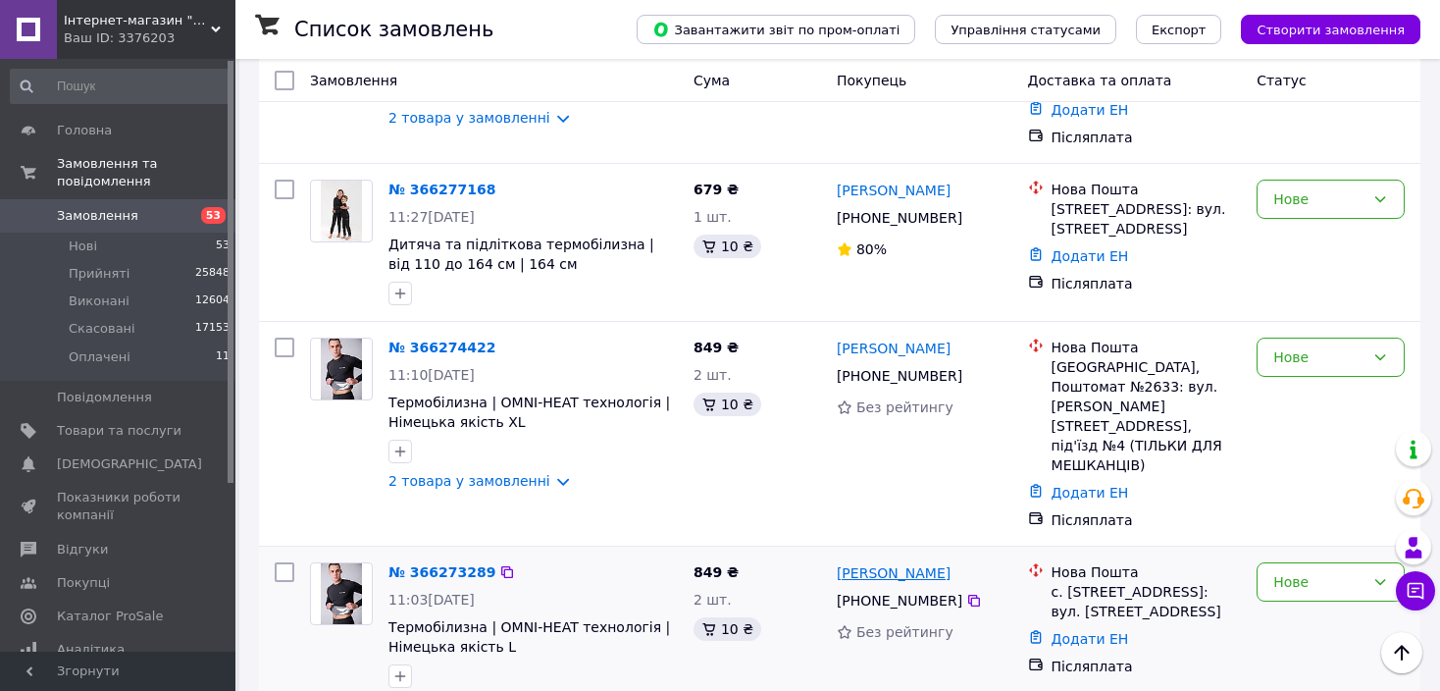
click at [839, 560] on div "Артем Ковальчук" at bounding box center [925, 572] width 180 height 25
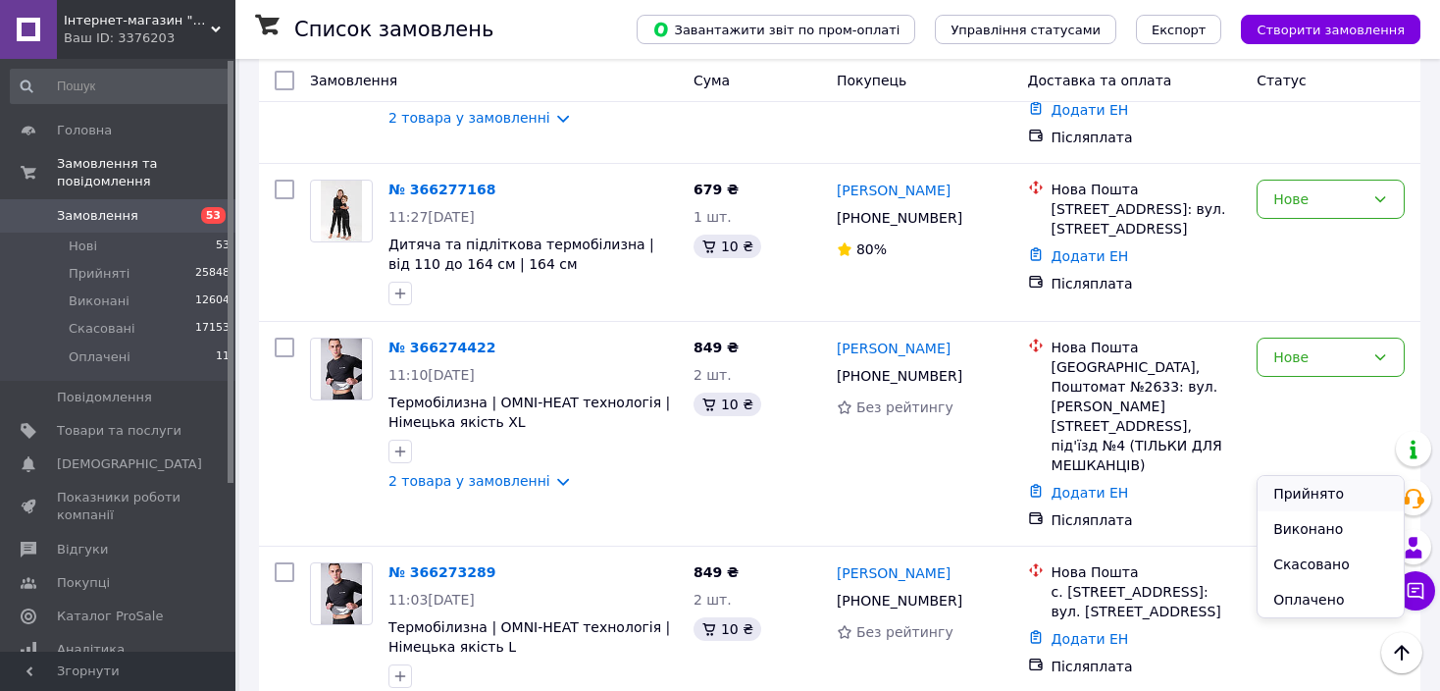
click at [1310, 483] on li "Прийнято" at bounding box center [1331, 493] width 146 height 35
drag, startPoint x: 1157, startPoint y: 294, endPoint x: 1062, endPoint y: 270, distance: 98.3
click at [1062, 582] on div "с. Бобриця (Київська обл., Бучанський р-н.), №1: вул. Білогородська, 2А" at bounding box center [1147, 601] width 190 height 39
click at [1333, 562] on div "Нове" at bounding box center [1331, 581] width 148 height 39
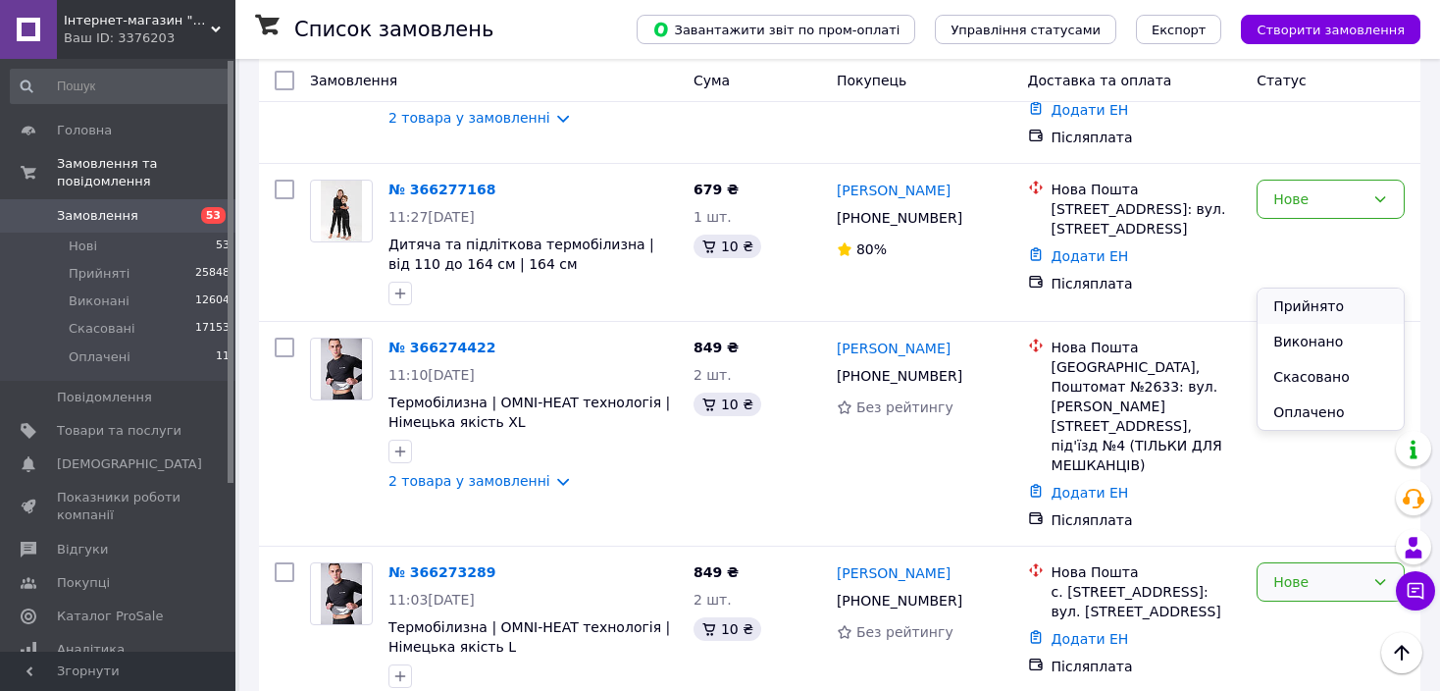
click at [1328, 307] on li "Прийнято" at bounding box center [1331, 305] width 146 height 35
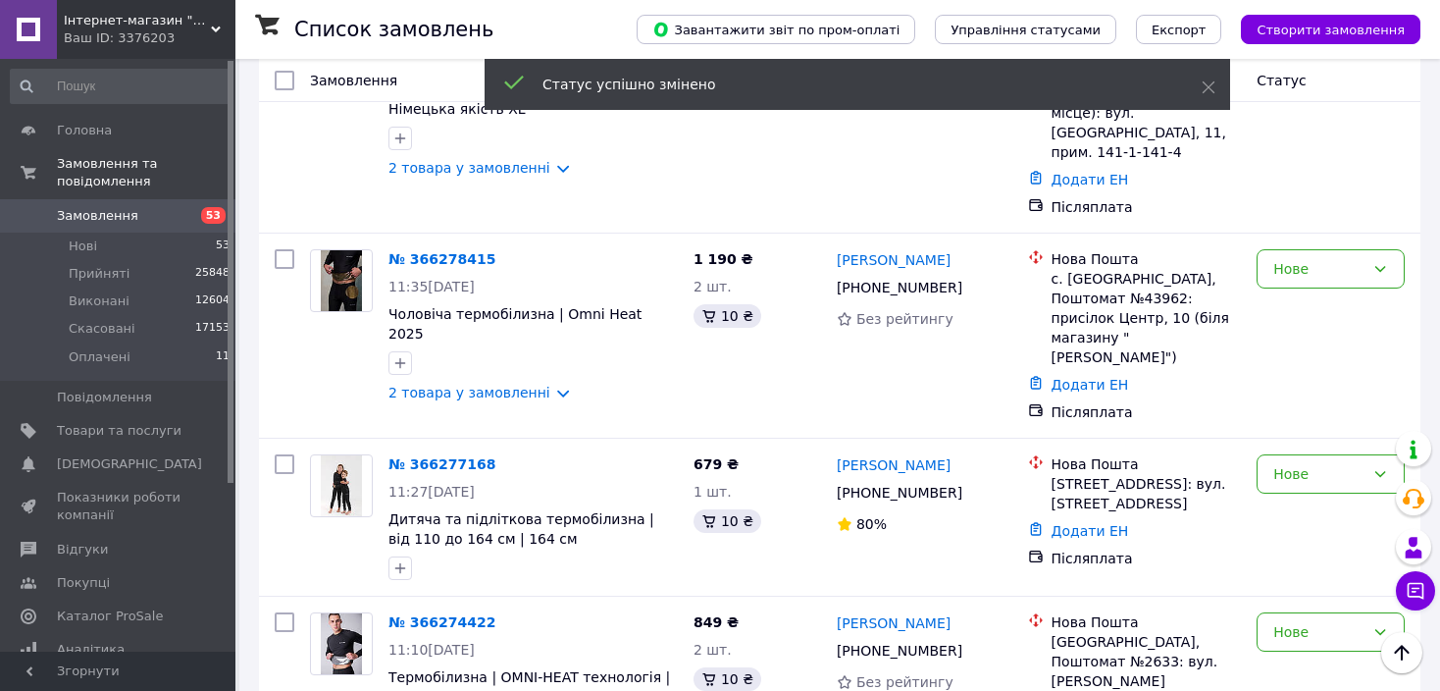
scroll to position [2188, 0]
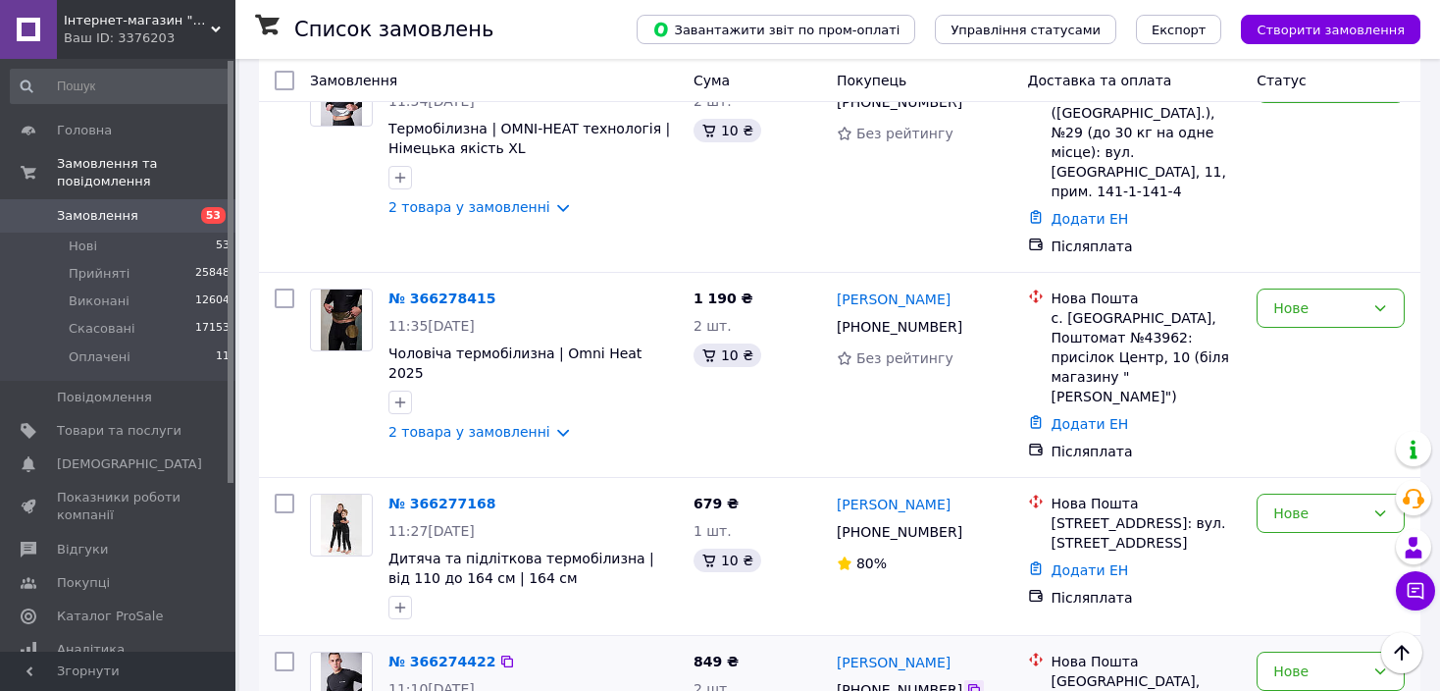
click at [966, 682] on icon at bounding box center [974, 690] width 16 height 16
drag, startPoint x: 994, startPoint y: 385, endPoint x: 834, endPoint y: 386, distance: 159.9
click at [835, 650] on div "[PERSON_NAME]" at bounding box center [925, 662] width 180 height 25
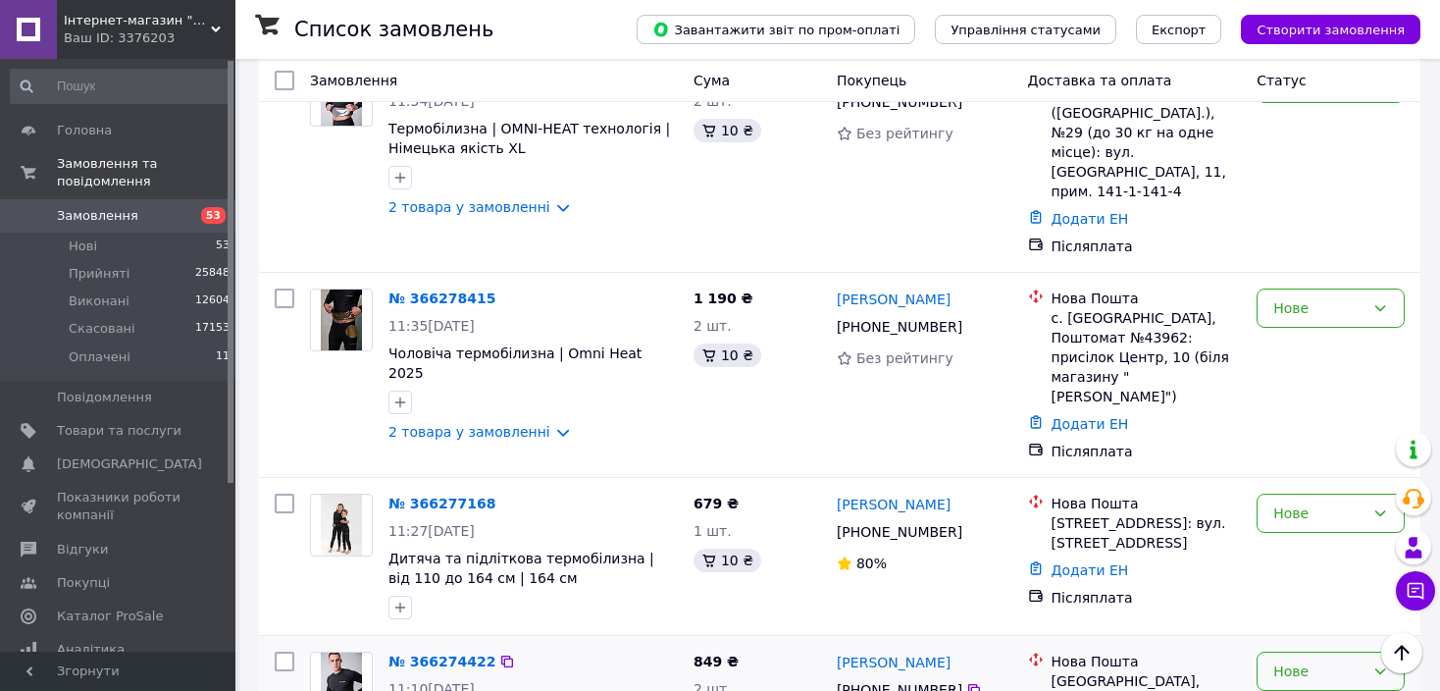
click at [1272, 651] on div "Нове" at bounding box center [1331, 670] width 148 height 39
click at [1284, 433] on li "Прийнято" at bounding box center [1331, 432] width 146 height 35
click at [966, 524] on icon at bounding box center [974, 532] width 16 height 16
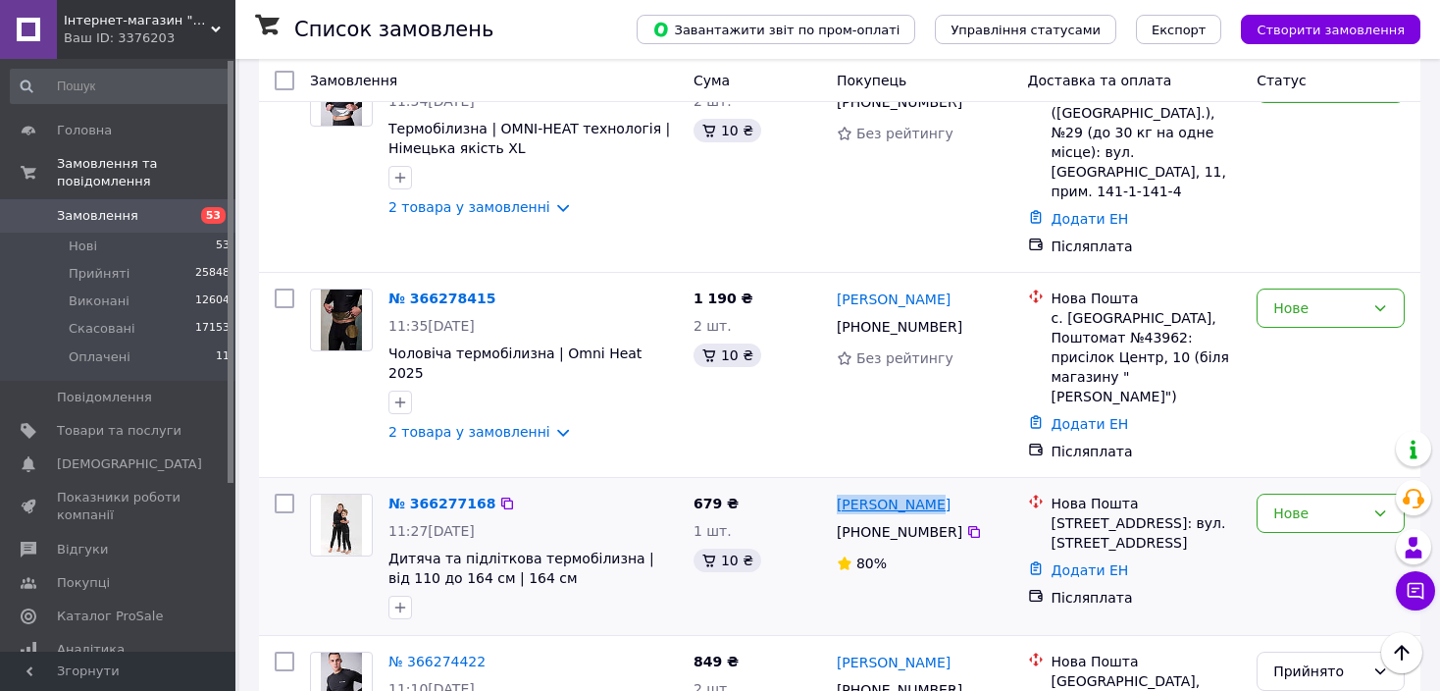
drag, startPoint x: 930, startPoint y: 222, endPoint x: 839, endPoint y: 218, distance: 91.3
click at [839, 492] on div "[PERSON_NAME]" at bounding box center [925, 504] width 180 height 25
click at [1338, 494] on div "Нове" at bounding box center [1331, 513] width 148 height 39
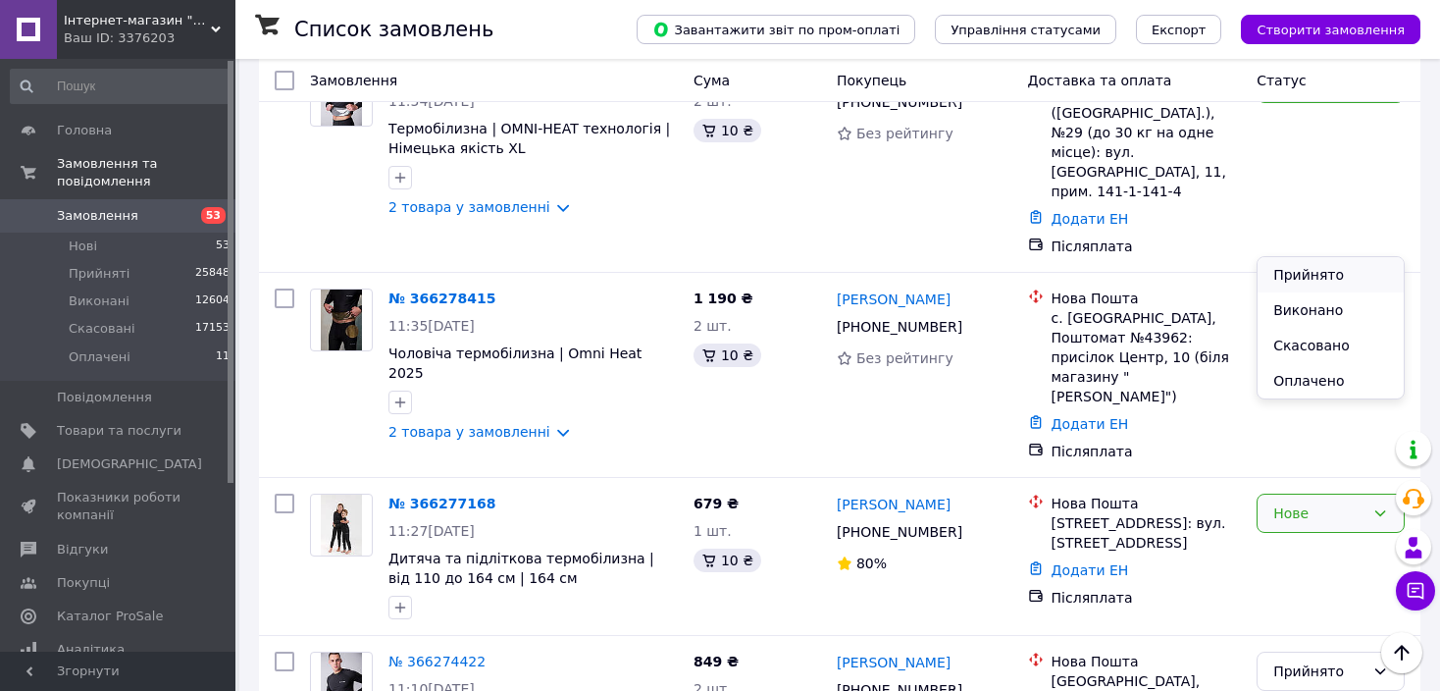
click at [1336, 272] on li "Прийнято" at bounding box center [1331, 274] width 146 height 35
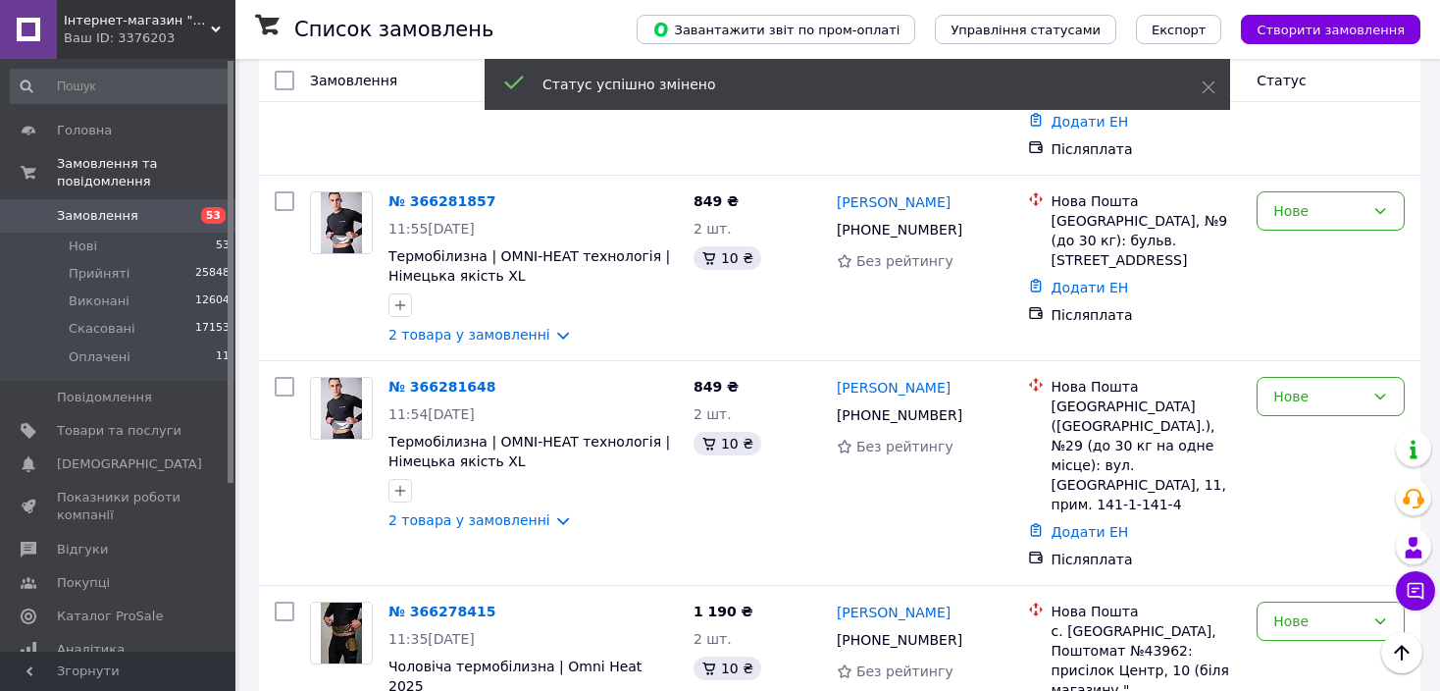
scroll to position [1874, 0]
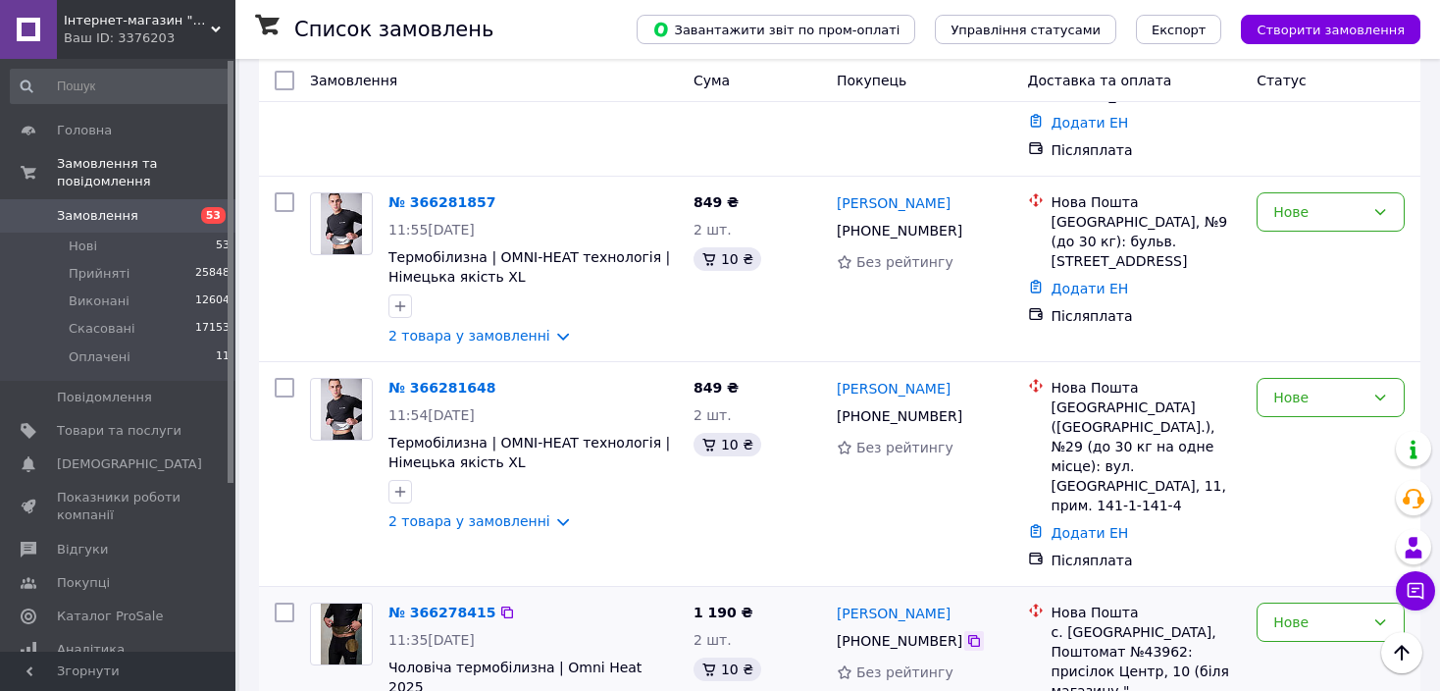
click at [971, 631] on div at bounding box center [974, 641] width 20 height 20
click at [966, 633] on icon at bounding box center [974, 641] width 16 height 16
drag, startPoint x: 964, startPoint y: 365, endPoint x: 840, endPoint y: 363, distance: 124.6
click at [840, 600] on div "[PERSON_NAME]" at bounding box center [925, 612] width 180 height 25
click at [1074, 622] on div "с. [GEOGRAPHIC_DATA], Поштомат №43962: присілок Центр, 10 (біля магазину "[PERS…" at bounding box center [1147, 671] width 190 height 98
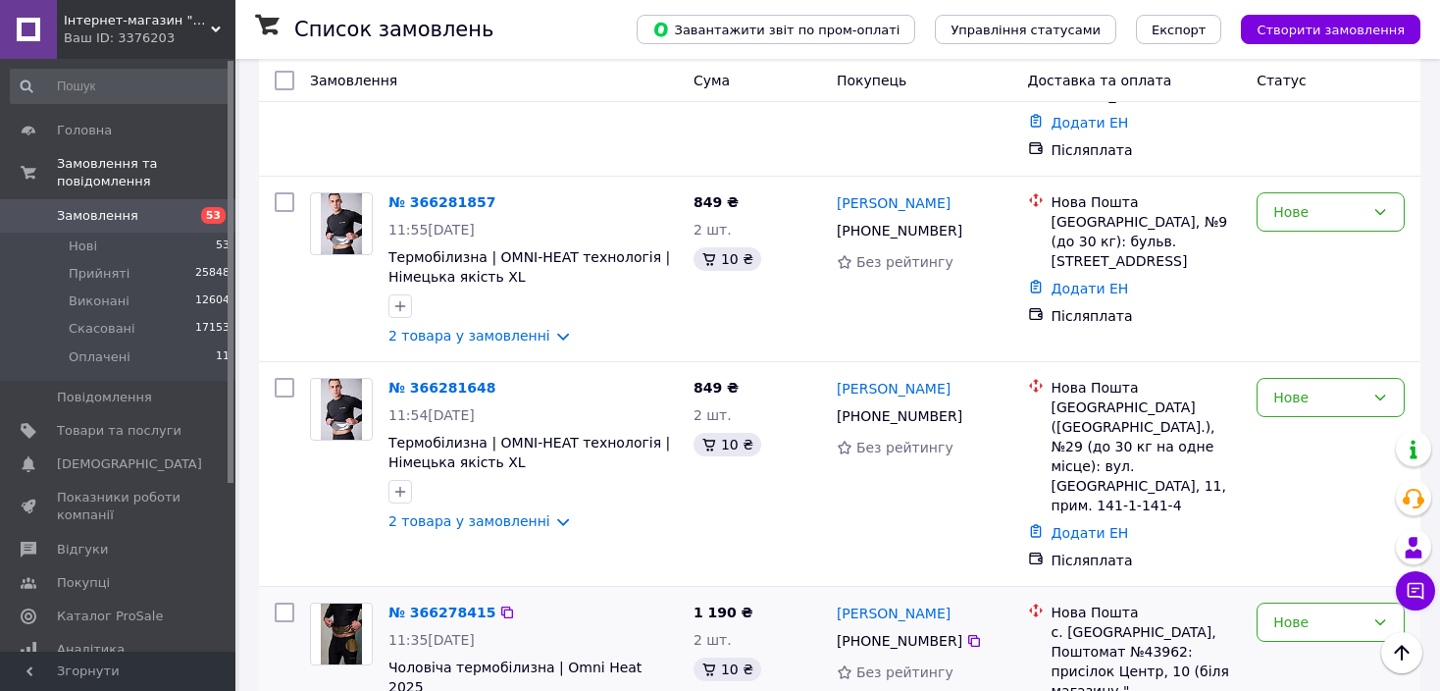
click at [1074, 622] on div "с. [GEOGRAPHIC_DATA], Поштомат №43962: присілок Центр, 10 (біля магазину "[PERS…" at bounding box center [1147, 671] width 190 height 98
click at [1205, 622] on div "с. [GEOGRAPHIC_DATA], Поштомат №43962: присілок Центр, 10 (біля магазину "[PERS…" at bounding box center [1147, 671] width 190 height 98
click at [1343, 611] on div "Нове" at bounding box center [1319, 622] width 91 height 22
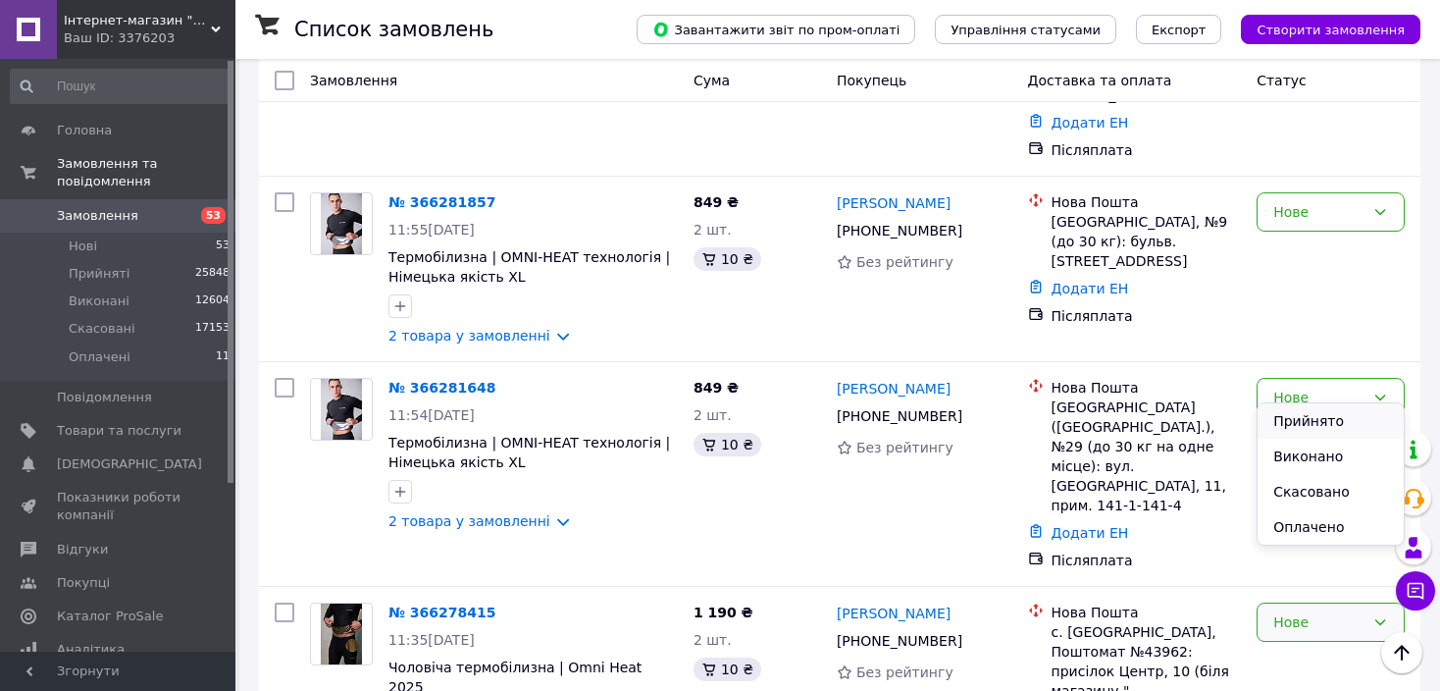
click at [1326, 422] on li "Прийнято" at bounding box center [1331, 420] width 146 height 35
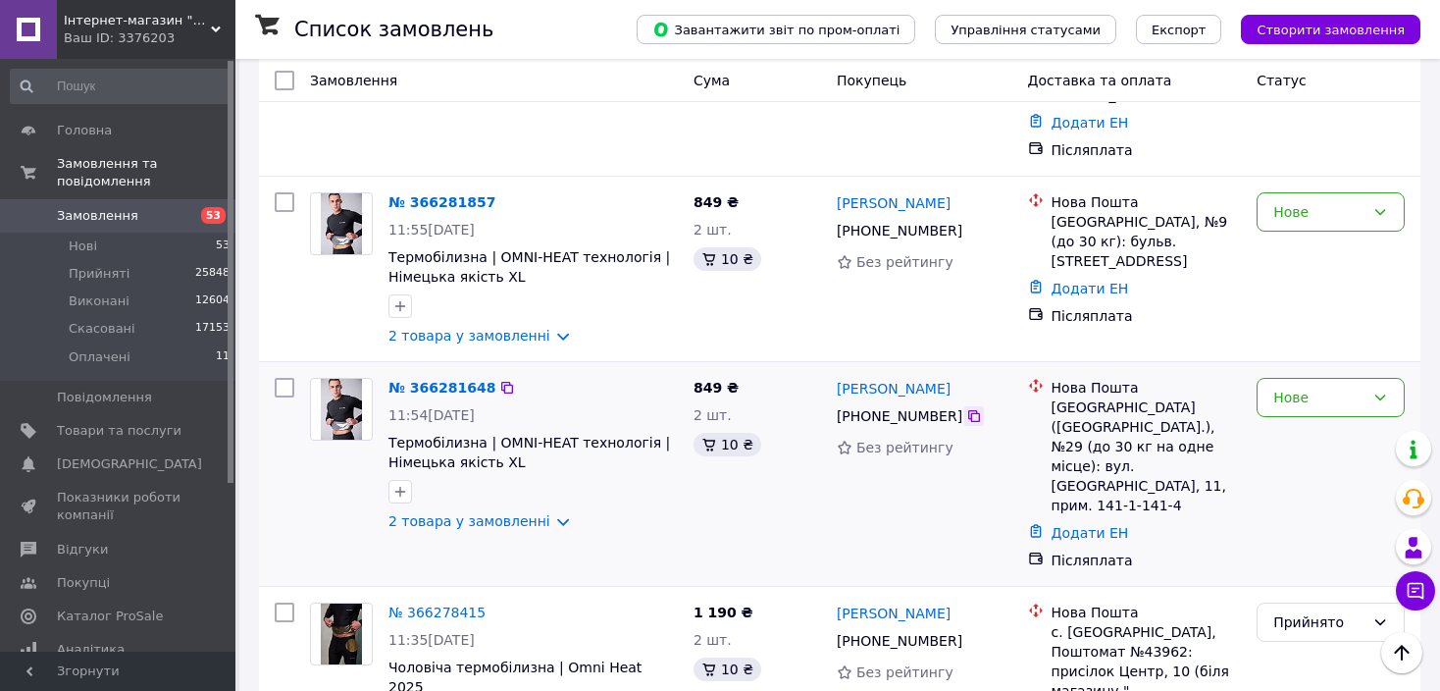
click at [968, 408] on icon at bounding box center [974, 416] width 16 height 16
drag, startPoint x: 972, startPoint y: 183, endPoint x: 833, endPoint y: 182, distance: 139.3
click at [833, 370] on div "Євген Перепадья +380 95 105 46 25 Без рейтингу" at bounding box center [924, 474] width 191 height 208
click at [1314, 378] on div "Нове" at bounding box center [1331, 397] width 148 height 39
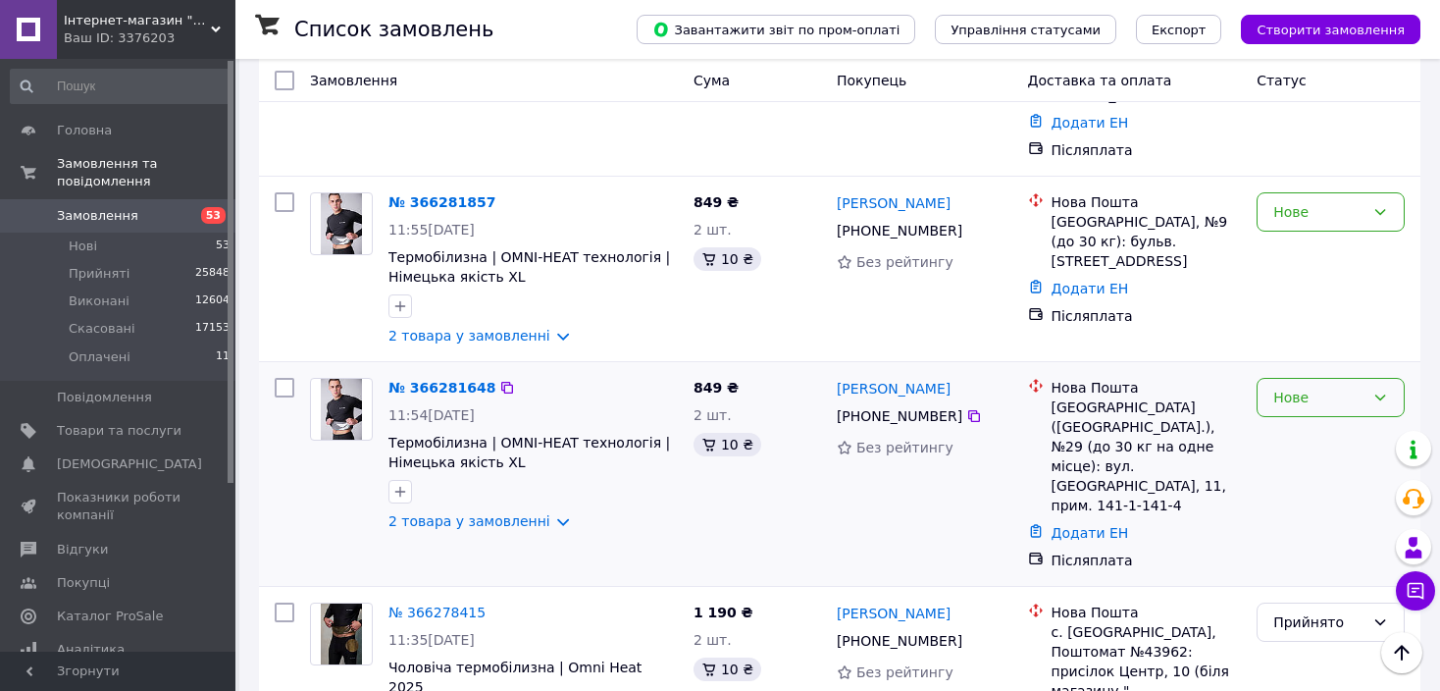
click at [1314, 378] on div "Нове" at bounding box center [1331, 397] width 148 height 39
click at [1312, 232] on li "Прийнято" at bounding box center [1331, 233] width 146 height 35
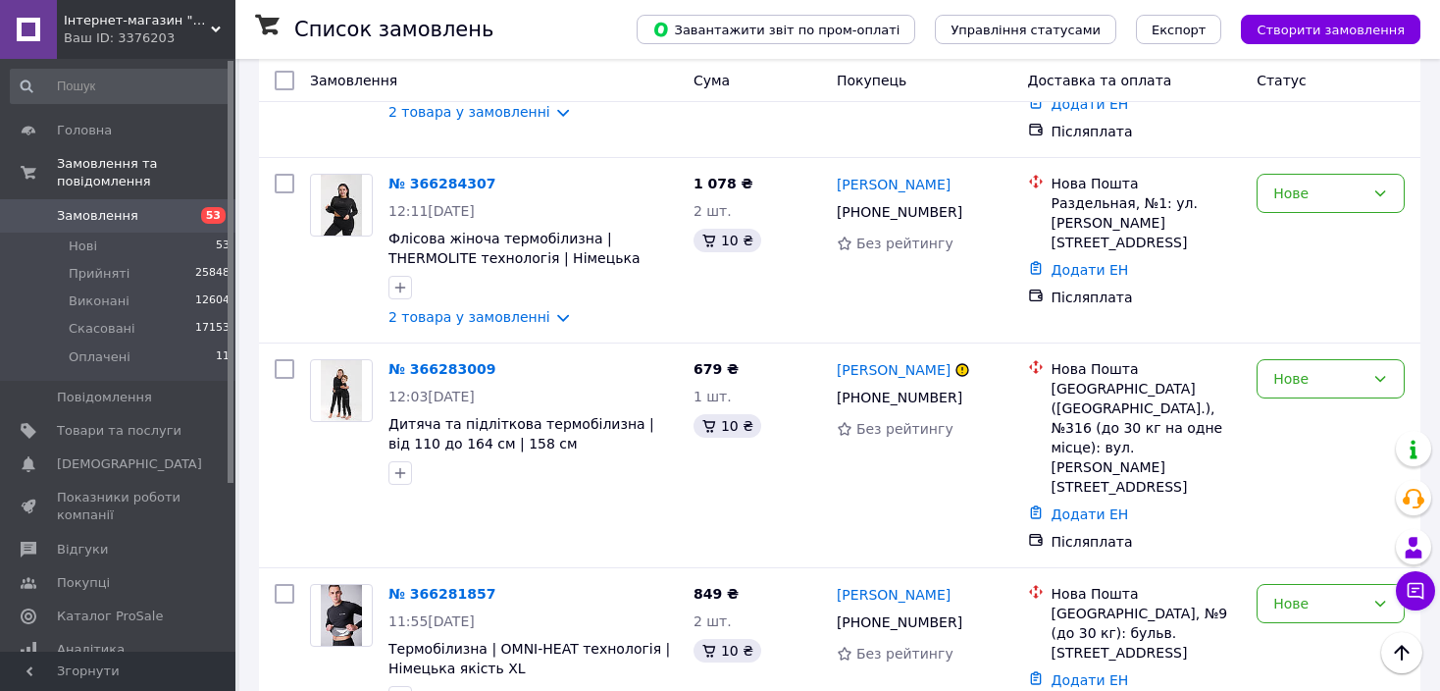
scroll to position [1442, 0]
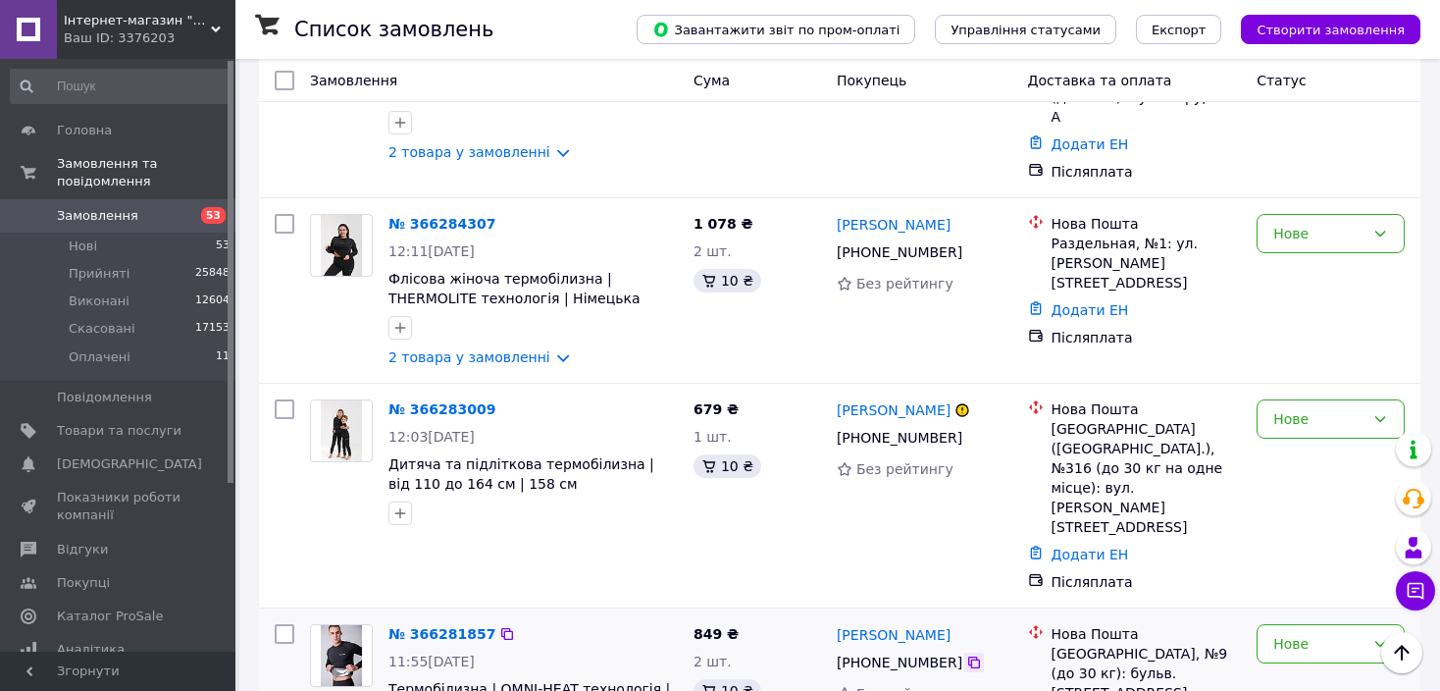
click at [966, 654] on icon at bounding box center [974, 662] width 16 height 16
drag, startPoint x: 968, startPoint y: 422, endPoint x: 836, endPoint y: 430, distance: 132.7
click at [836, 622] on div "[PERSON_NAME]" at bounding box center [925, 634] width 180 height 25
click at [968, 432] on icon at bounding box center [974, 438] width 12 height 12
drag, startPoint x: 961, startPoint y: 264, endPoint x: 835, endPoint y: 263, distance: 125.6
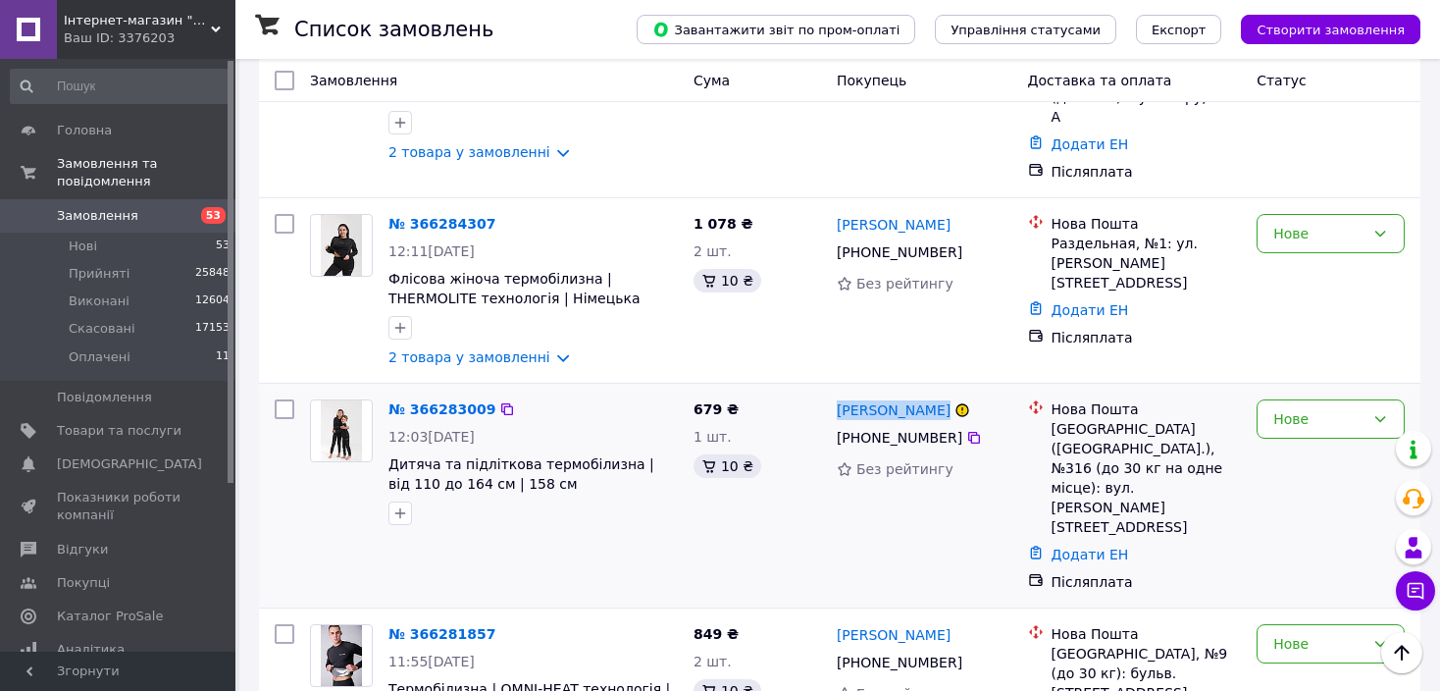
click at [835, 397] on div "[PERSON_NAME]" at bounding box center [925, 409] width 180 height 25
click at [1306, 616] on div "Нове" at bounding box center [1331, 700] width 164 height 169
click at [1283, 633] on div "Нове" at bounding box center [1319, 644] width 91 height 22
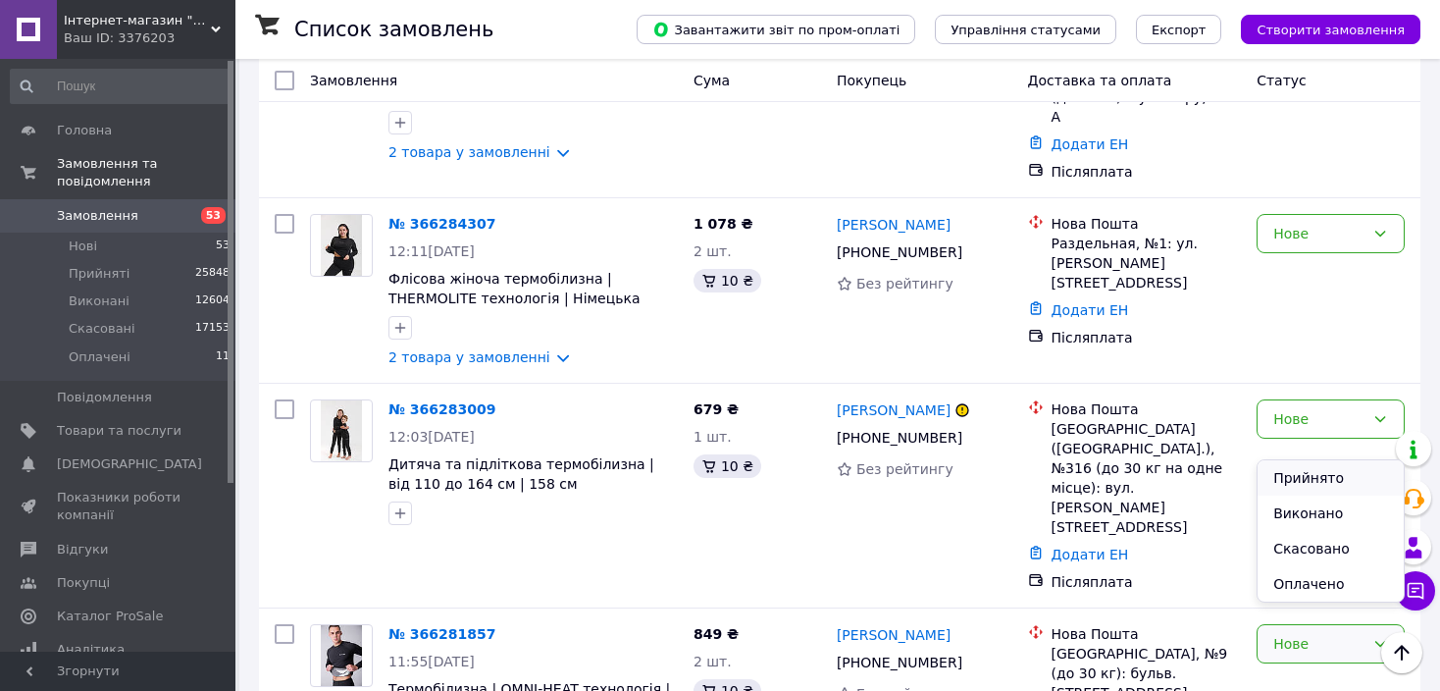
click at [1295, 475] on li "Прийнято" at bounding box center [1331, 477] width 146 height 35
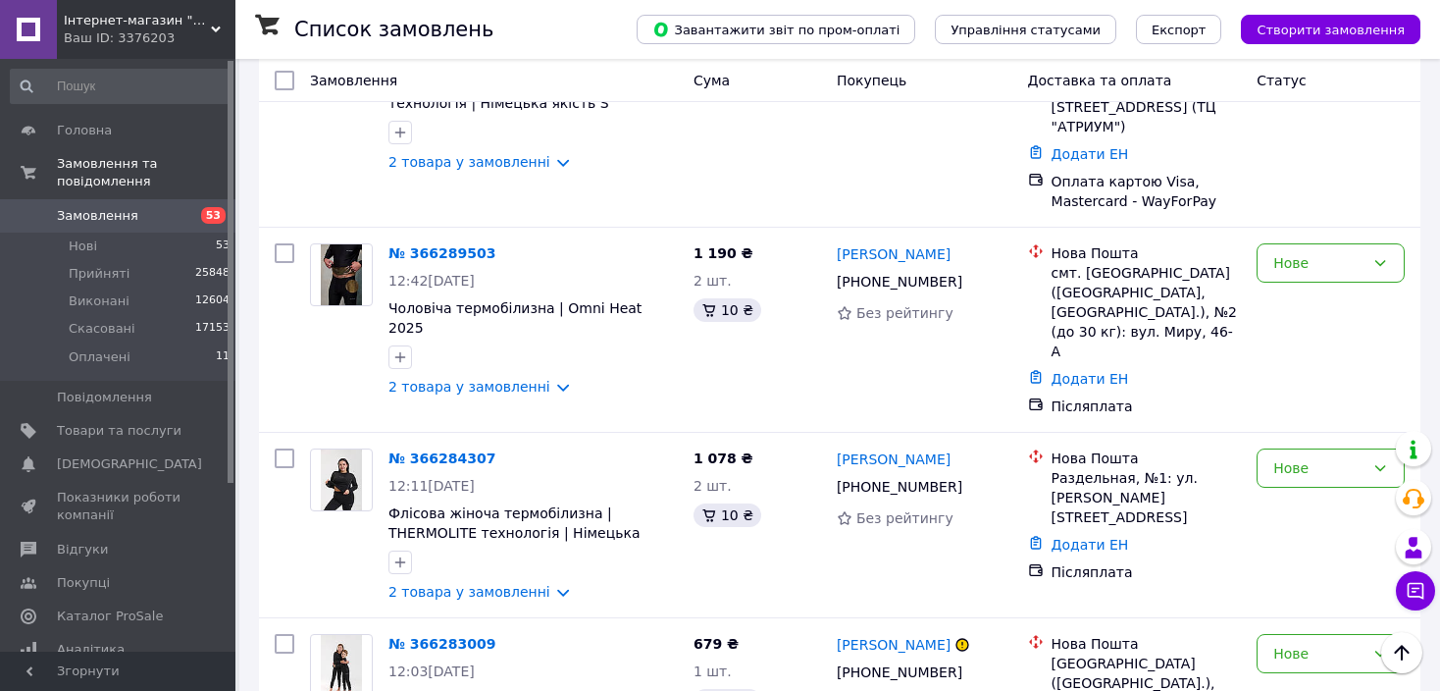
scroll to position [1207, 0]
click at [968, 480] on icon at bounding box center [974, 488] width 16 height 16
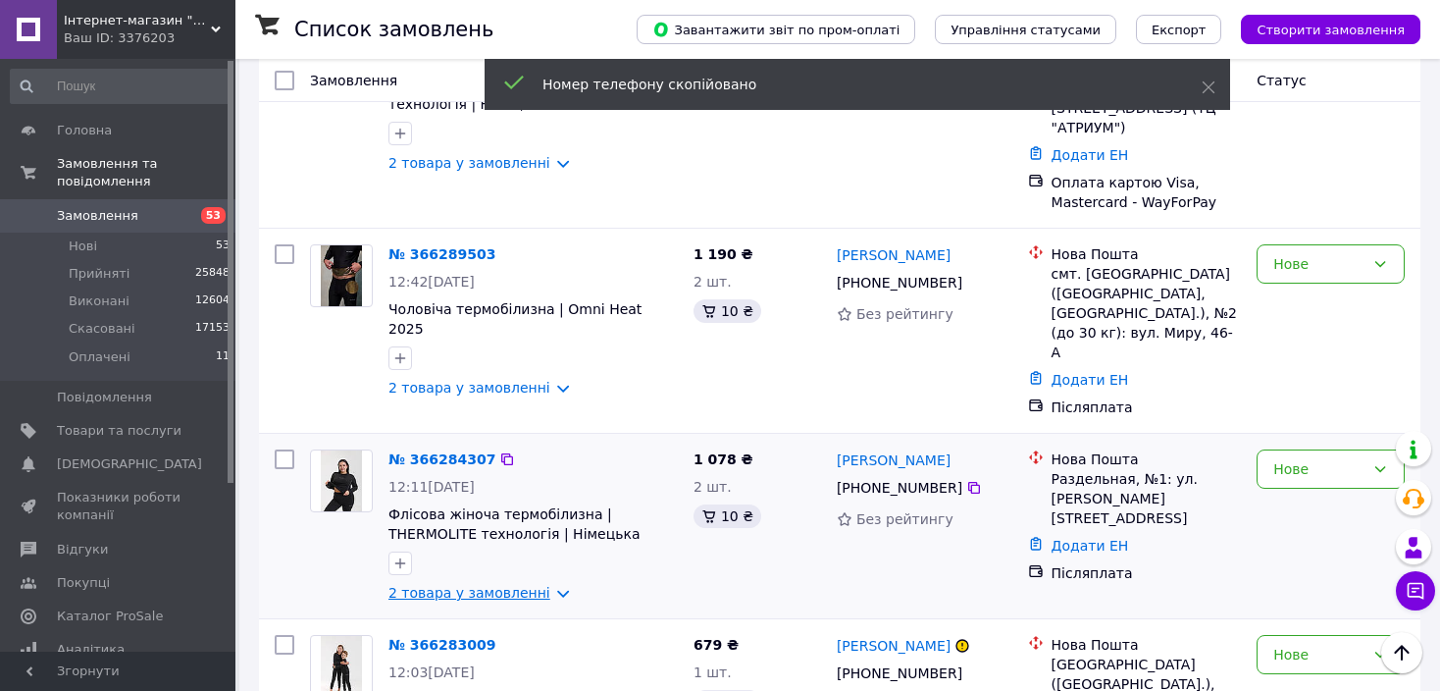
click at [517, 585] on link "2 товара у замовленні" at bounding box center [470, 593] width 162 height 16
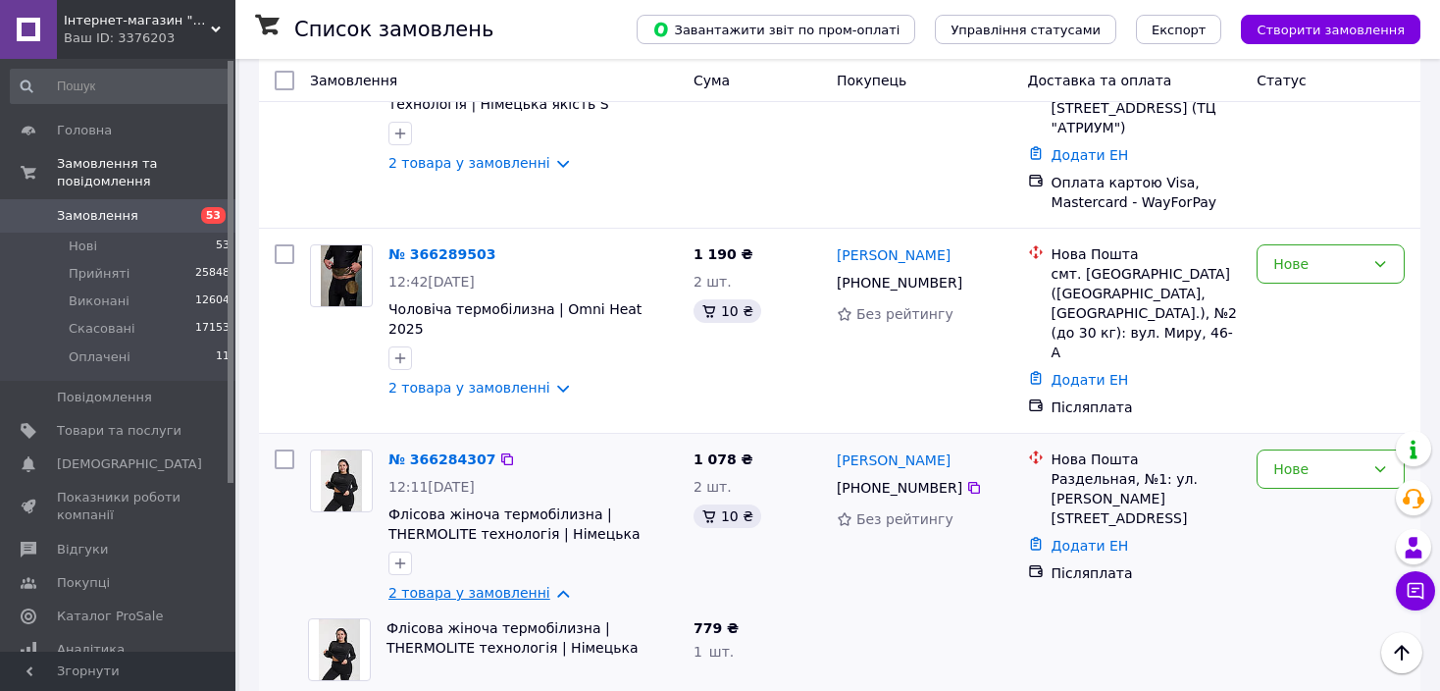
click at [517, 585] on link "2 товара у замовленні" at bounding box center [470, 593] width 162 height 16
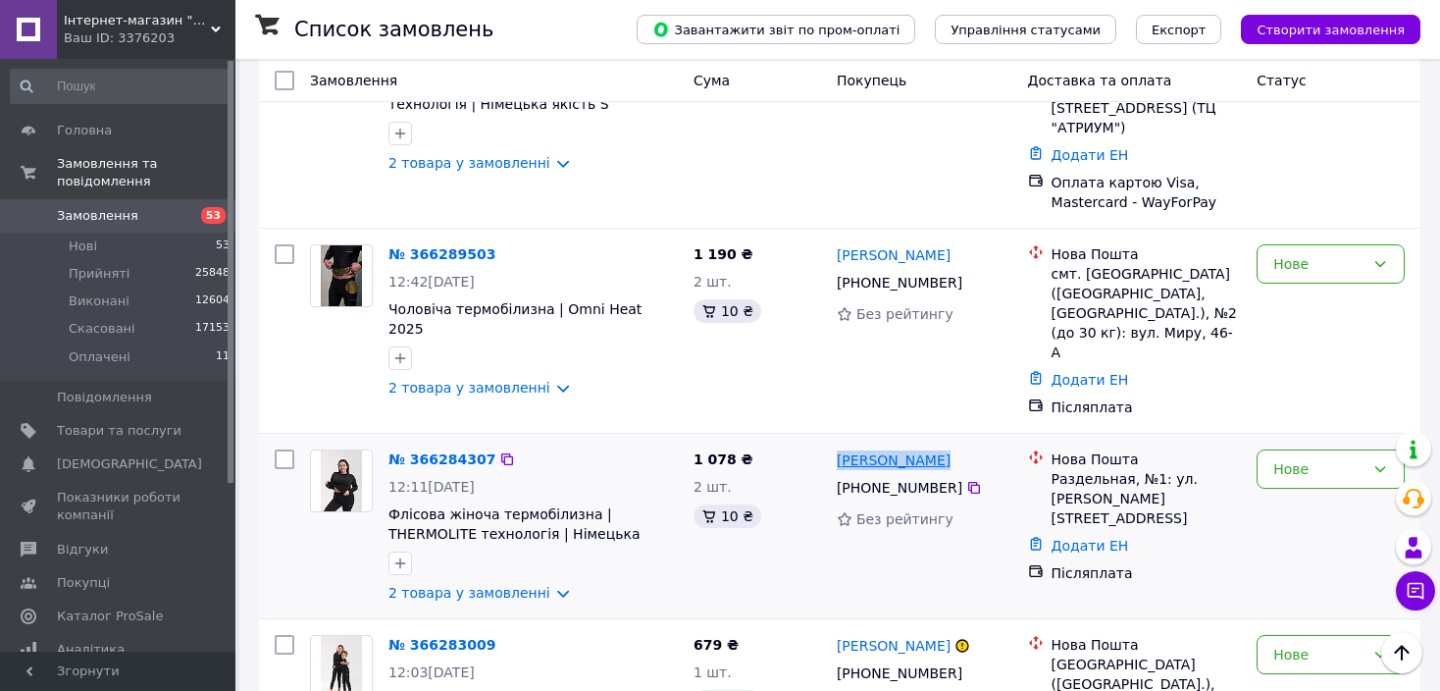
drag, startPoint x: 945, startPoint y: 308, endPoint x: 842, endPoint y: 308, distance: 103.0
click at [842, 447] on div "[PERSON_NAME]" at bounding box center [925, 459] width 180 height 25
click at [1305, 644] on div "Нове" at bounding box center [1319, 655] width 91 height 22
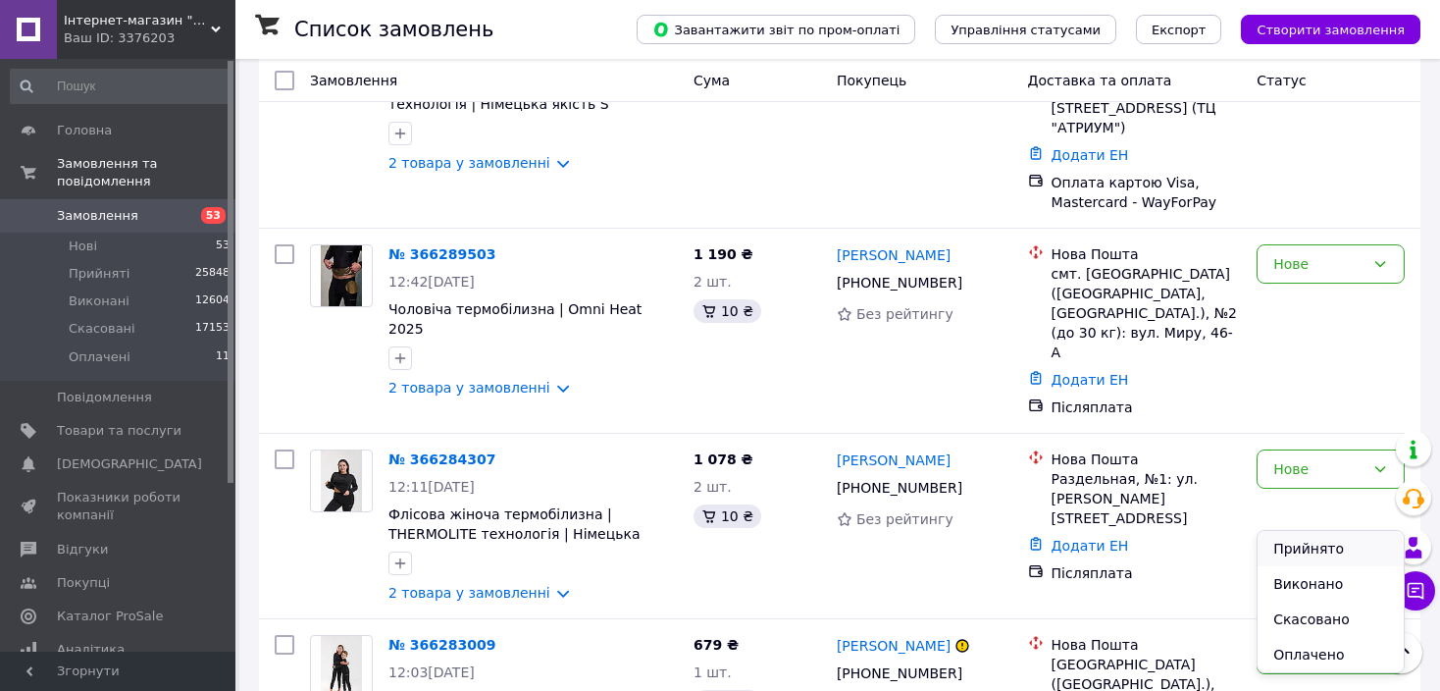
click at [1306, 541] on li "Прийнято" at bounding box center [1331, 548] width 146 height 35
click at [1328, 449] on div "Нове" at bounding box center [1331, 468] width 148 height 39
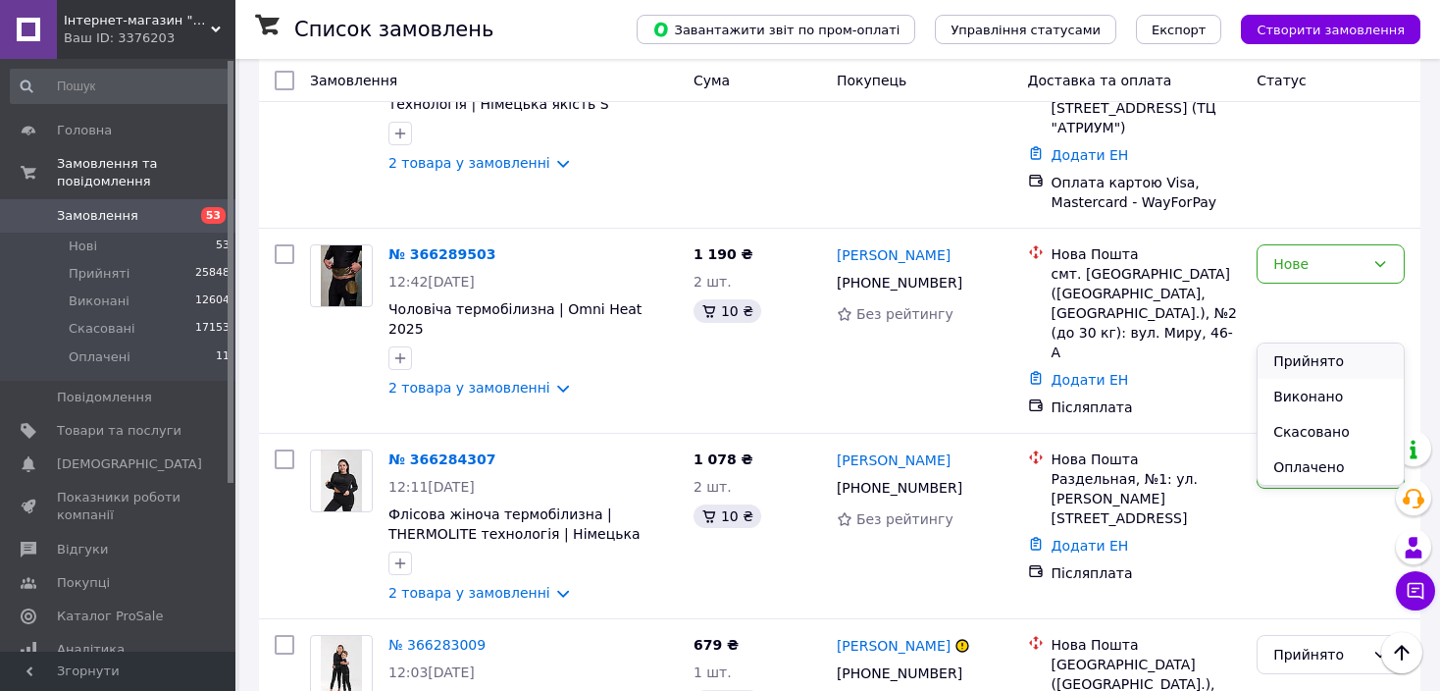
click at [1323, 361] on li "Прийнято" at bounding box center [1331, 360] width 146 height 35
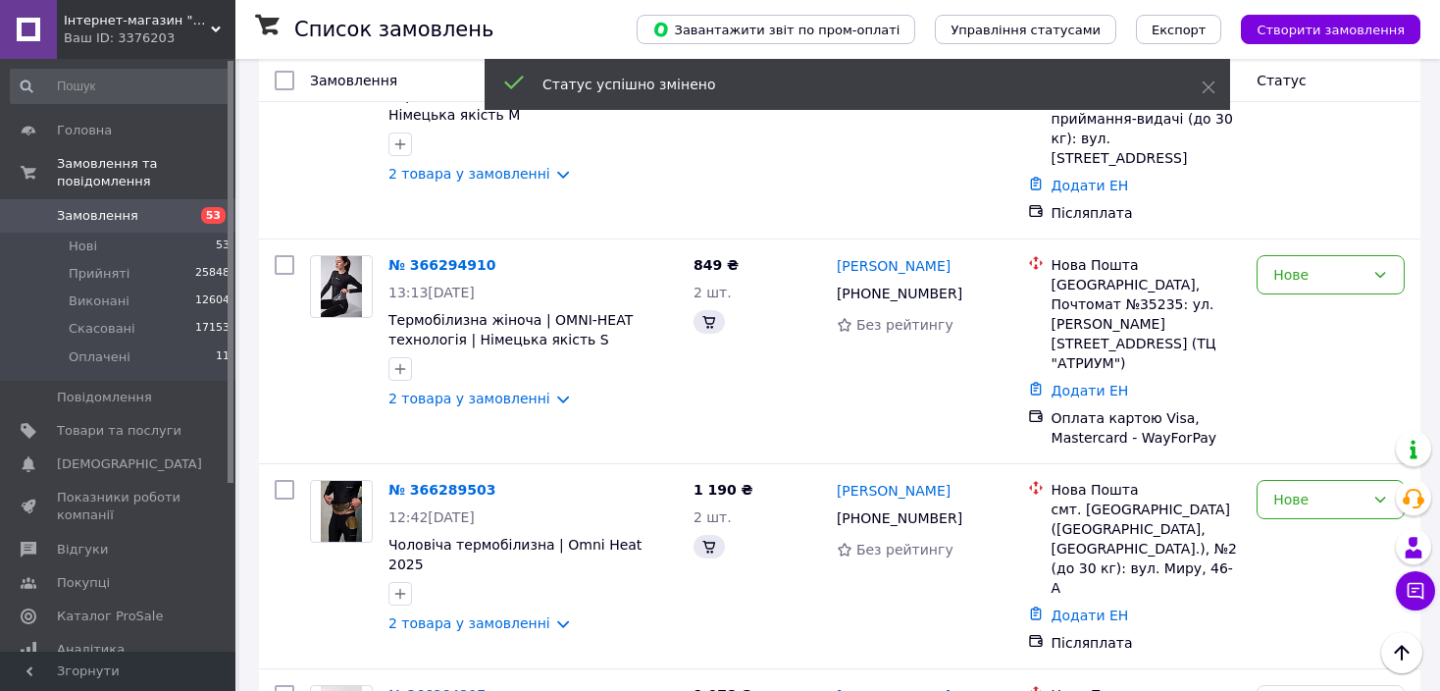
scroll to position [932, 0]
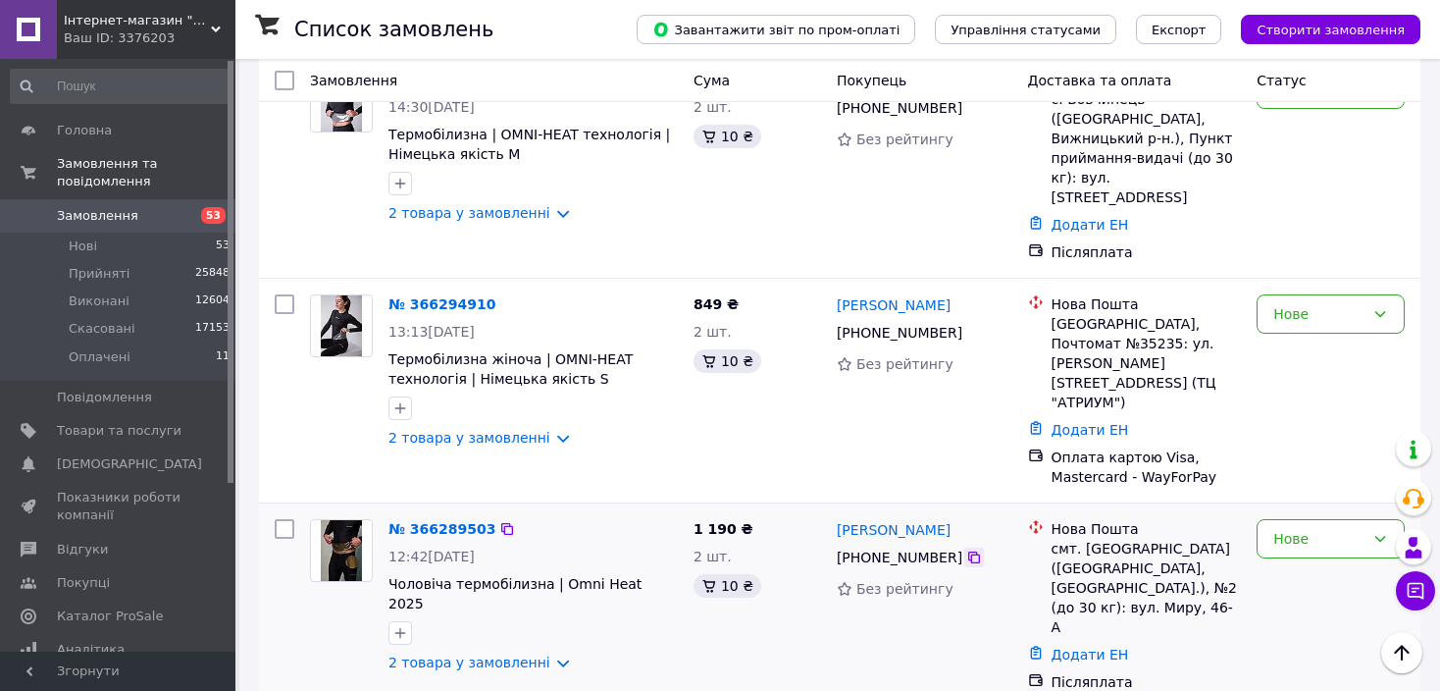
click at [968, 551] on icon at bounding box center [974, 557] width 12 height 12
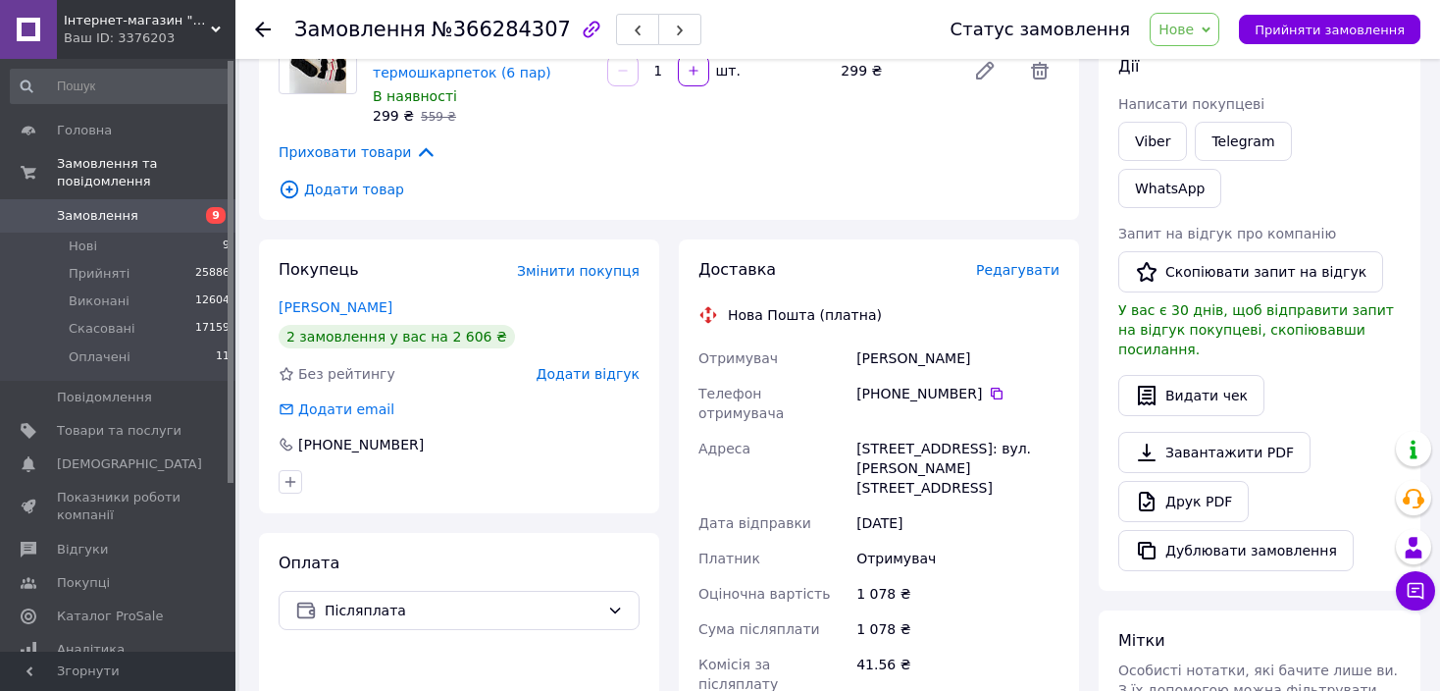
scroll to position [392, 0]
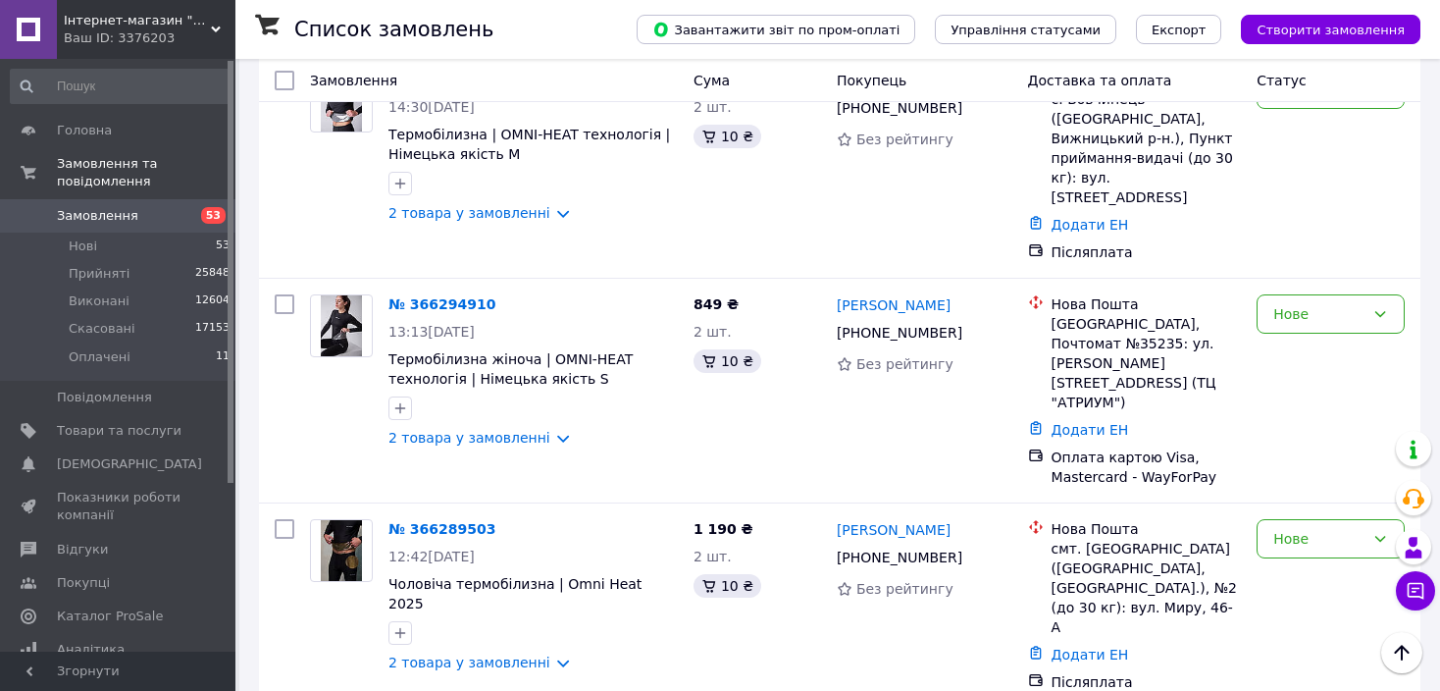
scroll to position [932, 0]
drag, startPoint x: 964, startPoint y: 397, endPoint x: 838, endPoint y: 395, distance: 126.6
click at [838, 517] on div "[PERSON_NAME]" at bounding box center [925, 529] width 180 height 25
copy link "[PERSON_NAME]"
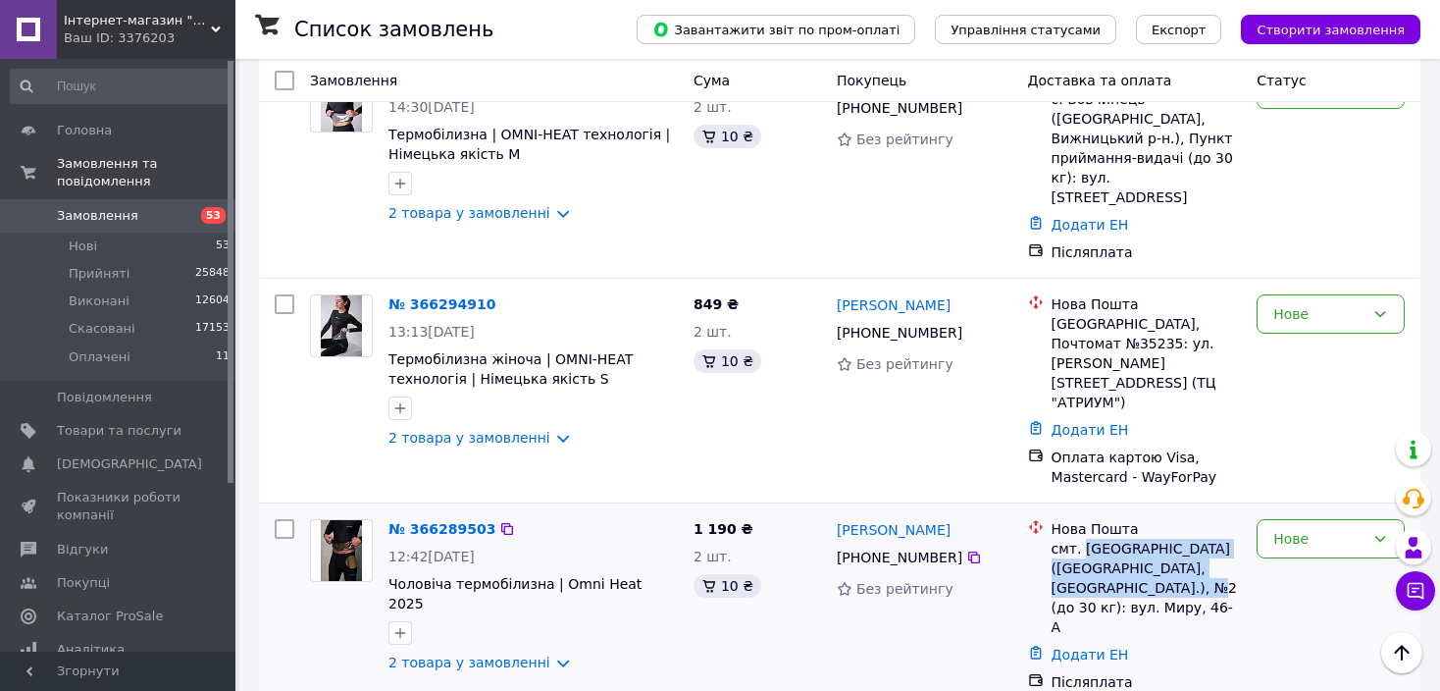
drag, startPoint x: 1200, startPoint y: 460, endPoint x: 1083, endPoint y: 417, distance: 124.5
click at [1083, 539] on div "смт. [GEOGRAPHIC_DATA] ([GEOGRAPHIC_DATA], [GEOGRAPHIC_DATA].), №2 (до 30 кг): …" at bounding box center [1147, 588] width 190 height 98
copy div "Петропавлівка (Дніпропетровська обл., Синельниківський р-н.)"
click at [1302, 528] on div "Нове" at bounding box center [1319, 539] width 91 height 22
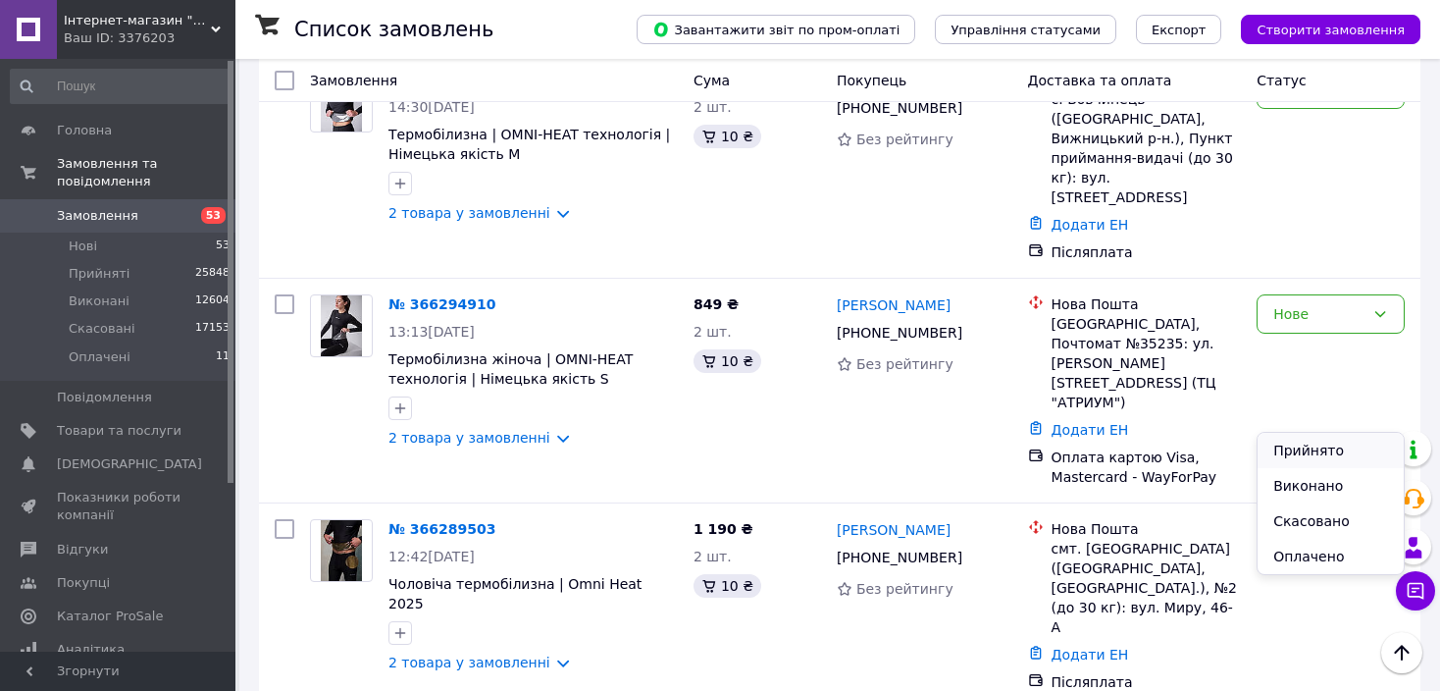
click at [1312, 441] on li "Прийнято" at bounding box center [1331, 450] width 146 height 35
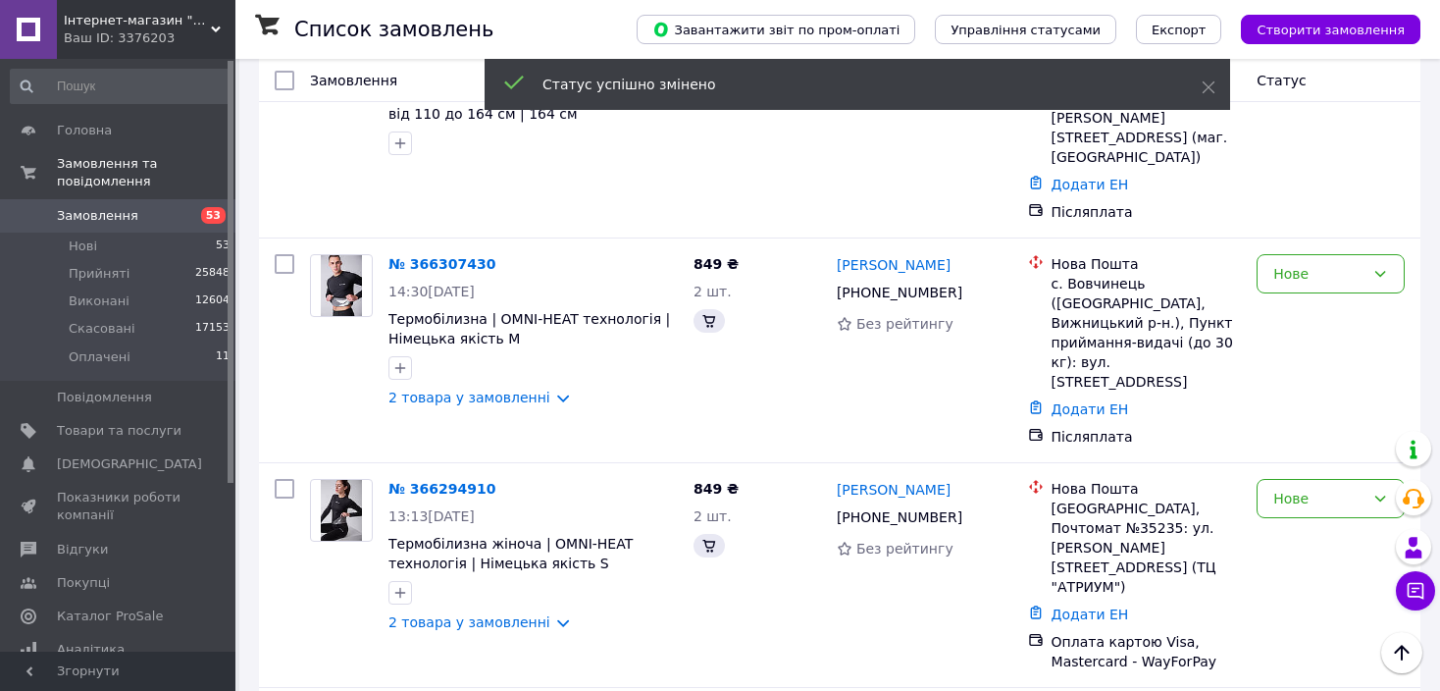
scroll to position [736, 0]
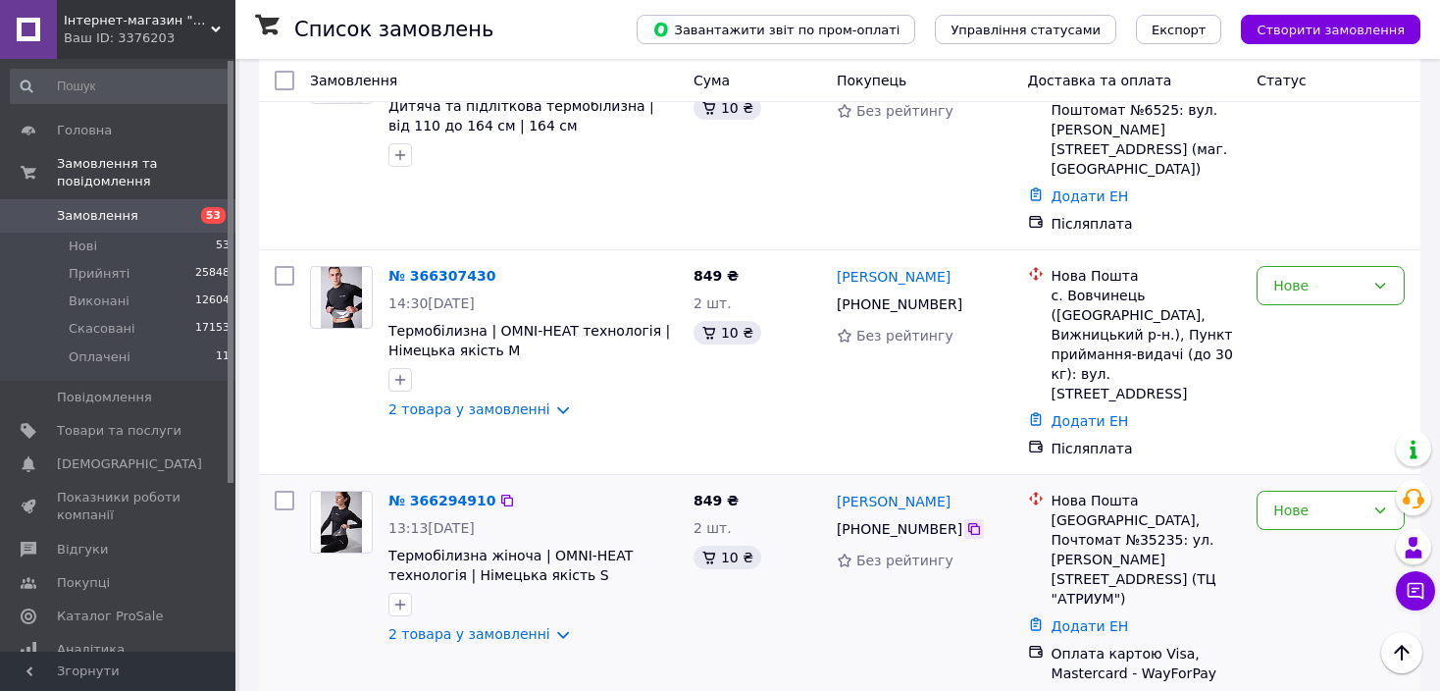
click at [968, 523] on icon at bounding box center [974, 529] width 12 height 12
drag, startPoint x: 991, startPoint y: 404, endPoint x: 870, endPoint y: 397, distance: 120.9
click at [870, 489] on div "[PERSON_NAME]" at bounding box center [925, 501] width 180 height 25
copy link "[PERSON_NAME]"
click at [1206, 510] on div "[GEOGRAPHIC_DATA], Почтомат №35235: ул. [PERSON_NAME][STREET_ADDRESS] (ТЦ "АТРИ…" at bounding box center [1147, 559] width 190 height 98
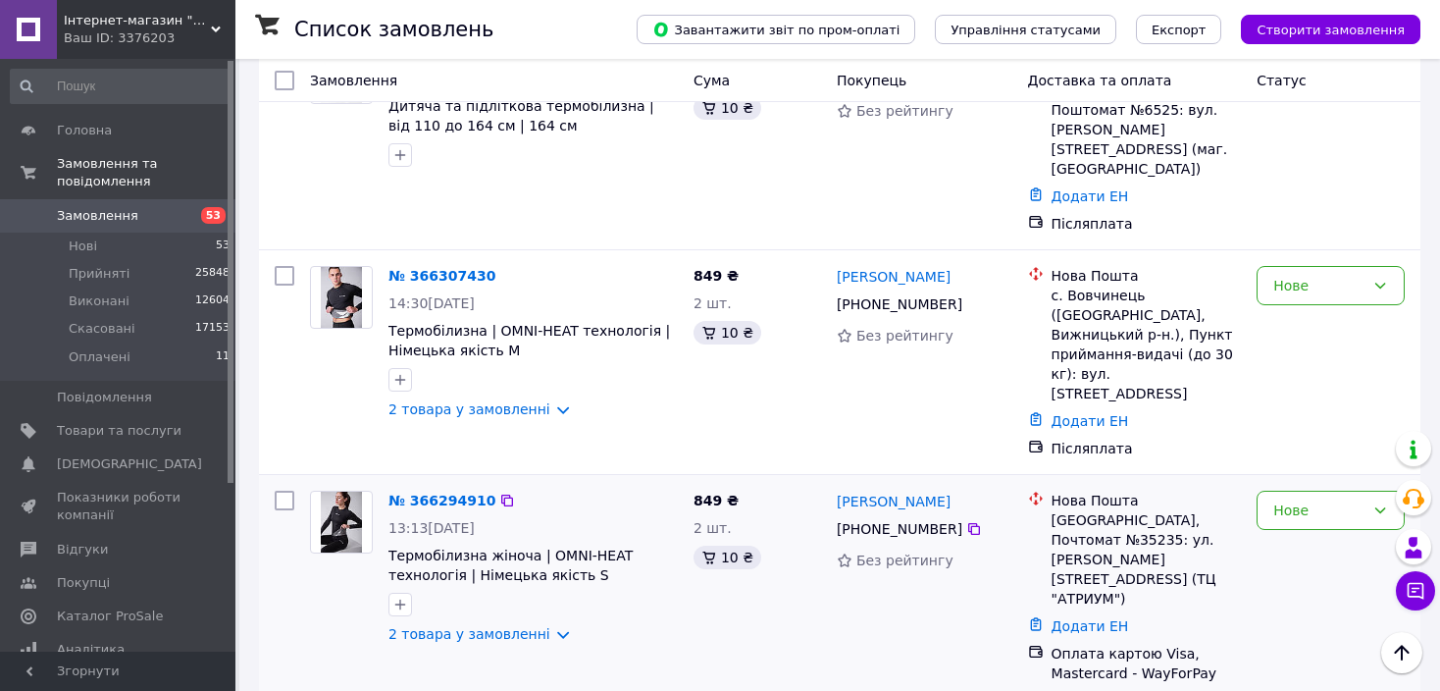
click at [1206, 510] on div "[GEOGRAPHIC_DATA], Почтомат №35235: ул. [PERSON_NAME][STREET_ADDRESS] (ТЦ "АТРИ…" at bounding box center [1147, 559] width 190 height 98
copy div "35235"
click at [1325, 499] on div "Нове" at bounding box center [1319, 510] width 91 height 22
click at [1321, 451] on li "Прийнято" at bounding box center [1331, 459] width 146 height 35
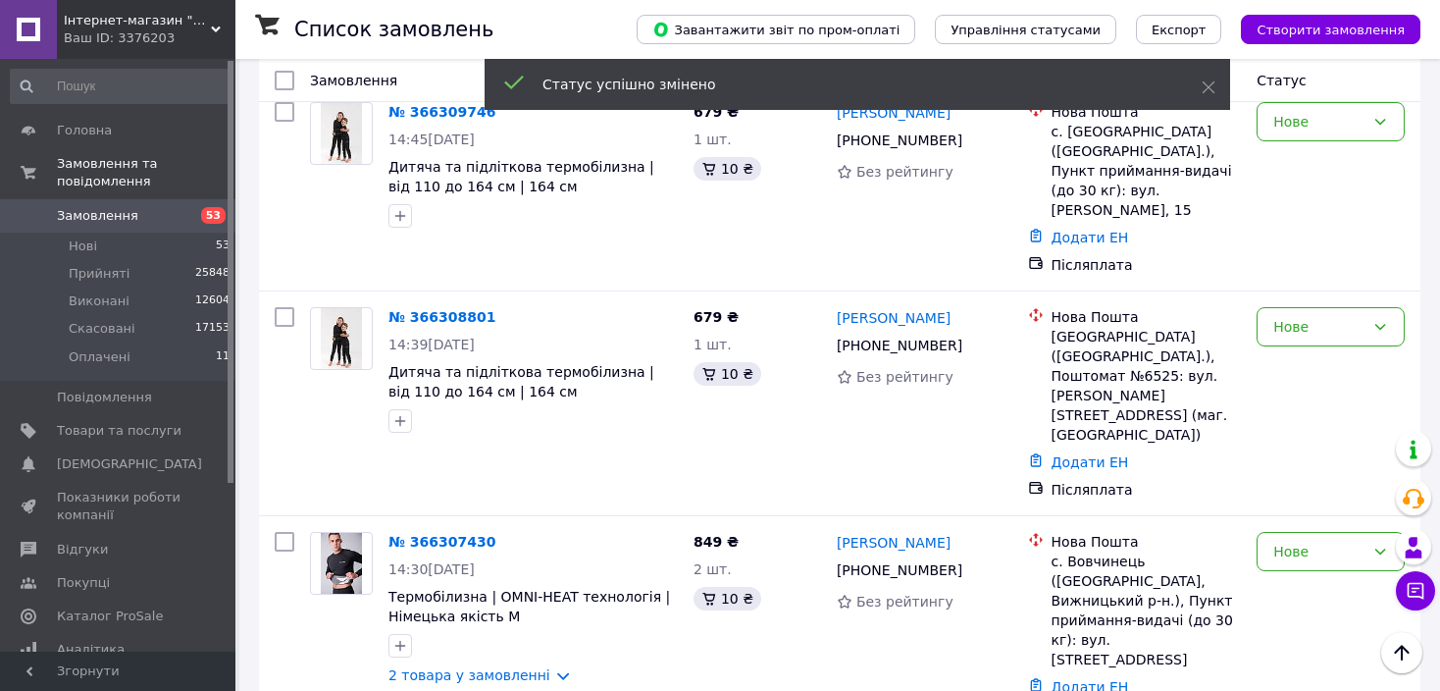
scroll to position [461, 0]
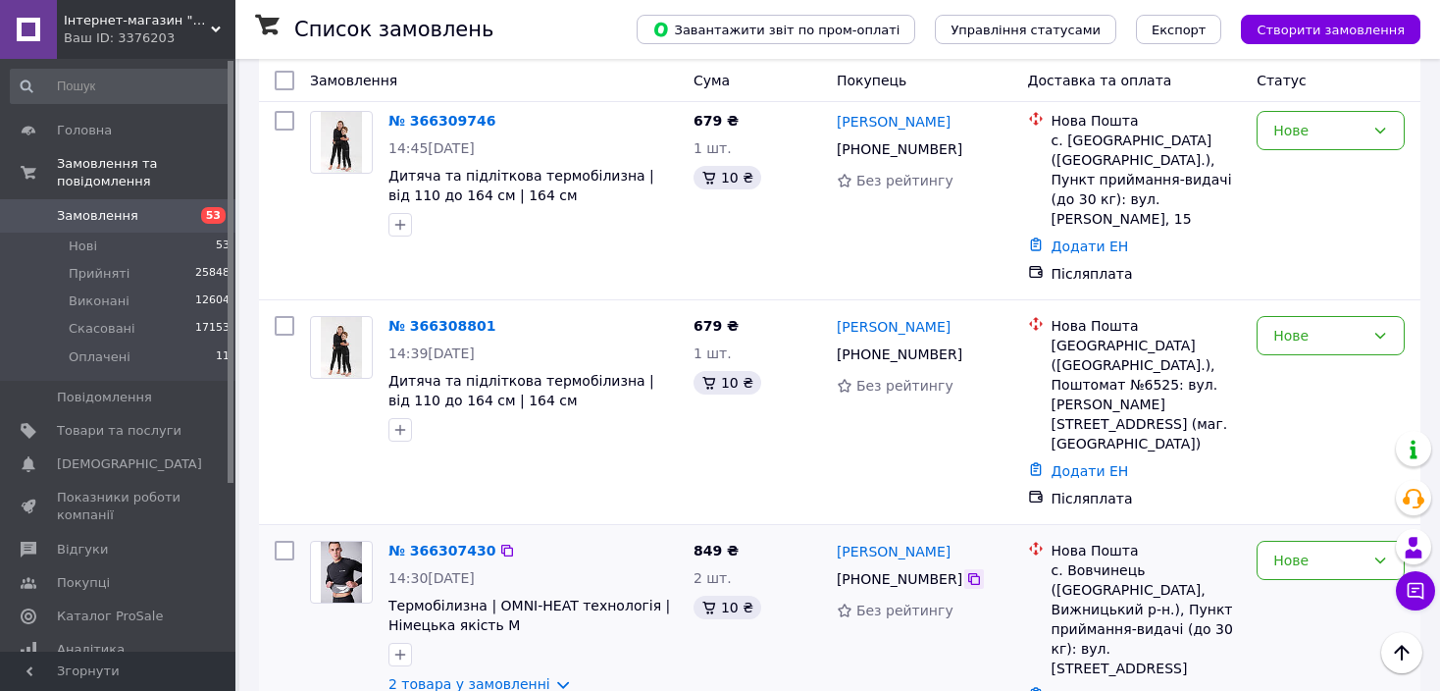
click at [968, 573] on icon at bounding box center [974, 579] width 12 height 12
drag, startPoint x: 937, startPoint y: 488, endPoint x: 838, endPoint y: 495, distance: 99.4
click at [838, 539] on div "[PERSON_NAME]" at bounding box center [925, 551] width 180 height 25
copy link "[PERSON_NAME]"
drag, startPoint x: 1196, startPoint y: 536, endPoint x: 1068, endPoint y: 514, distance: 129.4
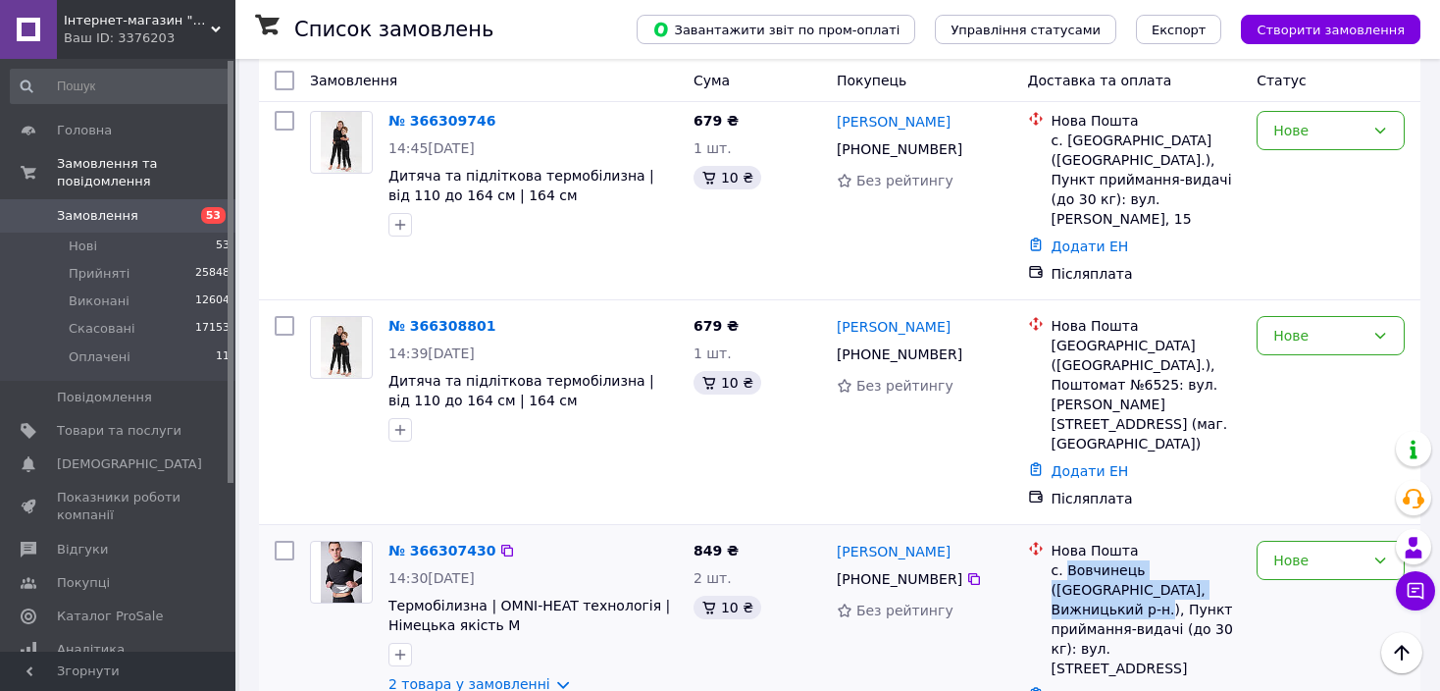
click at [1068, 560] on div "с. Вовчинець ([GEOGRAPHIC_DATA], Вижницький р-н.), Пункт приймання-видачі (до 3…" at bounding box center [1147, 619] width 190 height 118
copy div "Вовчинець (Чернівецька обл., Вижницький р-н.)"
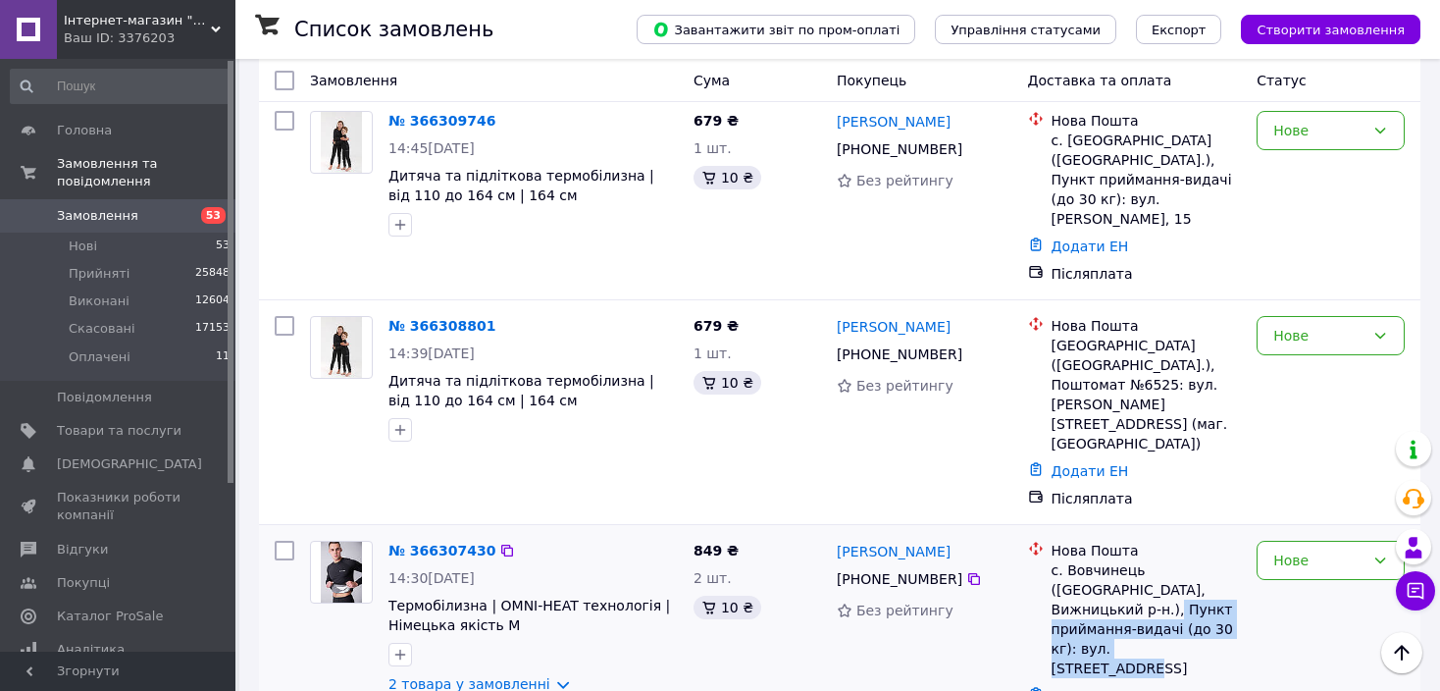
drag, startPoint x: 1188, startPoint y: 577, endPoint x: 1208, endPoint y: 540, distance: 42.1
click at [1208, 560] on div "с. Вовчинець ([GEOGRAPHIC_DATA], Вижницький р-н.), Пункт приймання-видачі (до 3…" at bounding box center [1147, 619] width 190 height 118
copy div "Пункт приймання-видачі (до 30 кг): вул. Центральна, 20"
click at [1285, 541] on div "Нове" at bounding box center [1331, 560] width 148 height 39
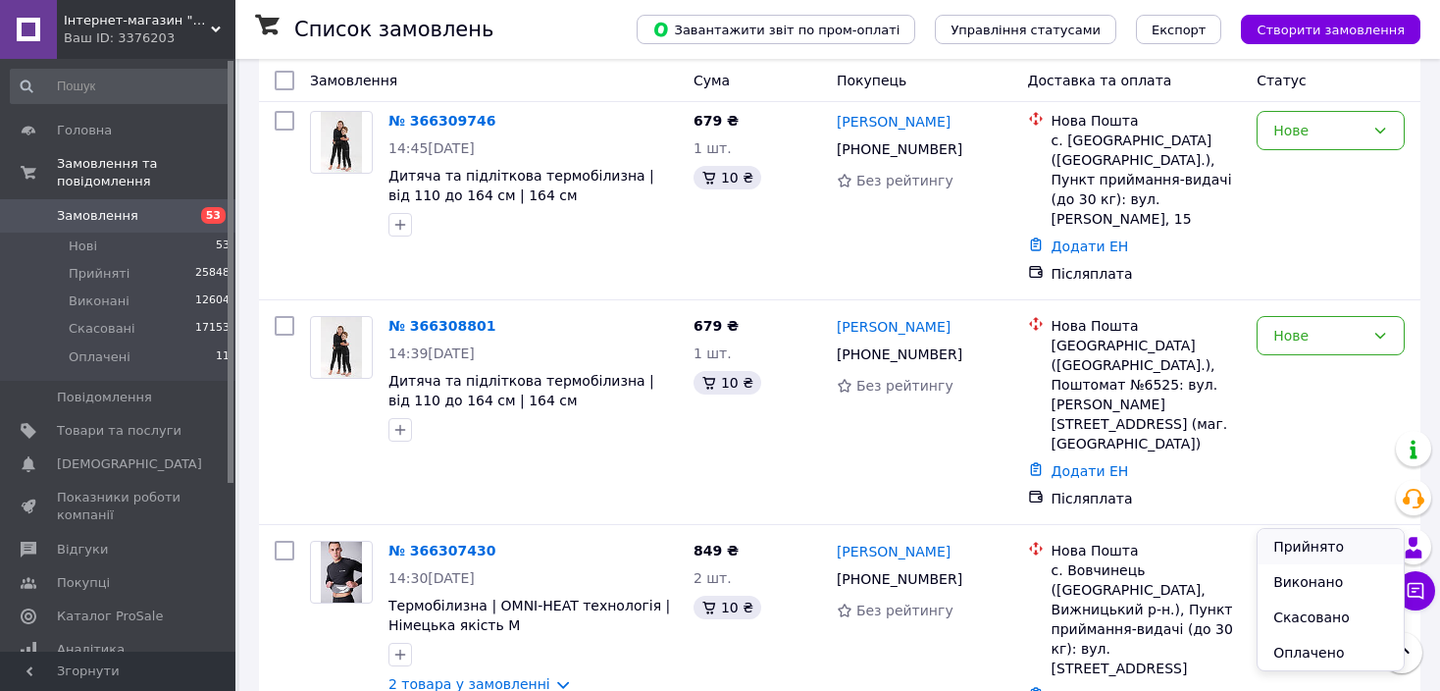
click at [1300, 551] on li "Прийнято" at bounding box center [1331, 546] width 146 height 35
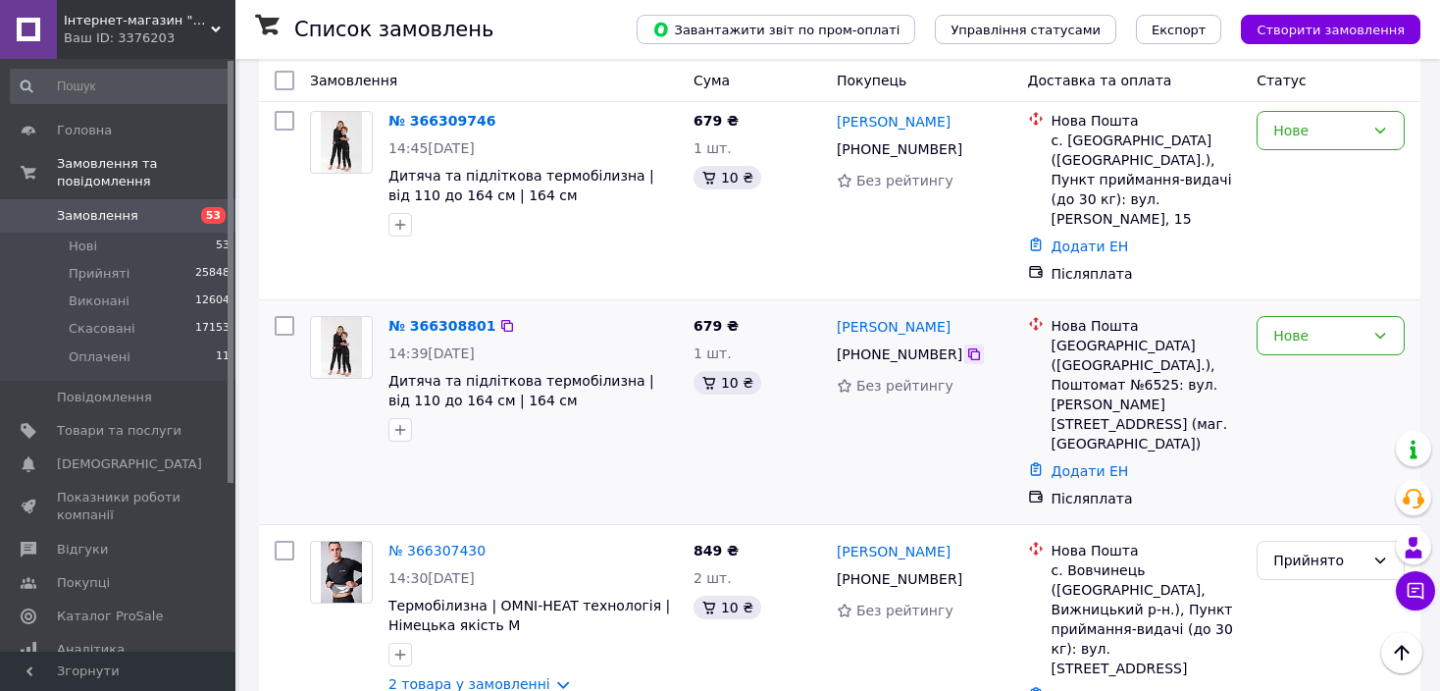
click at [966, 346] on icon at bounding box center [974, 354] width 16 height 16
drag, startPoint x: 926, startPoint y: 320, endPoint x: 831, endPoint y: 315, distance: 95.3
click at [831, 315] on div "Ольга Ухань +380 96 767 72 43 Без рейтингу" at bounding box center [924, 412] width 191 height 208
copy link "[PERSON_NAME]"
click at [1152, 346] on div "[GEOGRAPHIC_DATA] ([GEOGRAPHIC_DATA].), Поштомат №6525: вул. [PERSON_NAME][STRE…" at bounding box center [1147, 395] width 190 height 118
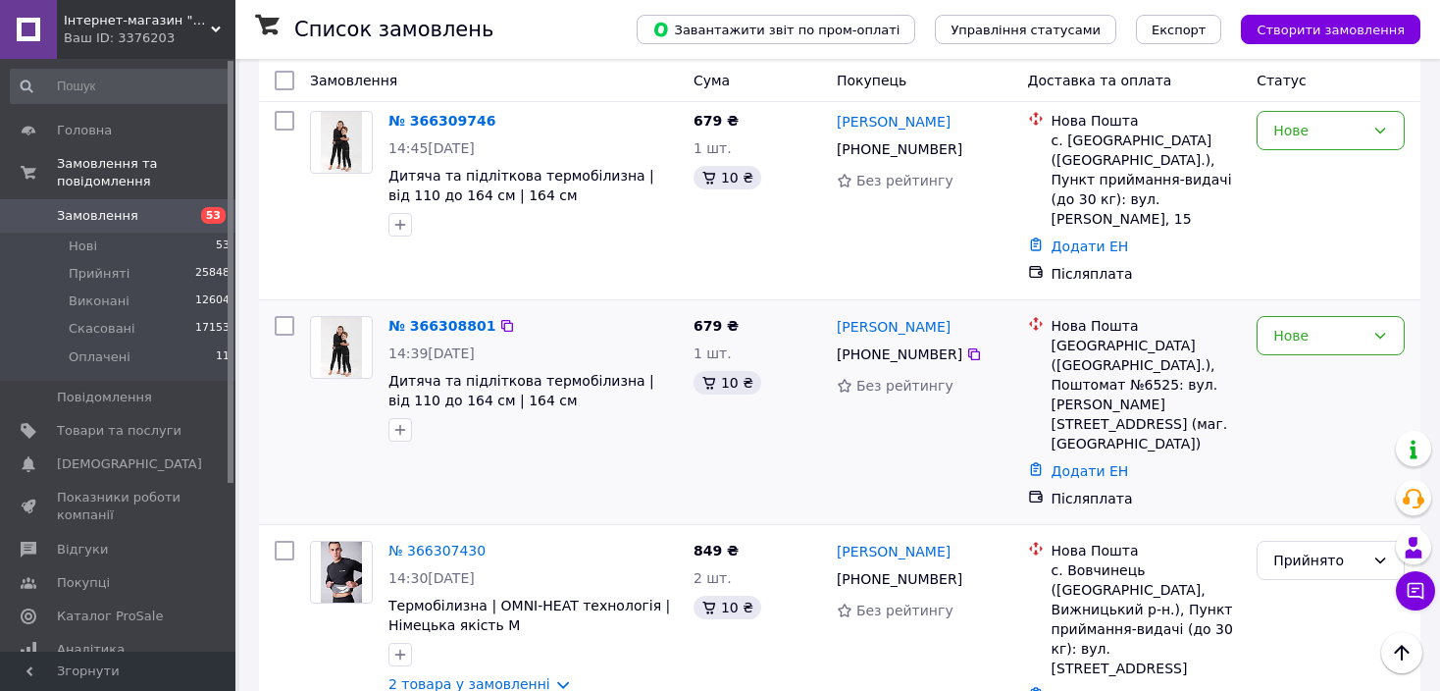
click at [1152, 346] on div "[GEOGRAPHIC_DATA] ([GEOGRAPHIC_DATA].), Поштомат №6525: вул. [PERSON_NAME][STRE…" at bounding box center [1147, 395] width 190 height 118
copy div "6525"
click at [1319, 316] on div "Нове" at bounding box center [1331, 335] width 148 height 39
click at [1322, 358] on li "Прийнято" at bounding box center [1331, 361] width 146 height 35
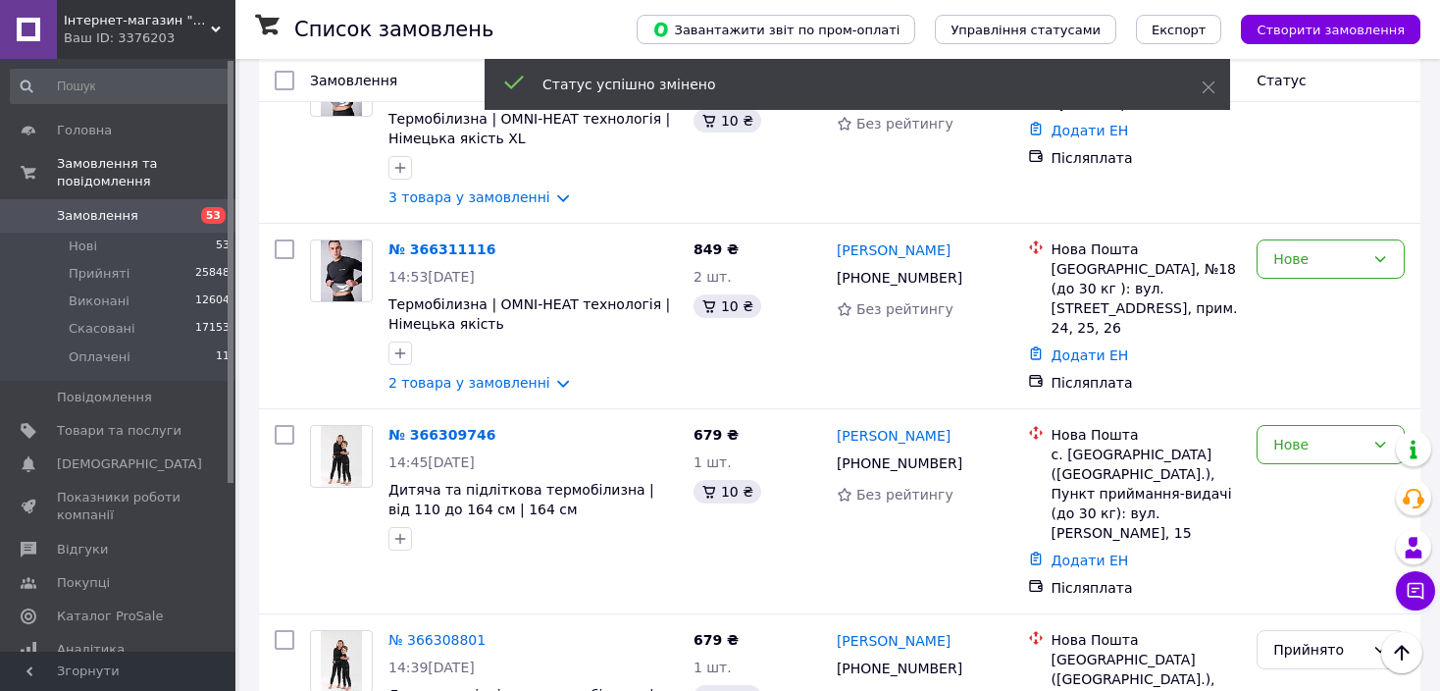
scroll to position [108, 0]
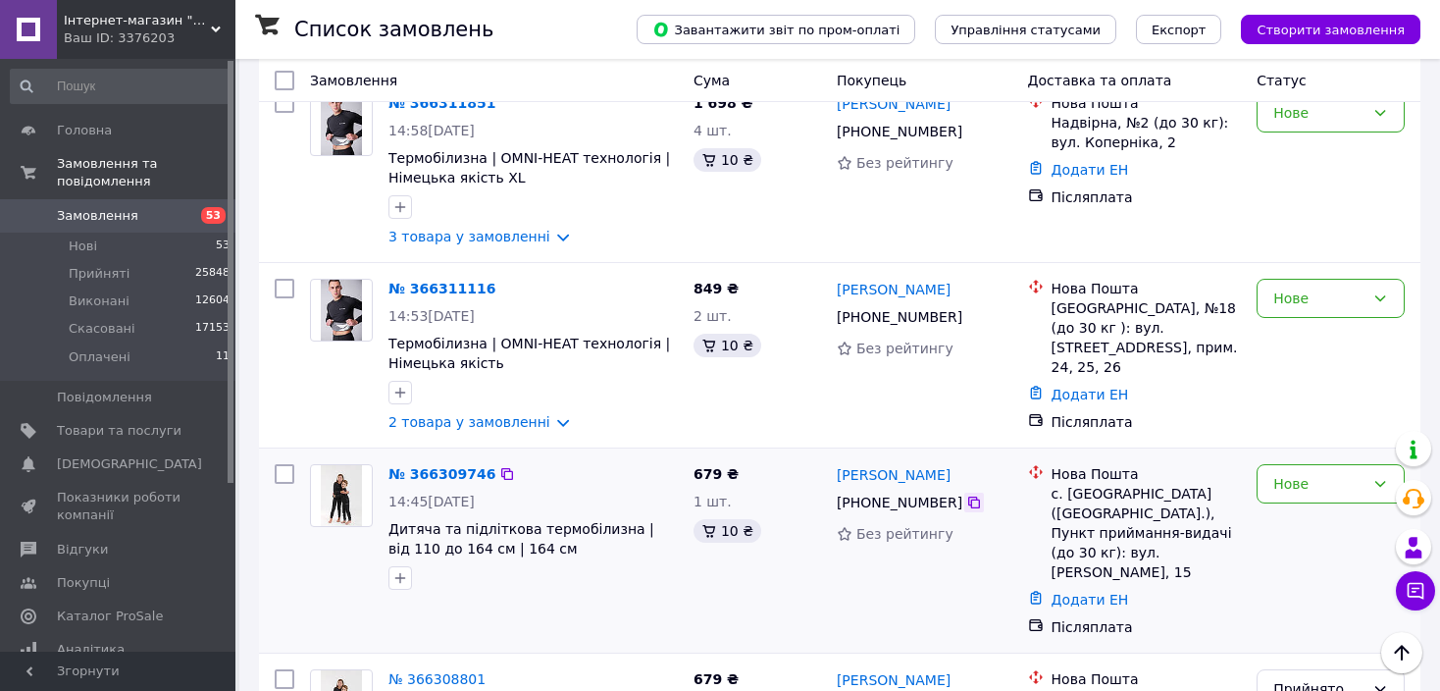
click at [965, 512] on div at bounding box center [974, 503] width 20 height 20
click at [966, 503] on icon at bounding box center [974, 503] width 16 height 16
drag, startPoint x: 961, startPoint y: 483, endPoint x: 839, endPoint y: 486, distance: 121.7
click at [839, 486] on div "[PERSON_NAME]" at bounding box center [925, 474] width 180 height 25
copy link "[PERSON_NAME]"
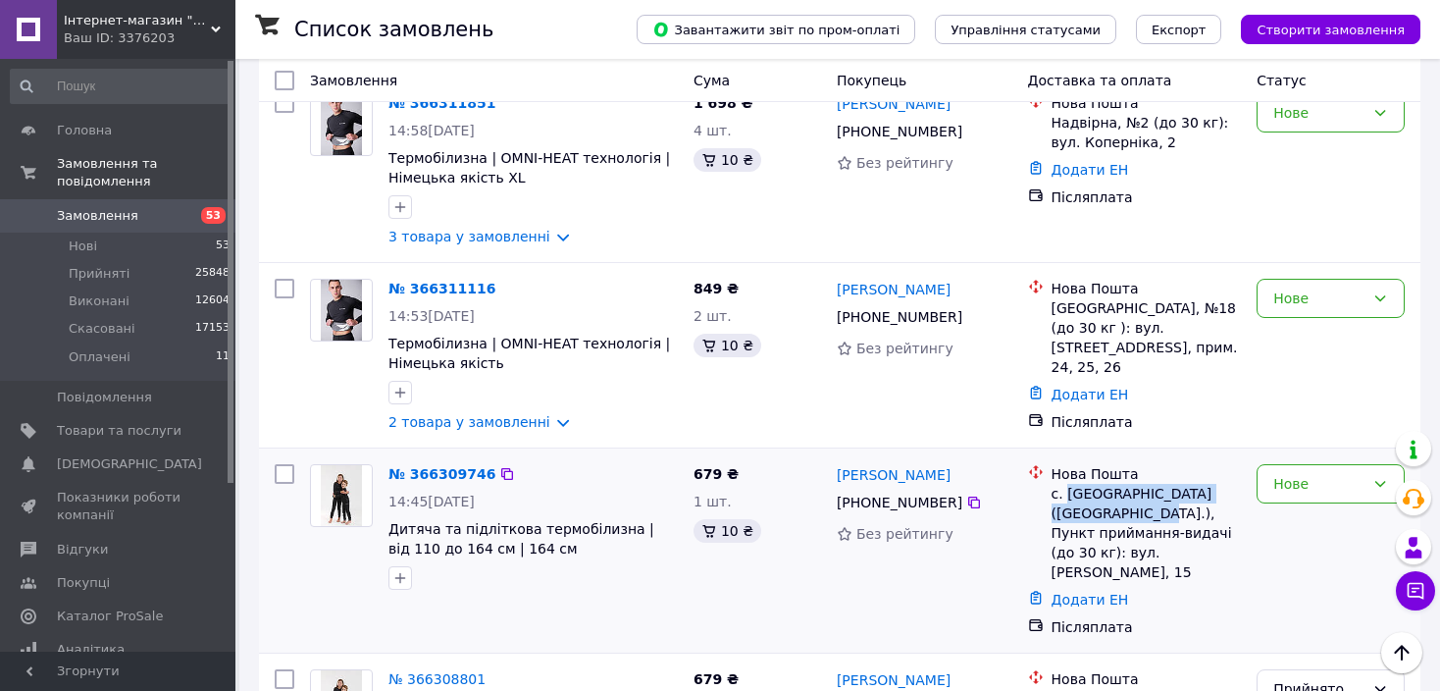
drag, startPoint x: 1175, startPoint y: 516, endPoint x: 1064, endPoint y: 499, distance: 113.1
click at [1064, 499] on div "с. [GEOGRAPHIC_DATA] ([GEOGRAPHIC_DATA].), Пункт приймання-видачі (до 30 кг): в…" at bounding box center [1147, 533] width 190 height 98
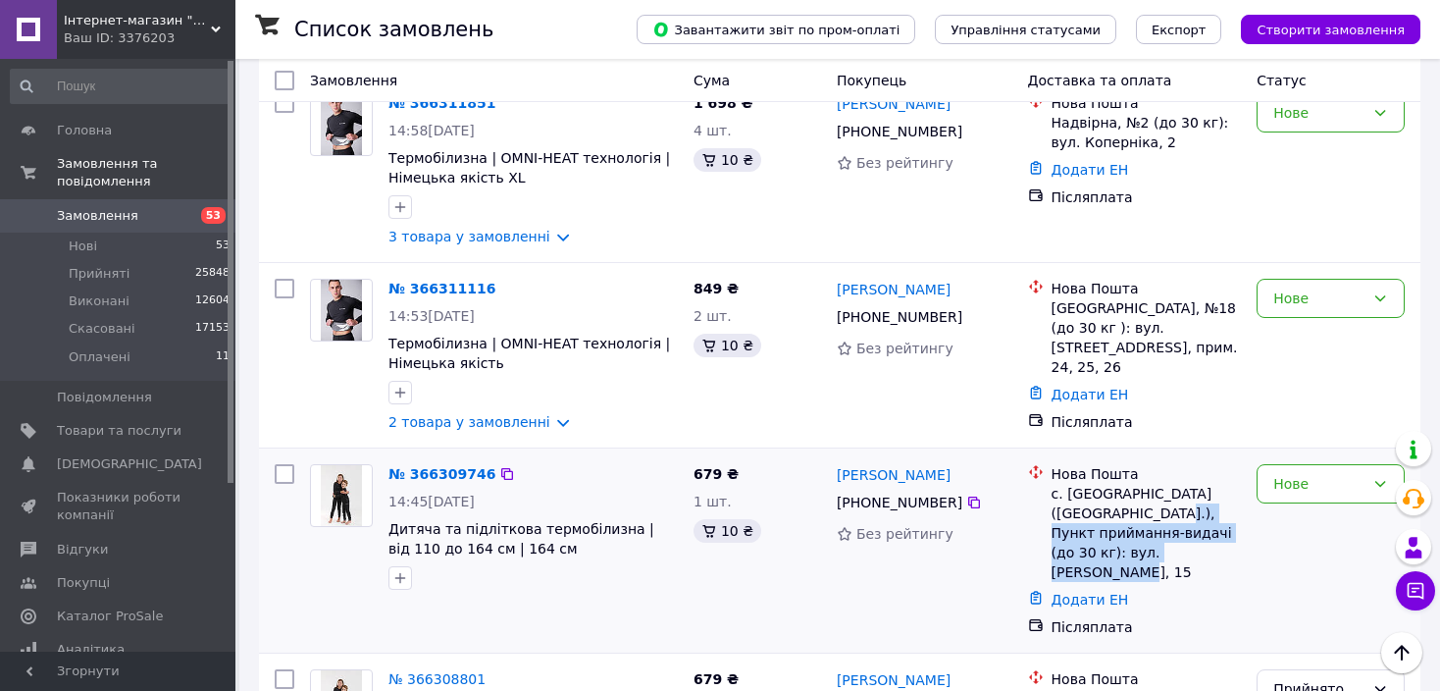
drag, startPoint x: 1198, startPoint y: 559, endPoint x: 1186, endPoint y: 519, distance: 41.9
click at [1186, 519] on div "с. [GEOGRAPHIC_DATA] ([GEOGRAPHIC_DATA].), Пункт приймання-видачі (до 30 кг): в…" at bounding box center [1147, 533] width 190 height 98
click at [1300, 480] on div "Нове" at bounding box center [1319, 484] width 91 height 22
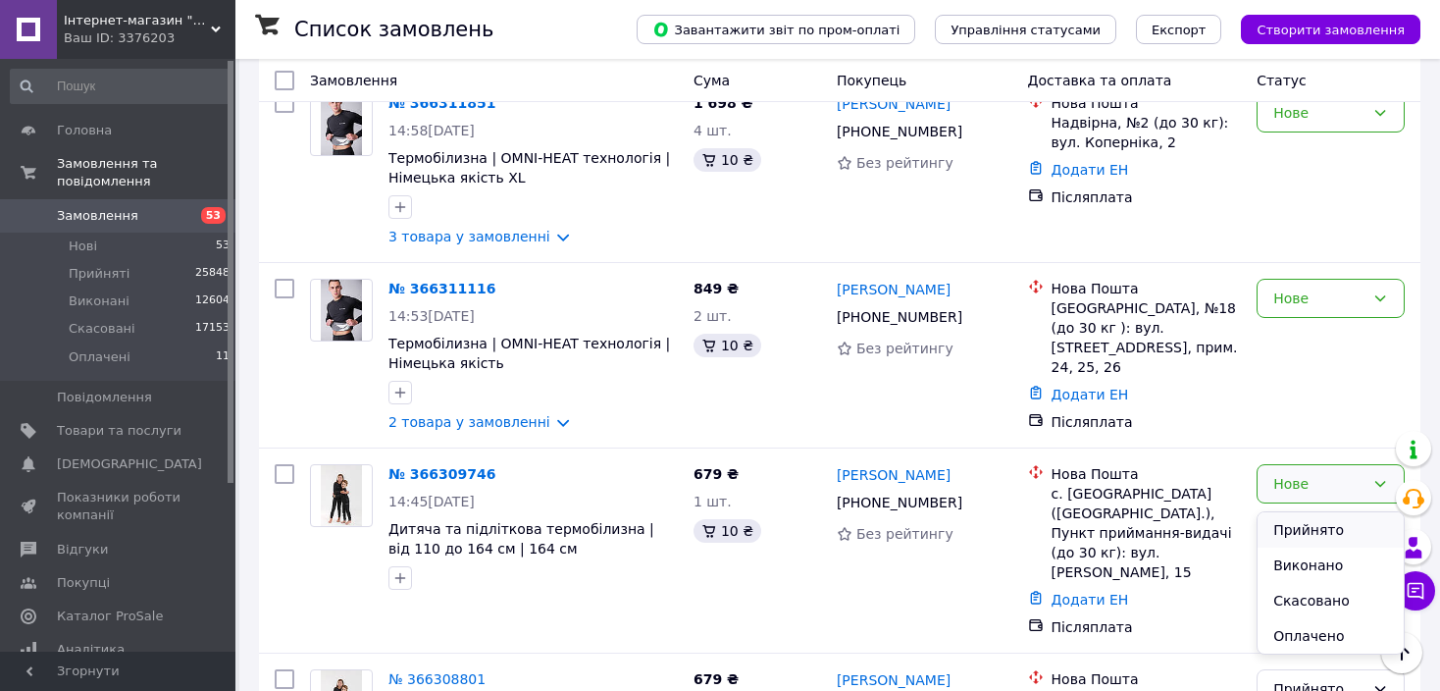
click at [1305, 518] on li "Прийнято" at bounding box center [1331, 529] width 146 height 35
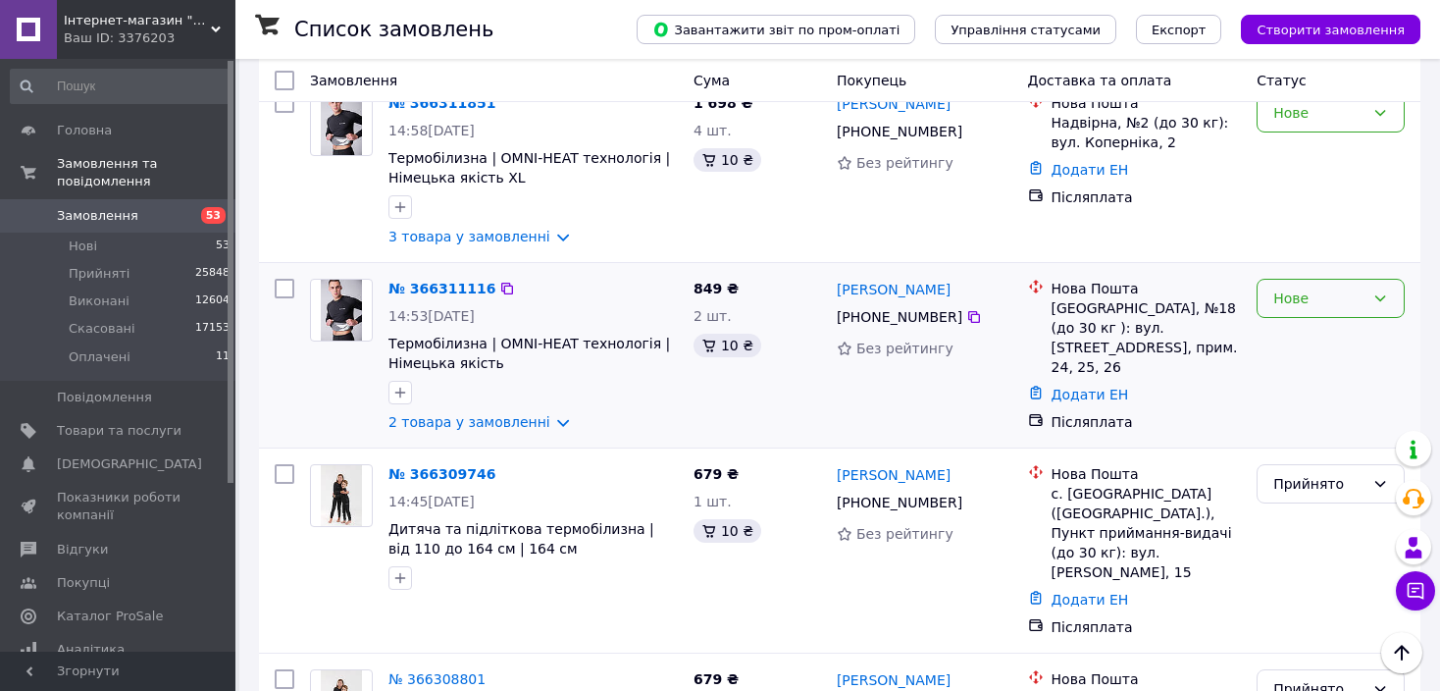
click at [1375, 285] on div "Нове" at bounding box center [1331, 298] width 148 height 39
click at [1365, 335] on li "Прийнято" at bounding box center [1331, 342] width 146 height 35
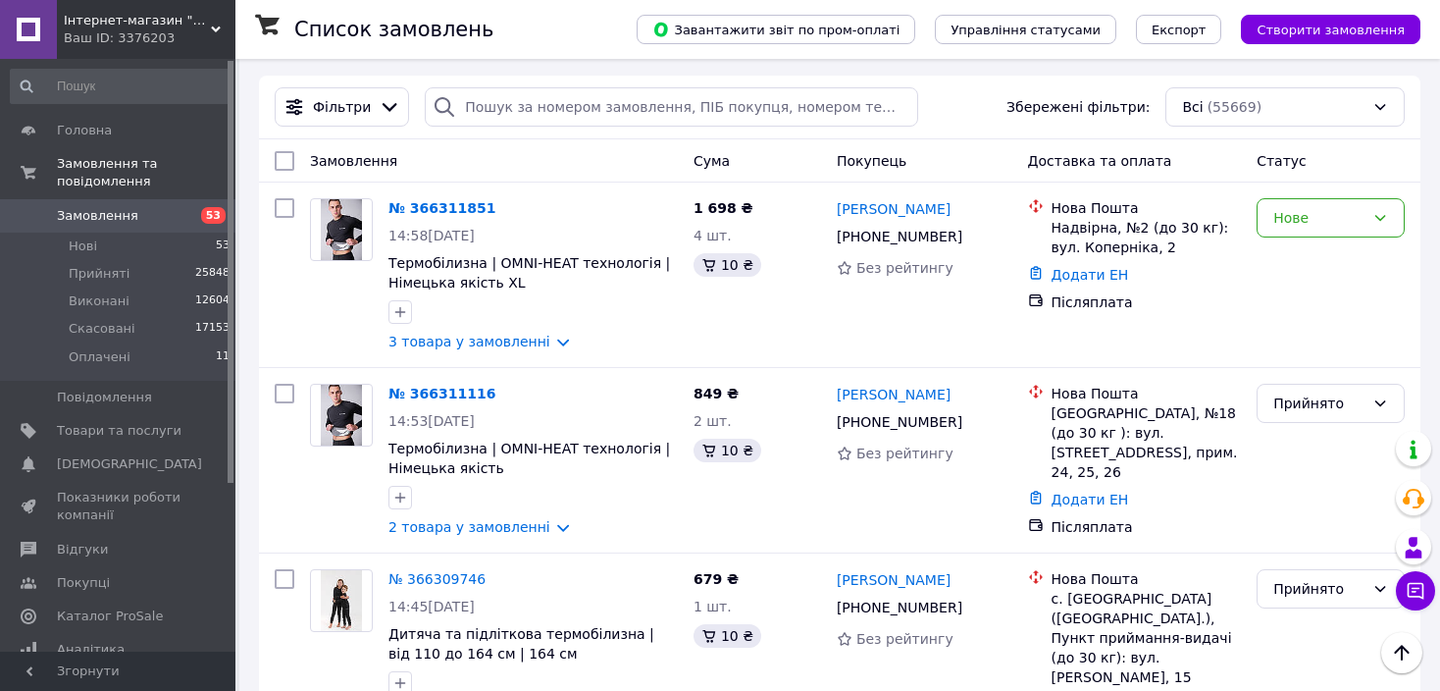
scroll to position [0, 0]
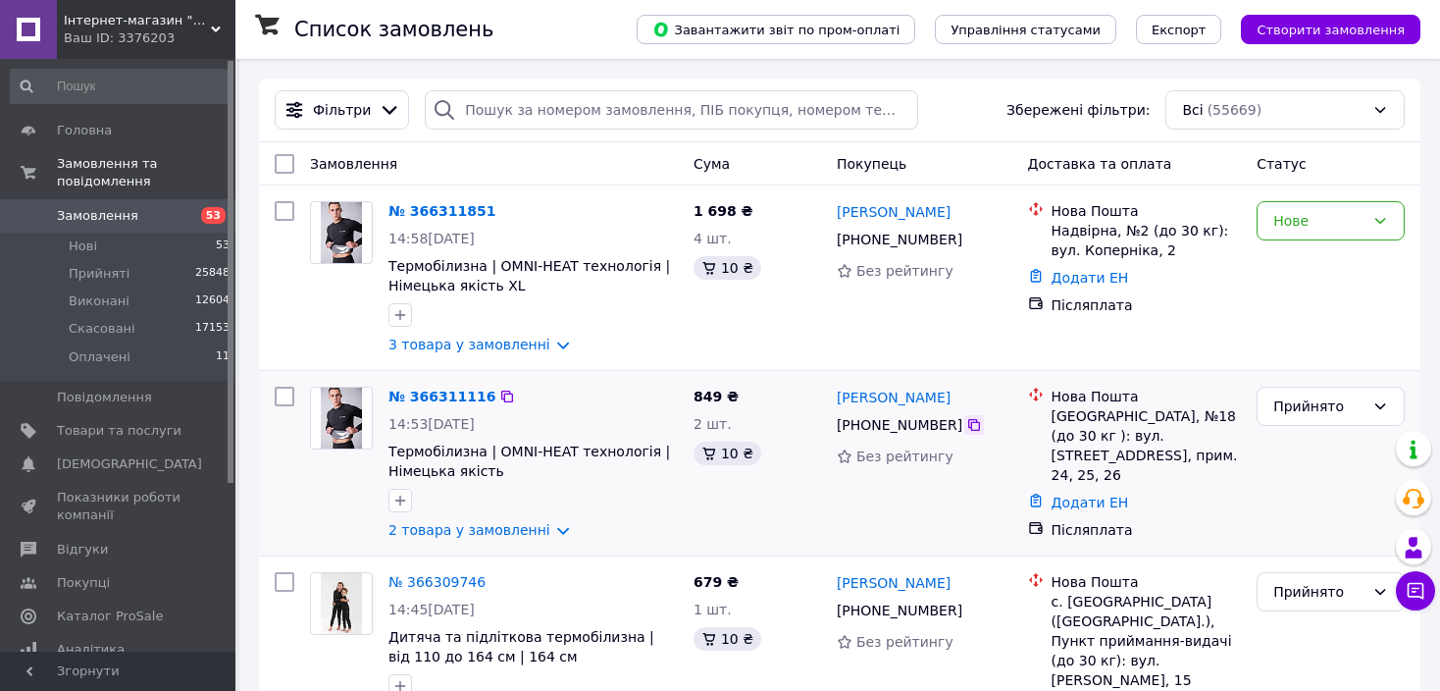
click at [968, 431] on icon at bounding box center [974, 425] width 12 height 12
drag, startPoint x: 972, startPoint y: 396, endPoint x: 839, endPoint y: 403, distance: 133.6
click at [839, 403] on div "[PERSON_NAME]" at bounding box center [925, 397] width 180 height 25
click at [466, 341] on link "3 товара у замовленні" at bounding box center [470, 345] width 162 height 16
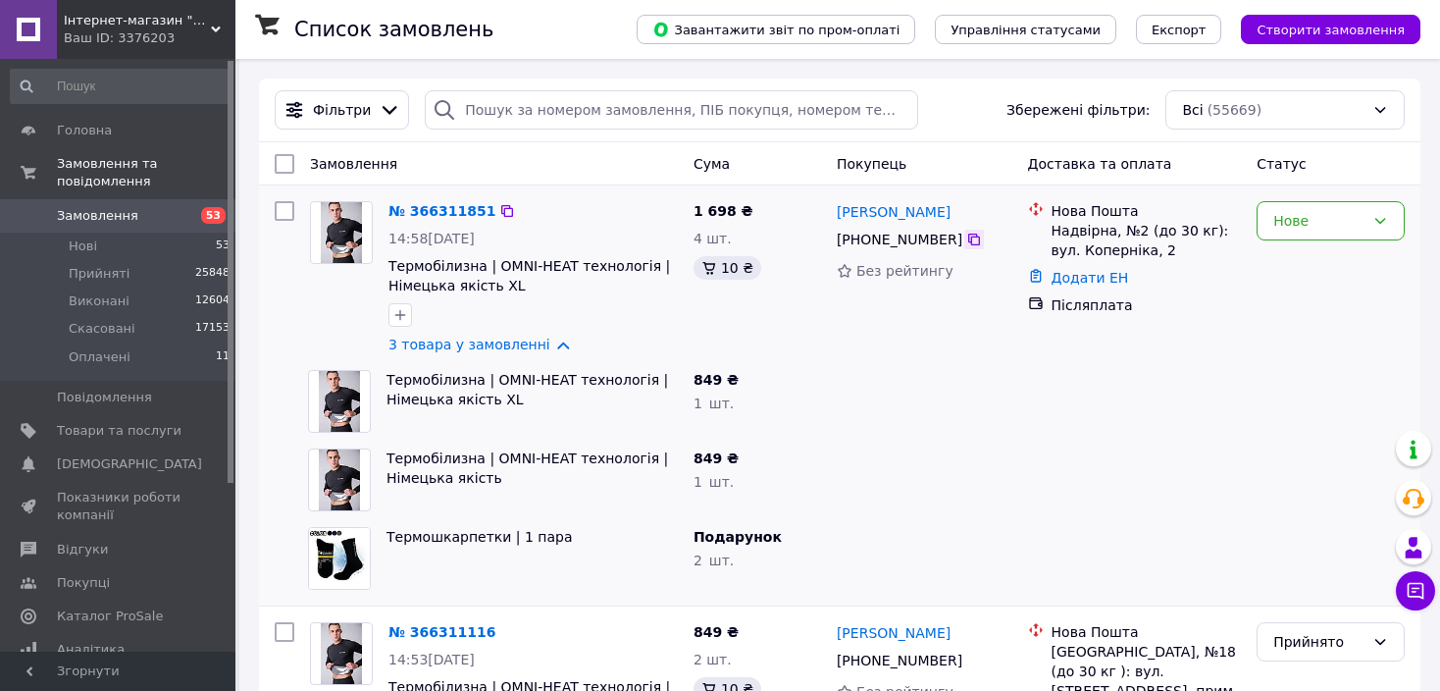
click at [966, 244] on icon at bounding box center [974, 240] width 16 height 16
drag, startPoint x: 973, startPoint y: 210, endPoint x: 834, endPoint y: 221, distance: 139.7
click at [835, 221] on div "[PERSON_NAME]" at bounding box center [925, 211] width 180 height 25
click at [1071, 225] on div "Надвірна, №2 (до 30 кг): вул. Коперніка, 2" at bounding box center [1147, 240] width 190 height 39
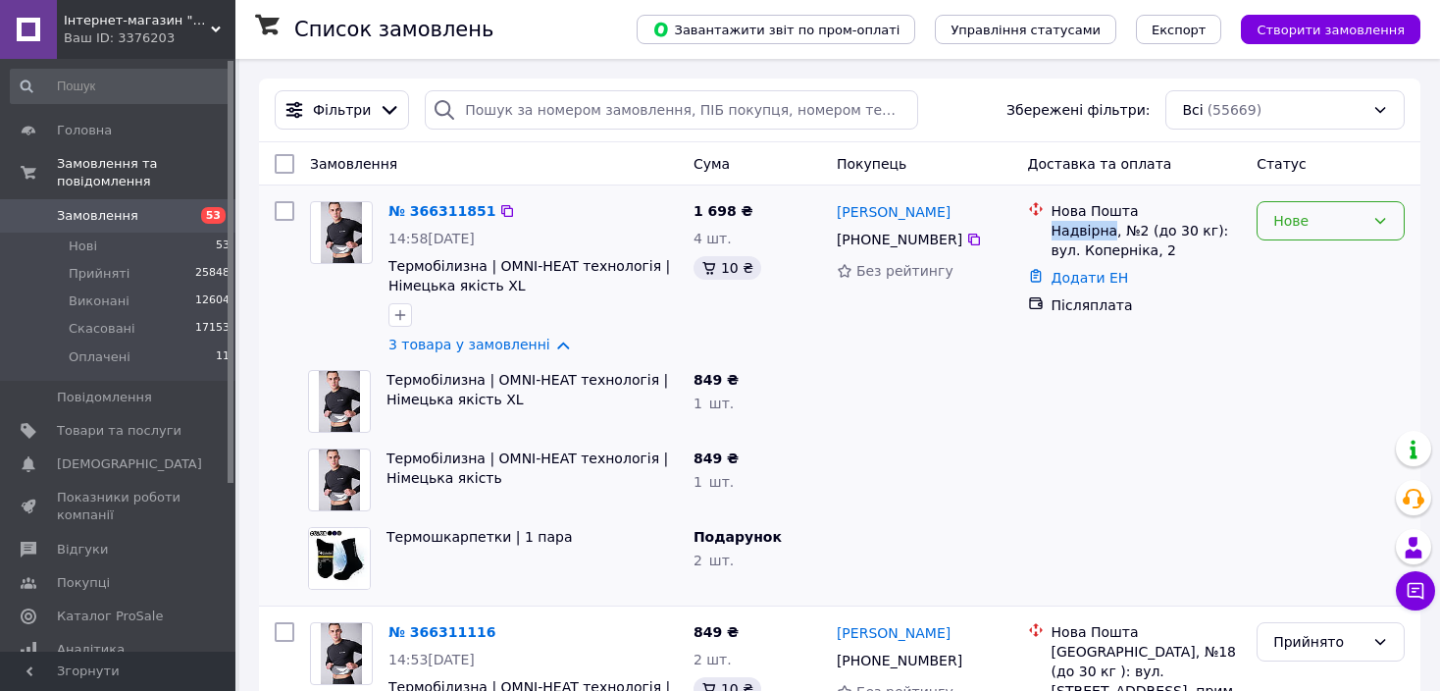
click at [1309, 225] on div "Нове" at bounding box center [1319, 221] width 91 height 22
click at [1307, 264] on li "Прийнято" at bounding box center [1331, 263] width 146 height 35
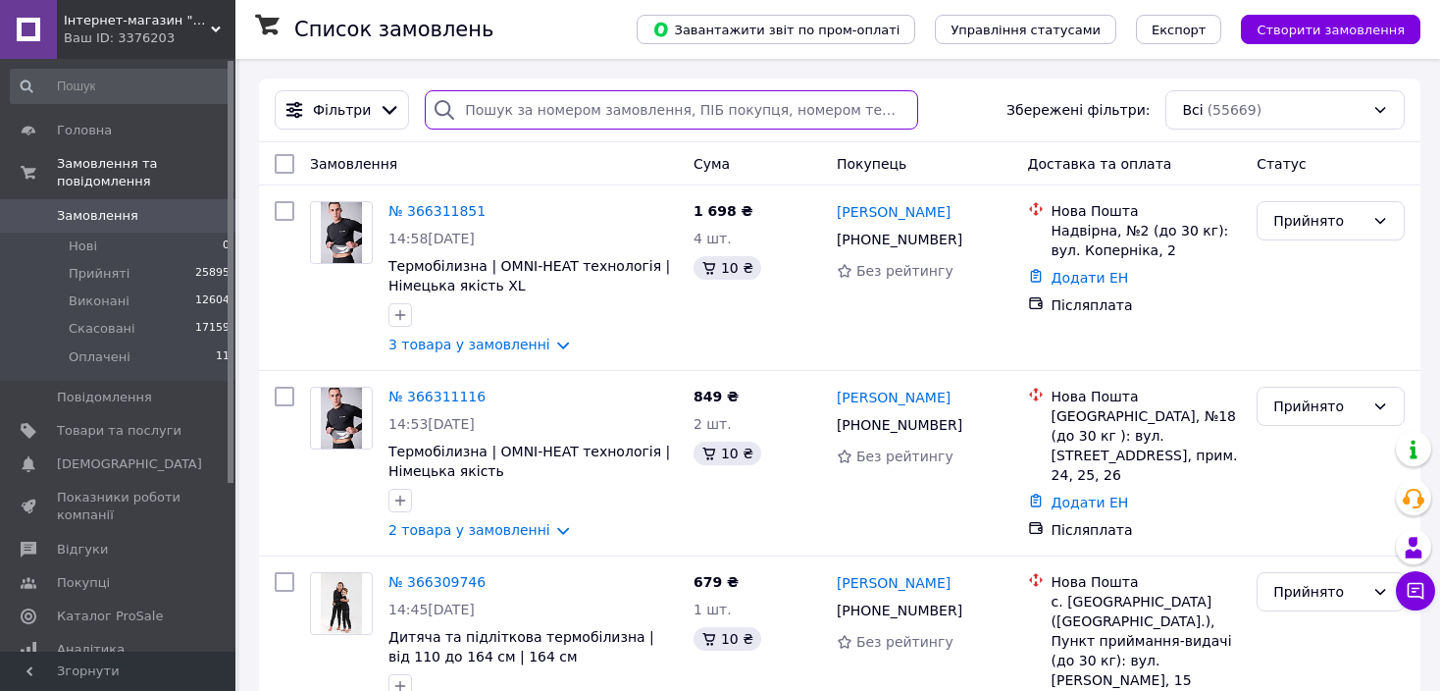
click at [491, 115] on input "search" at bounding box center [672, 109] width 494 height 39
paste input "380994814805"
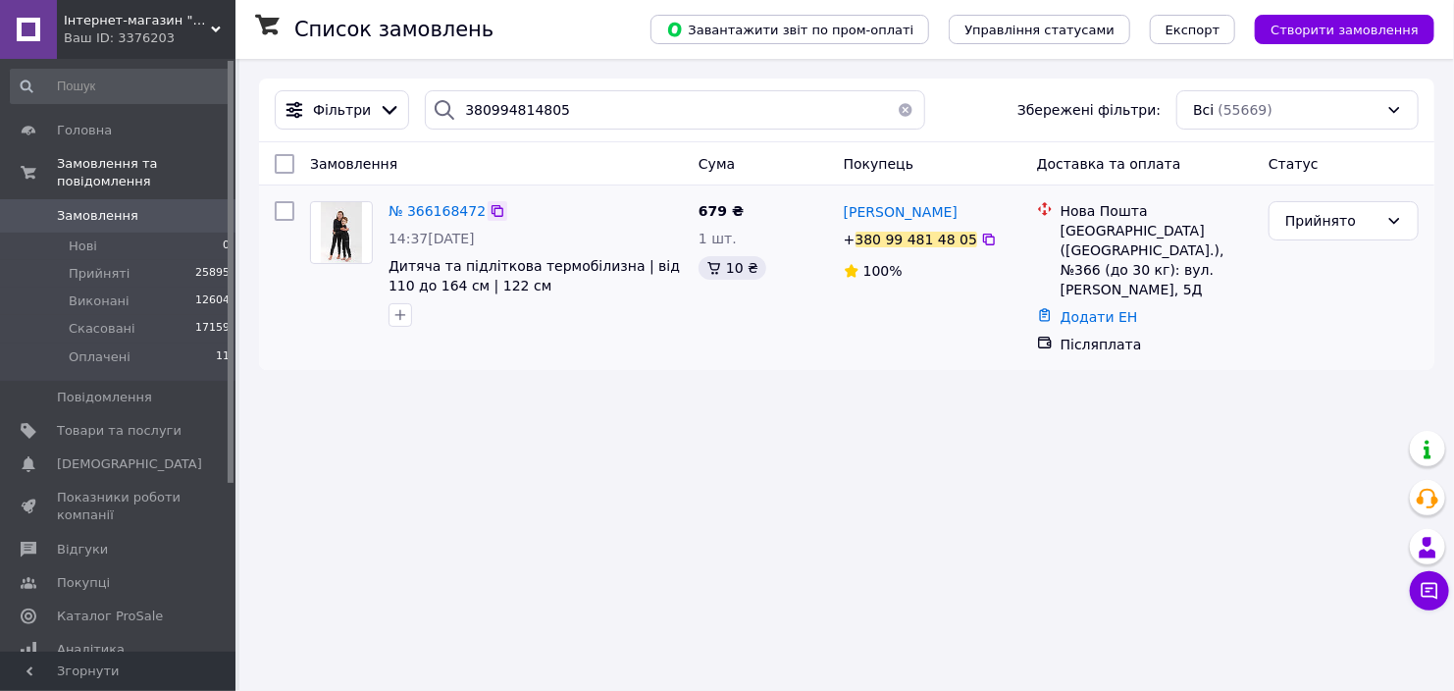
click at [490, 214] on icon at bounding box center [498, 211] width 16 height 16
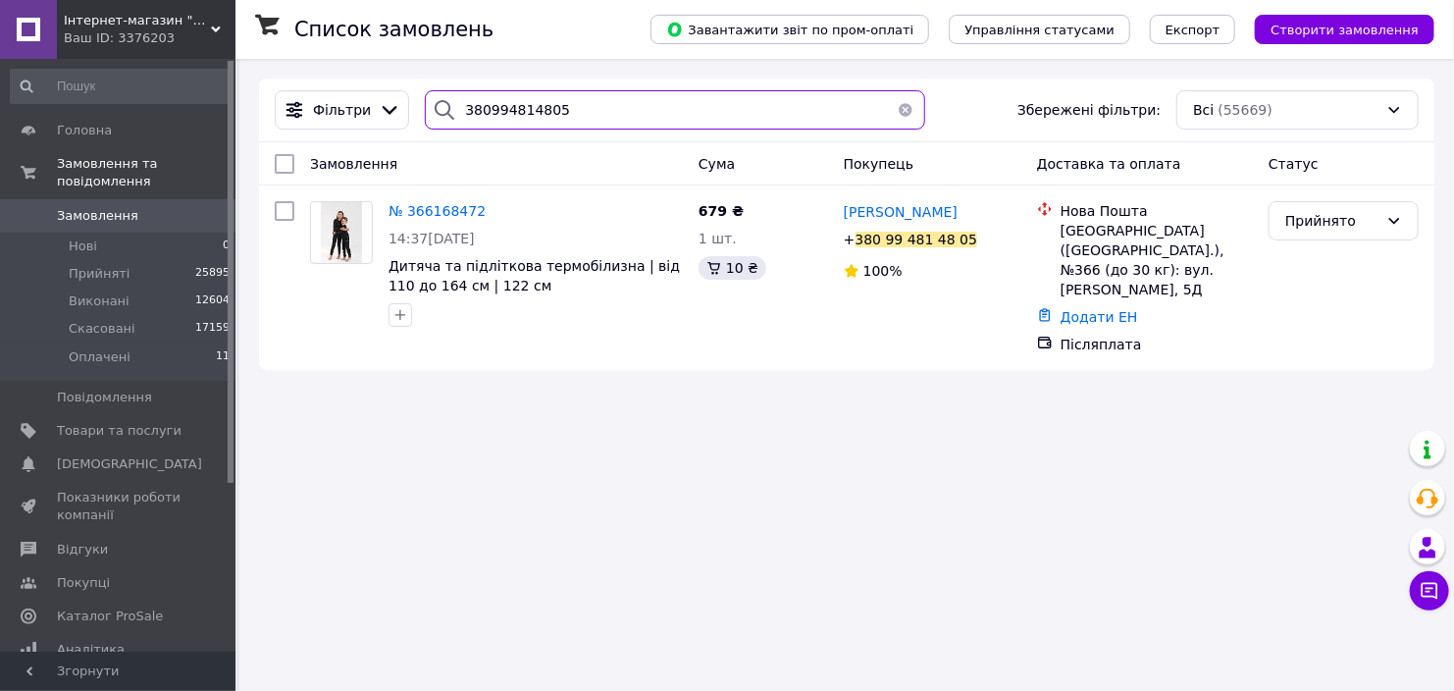
click at [579, 106] on input "380994814805" at bounding box center [674, 109] width 499 height 39
paste input "58982781"
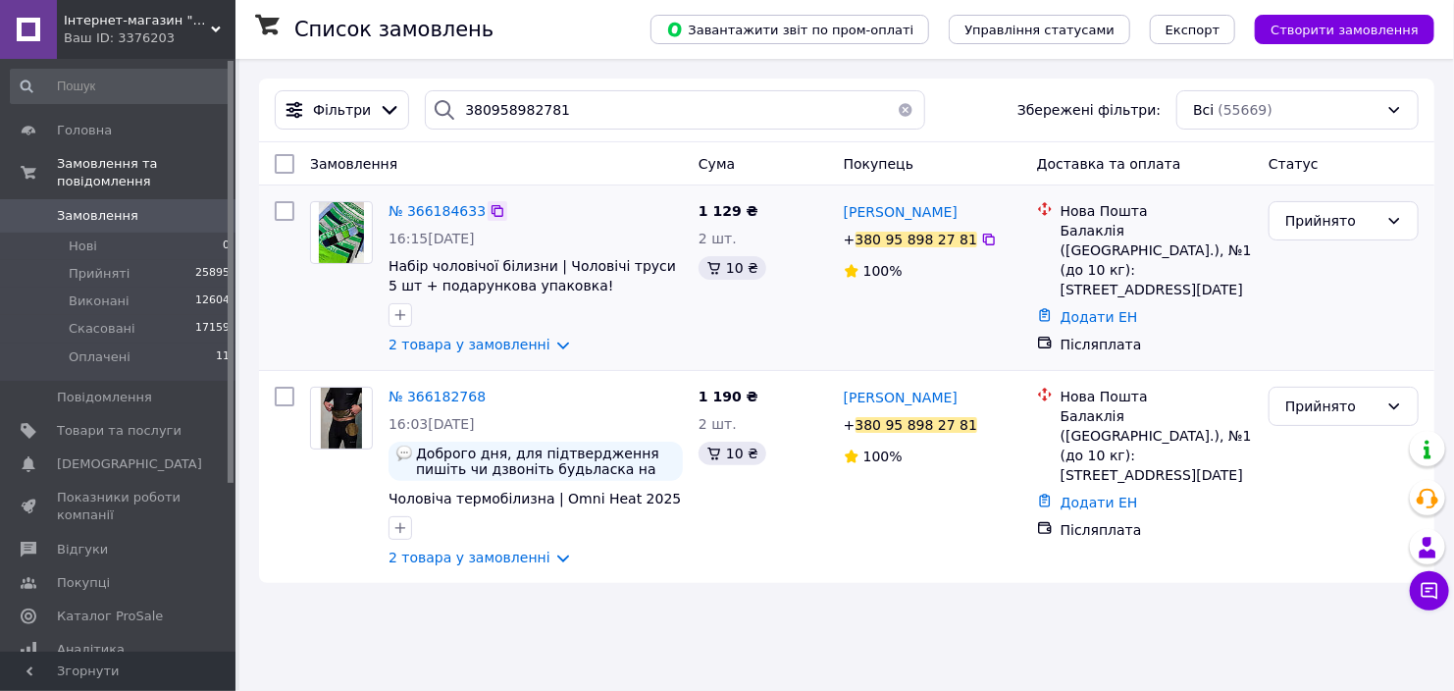
click at [492, 209] on icon at bounding box center [498, 211] width 12 height 12
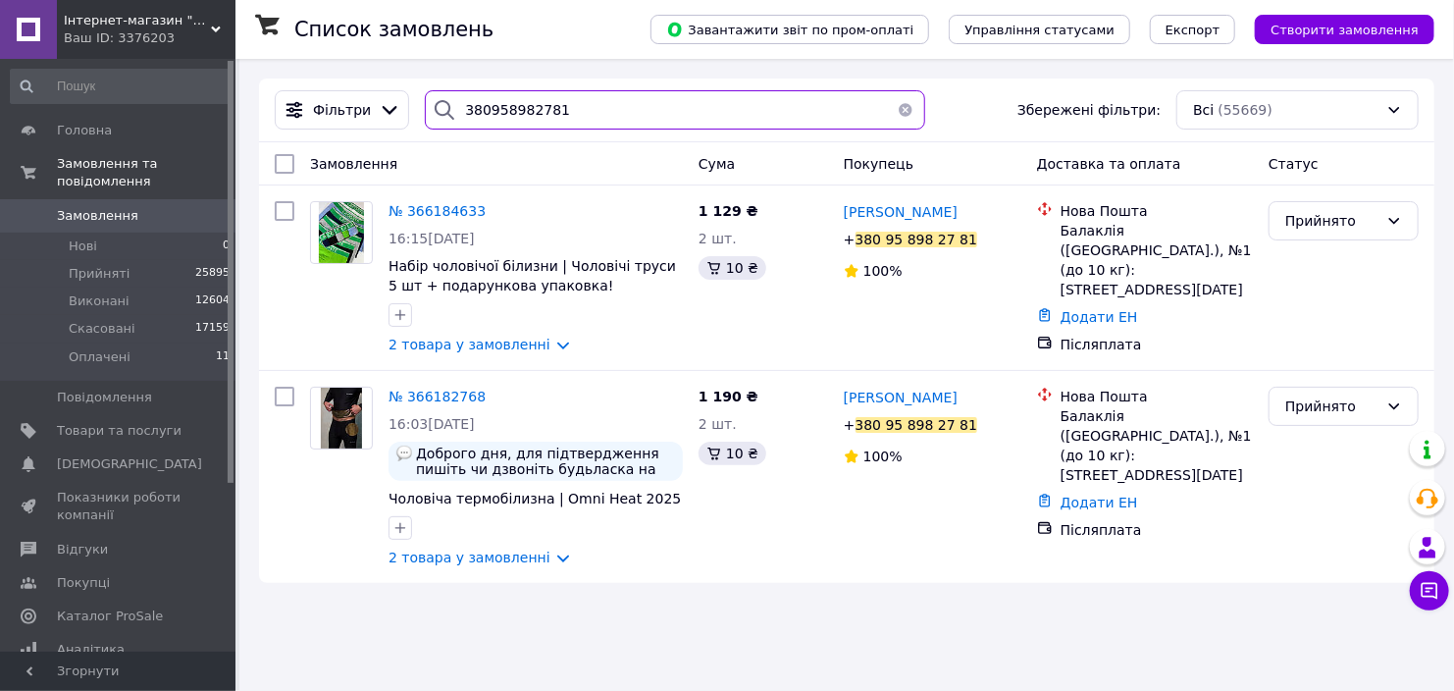
click at [598, 104] on input "380958982781" at bounding box center [674, 109] width 499 height 39
paste input "637528503"
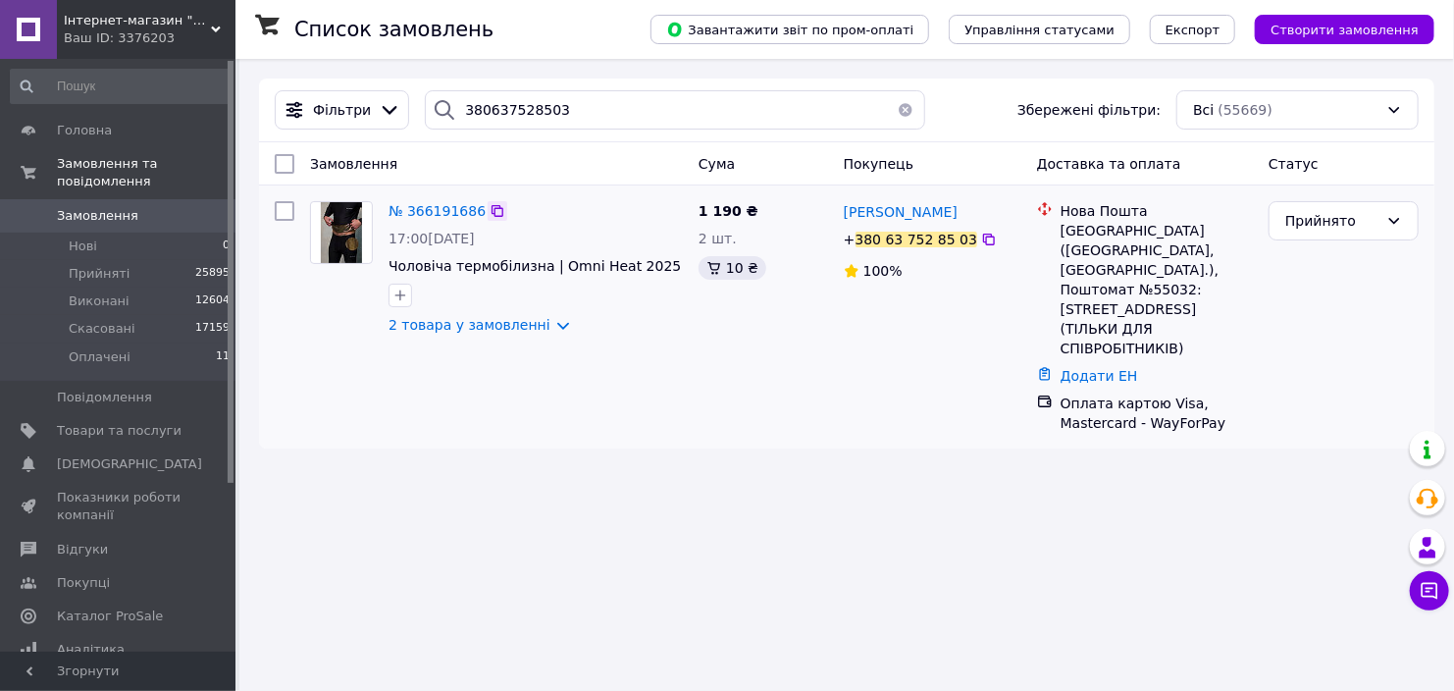
click at [490, 213] on icon at bounding box center [498, 211] width 16 height 16
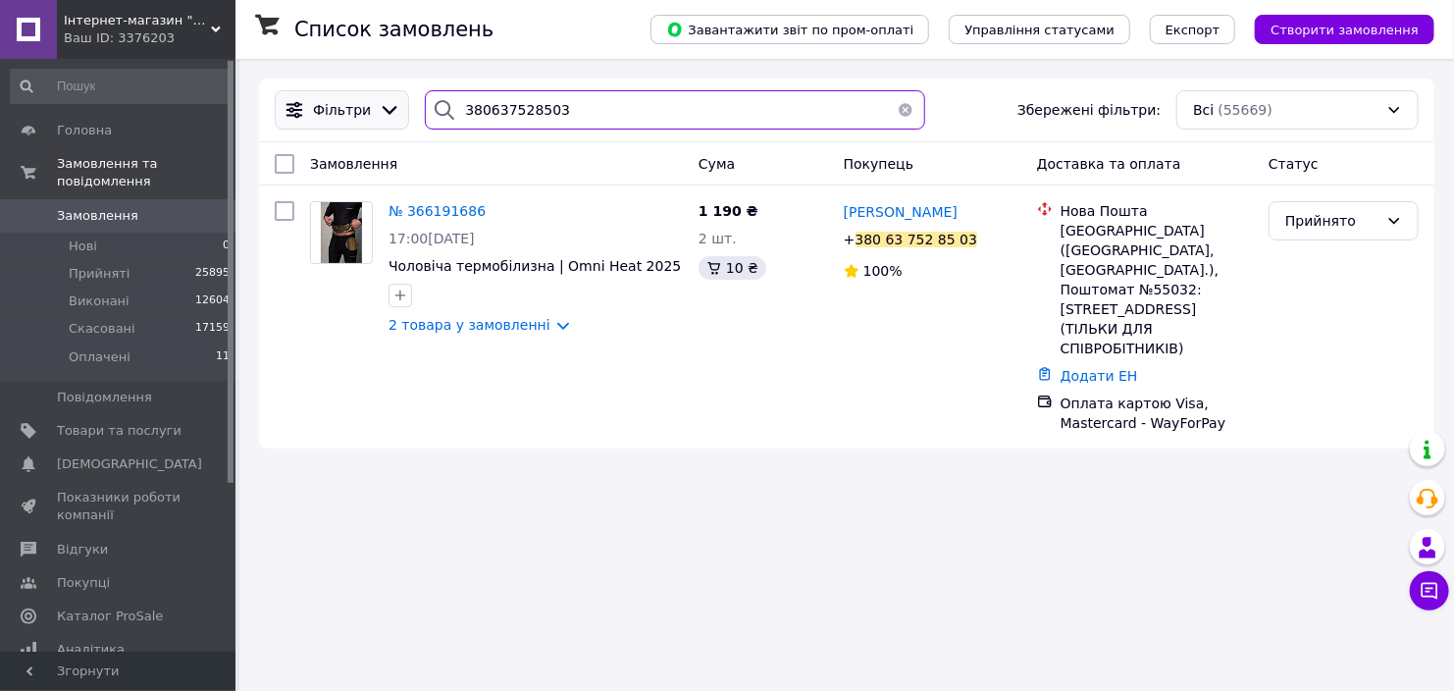
drag, startPoint x: 578, startPoint y: 111, endPoint x: 360, endPoint y: 124, distance: 218.2
click at [360, 124] on div "Фільтри 380637528503 Збережені фільтри: Всі (55669)" at bounding box center [847, 109] width 1160 height 39
paste input "933838939"
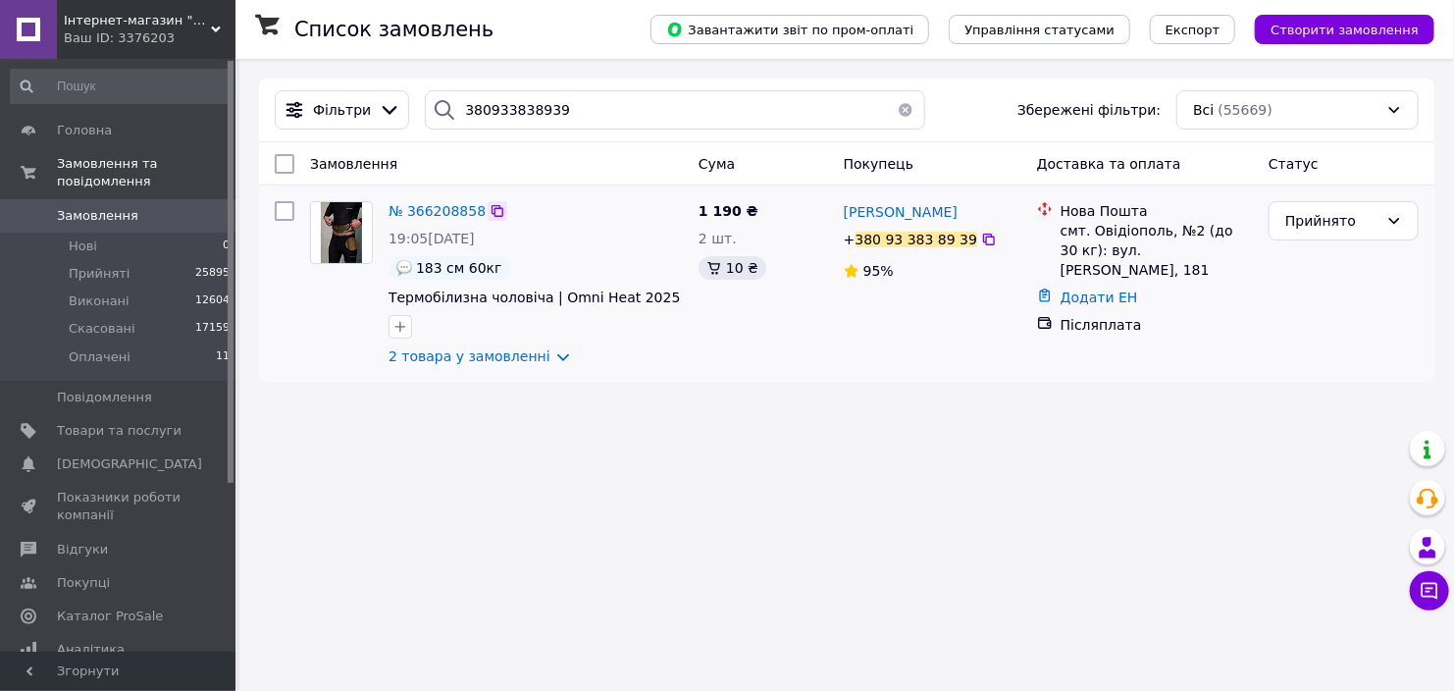
click at [492, 209] on icon at bounding box center [498, 211] width 12 height 12
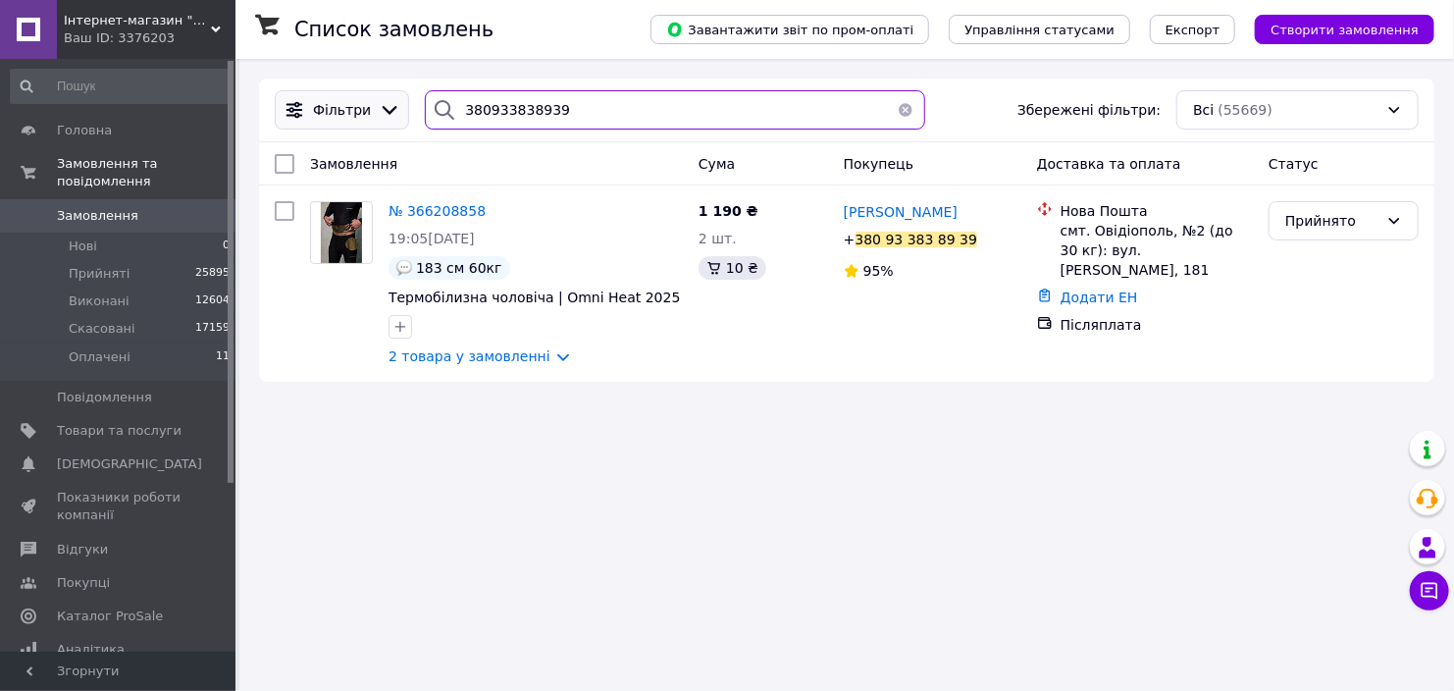
drag, startPoint x: 571, startPoint y: 119, endPoint x: 364, endPoint y: 123, distance: 207.1
click at [364, 123] on div "Фільтри 380933838939 Збережені фільтри: Всі (55669)" at bounding box center [847, 109] width 1160 height 39
paste input "181381"
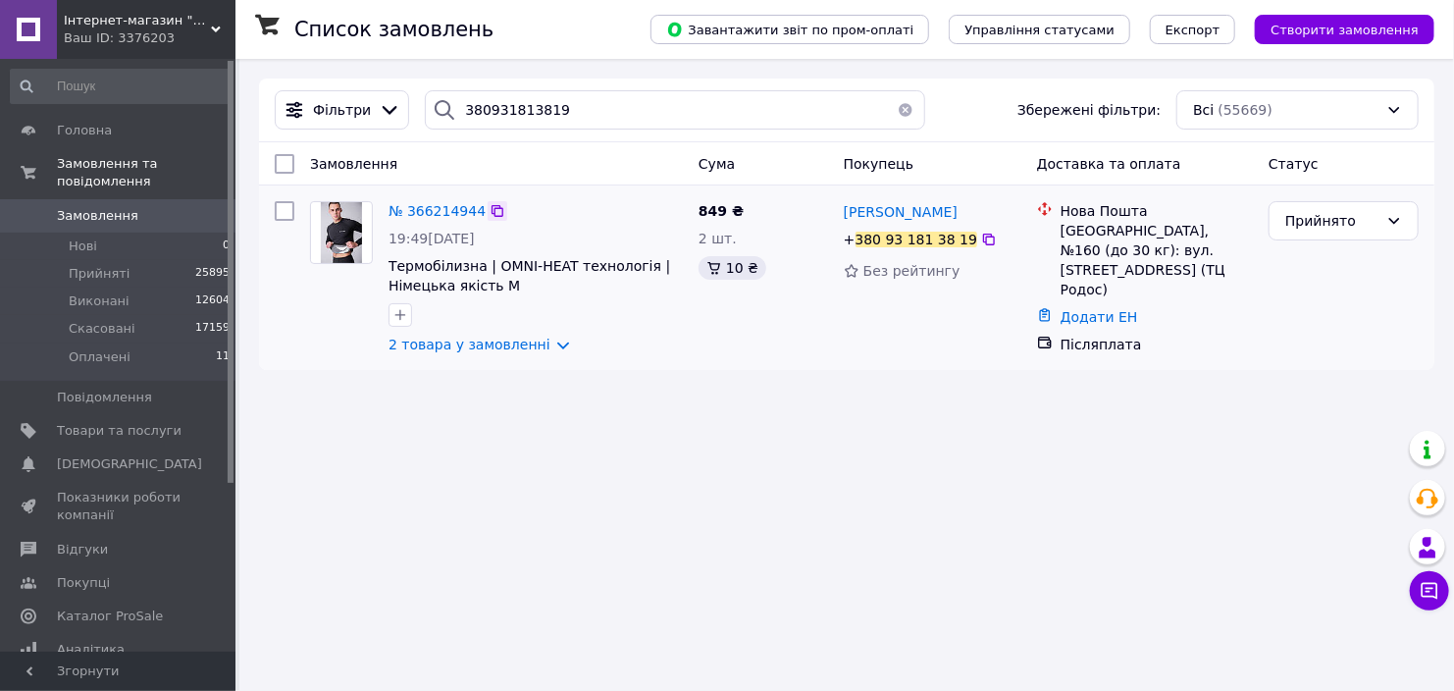
click at [490, 209] on icon at bounding box center [498, 211] width 16 height 16
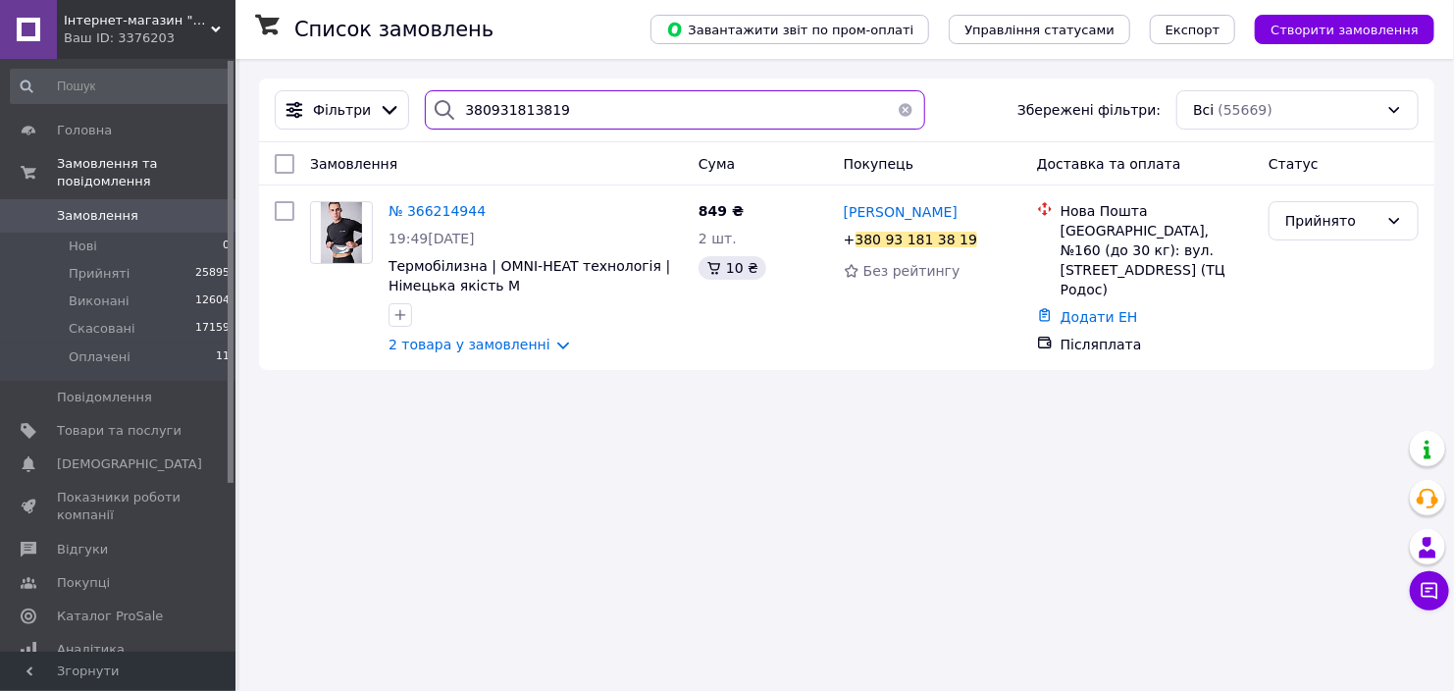
click at [565, 117] on input "380931813819" at bounding box center [674, 109] width 499 height 39
paste input "55112011"
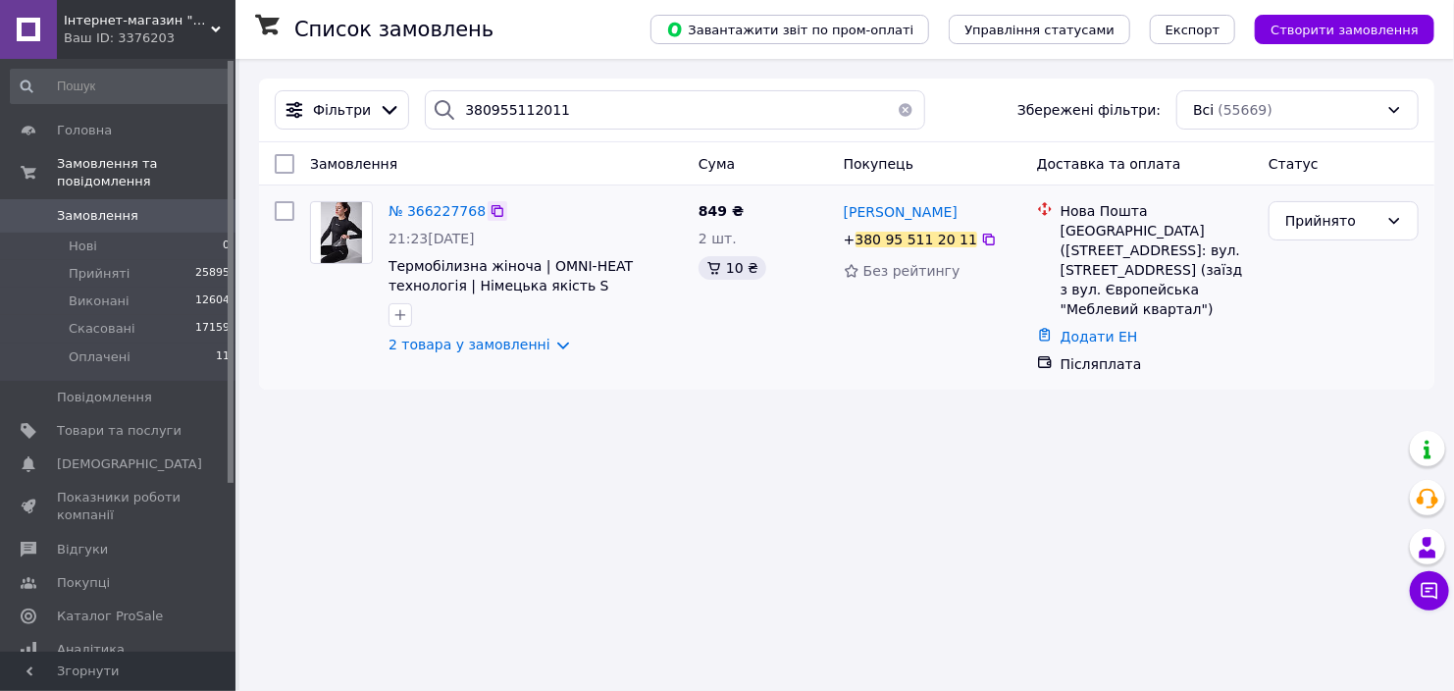
click at [494, 205] on div at bounding box center [498, 211] width 20 height 20
click at [490, 214] on icon at bounding box center [498, 211] width 16 height 16
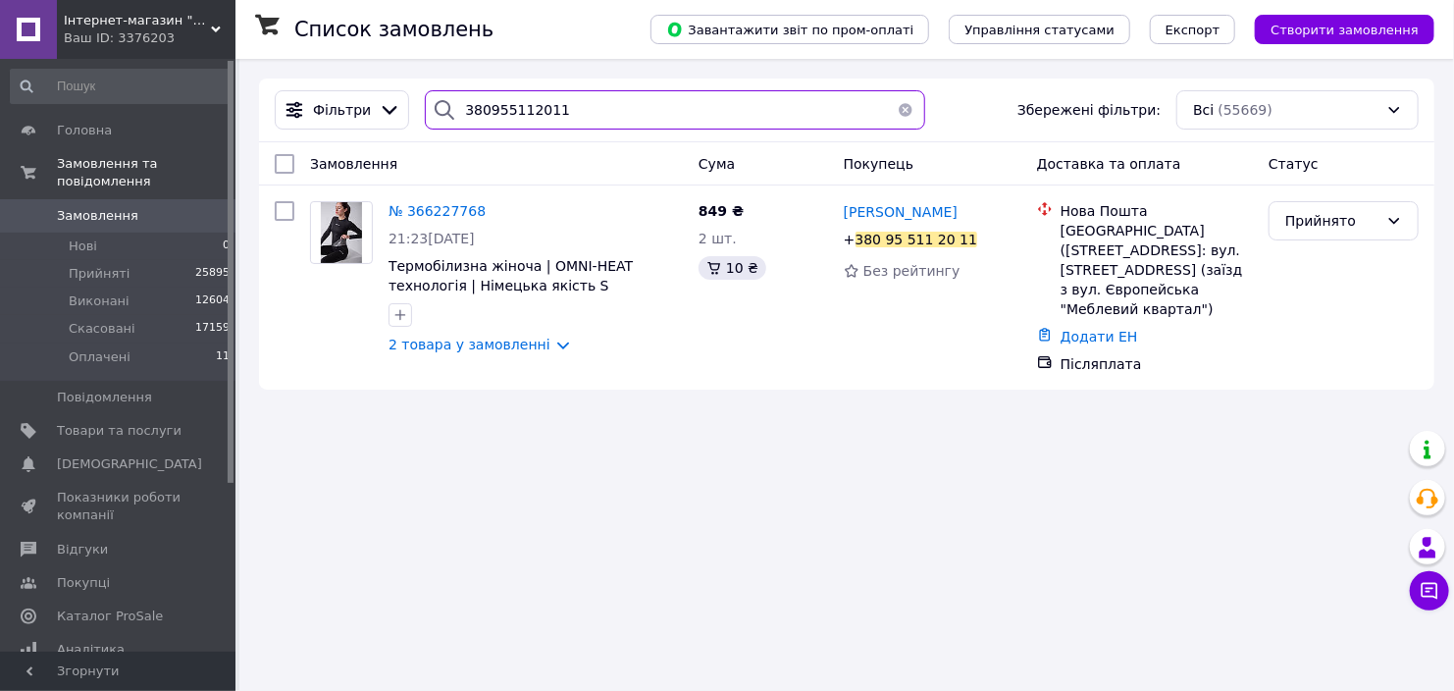
click at [576, 99] on input "380955112011" at bounding box center [674, 109] width 499 height 39
paste input "0237622"
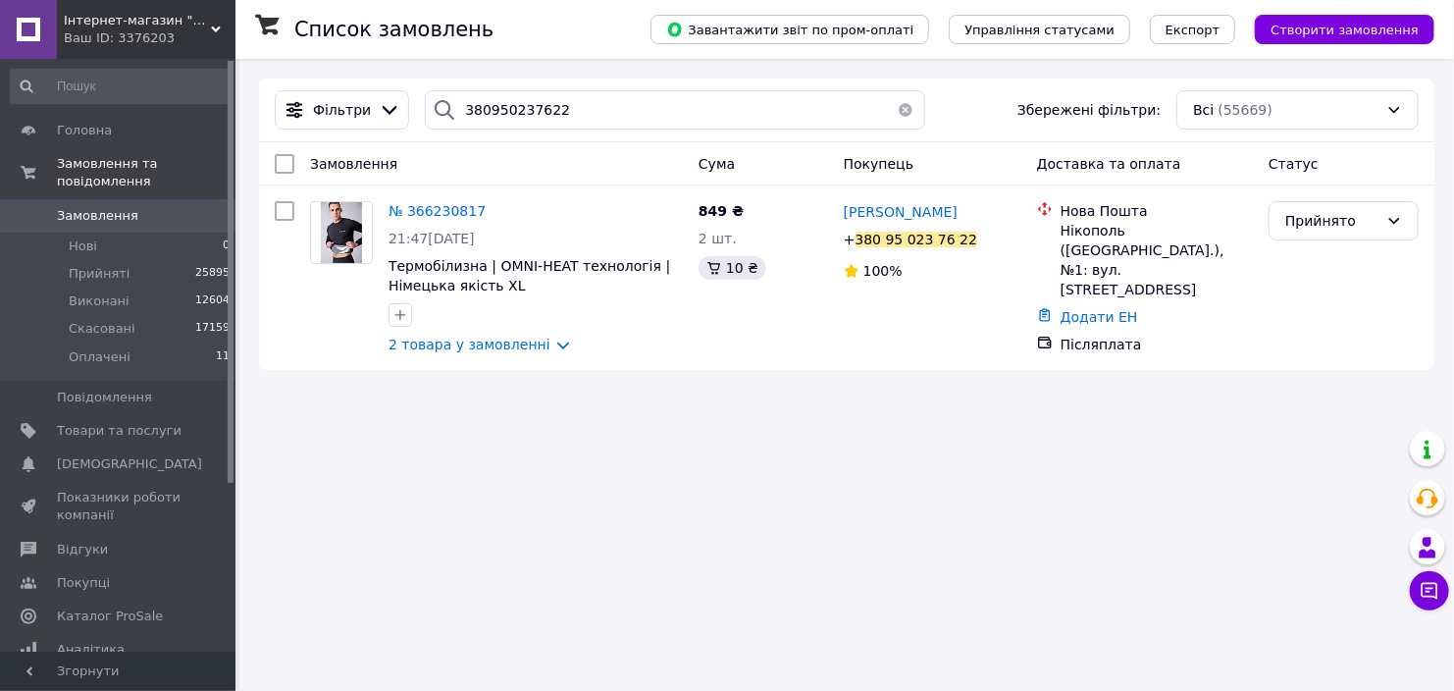
click at [266, 390] on div "Список замовлень Завантажити звіт по пром-оплаті Управління статусами Експорт С…" at bounding box center [846, 224] width 1215 height 331
click at [490, 213] on icon at bounding box center [498, 211] width 16 height 16
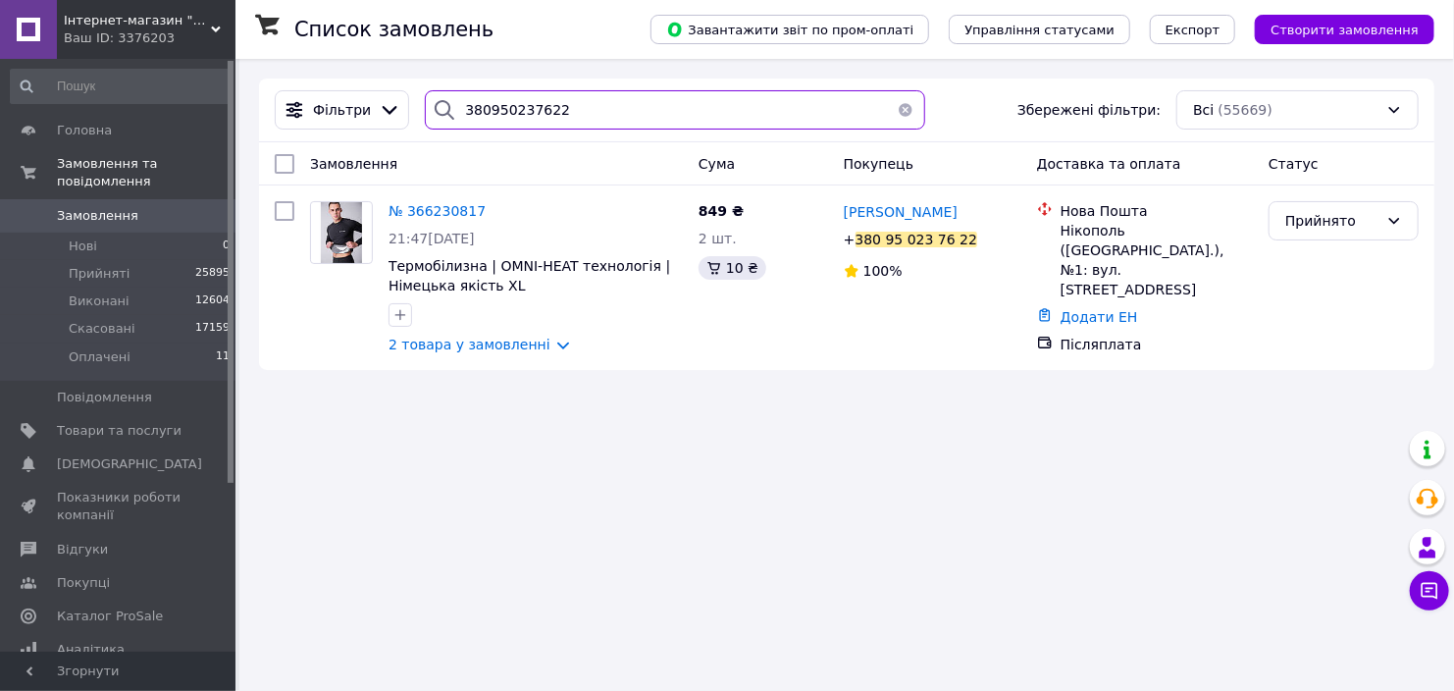
click at [559, 114] on input "380950237622" at bounding box center [674, 109] width 499 height 39
paste input "688574887"
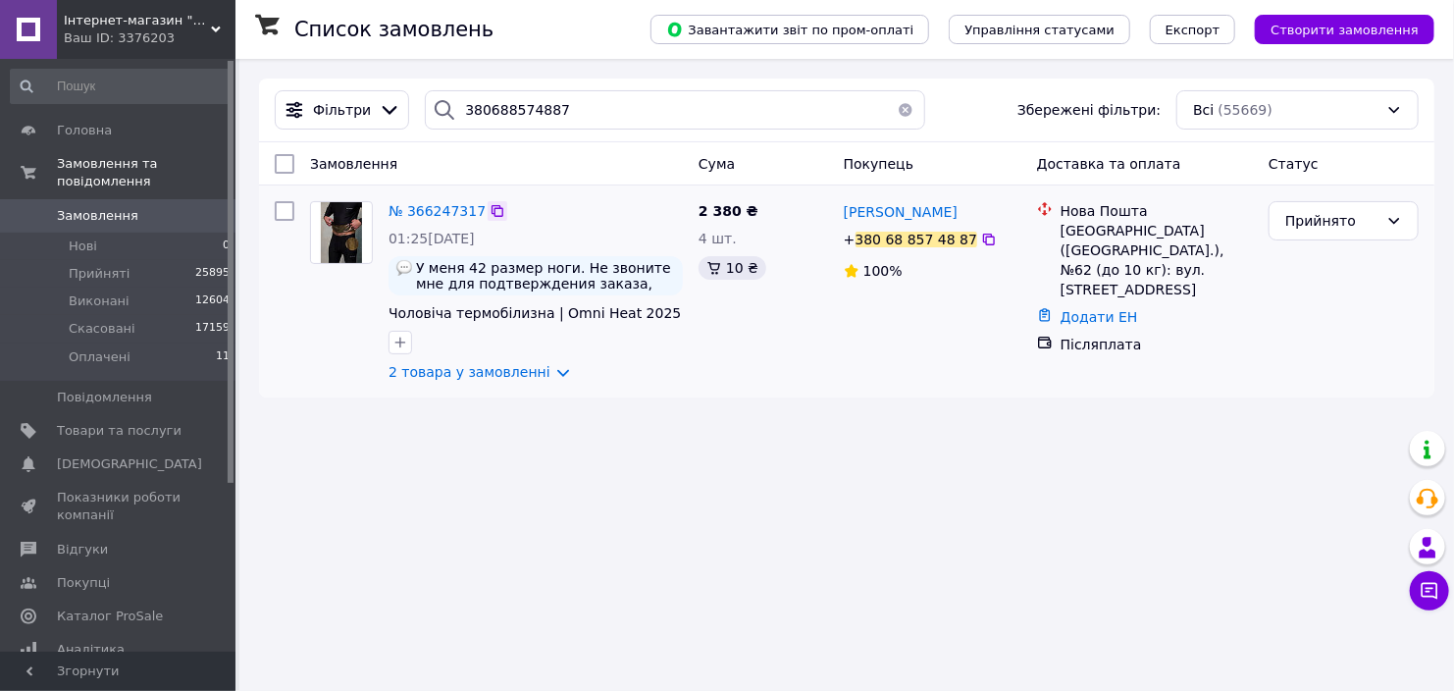
click at [492, 207] on icon at bounding box center [498, 211] width 12 height 12
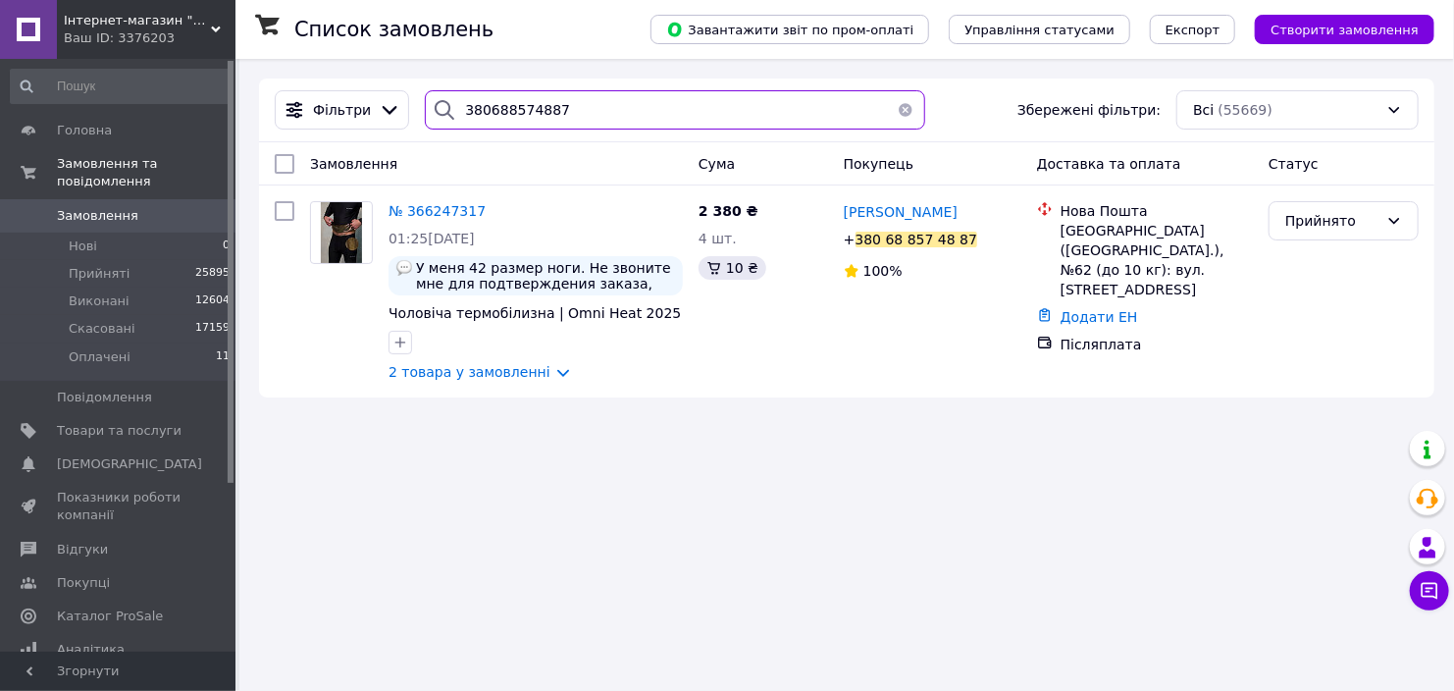
click at [600, 111] on input "380688574887" at bounding box center [674, 109] width 499 height 39
paste input "97292919"
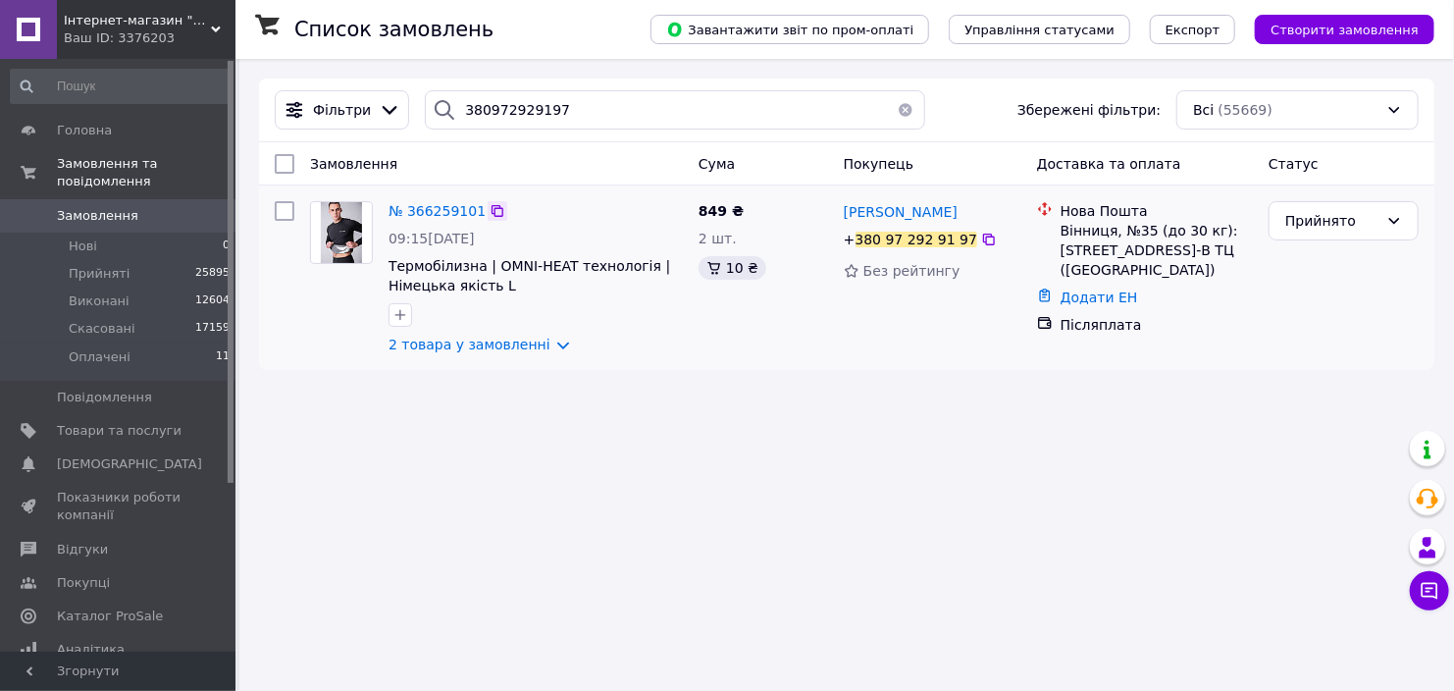
click at [490, 208] on icon at bounding box center [498, 211] width 16 height 16
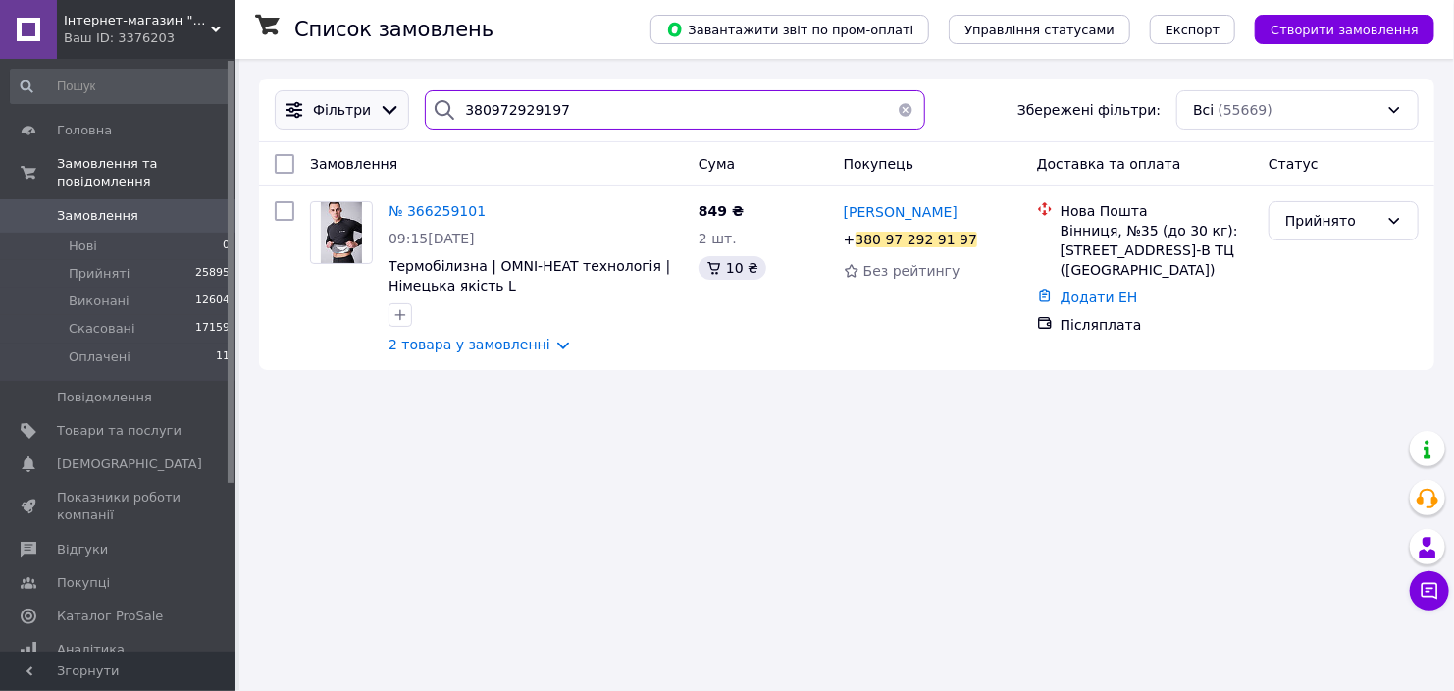
drag, startPoint x: 580, startPoint y: 102, endPoint x: 281, endPoint y: 108, distance: 299.3
click at [281, 108] on div "Фільтри 380972929197 Збережені фільтри: Всі (55669)" at bounding box center [847, 109] width 1160 height 39
paste input "88682840"
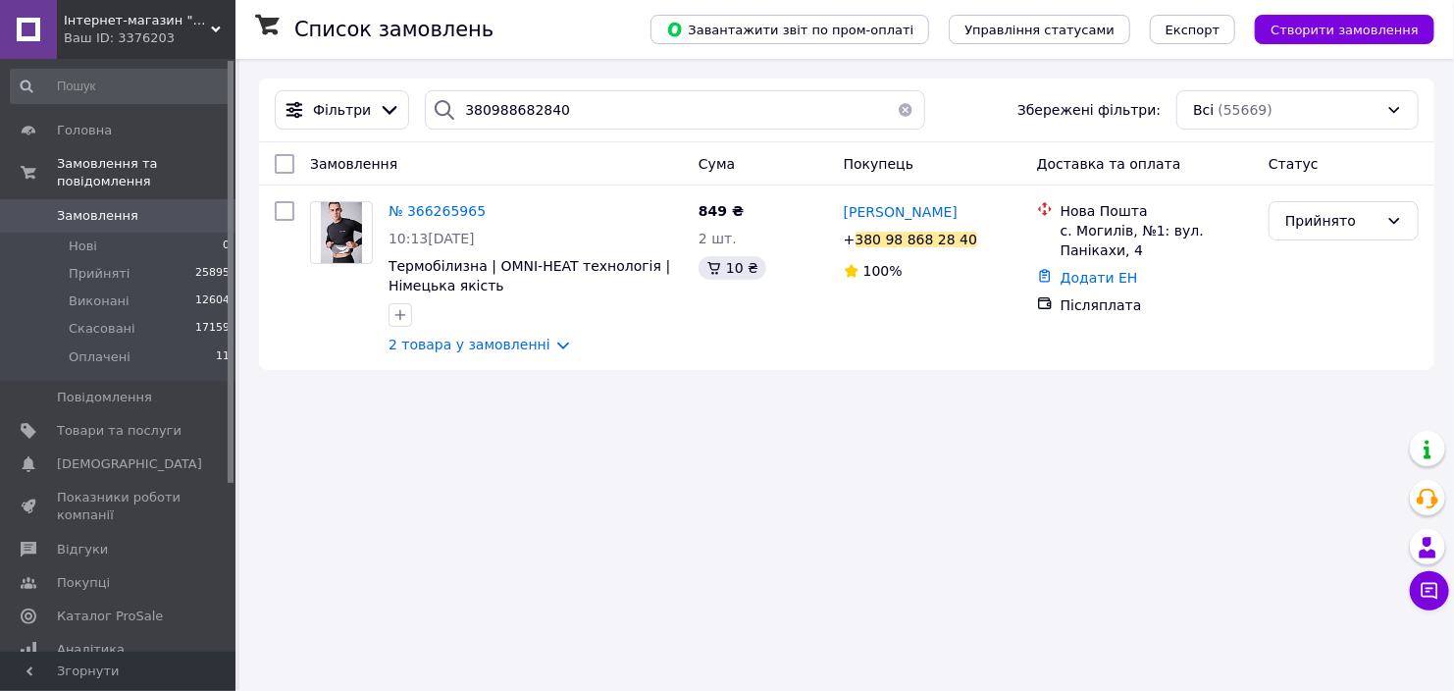
click at [317, 677] on div "Список замовлень Завантажити звіт по пром-оплаті Управління статусами Експорт С…" at bounding box center [846, 345] width 1215 height 691
click at [490, 203] on icon at bounding box center [498, 211] width 16 height 16
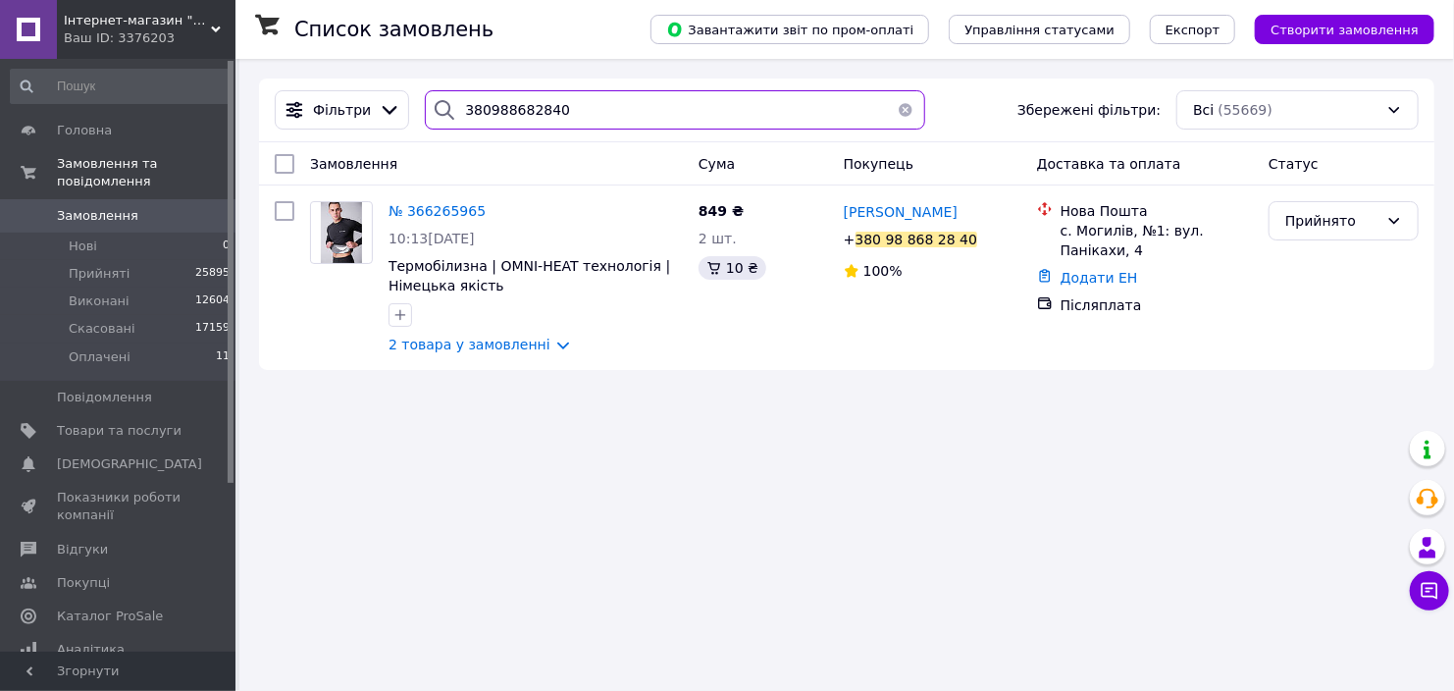
drag, startPoint x: 603, startPoint y: 121, endPoint x: 314, endPoint y: 87, distance: 291.4
click at [314, 87] on div "Фільтри 380988682840 Збережені фільтри: Всі (55669)" at bounding box center [846, 110] width 1175 height 64
paste input "673723159"
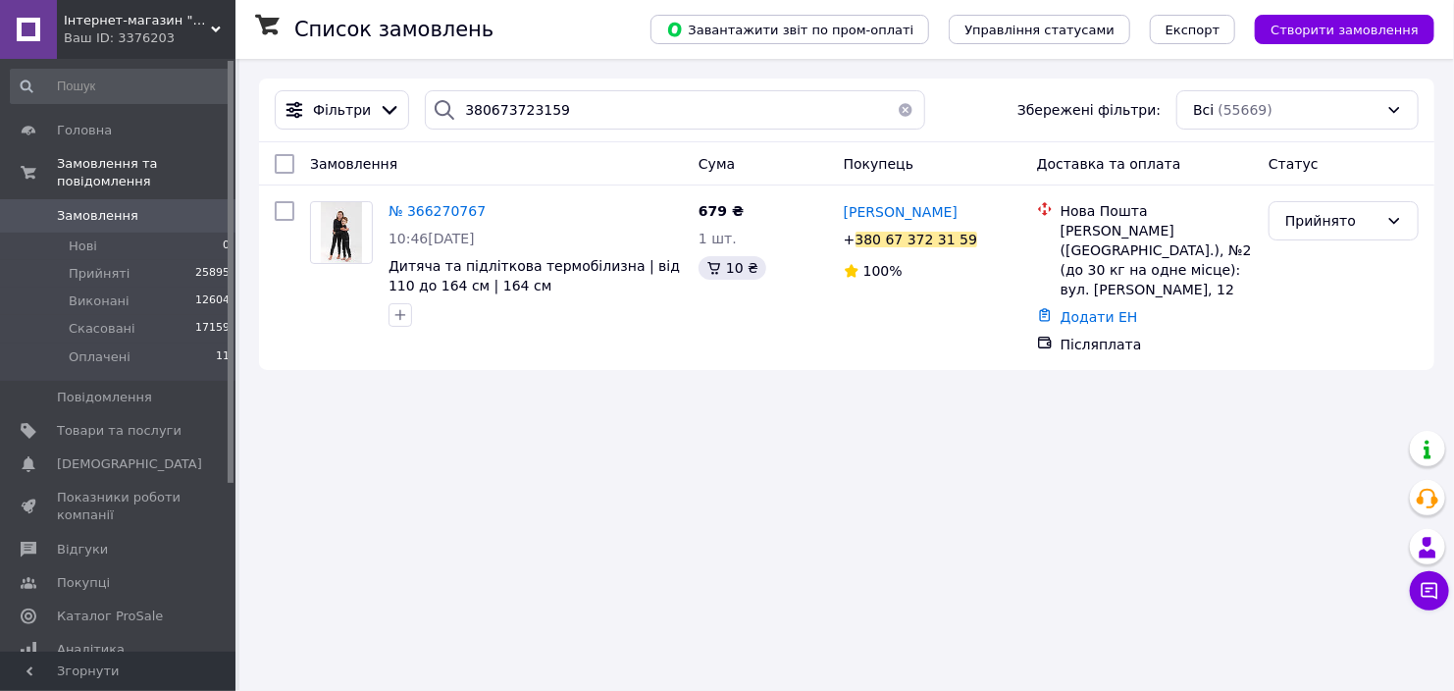
click at [274, 594] on div "Список замовлень Завантажити звіт по пром-оплаті Управління статусами Експорт С…" at bounding box center [846, 345] width 1215 height 691
click at [492, 209] on icon at bounding box center [498, 211] width 12 height 12
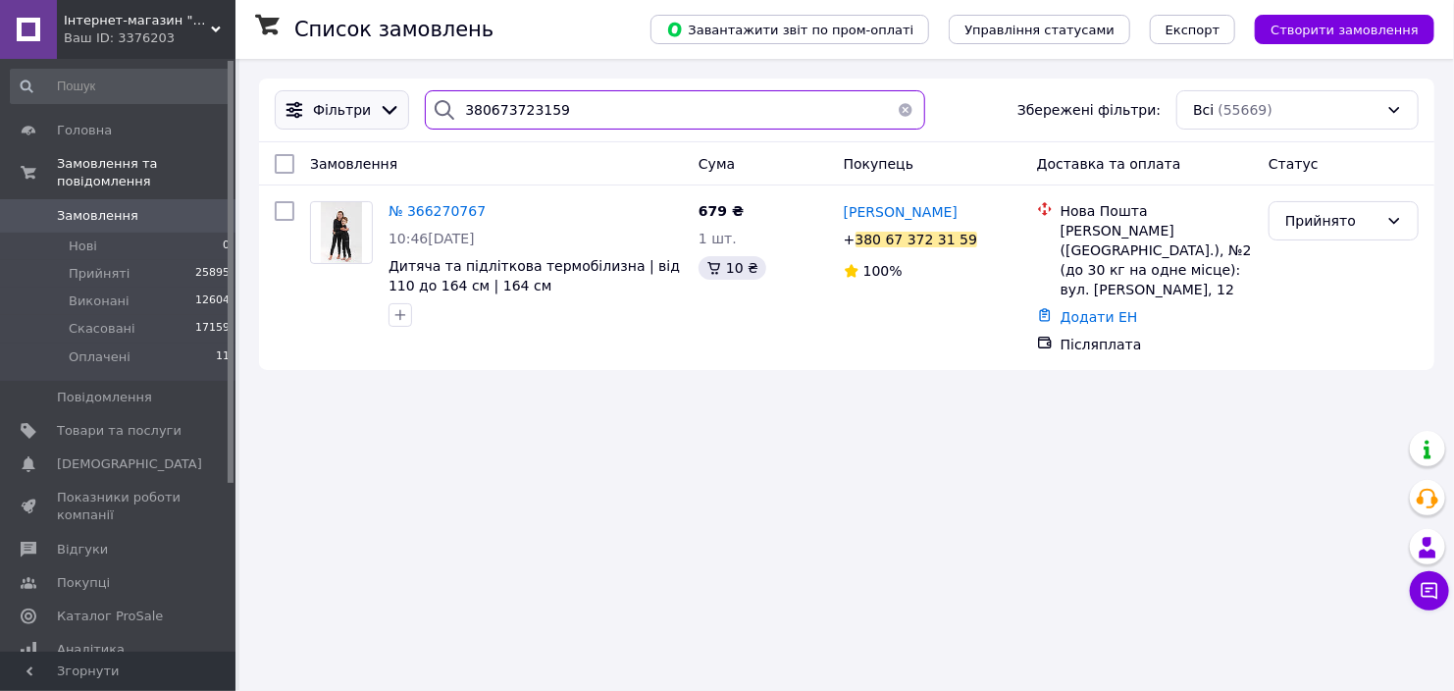
drag, startPoint x: 581, startPoint y: 113, endPoint x: 282, endPoint y: 97, distance: 299.7
click at [282, 97] on div "Фільтри 380673723159 Збережені фільтри: Всі (55669)" at bounding box center [847, 109] width 1160 height 39
paste input "982759878"
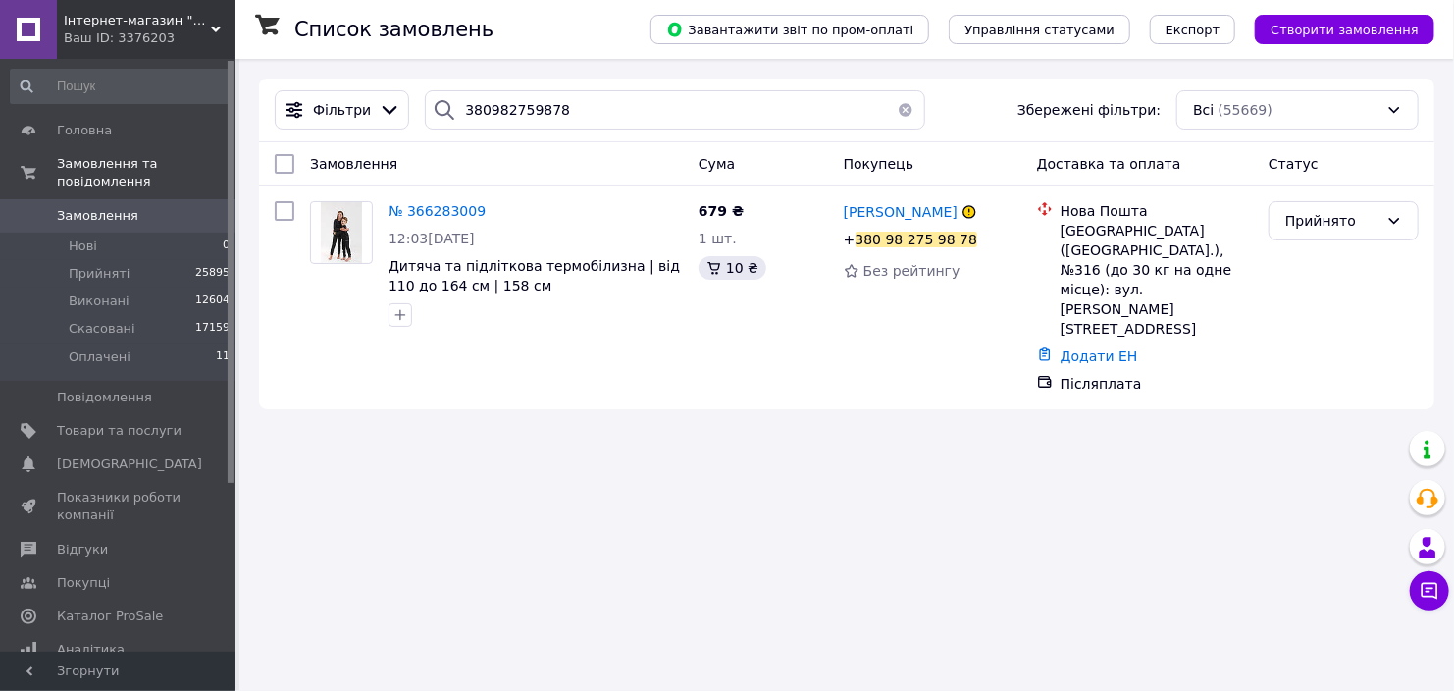
click at [282, 597] on div "Список замовлень Завантажити звіт по пром-оплаті Управління статусами Експорт С…" at bounding box center [846, 345] width 1215 height 691
click at [490, 216] on icon at bounding box center [498, 211] width 16 height 16
click at [606, 130] on div "380982759878" at bounding box center [674, 109] width 499 height 39
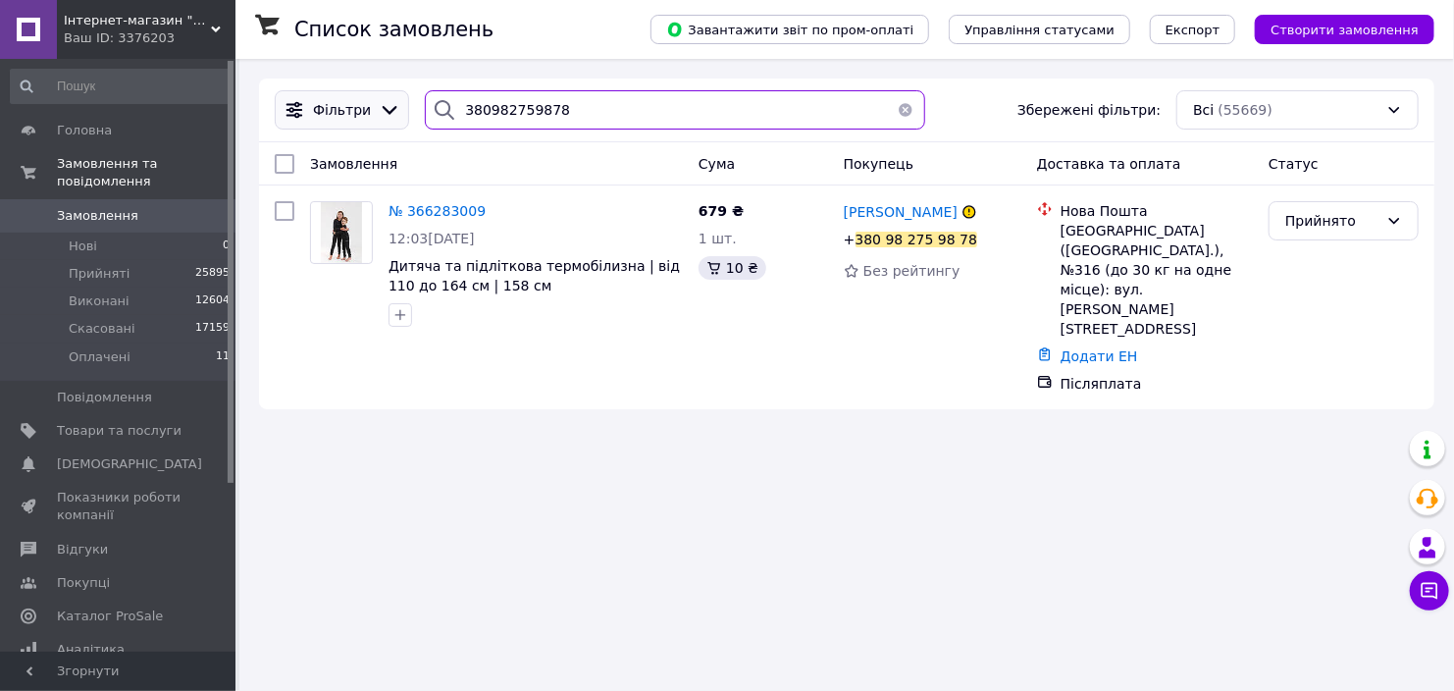
drag, startPoint x: 590, startPoint y: 113, endPoint x: 319, endPoint y: 119, distance: 270.9
click at [319, 119] on div "Фільтри 380982759878 Збережені фільтри: Всі (55669)" at bounding box center [847, 109] width 1160 height 39
paste input "688755809"
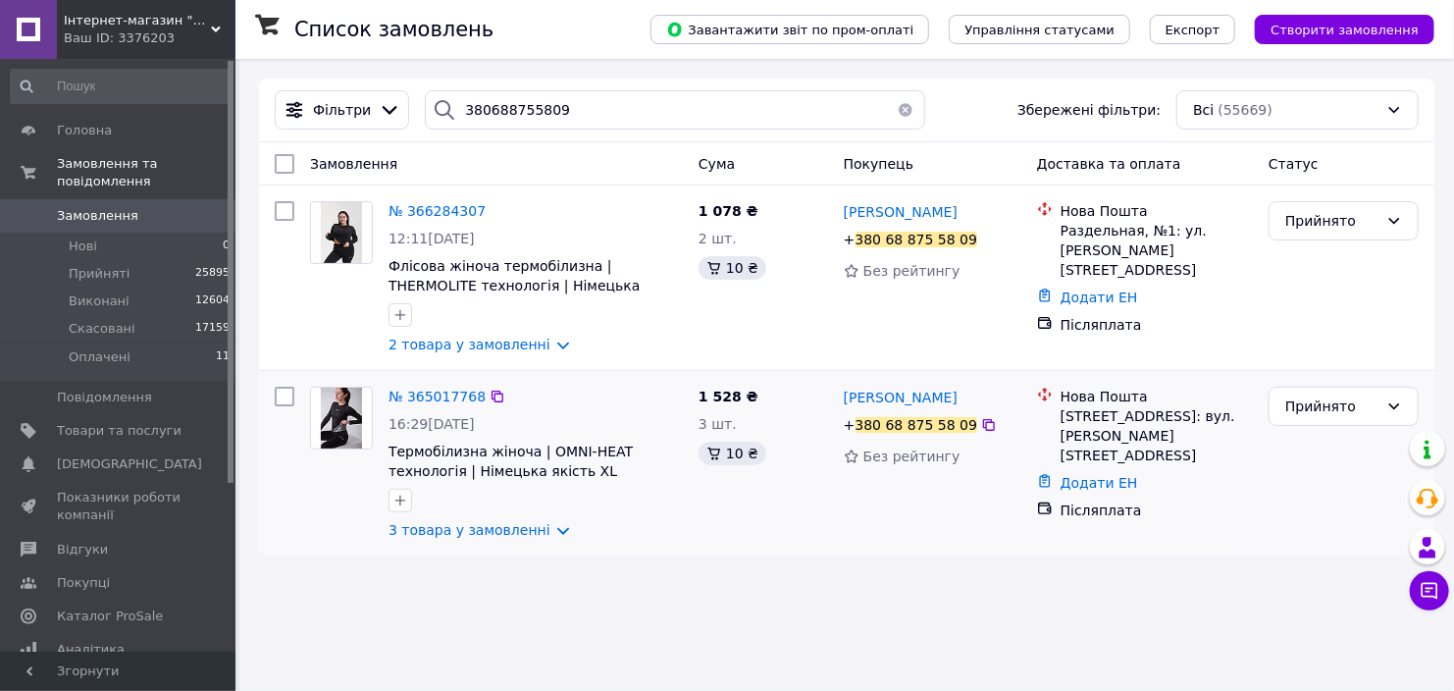
click at [279, 488] on div at bounding box center [284, 463] width 35 height 169
click at [492, 215] on icon at bounding box center [498, 211] width 12 height 12
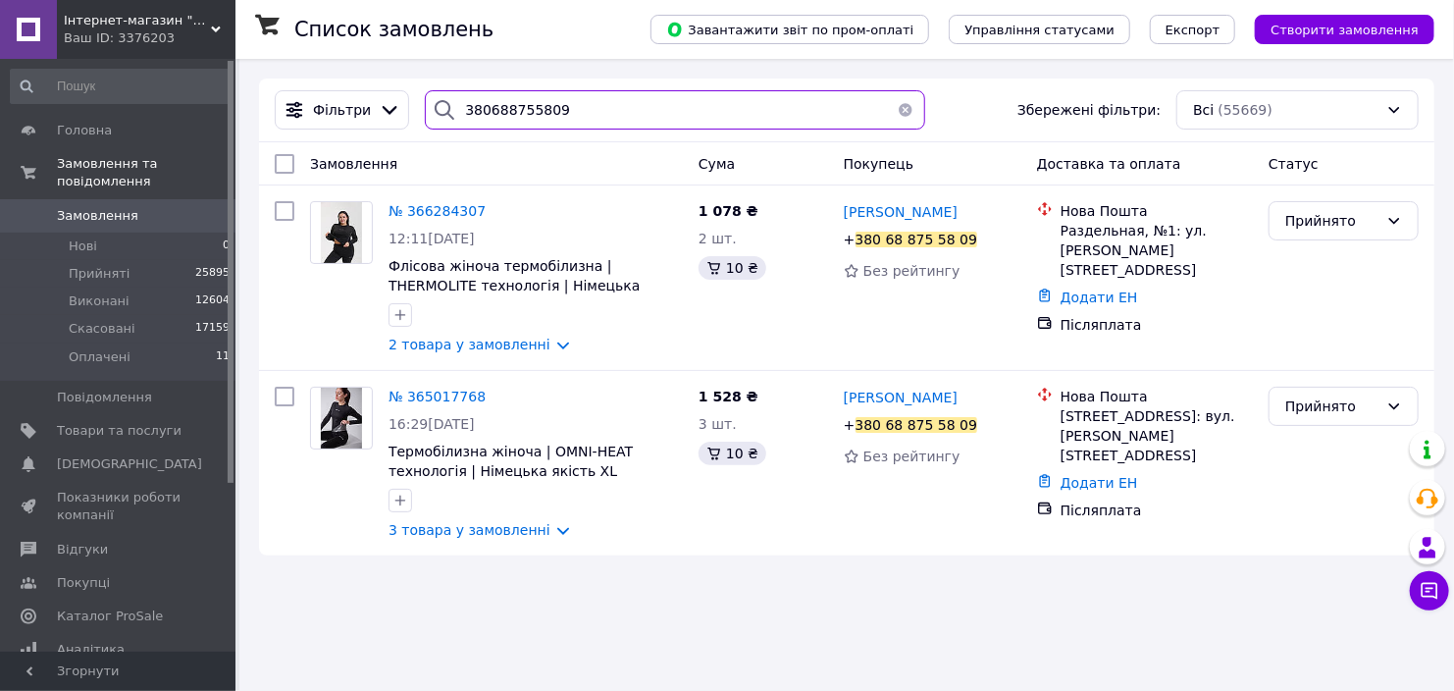
drag, startPoint x: 610, startPoint y: 123, endPoint x: 249, endPoint y: 112, distance: 361.2
click at [249, 112] on div "Список замовлень Завантажити звіт по пром-оплаті Управління статусами Експорт С…" at bounding box center [846, 317] width 1215 height 516
paste input "980251266"
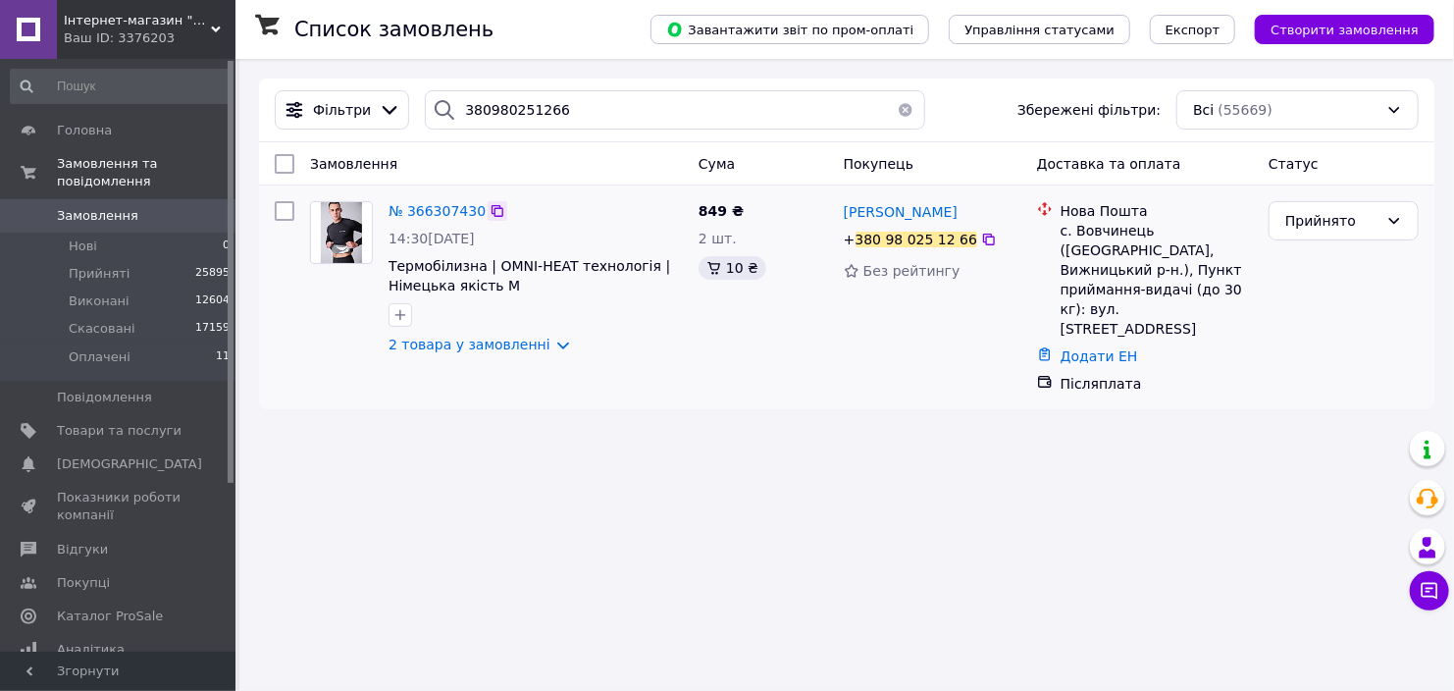
click at [492, 209] on icon at bounding box center [498, 211] width 12 height 12
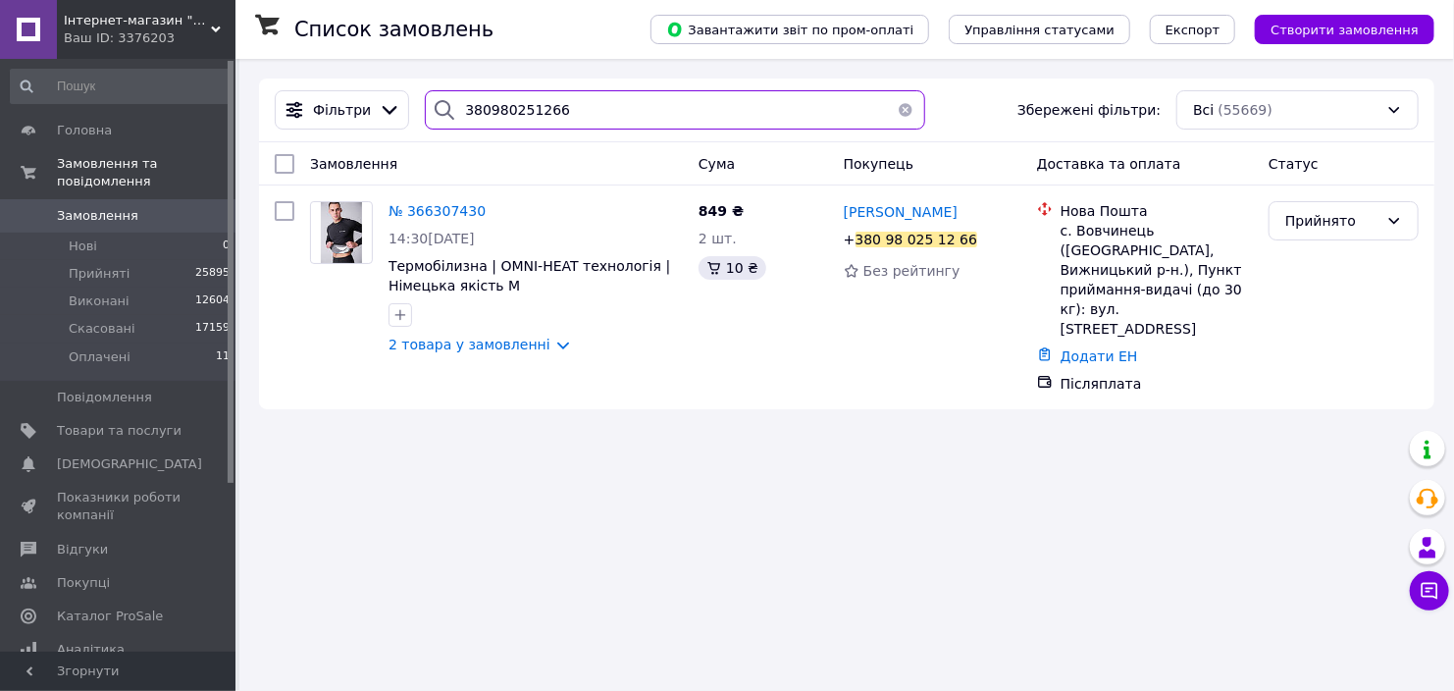
drag, startPoint x: 589, startPoint y: 105, endPoint x: 255, endPoint y: 130, distance: 334.5
click at [255, 130] on div "Список замовлень Завантажити звіт по пром-оплаті Управління статусами Експорт С…" at bounding box center [846, 244] width 1215 height 370
paste input "506920658"
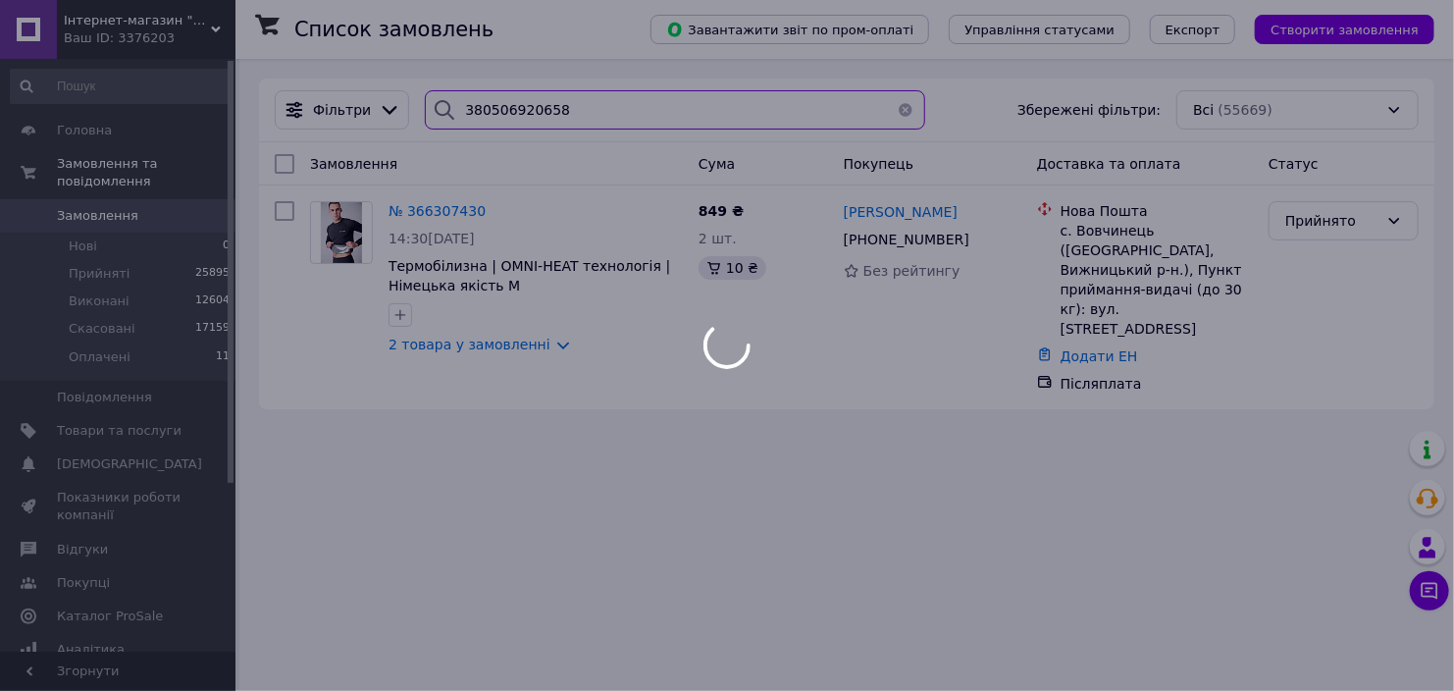
type input "380506920658"
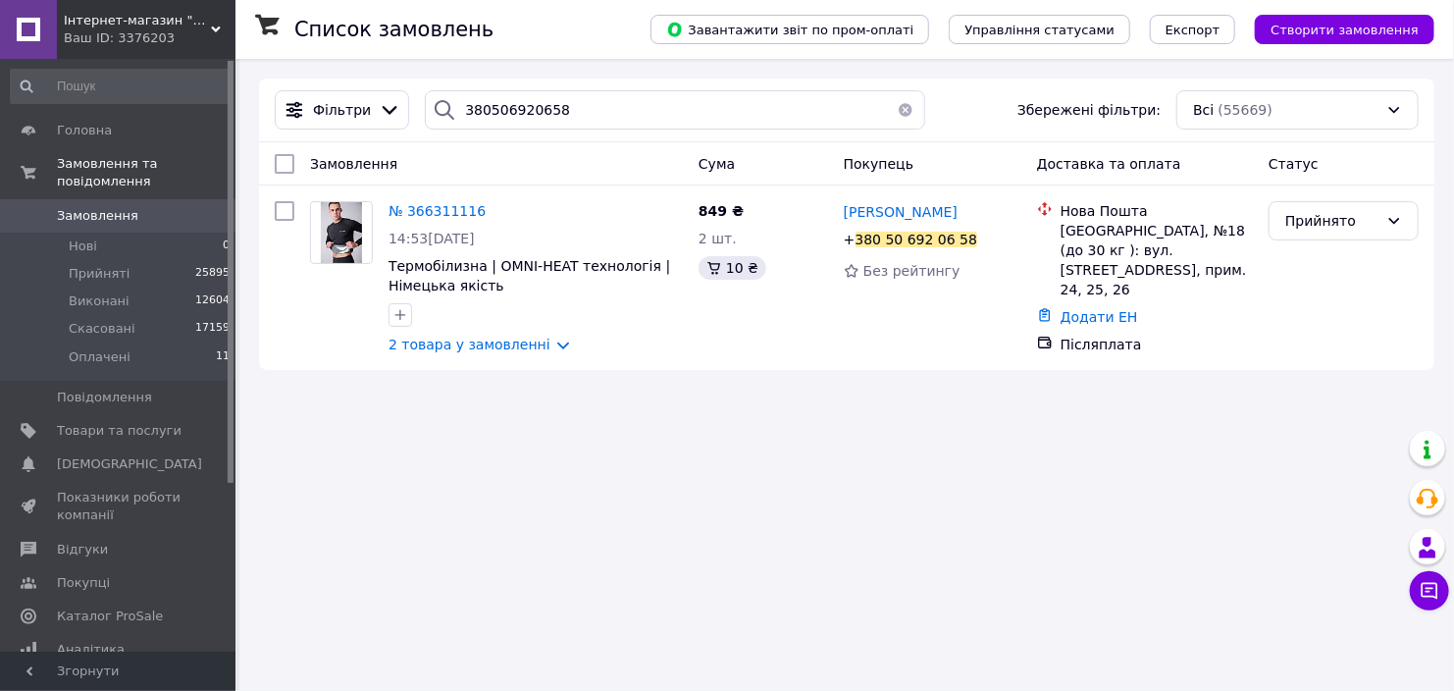
click at [272, 513] on div "Список замовлень Завантажити звіт по пром-оплаті Управління статусами Експорт С…" at bounding box center [846, 345] width 1215 height 691
click at [490, 212] on icon at bounding box center [498, 211] width 16 height 16
click at [292, 505] on div "Список замовлень Завантажити звіт по пром-оплаті Управління статусами Експорт С…" at bounding box center [846, 345] width 1215 height 691
click at [903, 113] on button "button" at bounding box center [905, 109] width 39 height 39
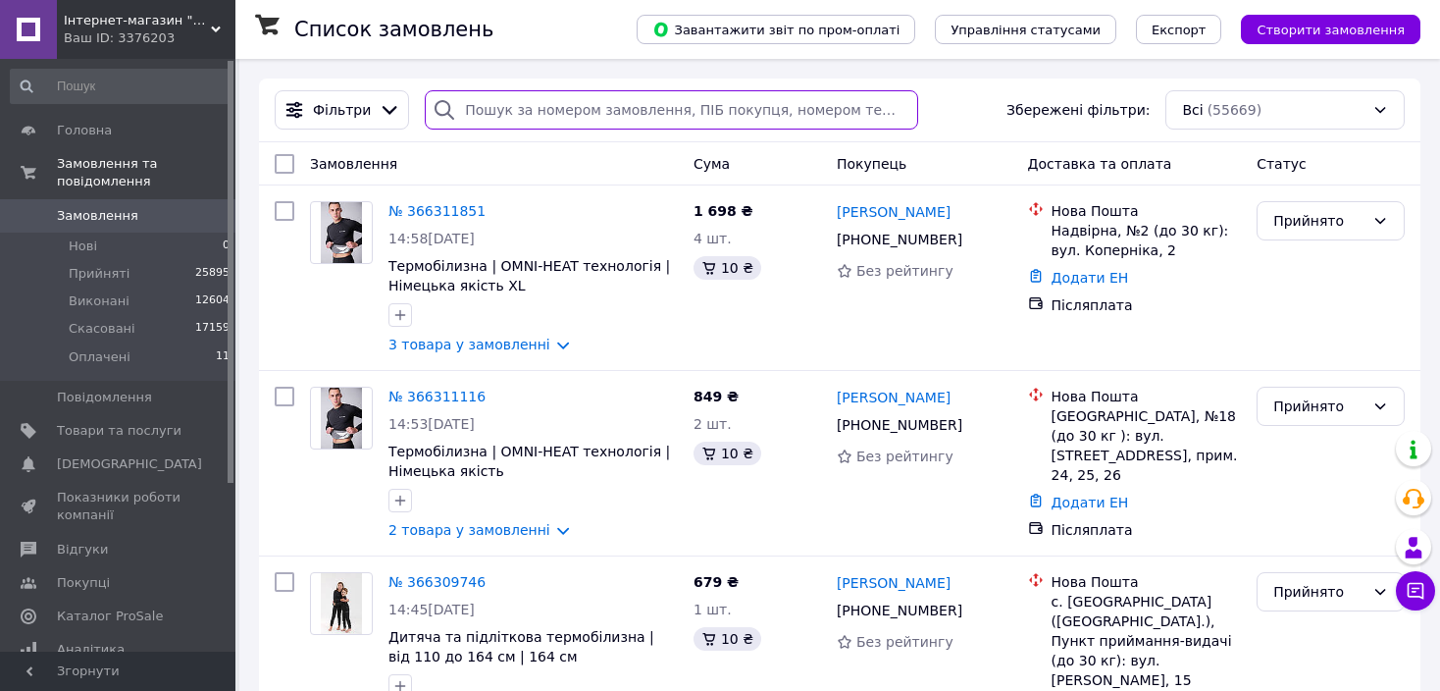
paste input "380933465335"
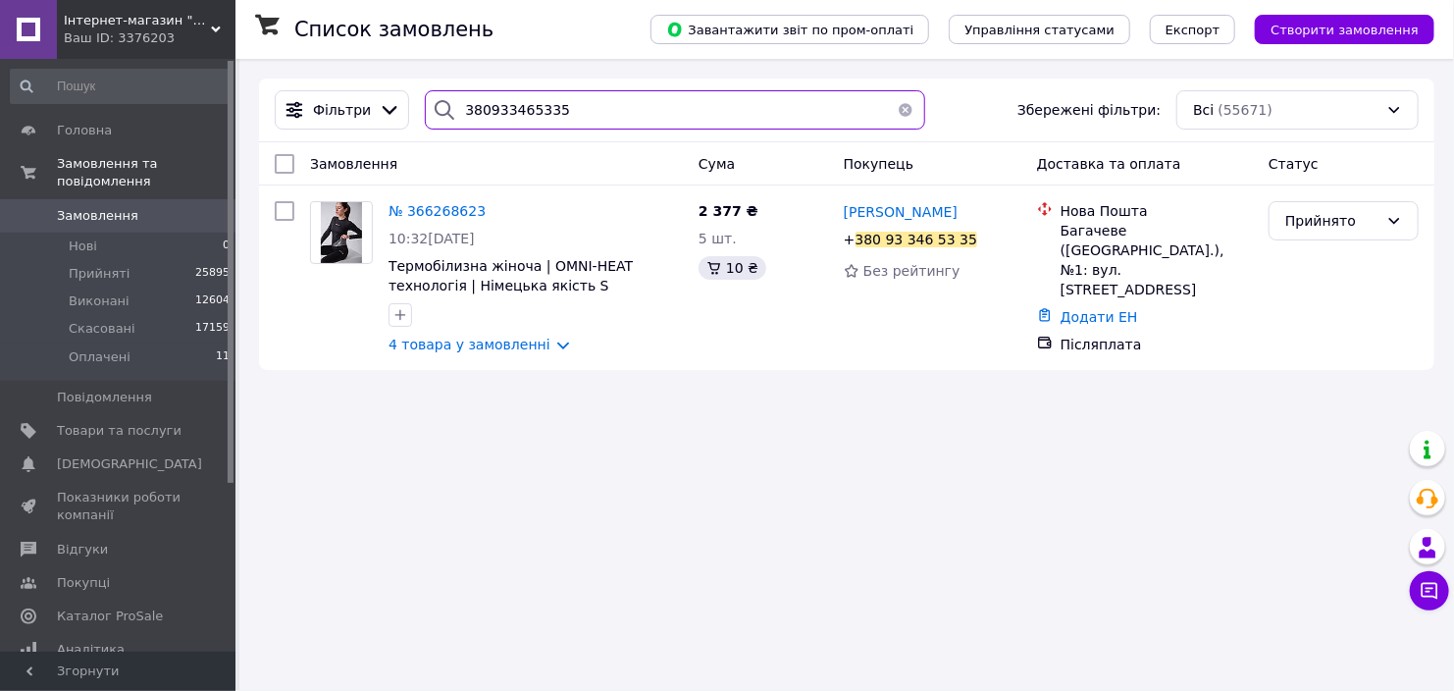
type input "380933465335"
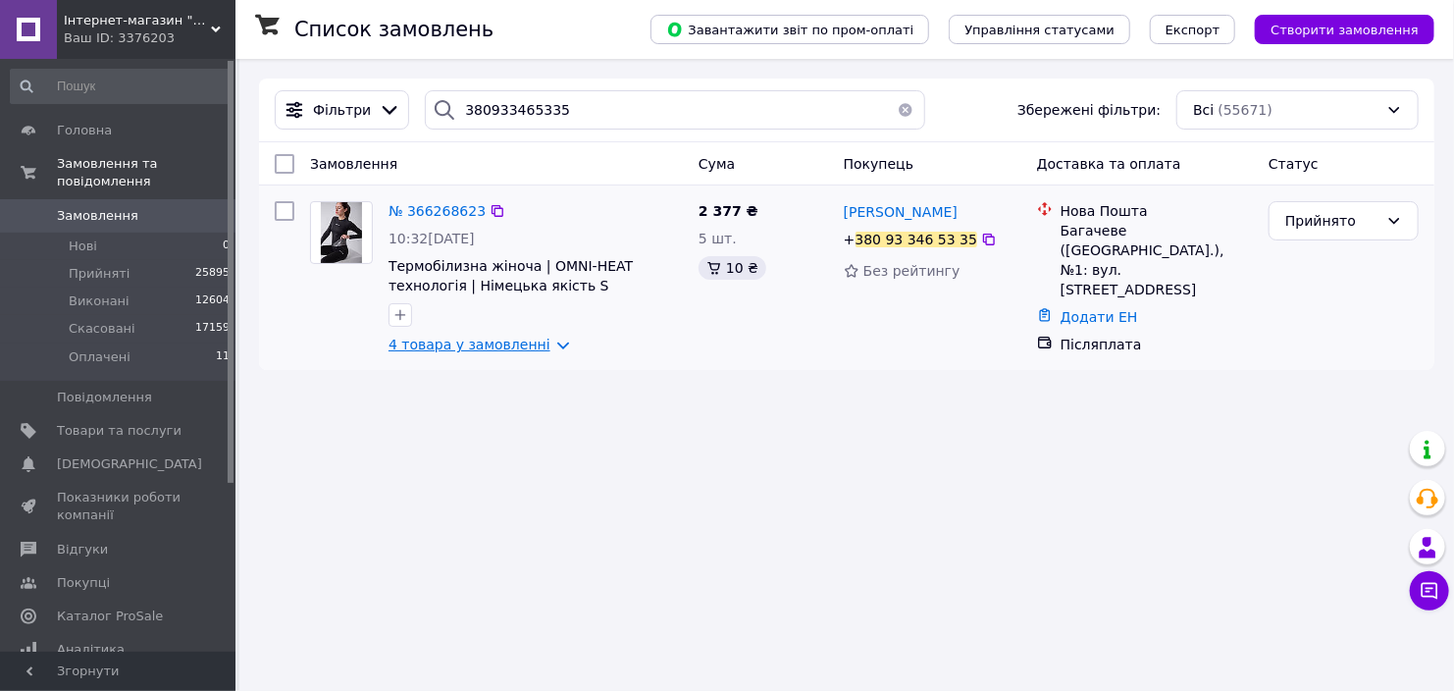
click at [447, 350] on link "4 товара у замовленні" at bounding box center [470, 345] width 162 height 16
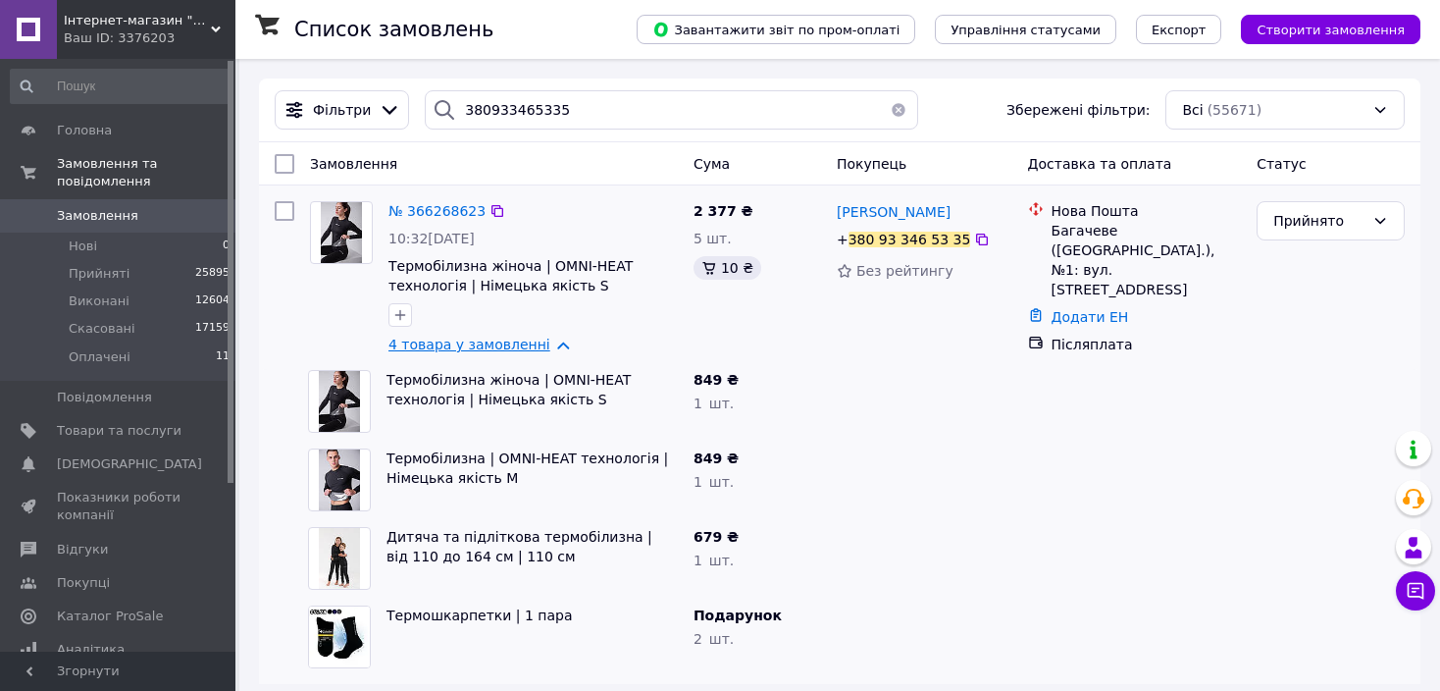
click at [447, 350] on link "4 товара у замовленні" at bounding box center [470, 345] width 162 height 16
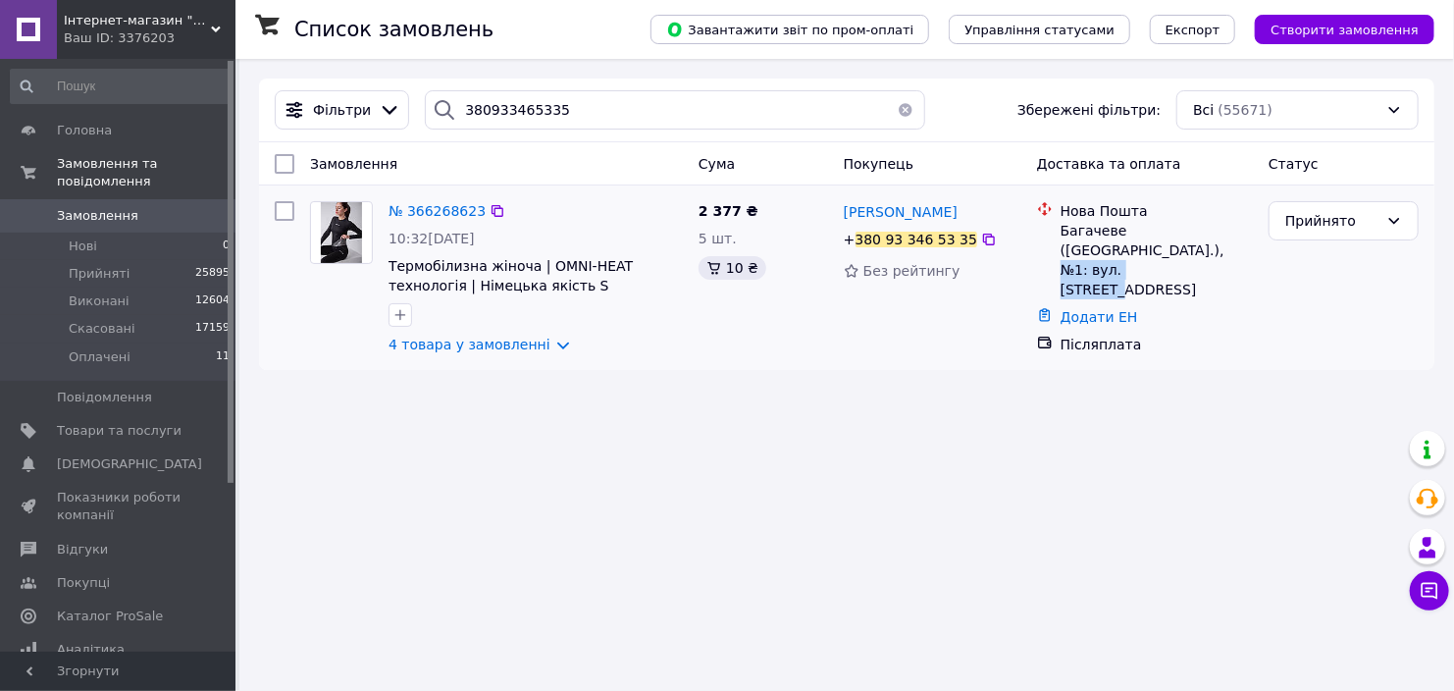
drag, startPoint x: 1212, startPoint y: 252, endPoint x: 1089, endPoint y: 256, distance: 122.7
click at [1089, 256] on div "Багачеве (Черкаська обл.), №1: вул. Ювілейна, 25" at bounding box center [1157, 260] width 192 height 78
copy div "вул. Ювілейна, 25"
click at [891, 105] on button "button" at bounding box center [905, 109] width 39 height 39
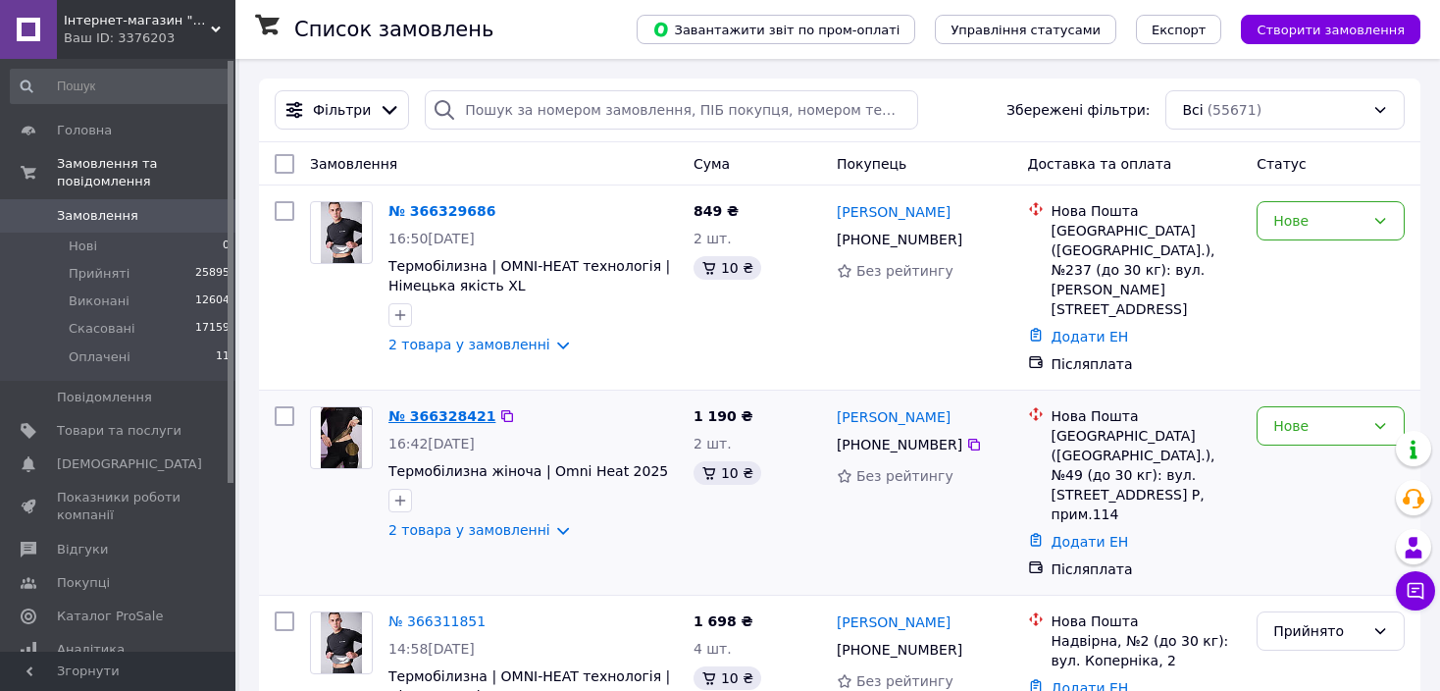
click at [419, 408] on link "№ 366328421" at bounding box center [442, 416] width 107 height 16
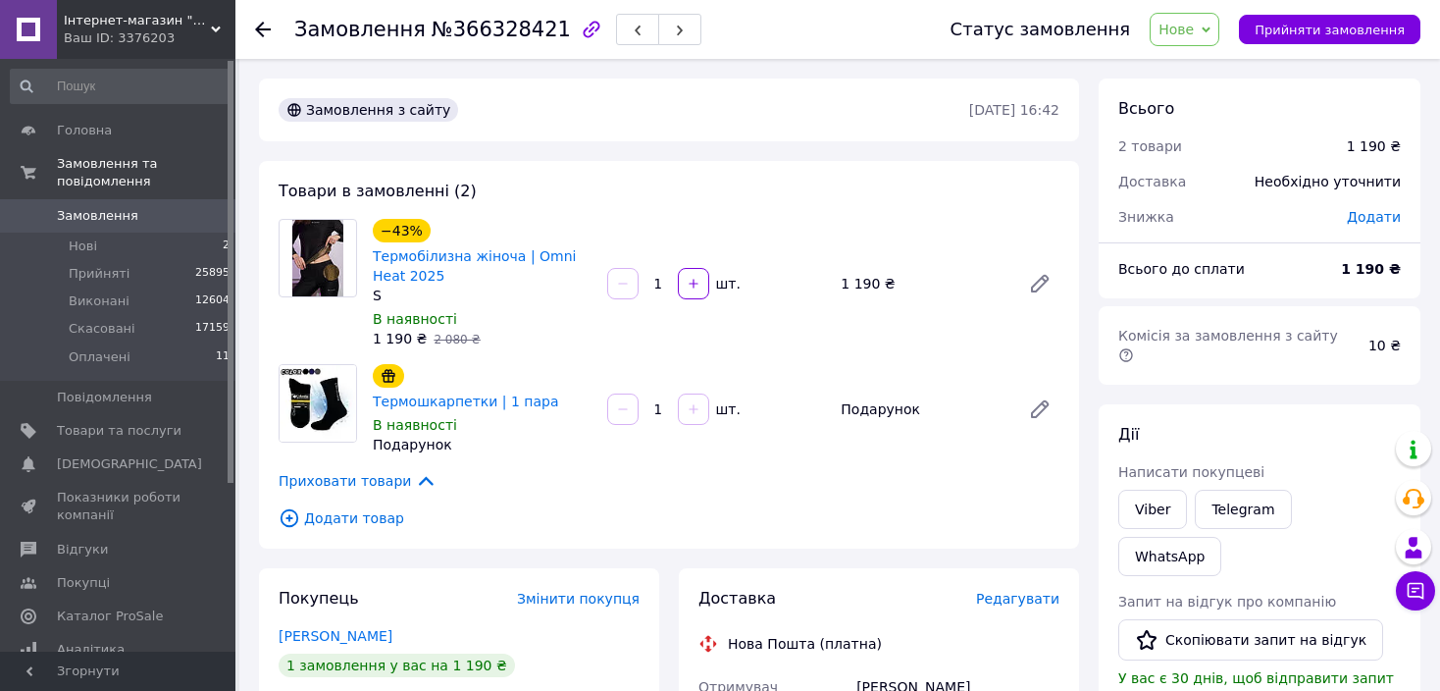
click at [138, 207] on span "Замовлення" at bounding box center [119, 216] width 125 height 18
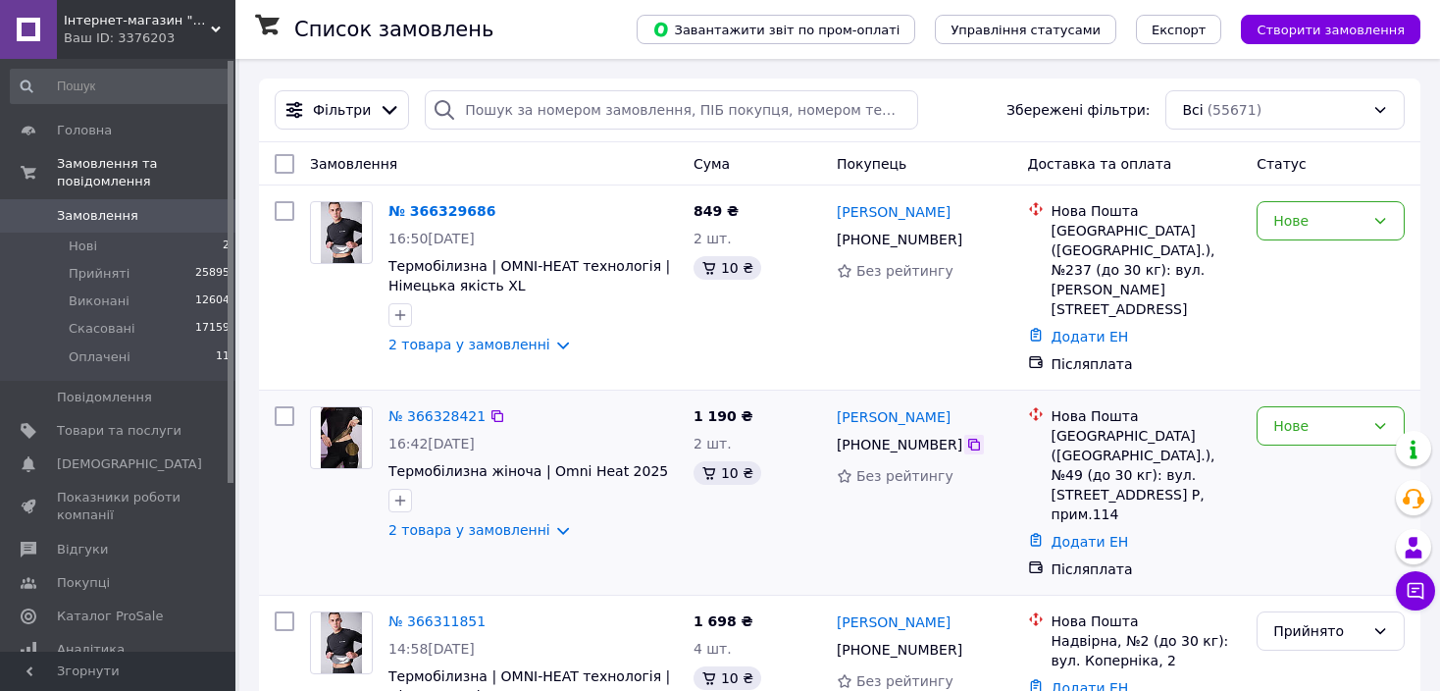
click at [966, 437] on icon at bounding box center [974, 445] width 16 height 16
drag, startPoint x: 945, startPoint y: 399, endPoint x: 836, endPoint y: 399, distance: 108.9
click at [836, 404] on div "[PERSON_NAME]" at bounding box center [925, 416] width 180 height 25
copy link "[PERSON_NAME]"
click at [1288, 419] on div "Нове" at bounding box center [1319, 426] width 91 height 22
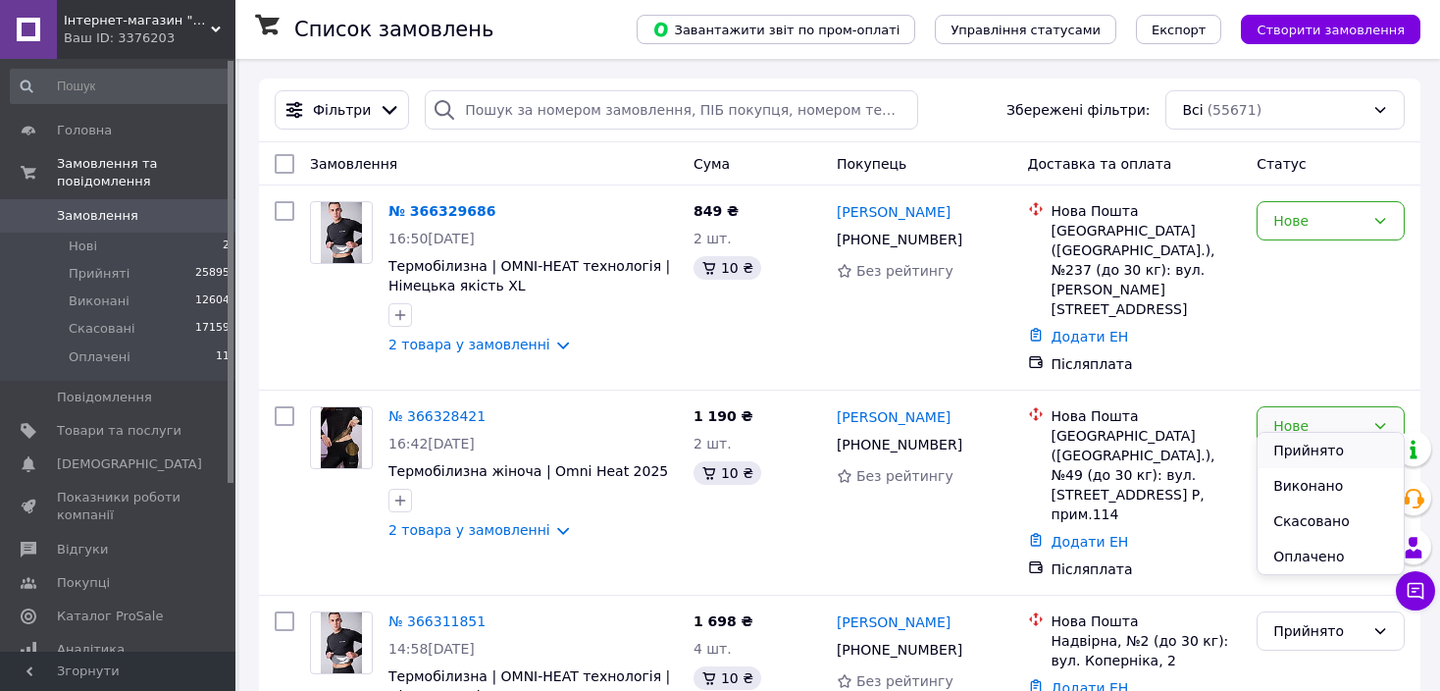
click at [1286, 444] on li "Прийнято" at bounding box center [1331, 450] width 146 height 35
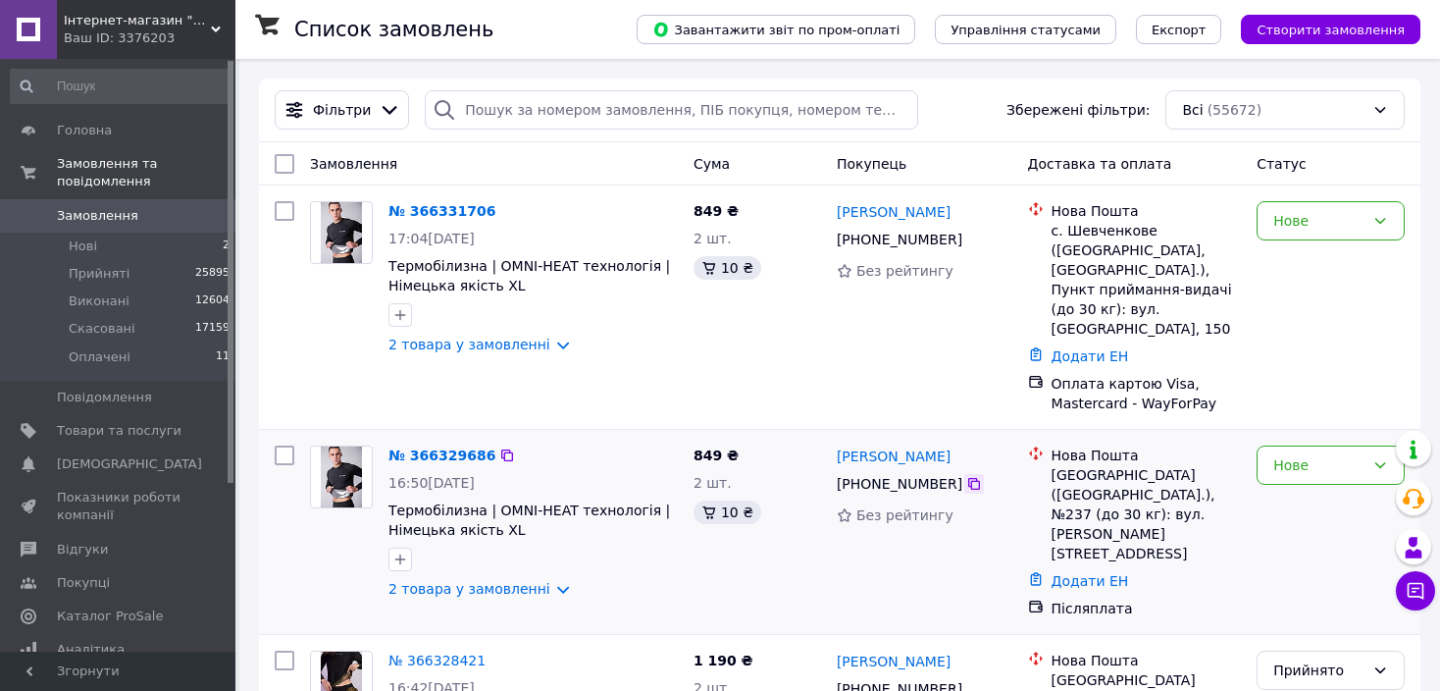
click at [968, 478] on icon at bounding box center [974, 484] width 12 height 12
drag, startPoint x: 977, startPoint y: 438, endPoint x: 835, endPoint y: 436, distance: 142.3
click at [835, 443] on div "[PERSON_NAME]" at bounding box center [925, 455] width 180 height 25
copy link "[PERSON_NAME]"
click at [1334, 456] on div "Нове" at bounding box center [1331, 464] width 148 height 39
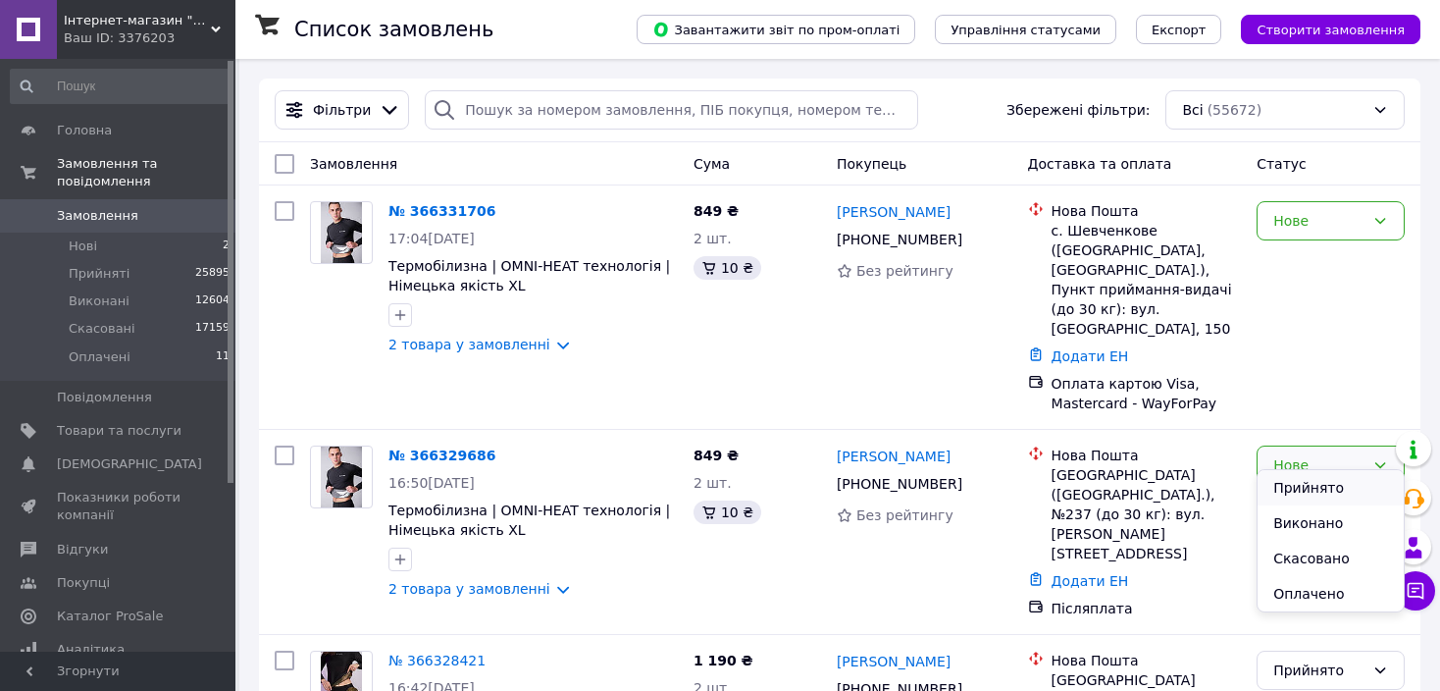
click at [1327, 488] on li "Прийнято" at bounding box center [1331, 487] width 146 height 35
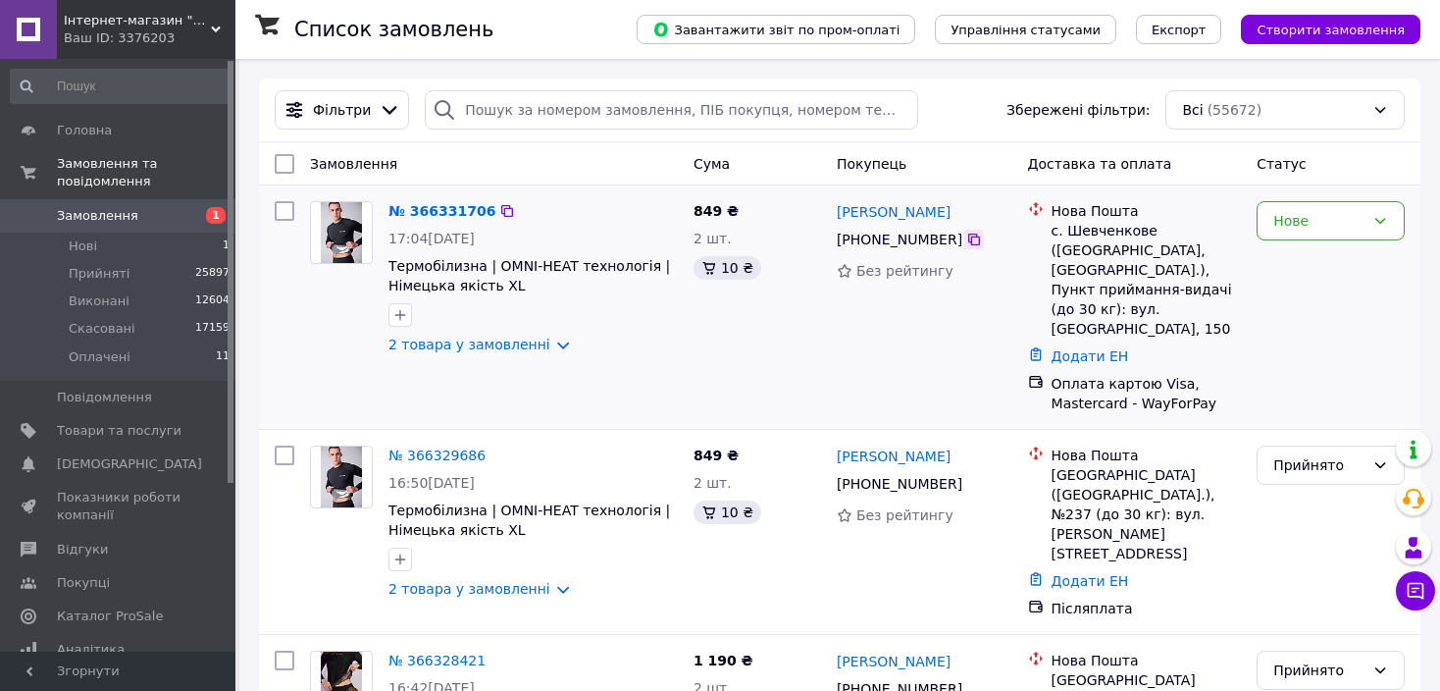
click at [968, 242] on icon at bounding box center [974, 240] width 12 height 12
drag, startPoint x: 934, startPoint y: 209, endPoint x: 838, endPoint y: 209, distance: 96.2
click at [838, 209] on div "[PERSON_NAME]" at bounding box center [925, 211] width 180 height 25
copy link "[PERSON_NAME]"
drag, startPoint x: 1198, startPoint y: 271, endPoint x: 1064, endPoint y: 231, distance: 140.3
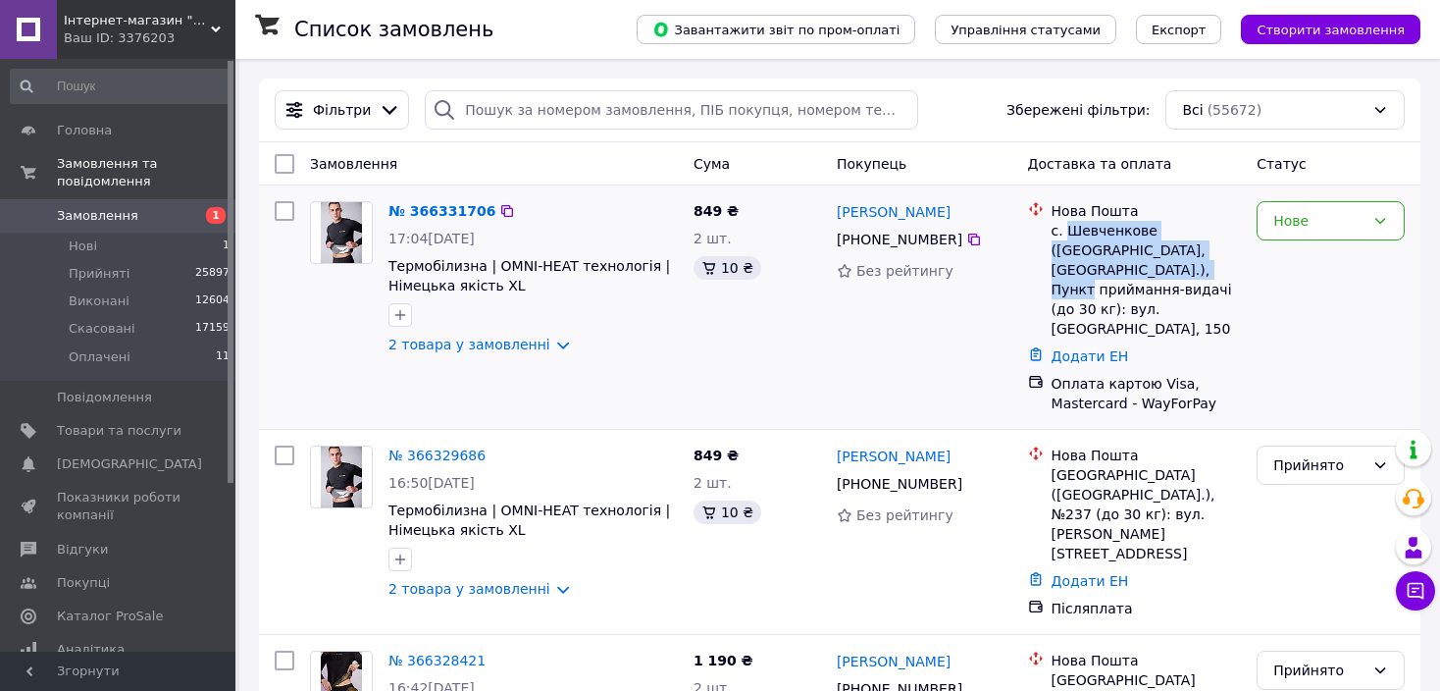
click at [1064, 231] on div "с. Шевченкове ([GEOGRAPHIC_DATA], [GEOGRAPHIC_DATA].), Пункт приймання-видачі (…" at bounding box center [1147, 280] width 190 height 118
copy div "Шевченкове (Дніпропетровська обл., [GEOGRAPHIC_DATA].)"
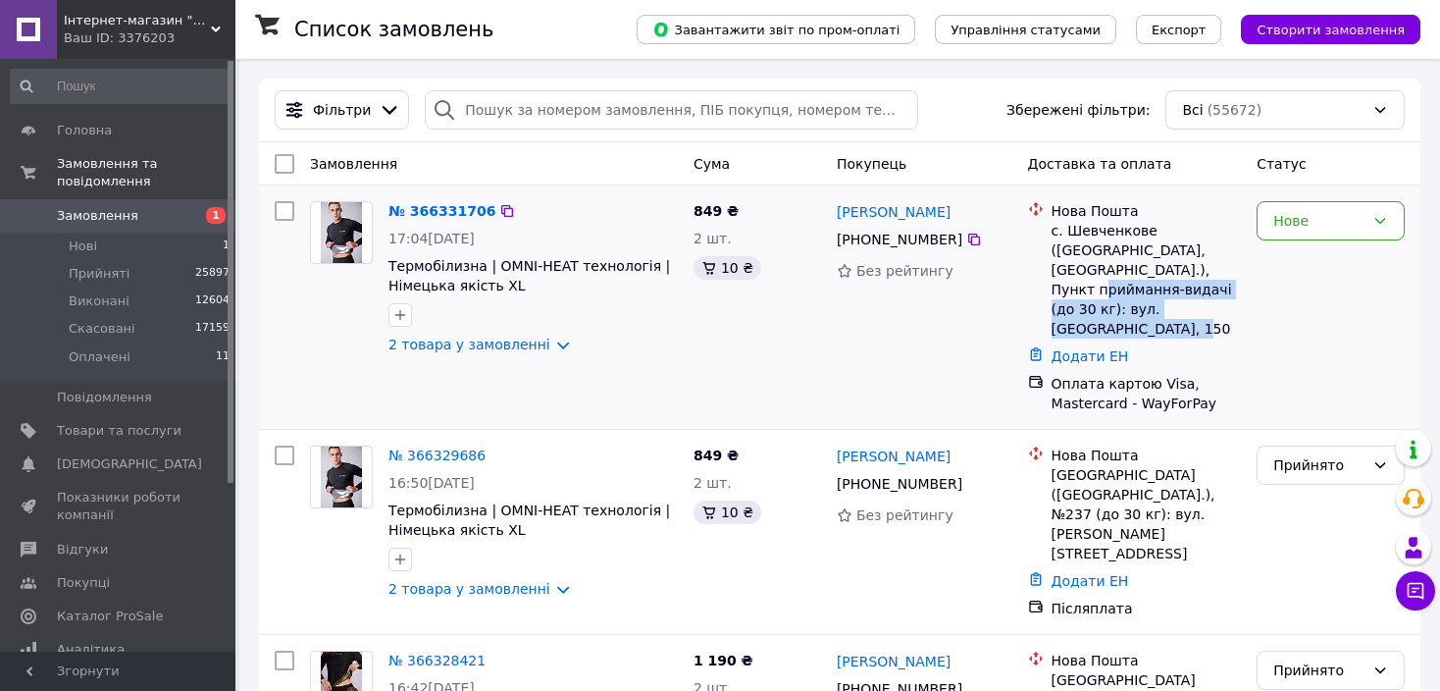
drag, startPoint x: 1207, startPoint y: 314, endPoint x: 1052, endPoint y: 290, distance: 156.8
click at [1052, 290] on div "с. Шевченкове ([GEOGRAPHIC_DATA], [GEOGRAPHIC_DATA].), Пункт приймання-видачі (…" at bounding box center [1147, 280] width 190 height 118
copy div "Пункт приймання-видачі (до 30 кг): вул. [GEOGRAPHIC_DATA], 150"
click at [1294, 229] on div "Нове" at bounding box center [1319, 221] width 91 height 22
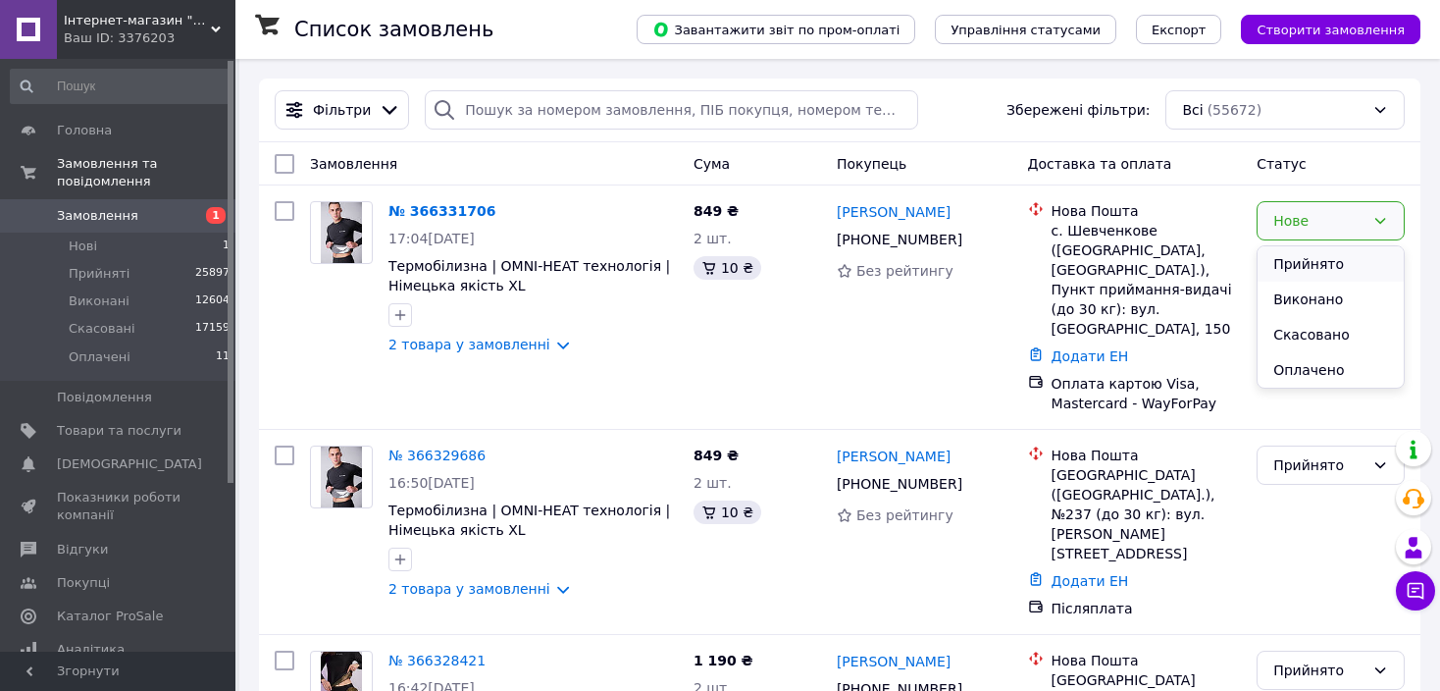
click at [1295, 262] on li "Прийнято" at bounding box center [1331, 263] width 146 height 35
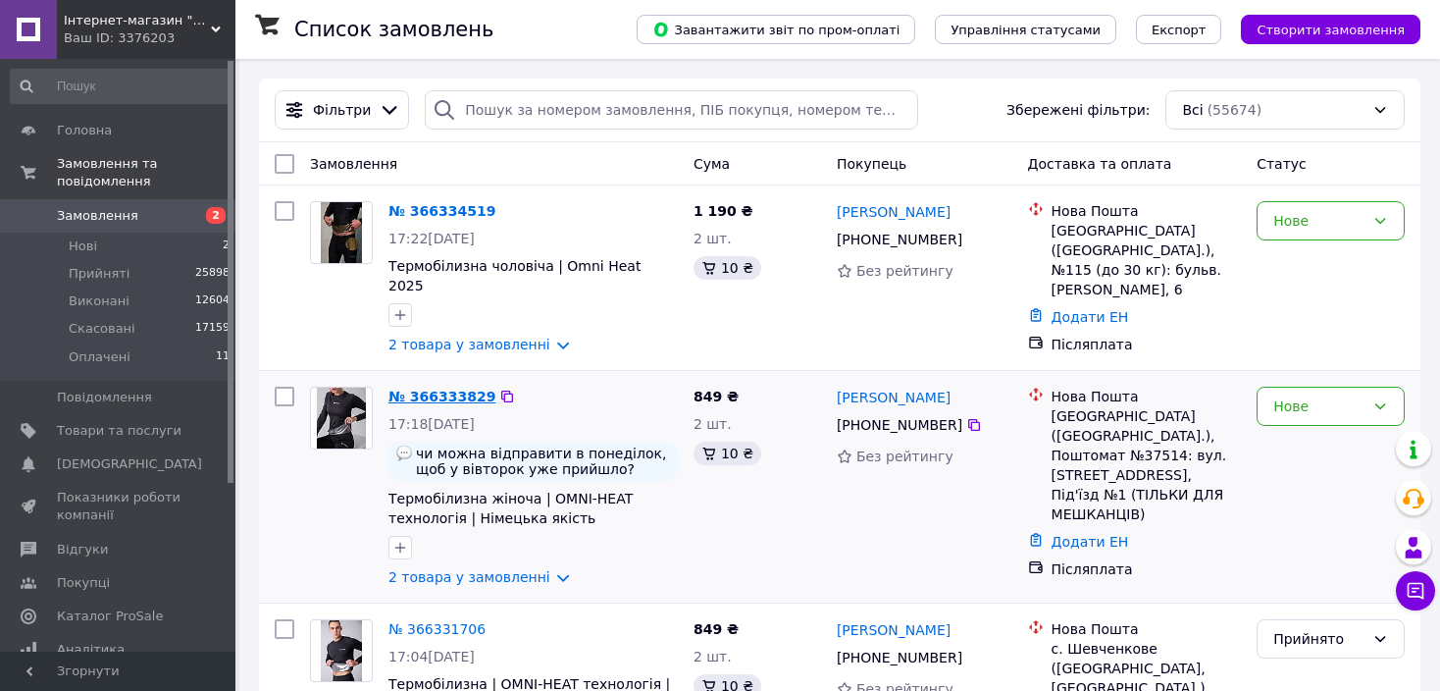
click at [442, 389] on link "№ 366333829" at bounding box center [442, 397] width 107 height 16
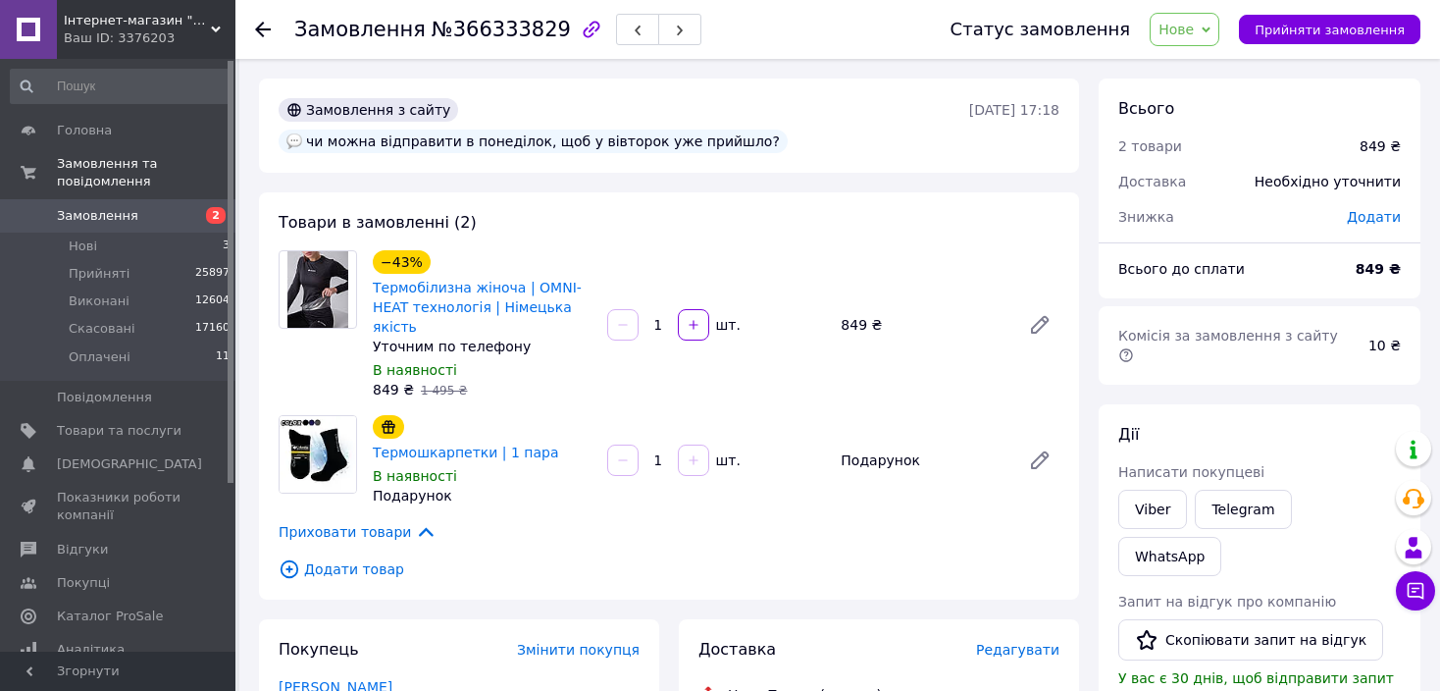
click at [95, 207] on span "Замовлення" at bounding box center [97, 216] width 81 height 18
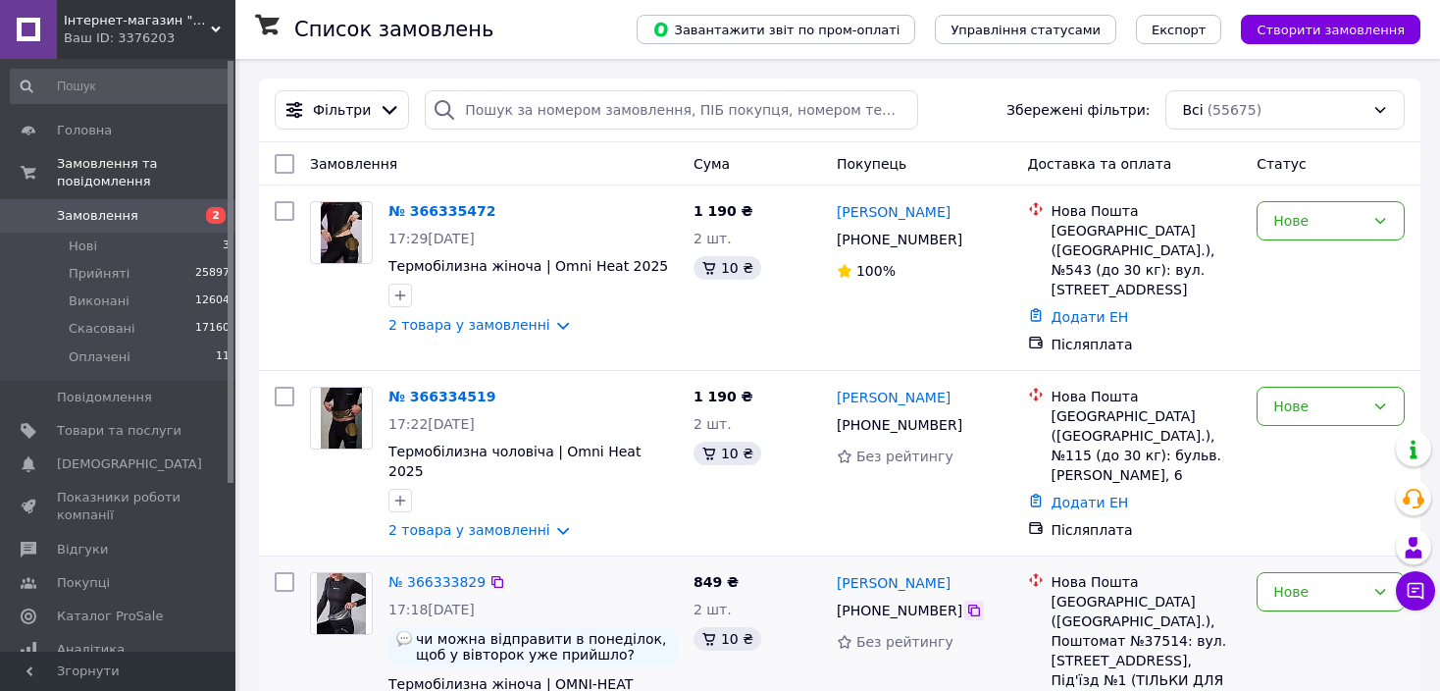
click at [966, 602] on icon at bounding box center [974, 610] width 16 height 16
drag, startPoint x: 966, startPoint y: 548, endPoint x: 833, endPoint y: 550, distance: 133.5
click at [833, 564] on div "[PERSON_NAME] [PHONE_NUMBER] Без рейтингу" at bounding box center [924, 672] width 191 height 216
copy link "[PERSON_NAME]"
click at [1153, 592] on div "[GEOGRAPHIC_DATA] ([GEOGRAPHIC_DATA].), Поштомат №37514: вул. [STREET_ADDRESS],…" at bounding box center [1147, 651] width 190 height 118
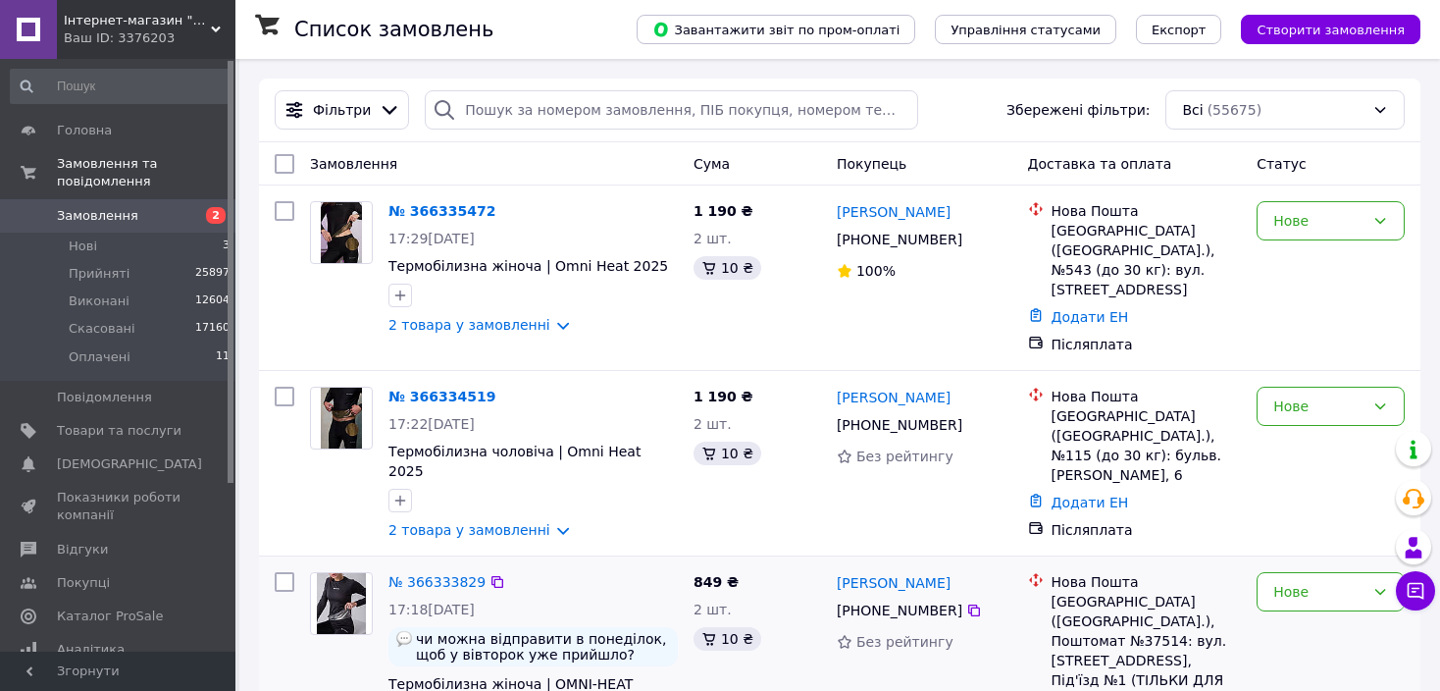
click at [1153, 592] on div "[GEOGRAPHIC_DATA] ([GEOGRAPHIC_DATA].), Поштомат №37514: вул. [STREET_ADDRESS],…" at bounding box center [1147, 651] width 190 height 118
copy div "37514"
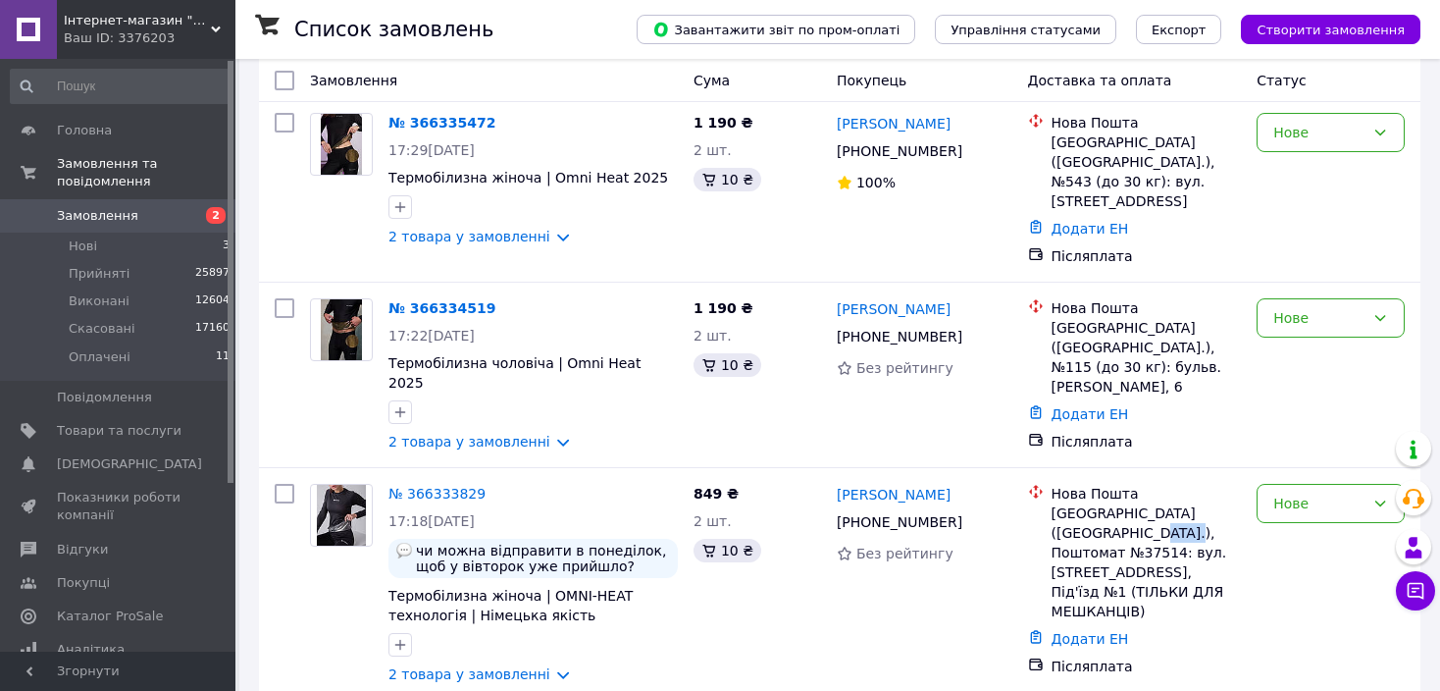
scroll to position [83, 0]
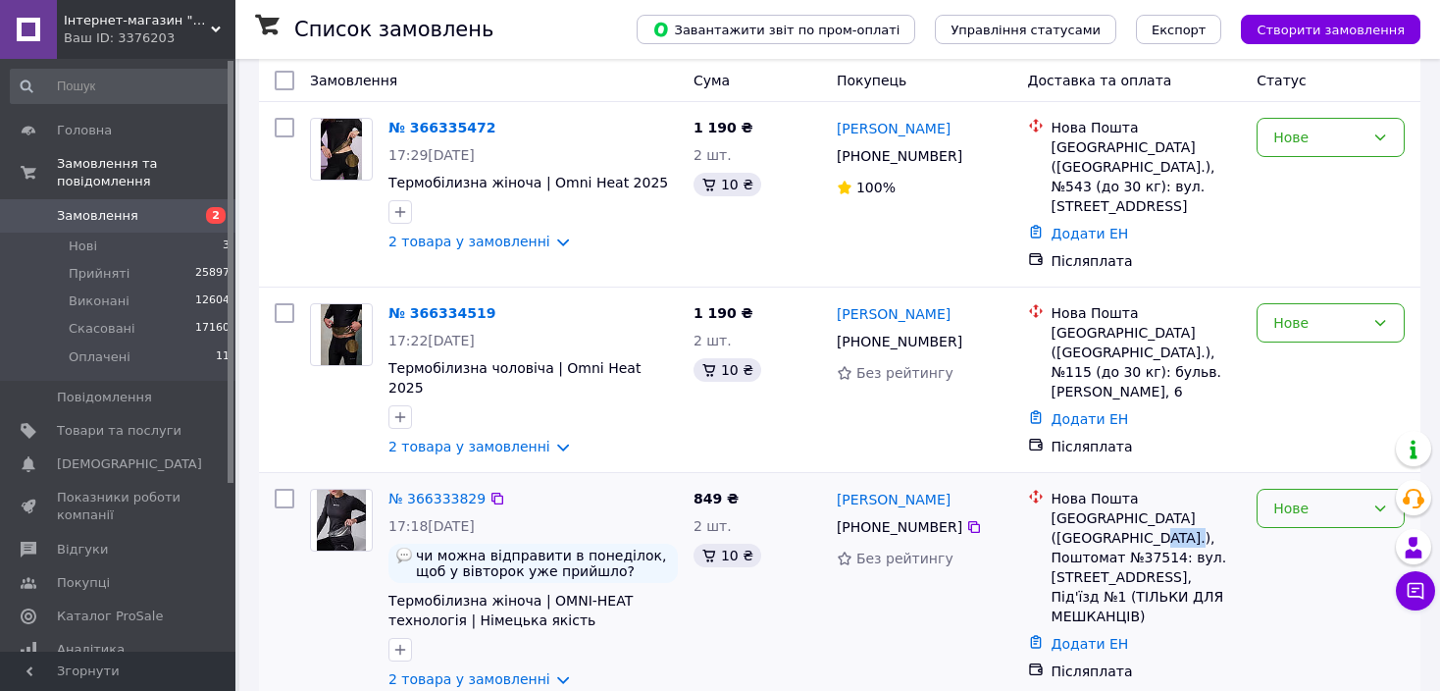
click at [1282, 497] on div "Нове" at bounding box center [1319, 508] width 91 height 22
click at [1294, 507] on li "Прийнято" at bounding box center [1331, 514] width 146 height 35
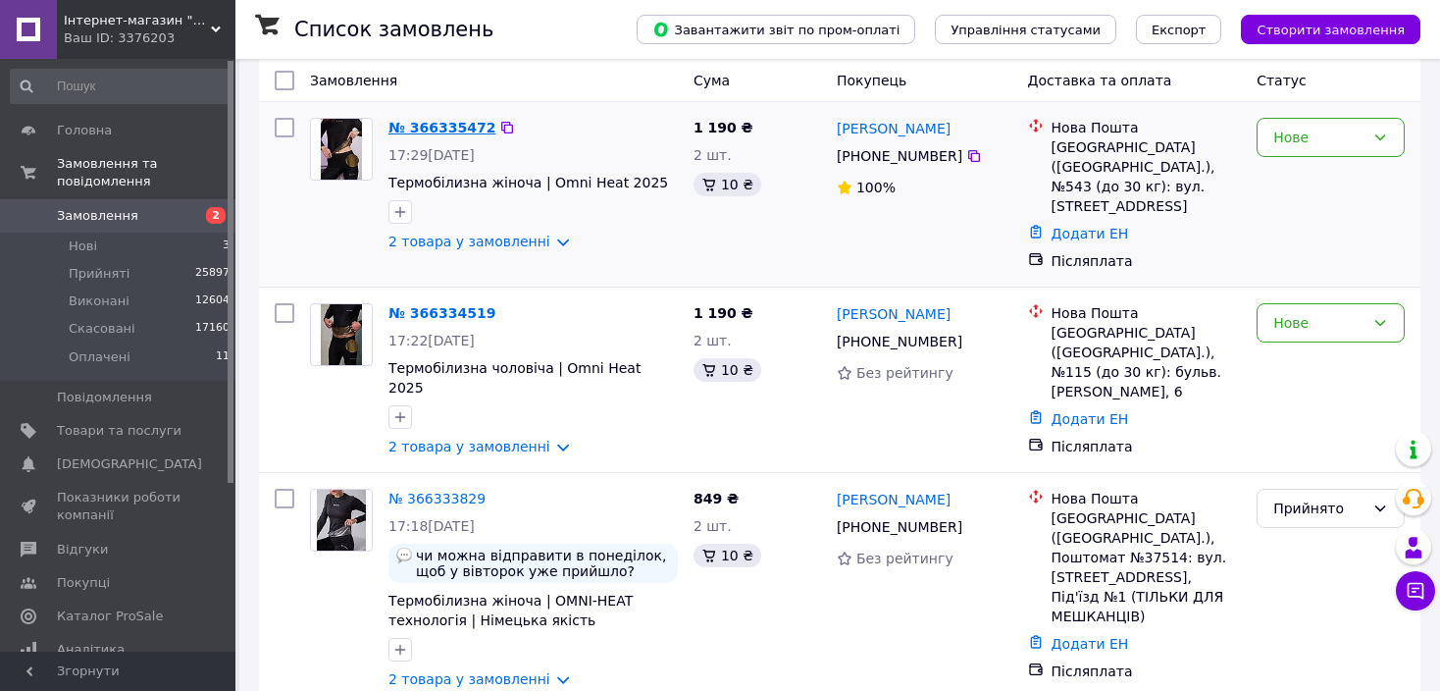
click at [450, 126] on link "№ 366335472" at bounding box center [442, 128] width 107 height 16
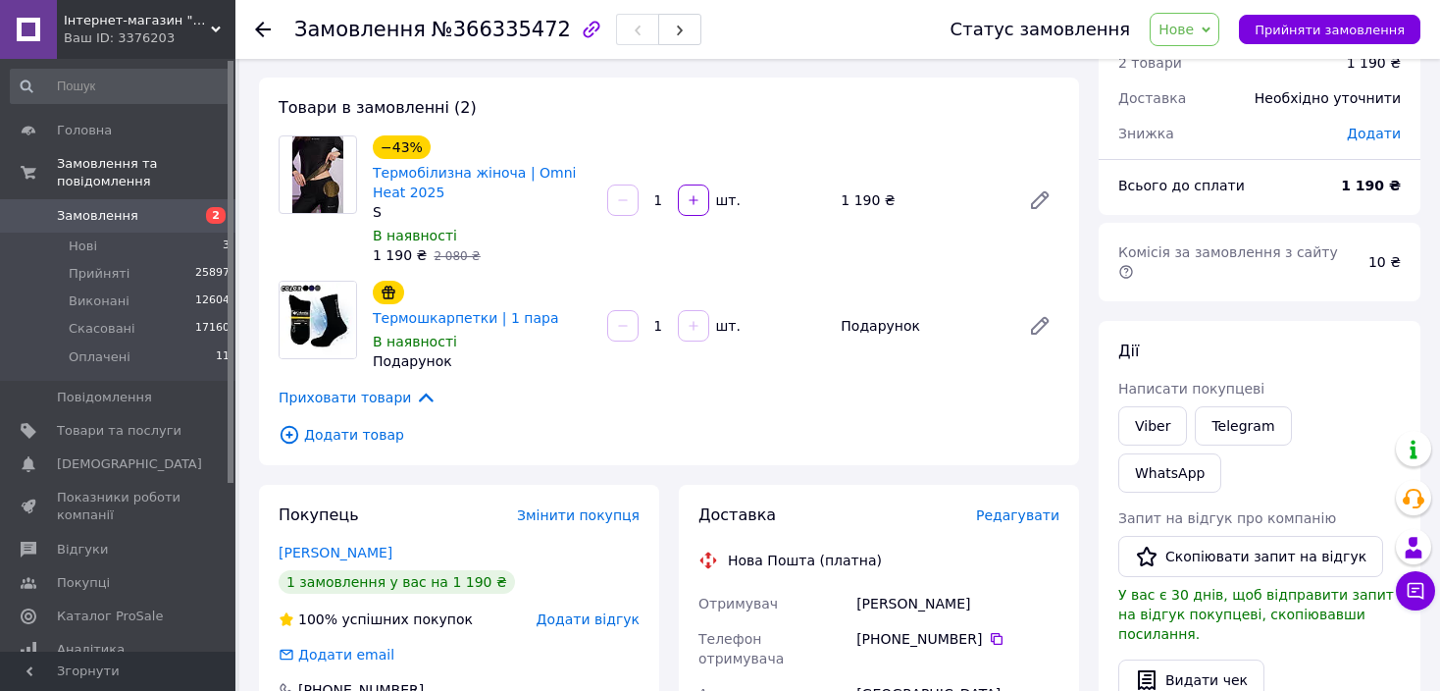
click at [130, 207] on span "Замовлення" at bounding box center [119, 216] width 125 height 18
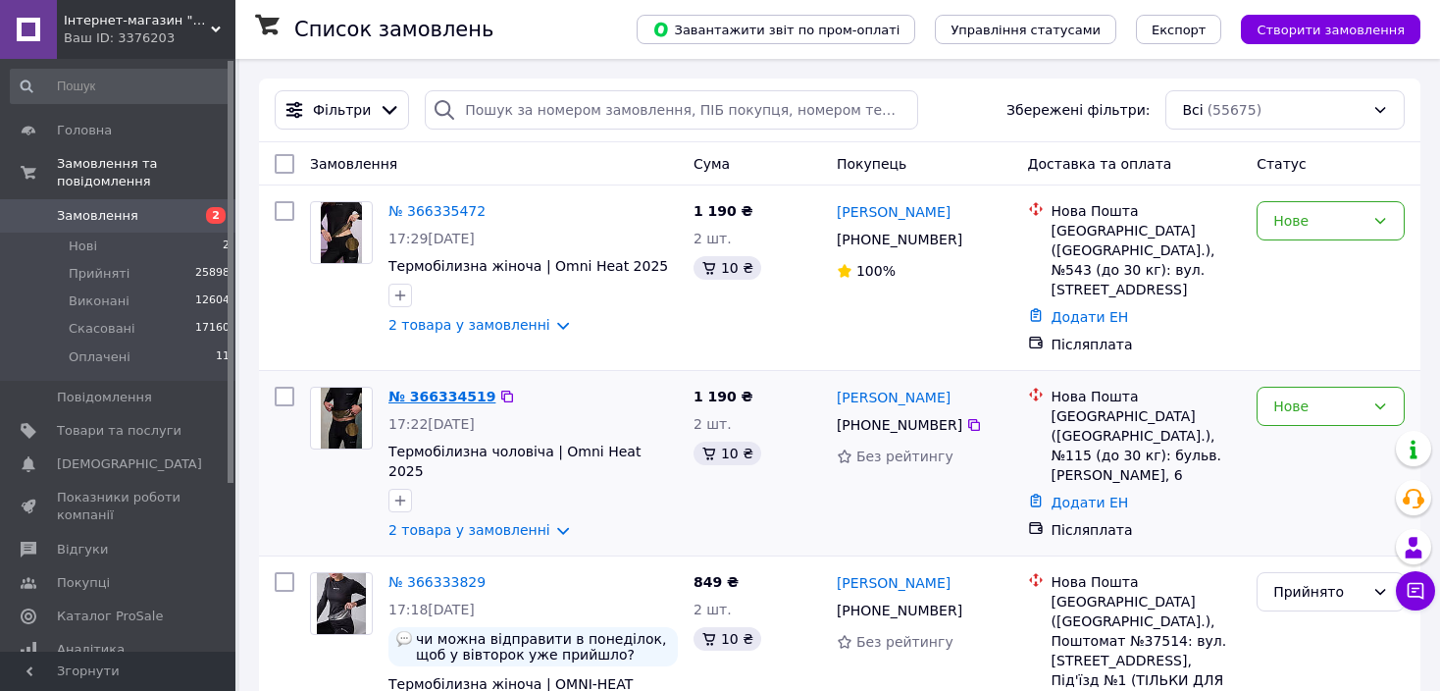
click at [447, 389] on link "№ 366334519" at bounding box center [442, 397] width 107 height 16
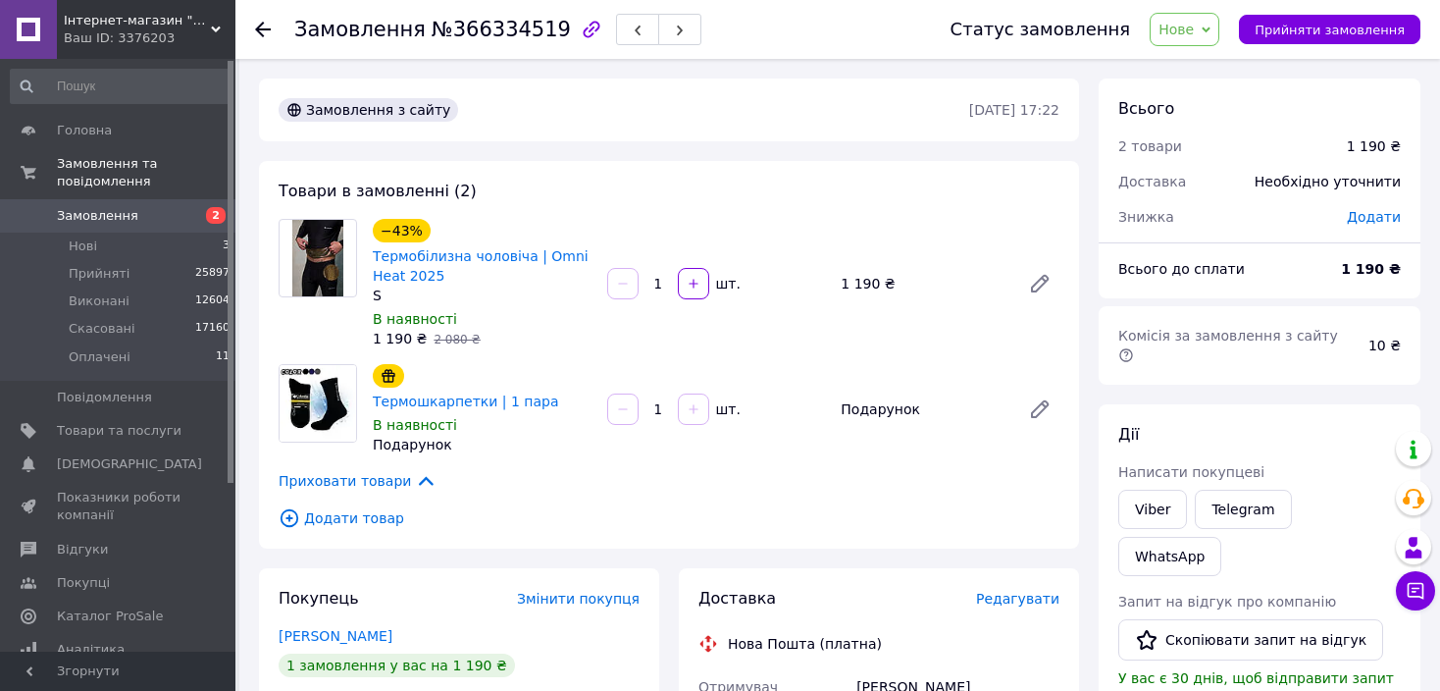
click at [163, 207] on span "Замовлення" at bounding box center [119, 216] width 125 height 18
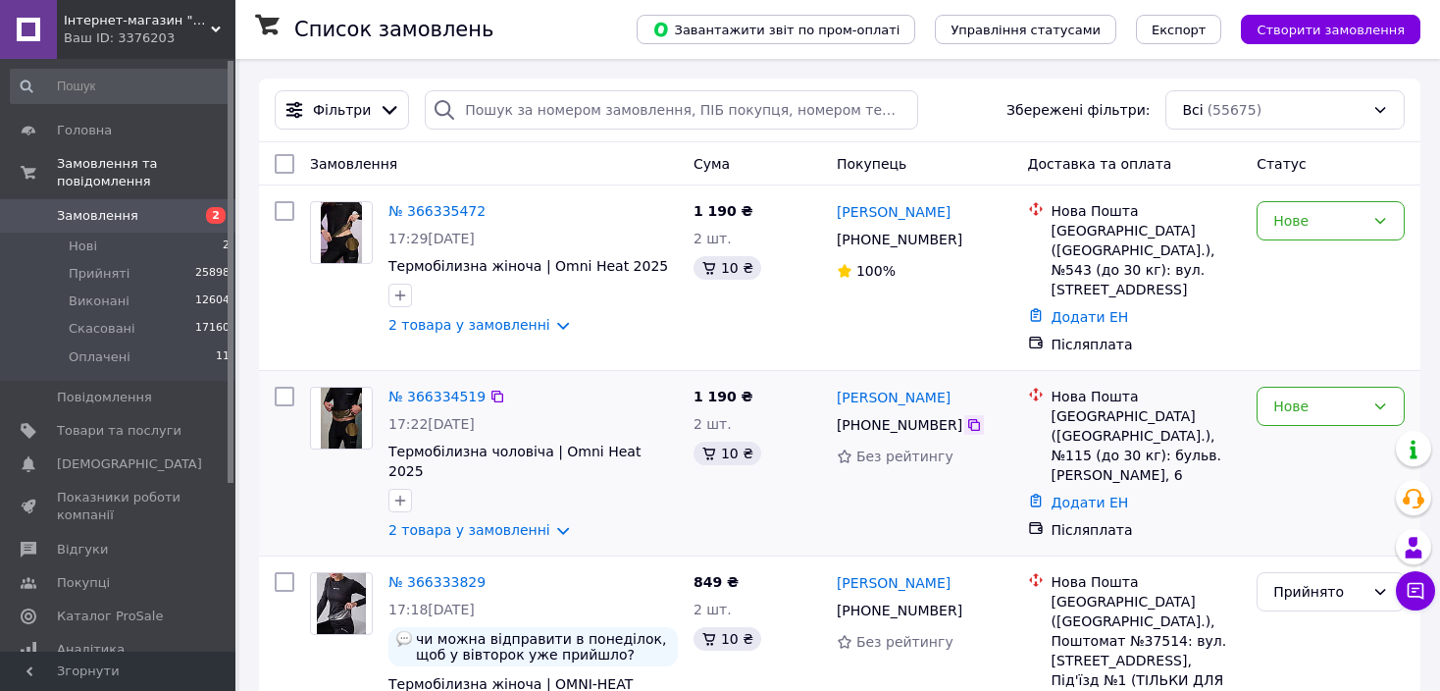
click at [966, 417] on icon at bounding box center [974, 425] width 16 height 16
drag, startPoint x: 984, startPoint y: 380, endPoint x: 836, endPoint y: 386, distance: 148.3
click at [836, 386] on div "[PERSON_NAME]" at bounding box center [925, 397] width 180 height 25
copy link "[PERSON_NAME]"
click at [1291, 395] on div "Нове" at bounding box center [1319, 406] width 91 height 22
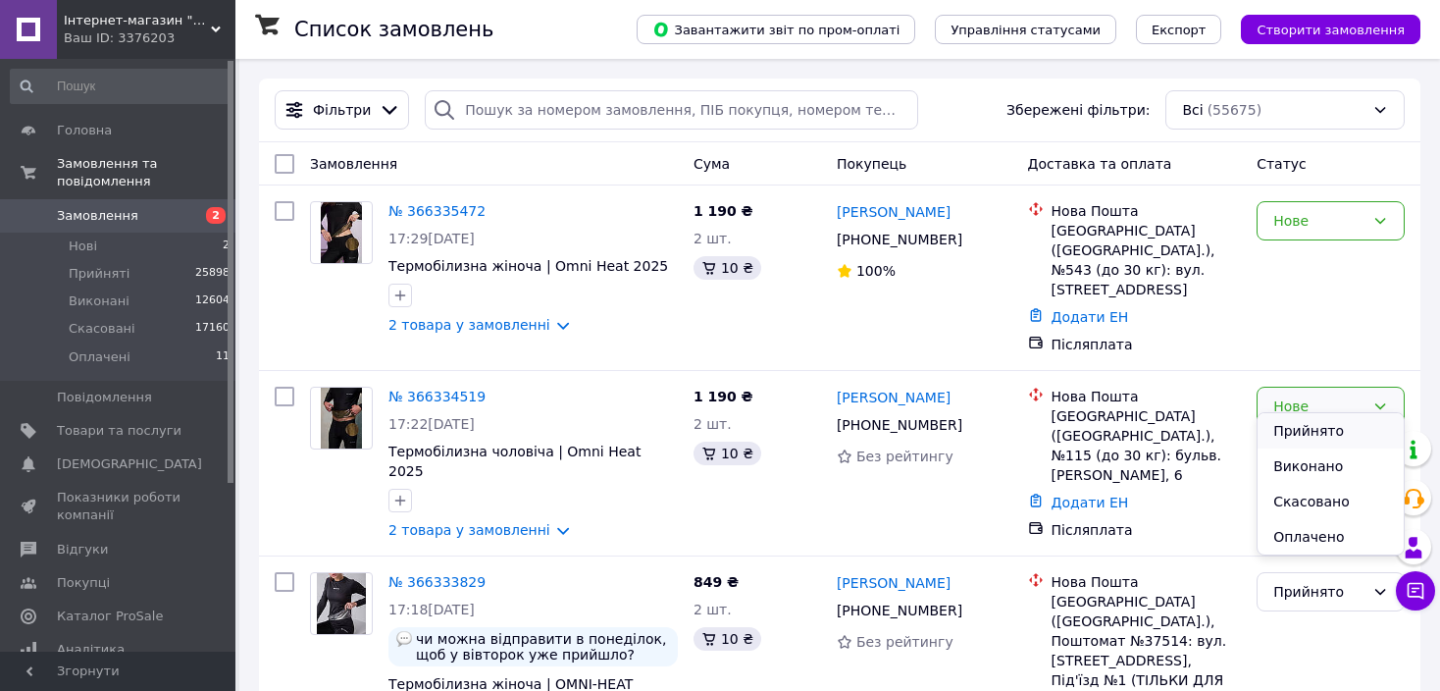
click at [1297, 427] on li "Прийнято" at bounding box center [1331, 430] width 146 height 35
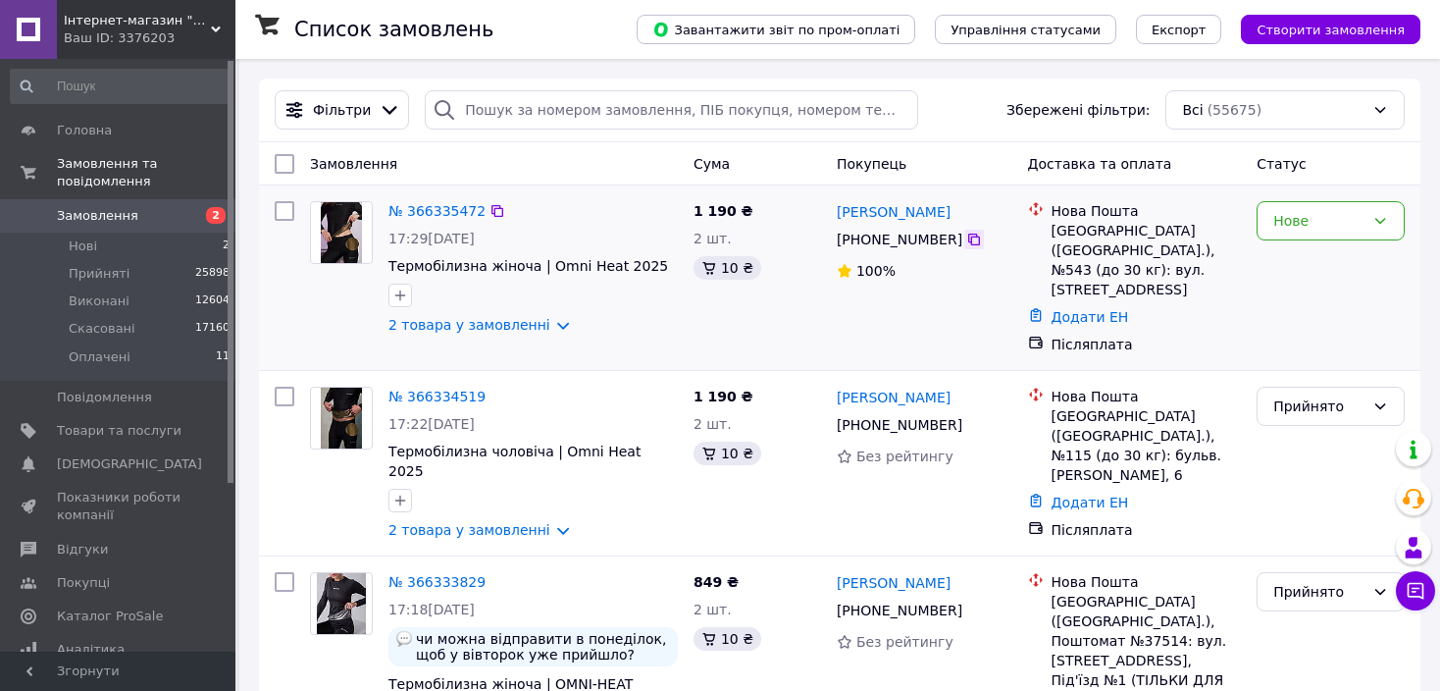
click at [966, 240] on icon at bounding box center [974, 240] width 16 height 16
drag, startPoint x: 979, startPoint y: 217, endPoint x: 832, endPoint y: 220, distance: 147.2
click at [832, 220] on div "Куценко Анастасия +380 67 236 72 60 100%" at bounding box center [924, 277] width 191 height 169
copy link "[PERSON_NAME]"
click at [1345, 215] on div "Нове" at bounding box center [1319, 221] width 91 height 22
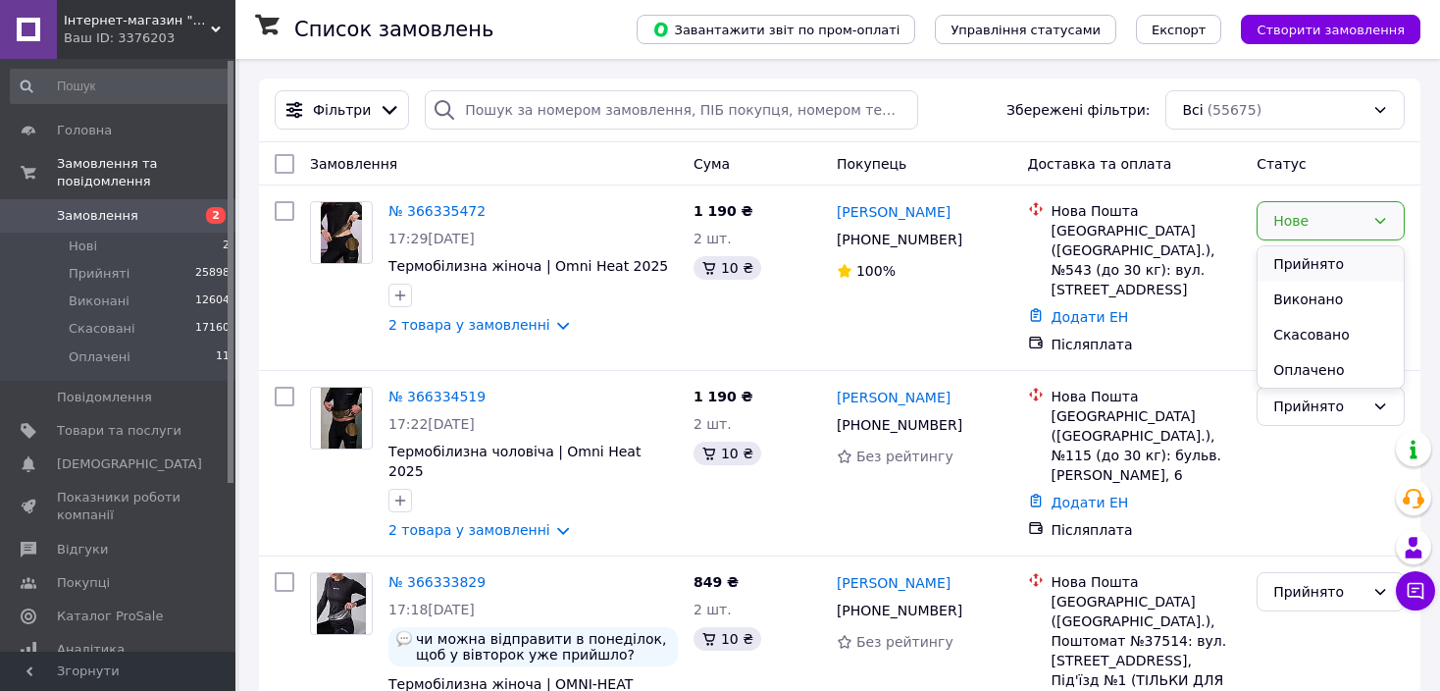
click at [1345, 260] on li "Прийнято" at bounding box center [1331, 263] width 146 height 35
